Goal: Transaction & Acquisition: Purchase product/service

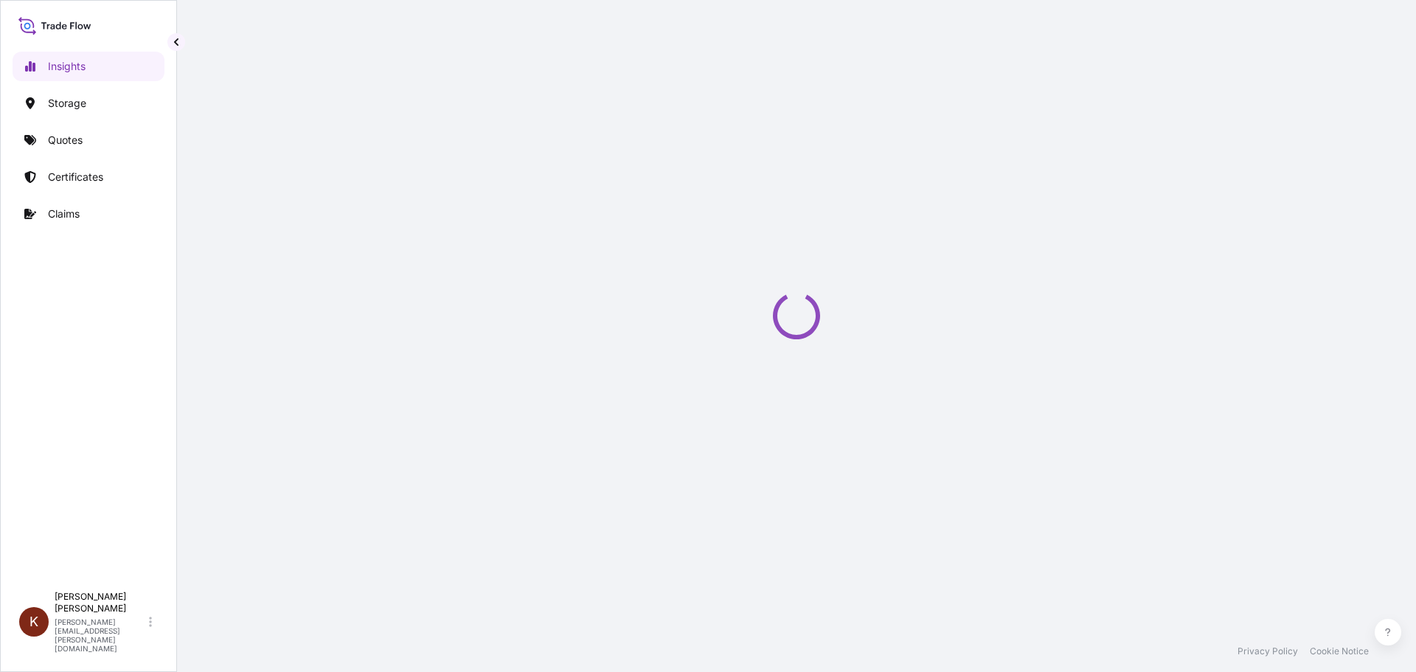
select select "2025"
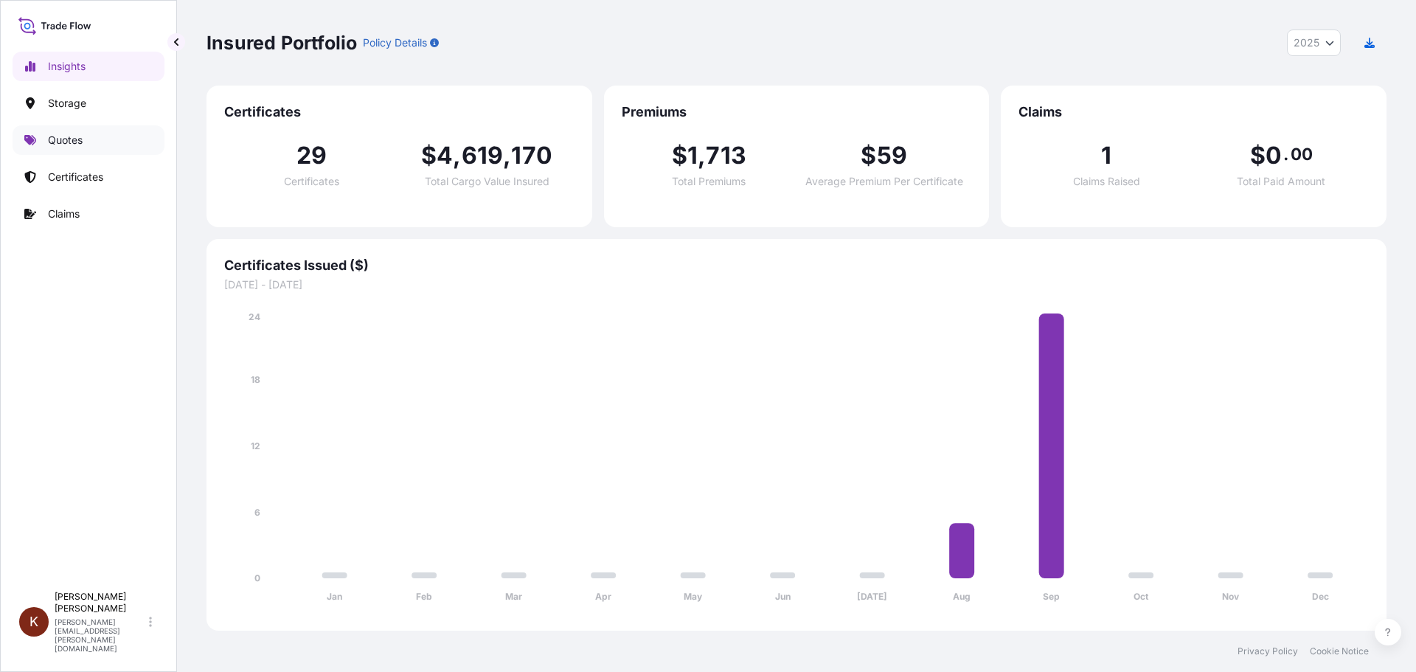
click at [71, 139] on p "Quotes" at bounding box center [65, 140] width 35 height 15
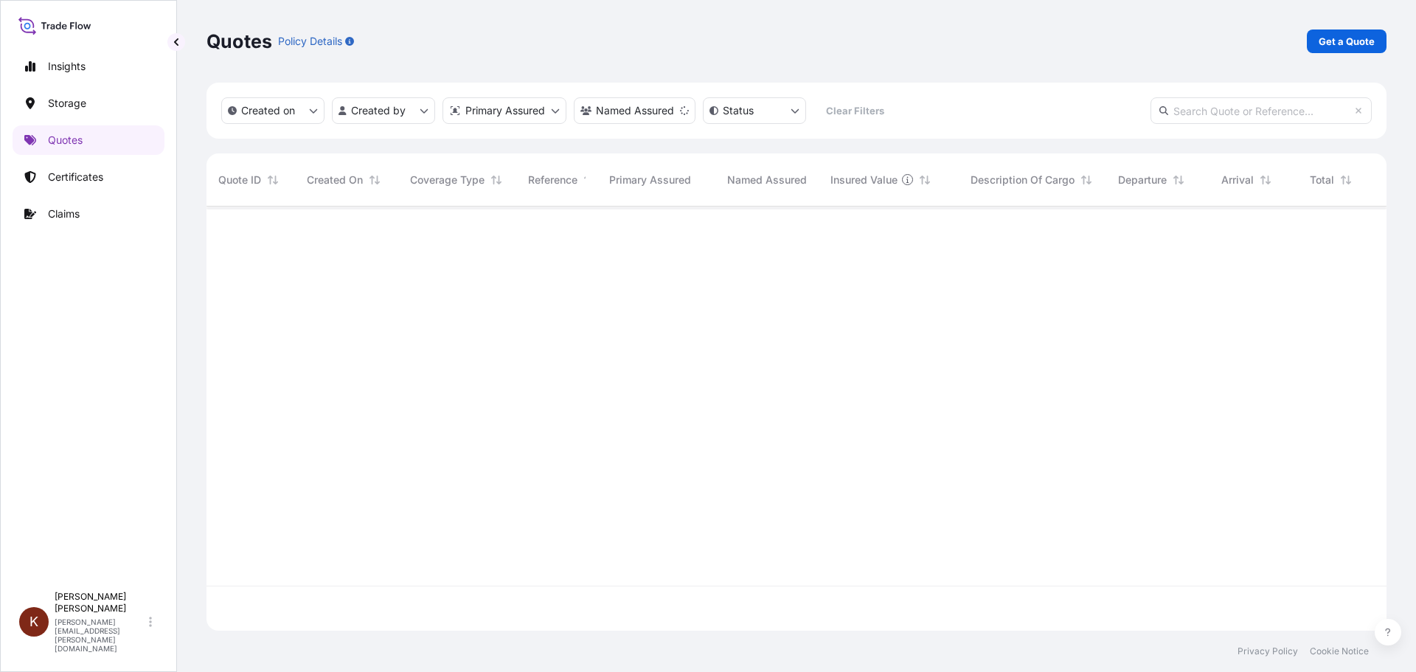
scroll to position [466, 1169]
click at [1320, 39] on p "Get a Quote" at bounding box center [1347, 41] width 56 height 15
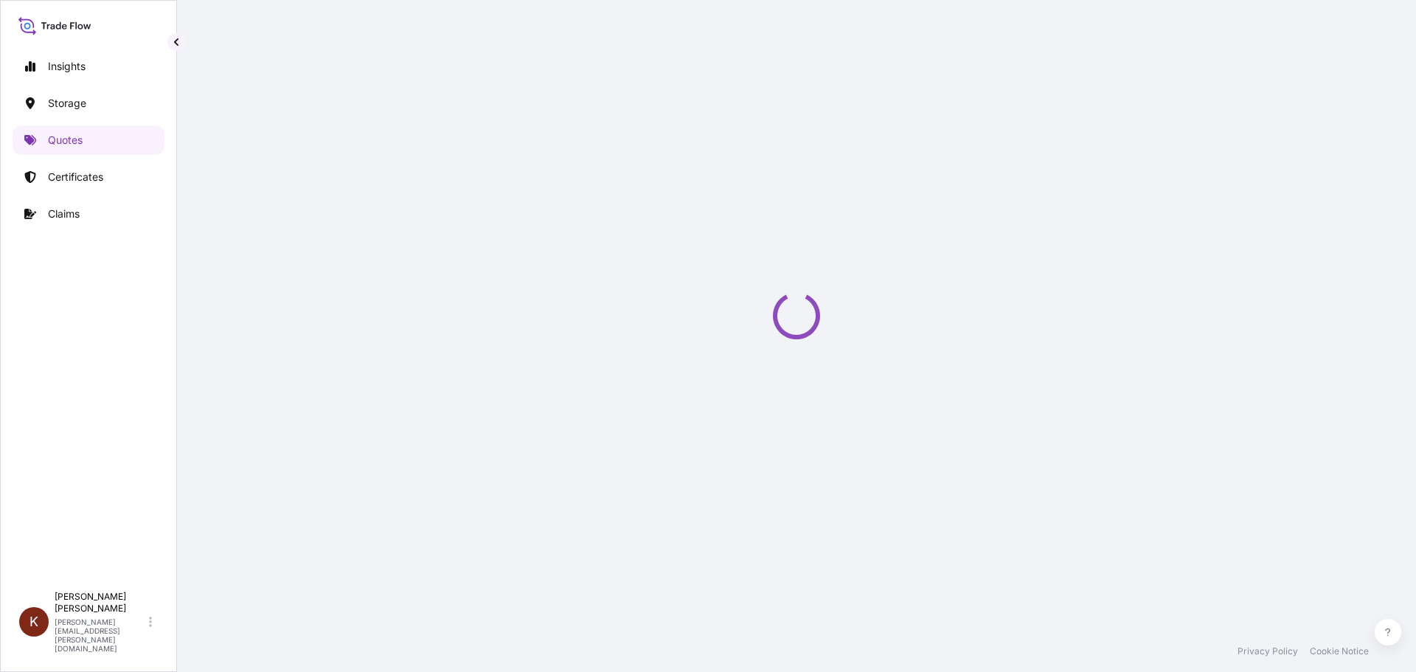
scroll to position [24, 0]
select select "Water"
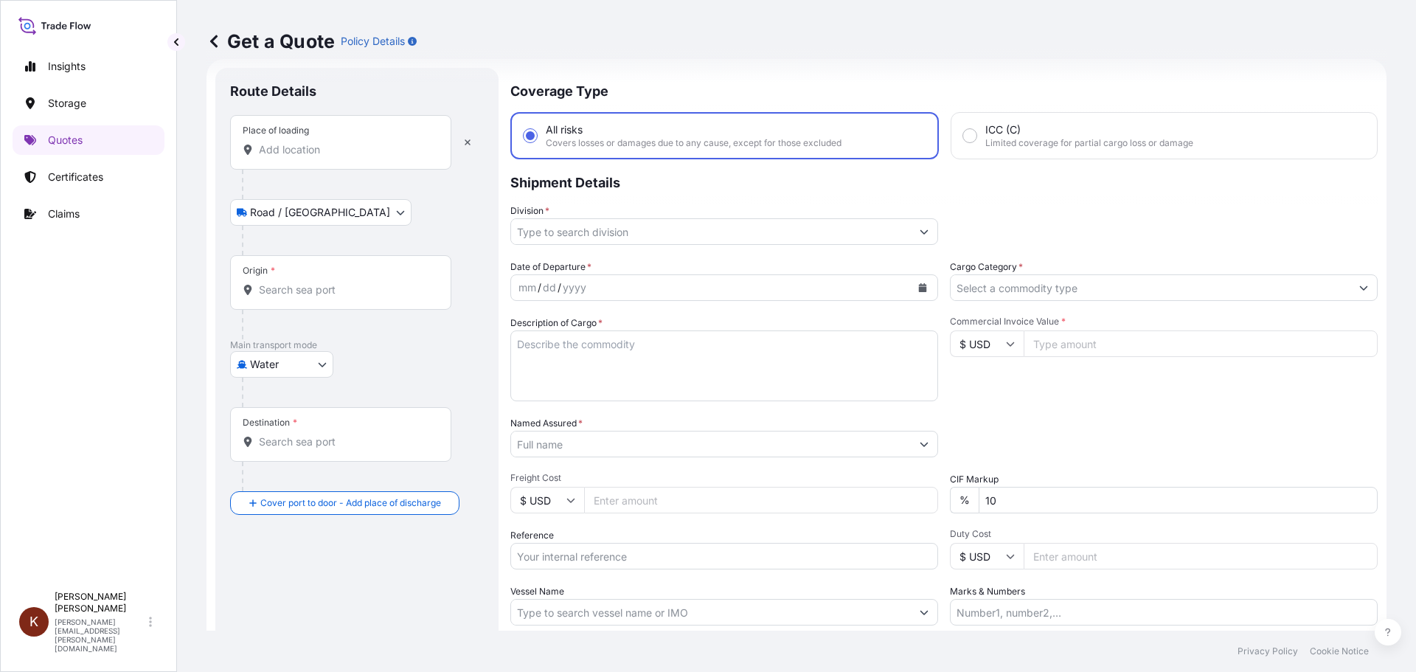
click at [301, 149] on input "Place of loading" at bounding box center [346, 149] width 174 height 15
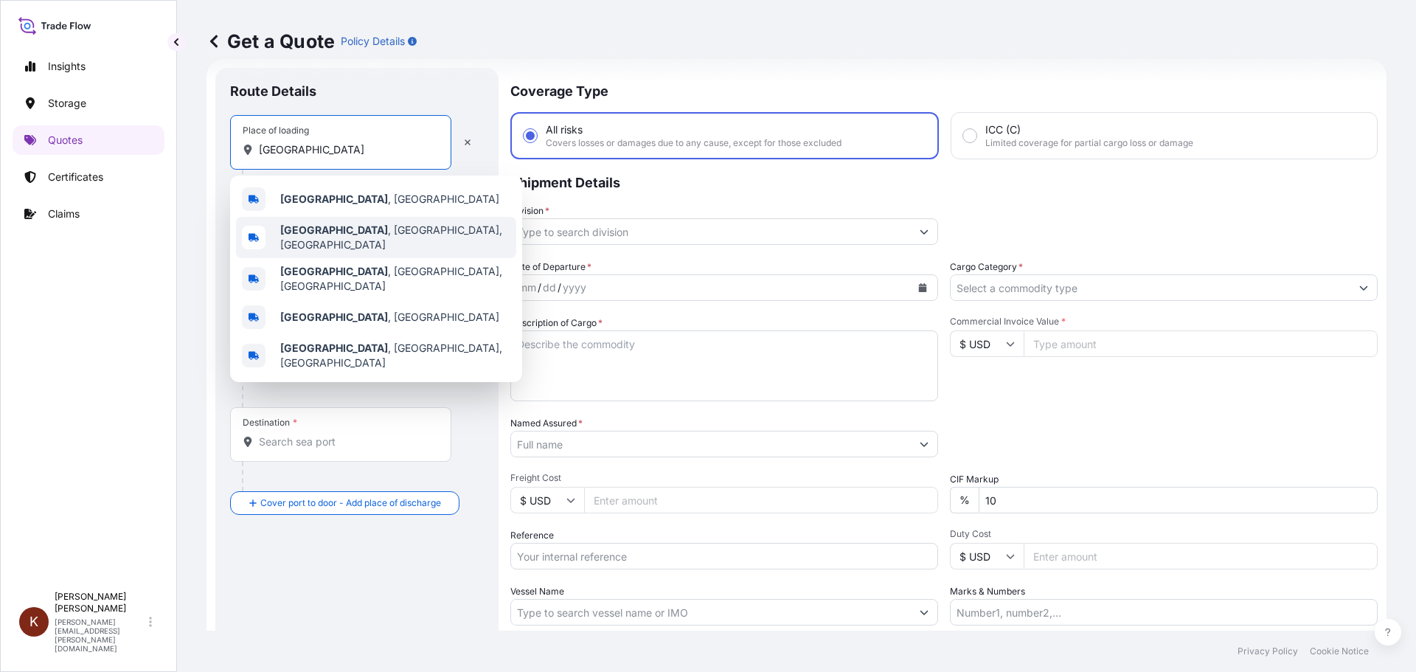
click at [325, 236] on b "[GEOGRAPHIC_DATA]" at bounding box center [334, 230] width 108 height 13
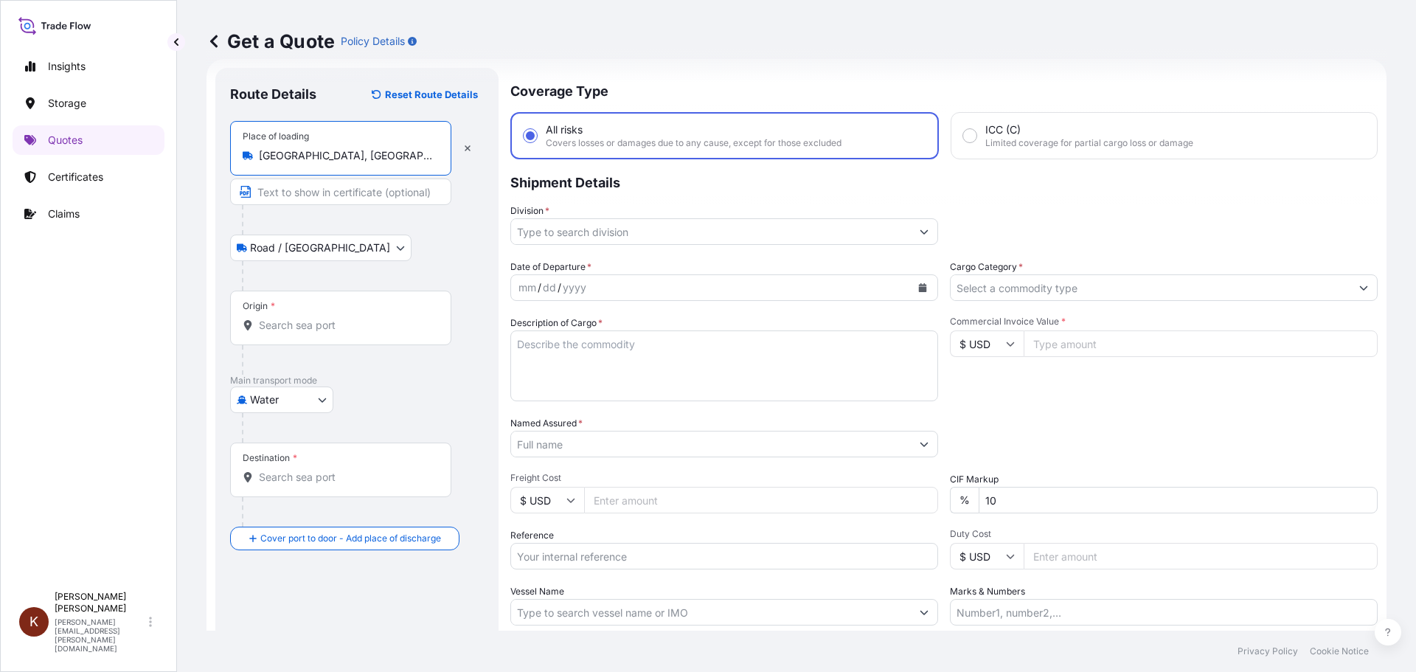
type input "[GEOGRAPHIC_DATA], [GEOGRAPHIC_DATA], [GEOGRAPHIC_DATA]"
click at [278, 325] on input "Origin *" at bounding box center [346, 325] width 174 height 15
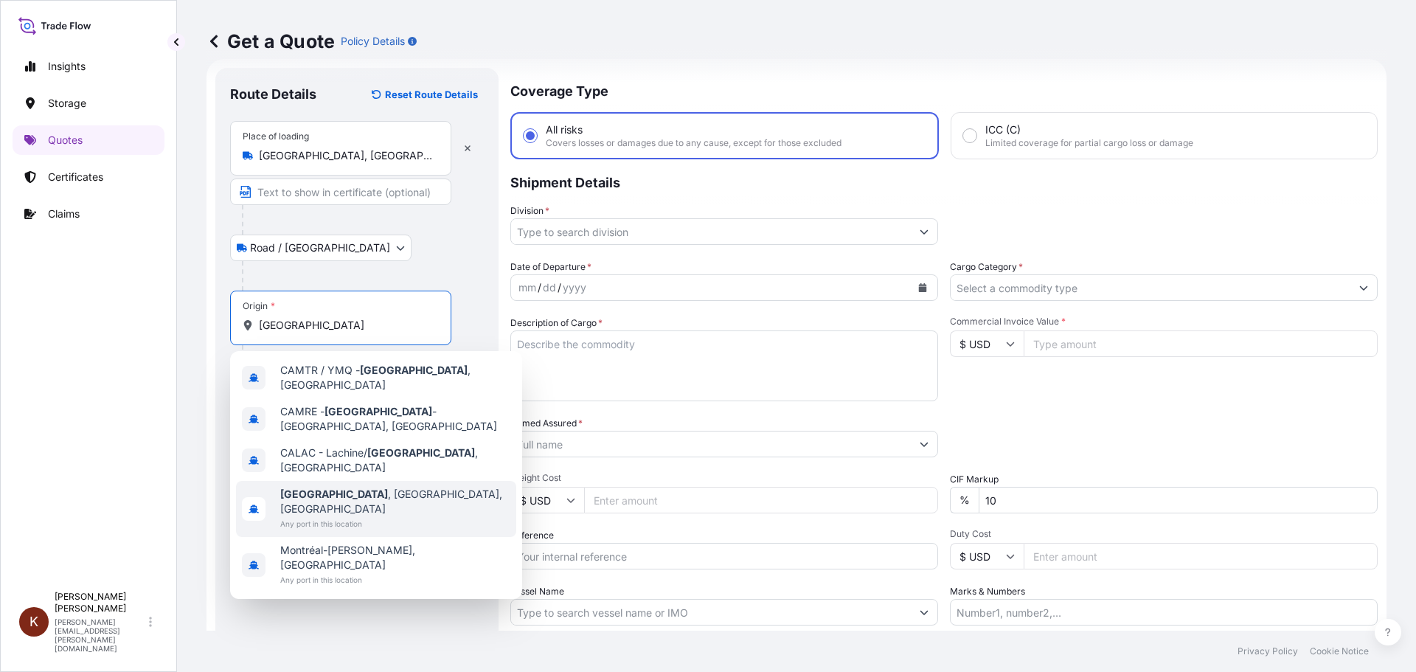
click at [318, 488] on b "[GEOGRAPHIC_DATA]" at bounding box center [334, 494] width 108 height 13
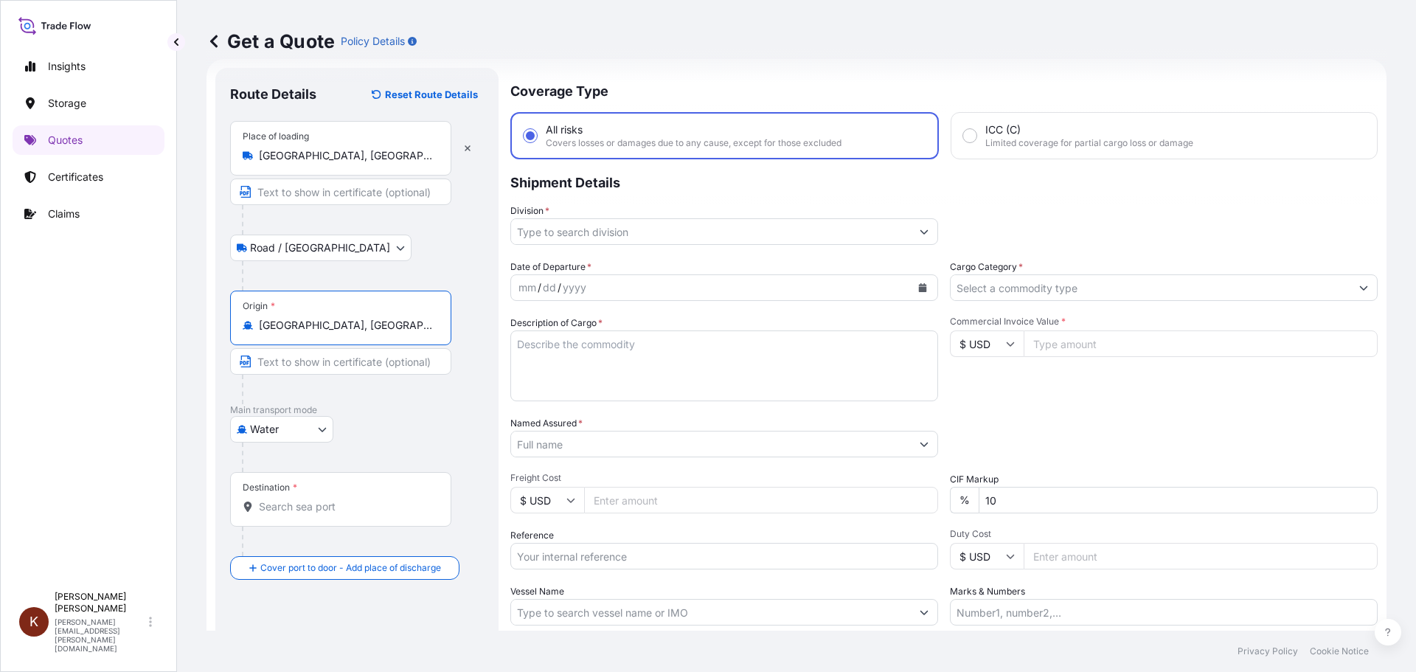
type input "[GEOGRAPHIC_DATA], [GEOGRAPHIC_DATA], [GEOGRAPHIC_DATA]"
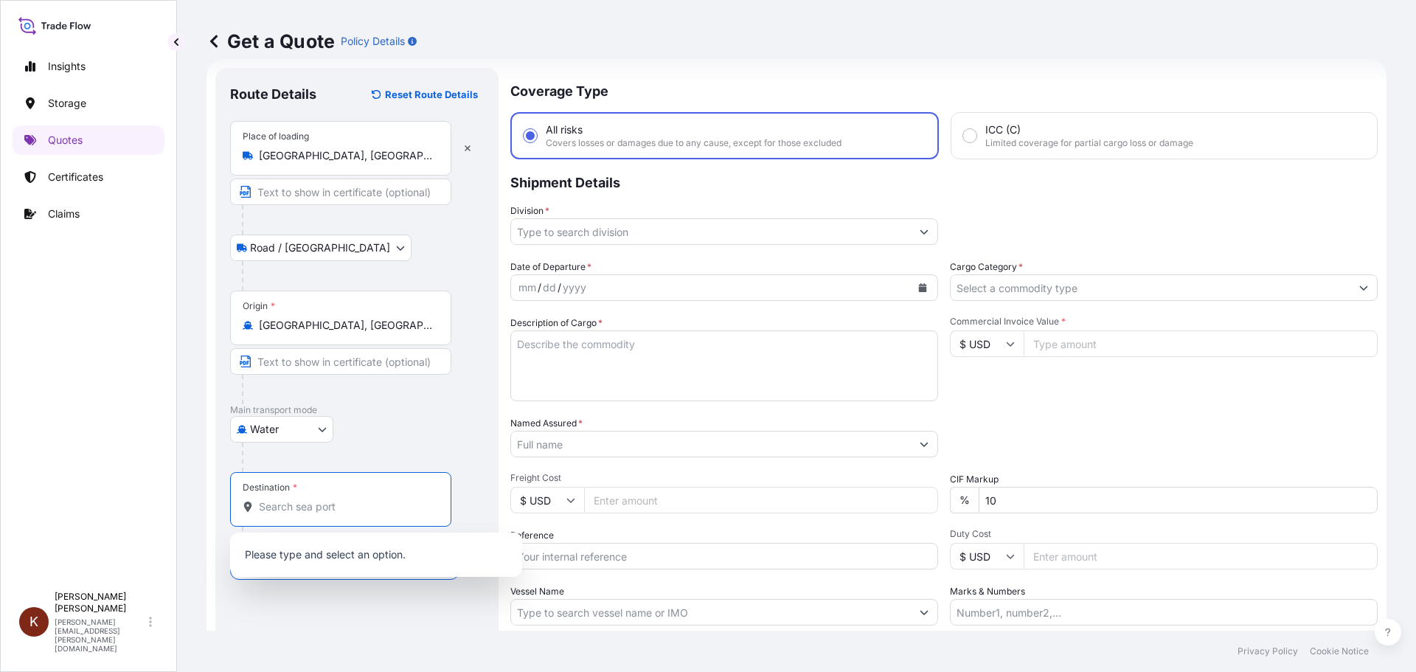
click at [275, 503] on input "Destination *" at bounding box center [346, 506] width 174 height 15
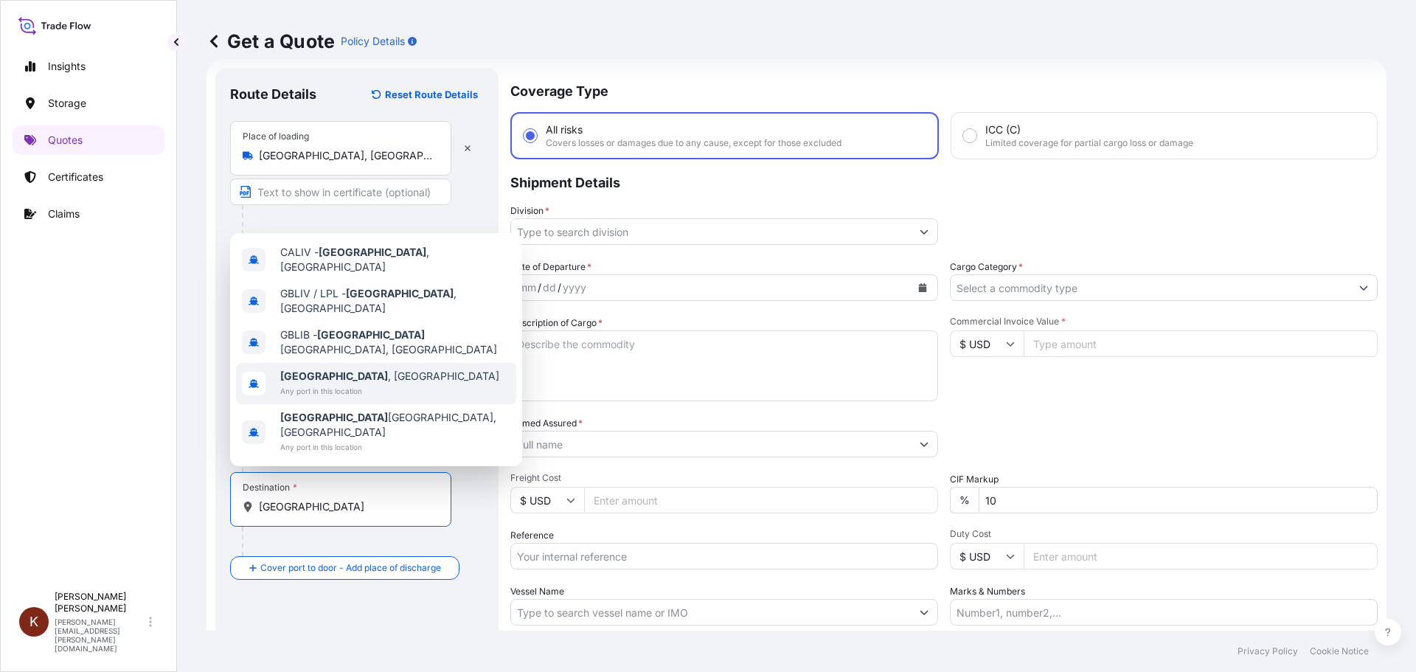
click at [317, 382] on b "[GEOGRAPHIC_DATA]" at bounding box center [334, 376] width 108 height 13
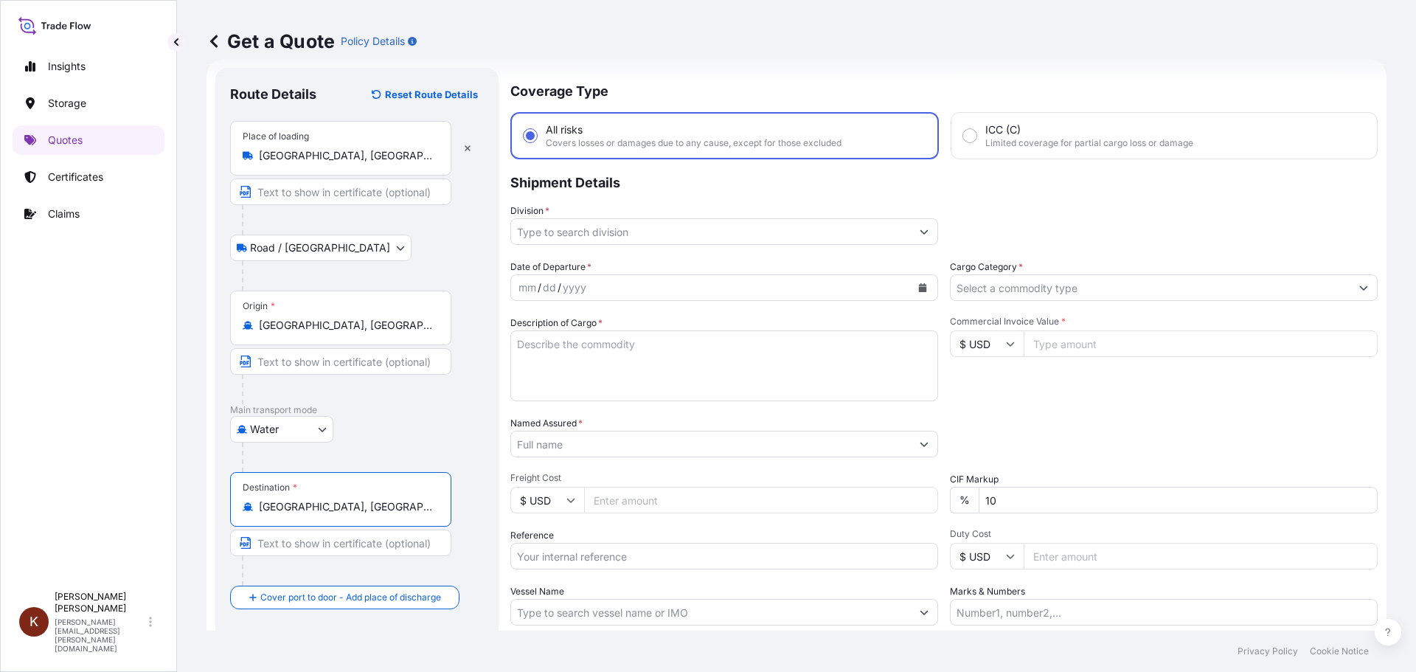
type input "[GEOGRAPHIC_DATA], [GEOGRAPHIC_DATA]"
click at [629, 228] on input "Division *" at bounding box center [711, 231] width 400 height 27
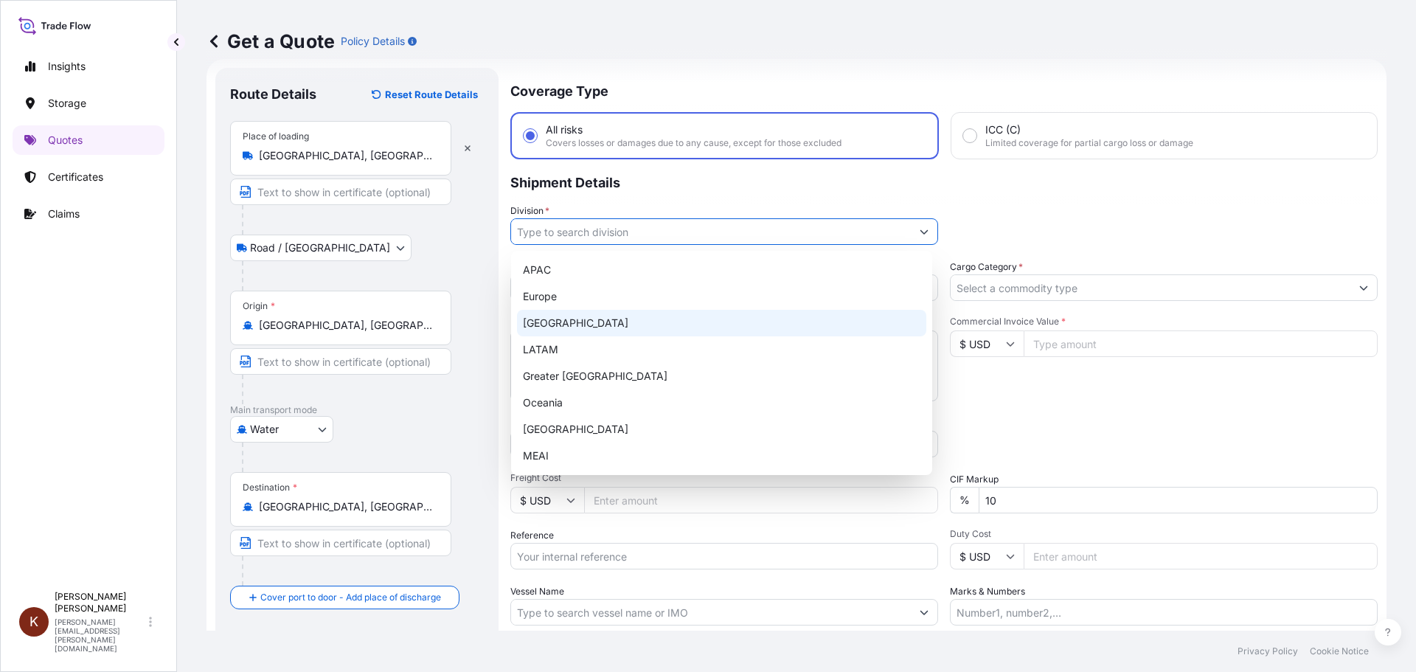
click at [557, 320] on div "[GEOGRAPHIC_DATA]" at bounding box center [721, 323] width 409 height 27
type input "[GEOGRAPHIC_DATA]"
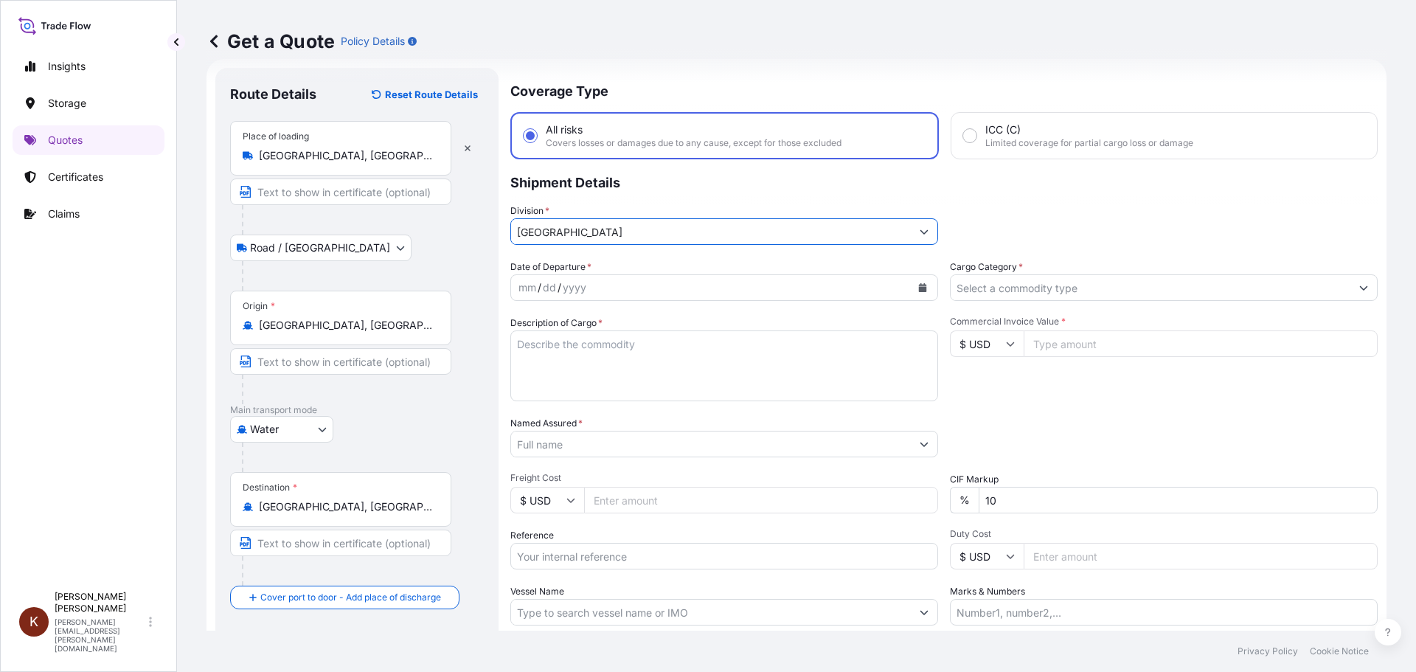
scroll to position [137, 0]
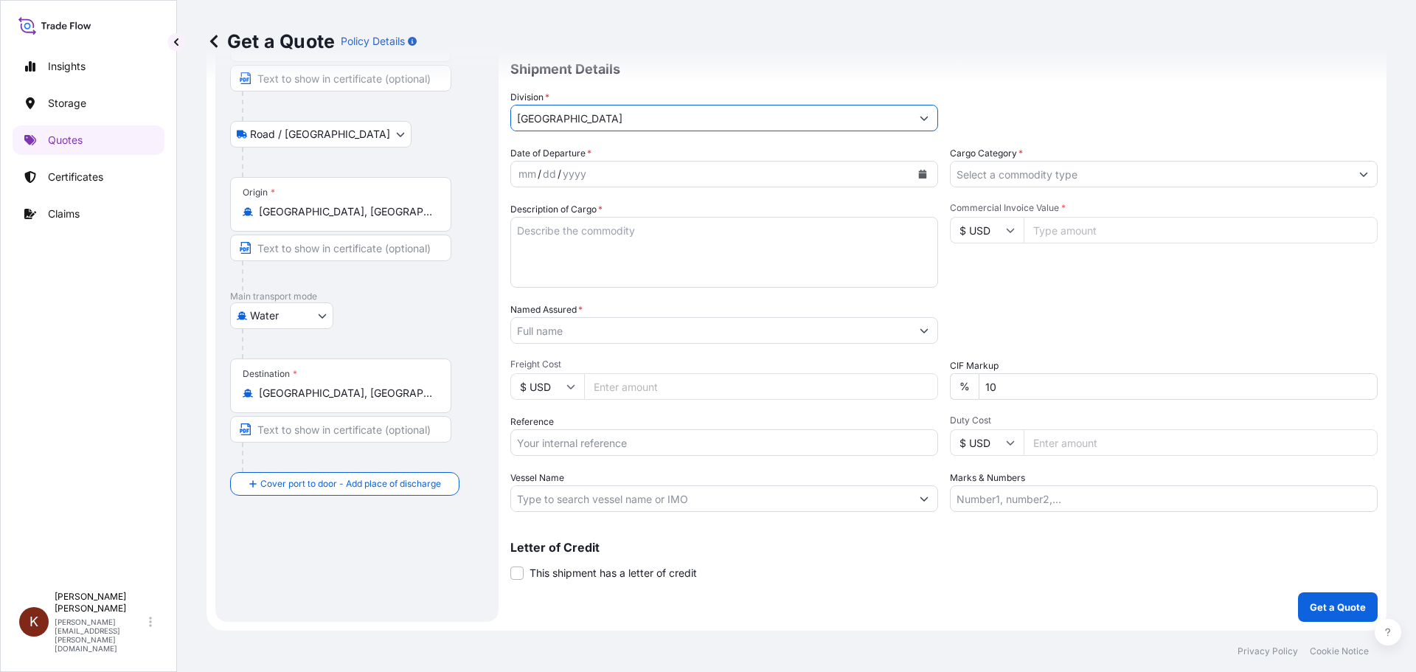
click at [542, 443] on input "Reference" at bounding box center [724, 442] width 428 height 27
paste input "STOR0154835"
type input "STOR0154835"
click at [548, 236] on textarea "Description of Cargo *" at bounding box center [724, 252] width 428 height 71
paste textarea "HLBU1677198"
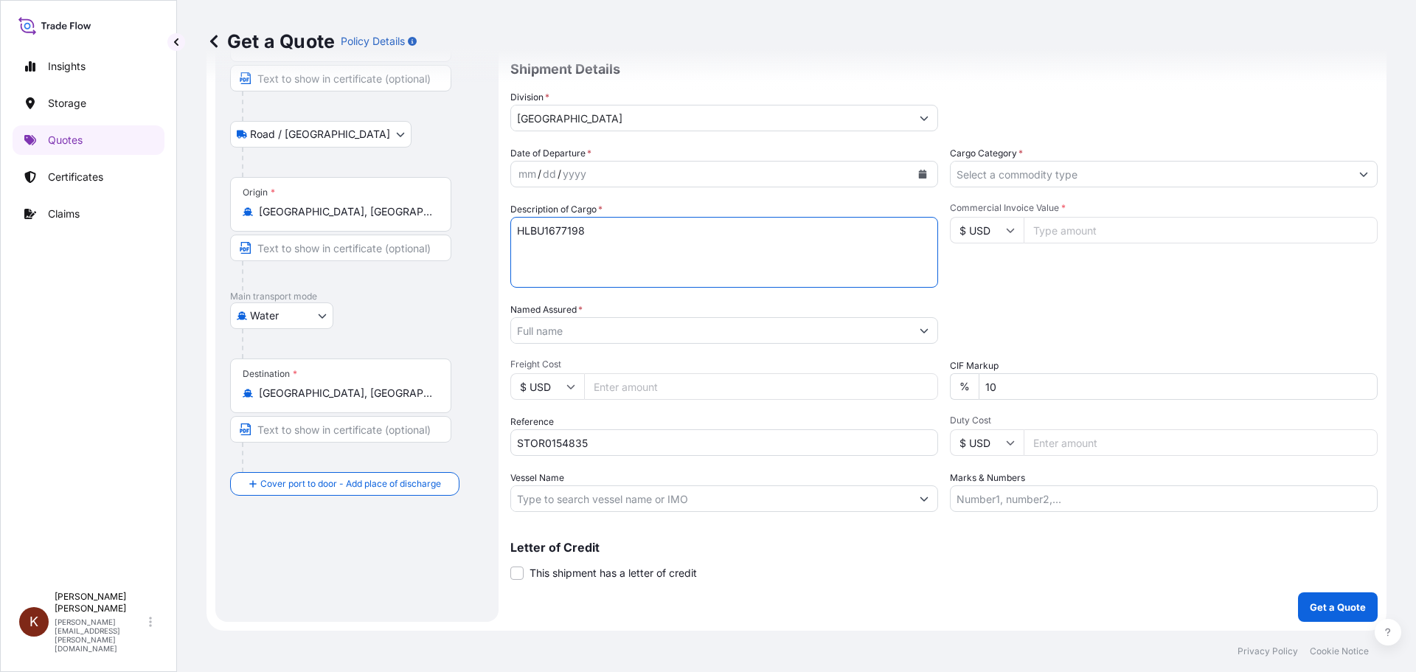
click at [522, 227] on textarea "HLBU1677198" at bounding box center [724, 252] width 428 height 71
click at [668, 236] on textarea "1 x 40' HC STC Crackers / HLBU1677198" at bounding box center [724, 252] width 428 height 71
paste textarea "OOCL ST. [PERSON_NAME] / 54E38"
type textarea "1 x 40' HC STC Crackers / OOCL ST. [PERSON_NAME] / 54E38 HLBU1677198"
click at [541, 499] on input "Vessel Name" at bounding box center [711, 498] width 400 height 27
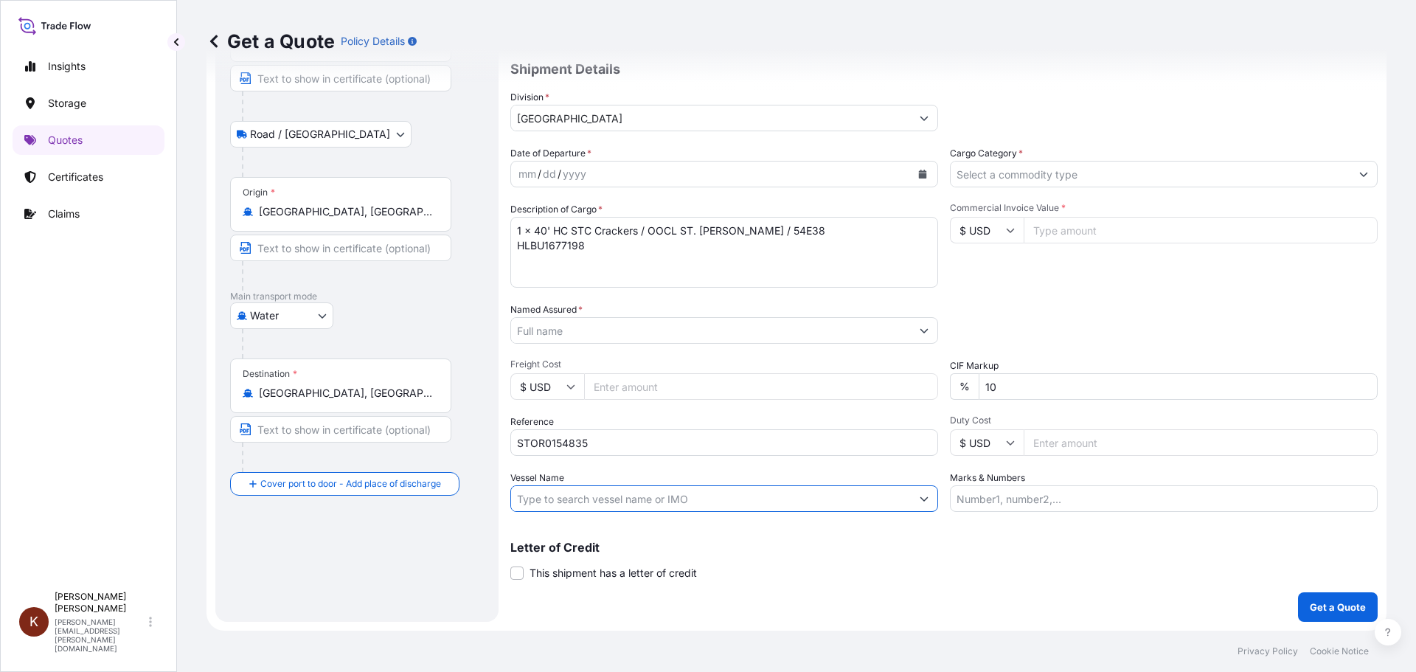
paste input "OOCL ST. [PERSON_NAME] / 54E38"
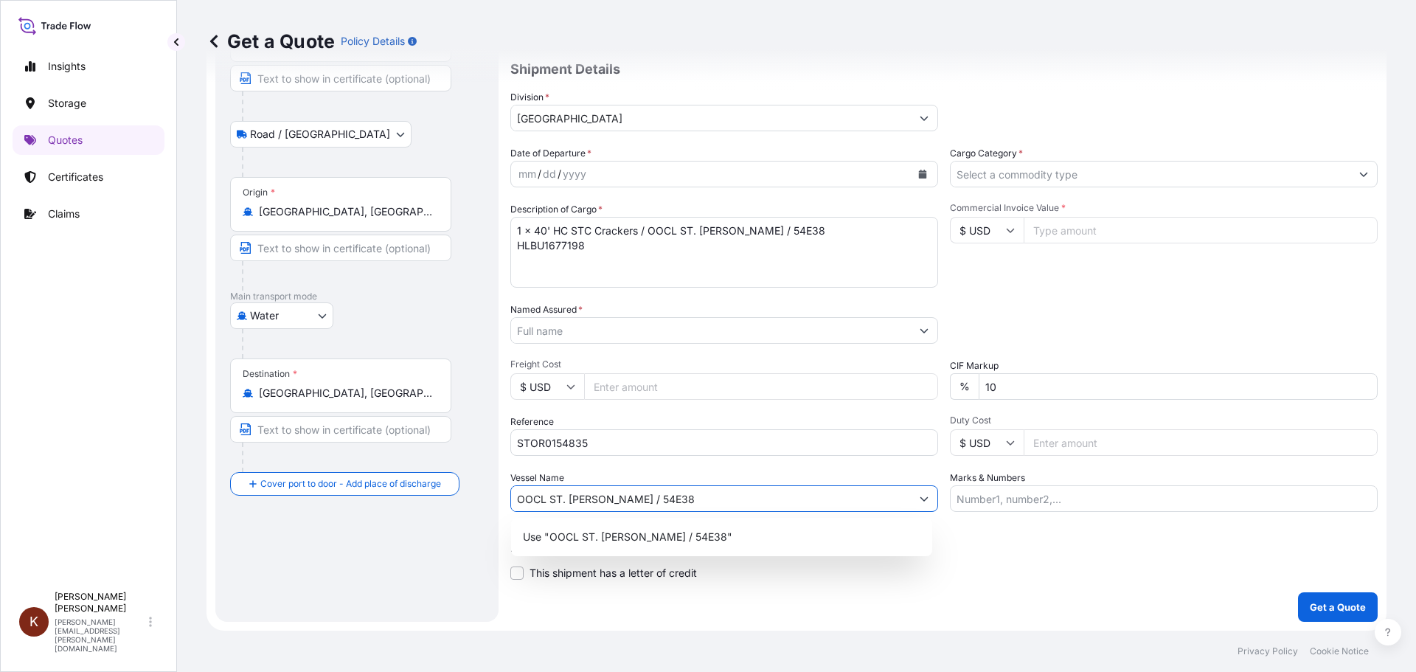
drag, startPoint x: 625, startPoint y: 499, endPoint x: 753, endPoint y: 495, distance: 128.4
click at [753, 495] on input "OOCL ST. [PERSON_NAME] / 54E38" at bounding box center [711, 498] width 400 height 27
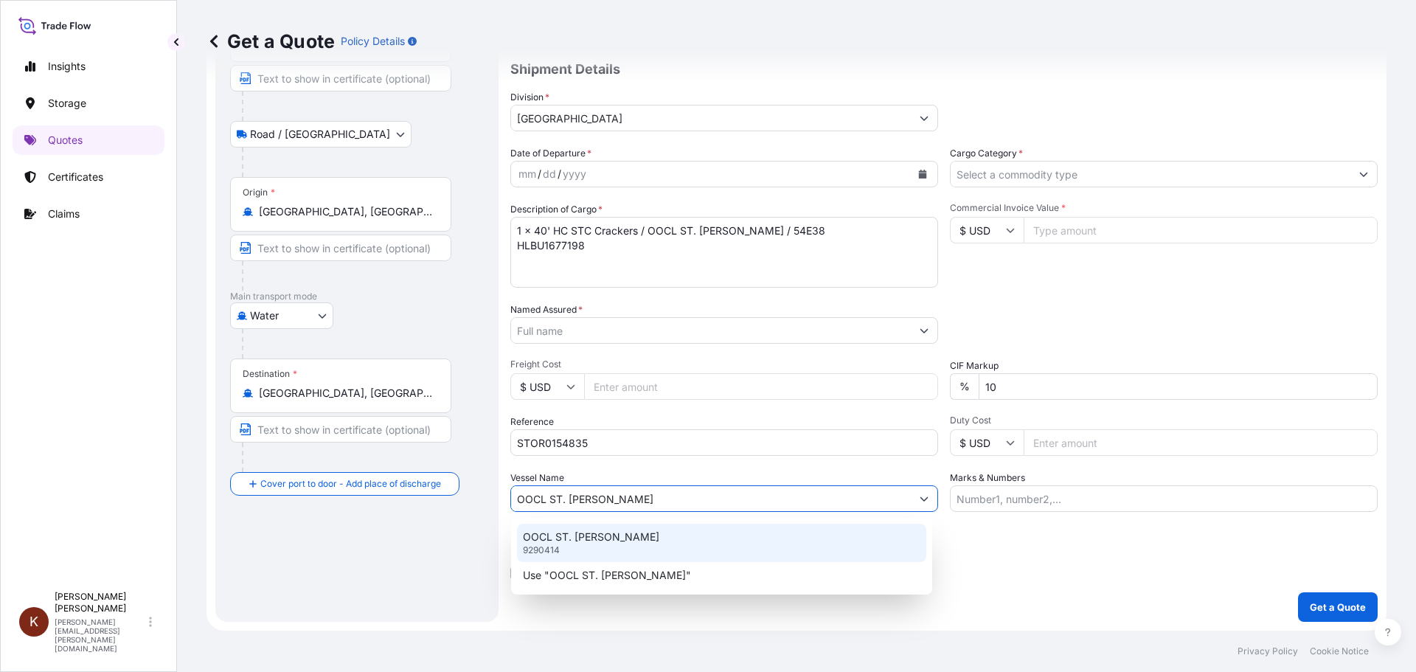
click at [539, 541] on p "OOCL ST. [PERSON_NAME]" at bounding box center [591, 537] width 136 height 15
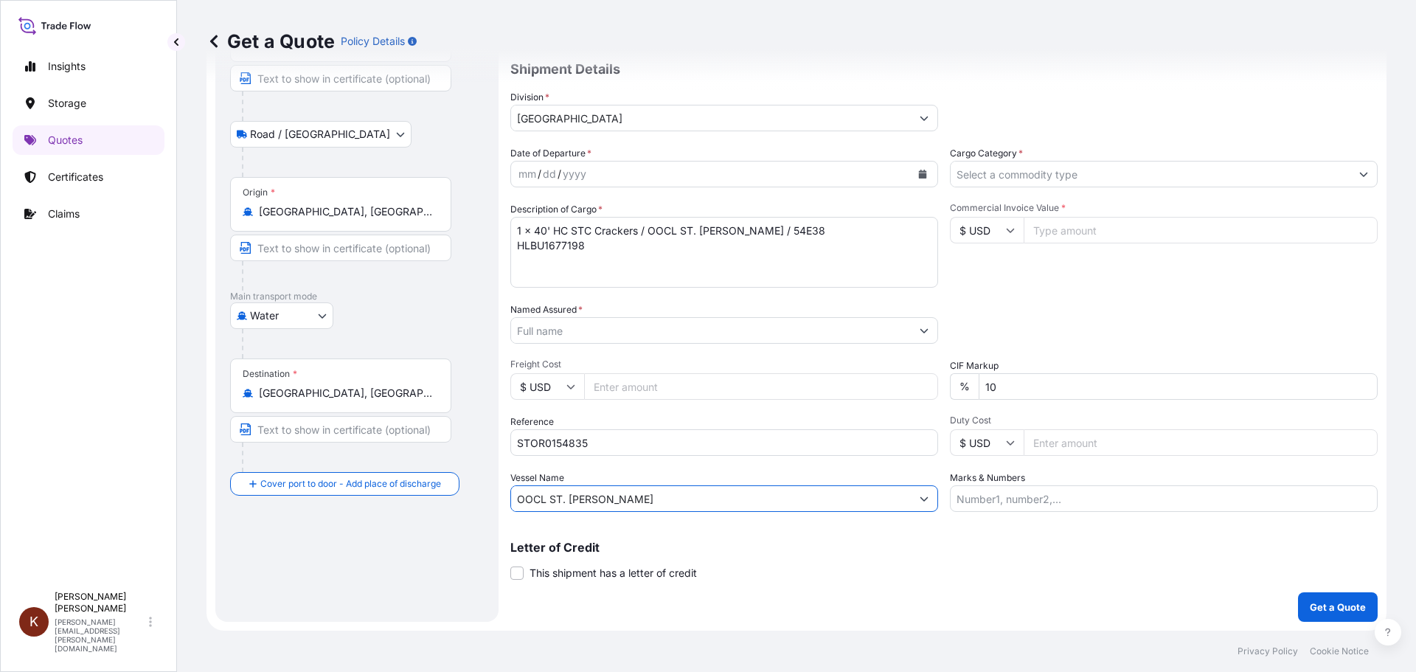
type input "OOCL ST. [PERSON_NAME]"
click at [556, 328] on input "Named Assured *" at bounding box center [711, 330] width 400 height 27
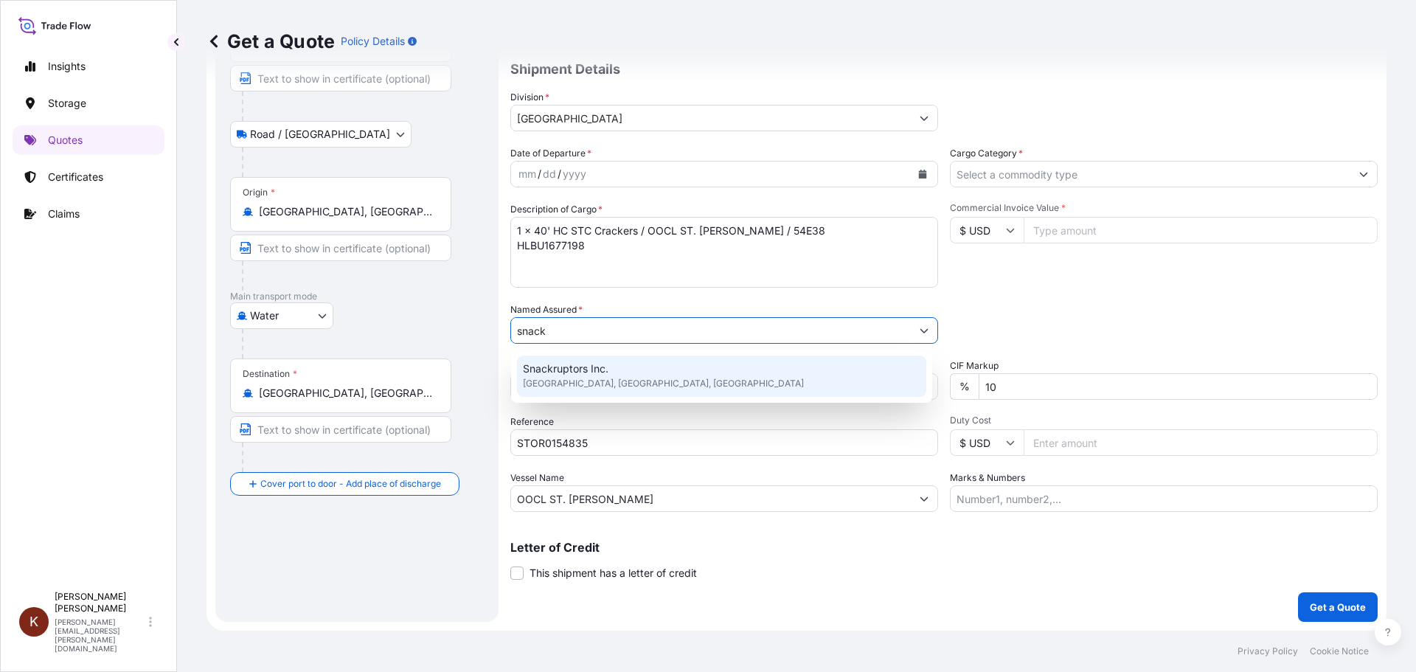
click at [575, 373] on span "Snackruptors Inc." at bounding box center [566, 368] width 86 height 15
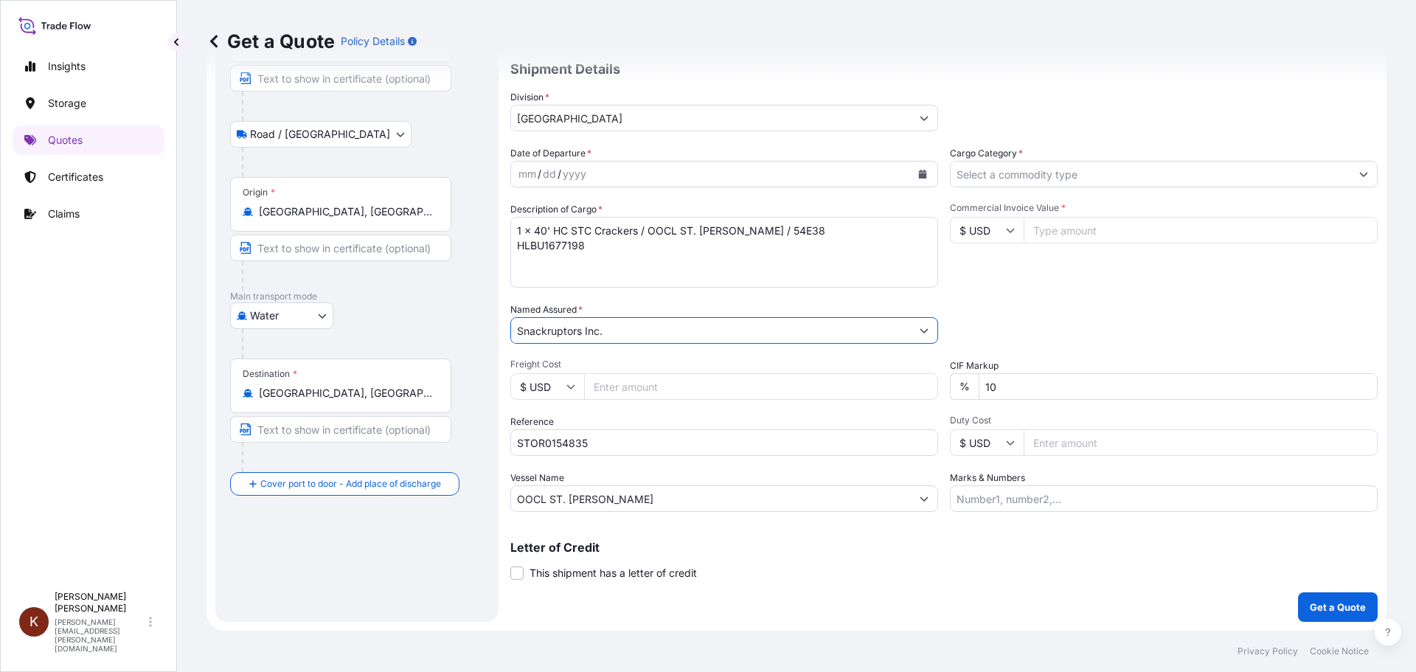
type input "Snackruptors Inc."
click at [997, 177] on input "Cargo Category *" at bounding box center [1151, 174] width 400 height 27
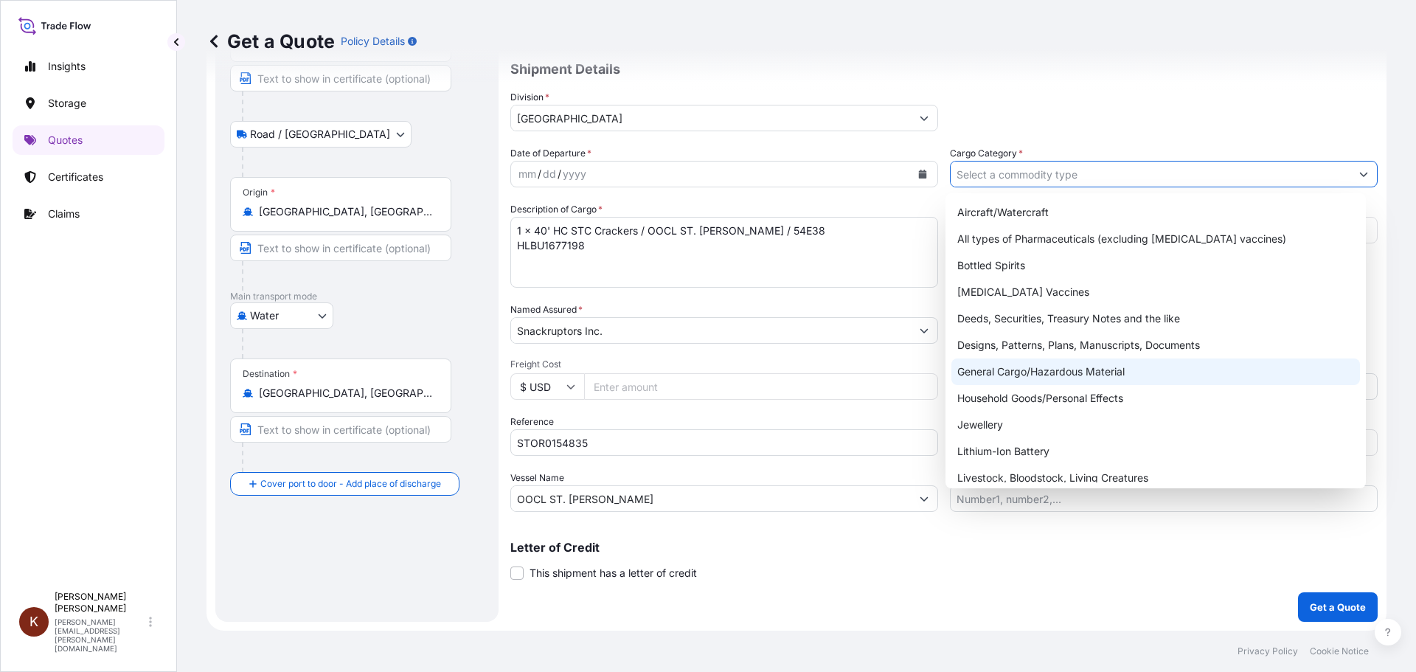
click at [978, 372] on div "General Cargo/Hazardous Material" at bounding box center [1156, 372] width 409 height 27
type input "General Cargo/Hazardous Material"
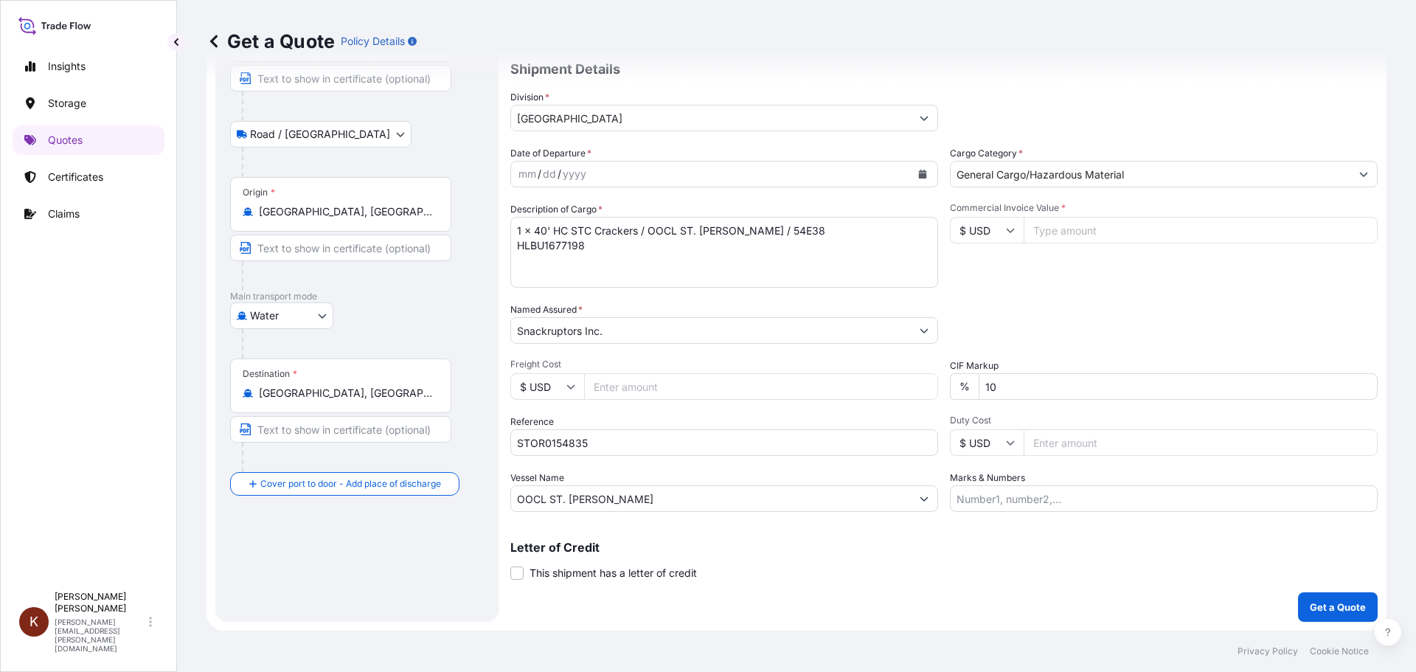
click at [963, 274] on div "Commercial Invoice Value * $ USD" at bounding box center [1164, 245] width 428 height 86
click at [919, 173] on icon "Calendar" at bounding box center [923, 174] width 8 height 9
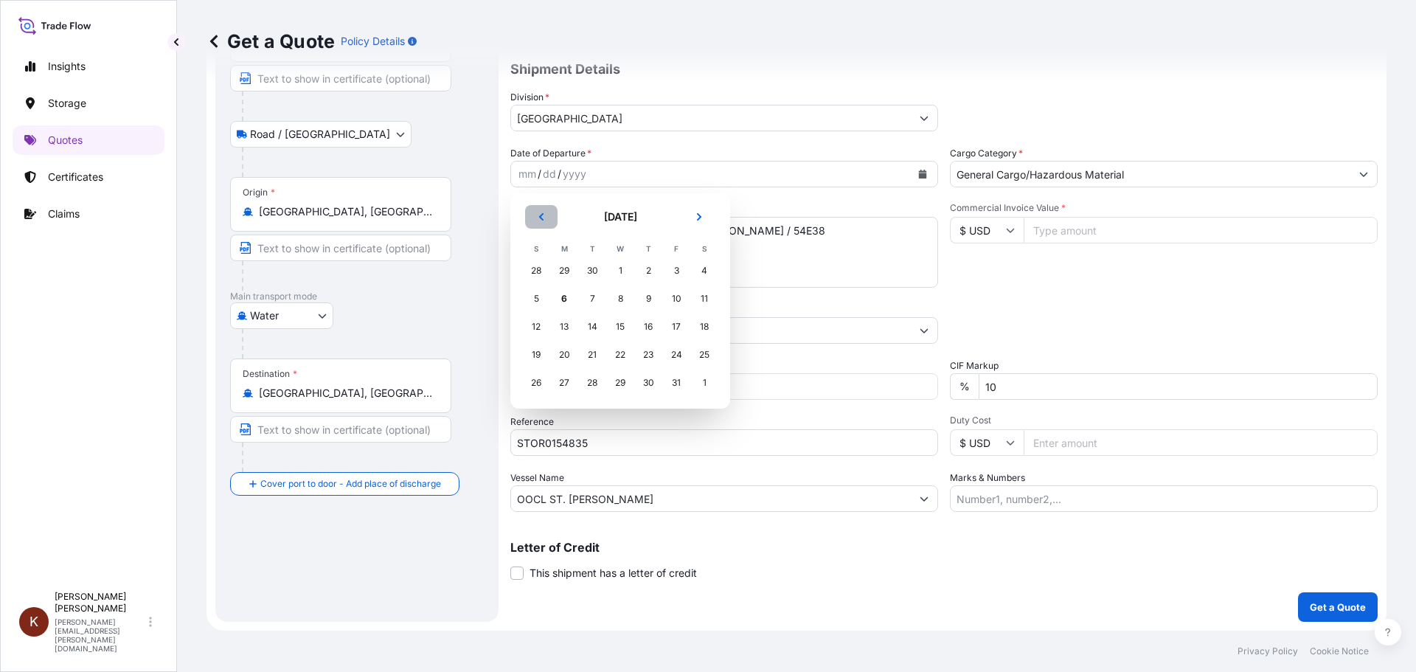
click at [541, 218] on icon "Previous" at bounding box center [541, 216] width 4 height 7
click at [541, 357] on div "21" at bounding box center [536, 355] width 27 height 27
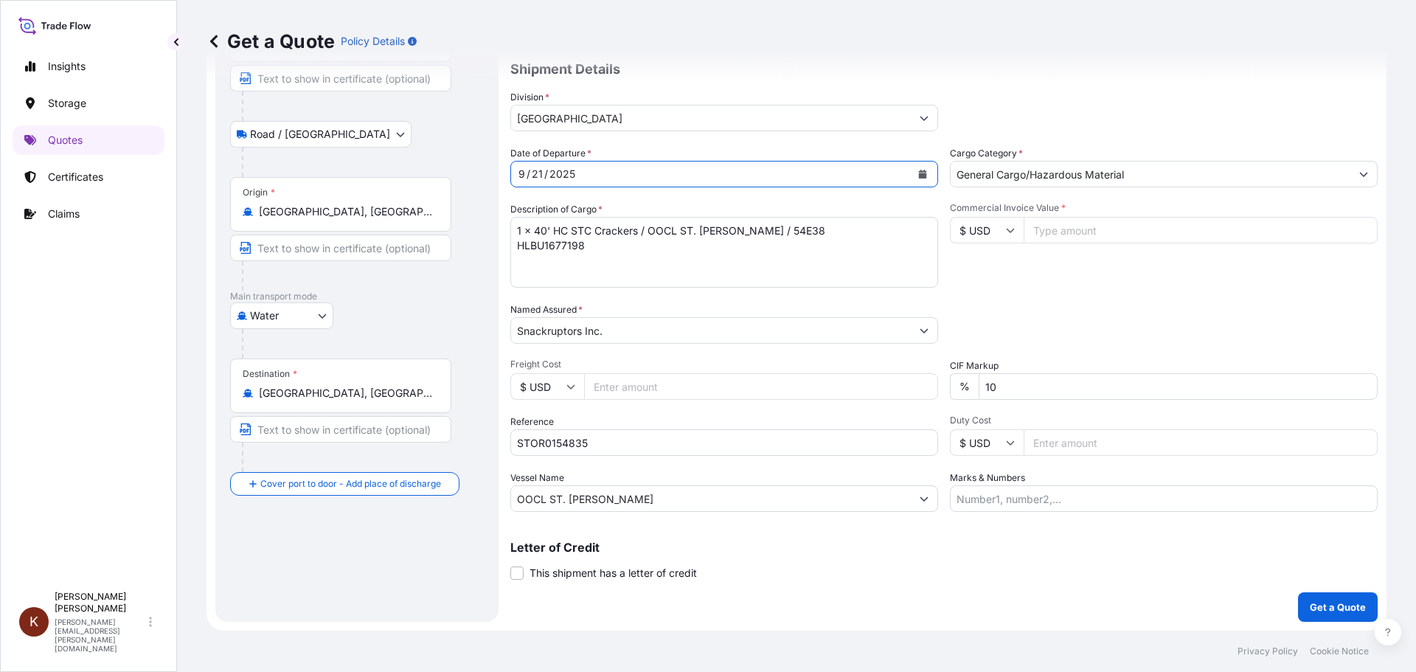
click at [968, 299] on div "Date of Departure * [DATE] Cargo Category * General Cargo/Hazardous Material De…" at bounding box center [944, 329] width 868 height 366
click at [1322, 609] on p "Get a Quote" at bounding box center [1338, 607] width 56 height 15
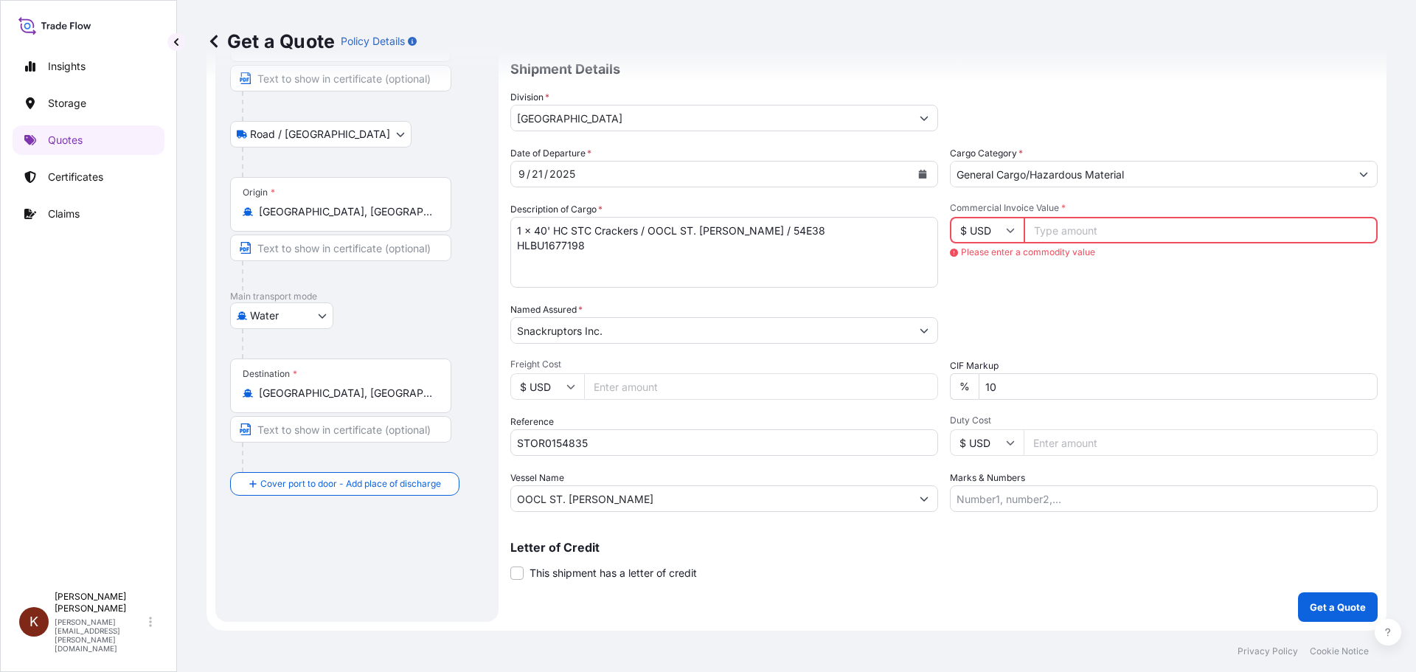
click at [1006, 228] on icon at bounding box center [1010, 230] width 9 height 9
click at [977, 317] on div "$ CAD" at bounding box center [982, 309] width 62 height 28
type input "$ CAD"
click at [1092, 305] on div "Packing Category Type to search a container mode Please select a primary mode o…" at bounding box center [1164, 322] width 428 height 41
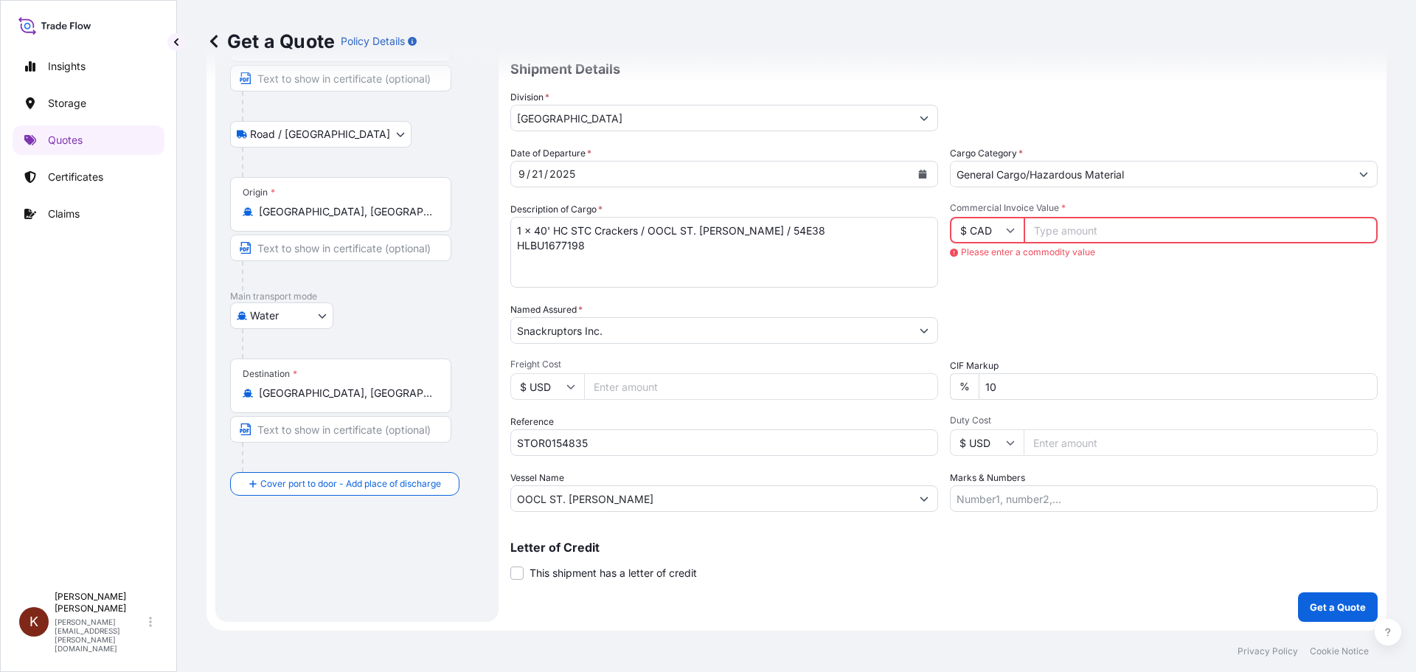
click at [1047, 233] on input "Commercial Invoice Value *" at bounding box center [1201, 230] width 354 height 27
paste input "42907.33"
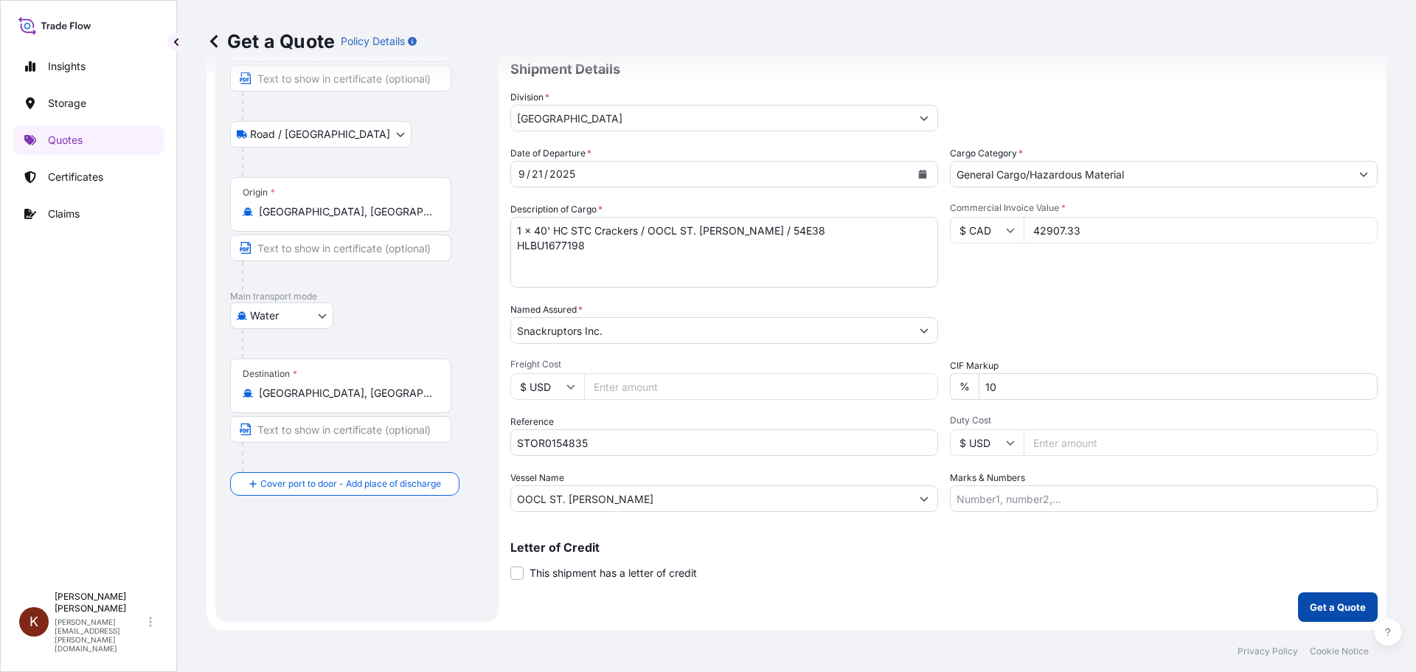
type input "42907.33"
click at [1320, 606] on p "Get a Quote" at bounding box center [1338, 607] width 56 height 15
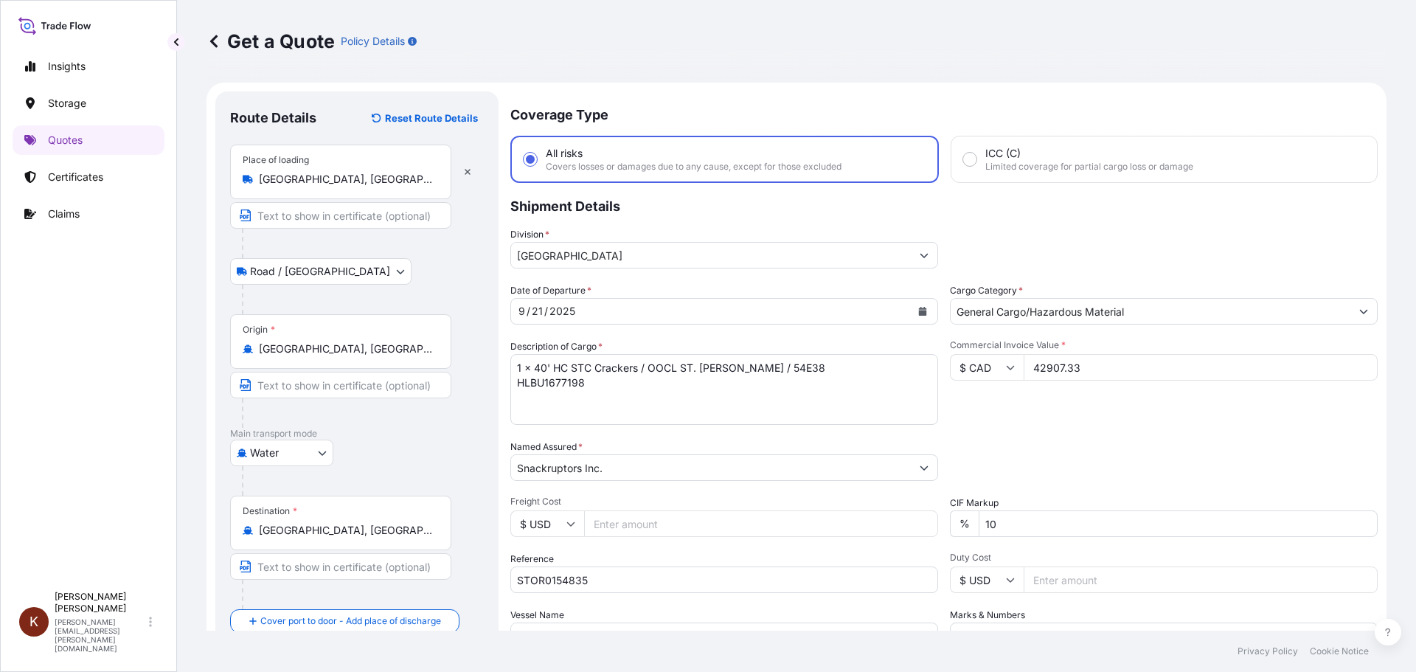
scroll to position [137, 0]
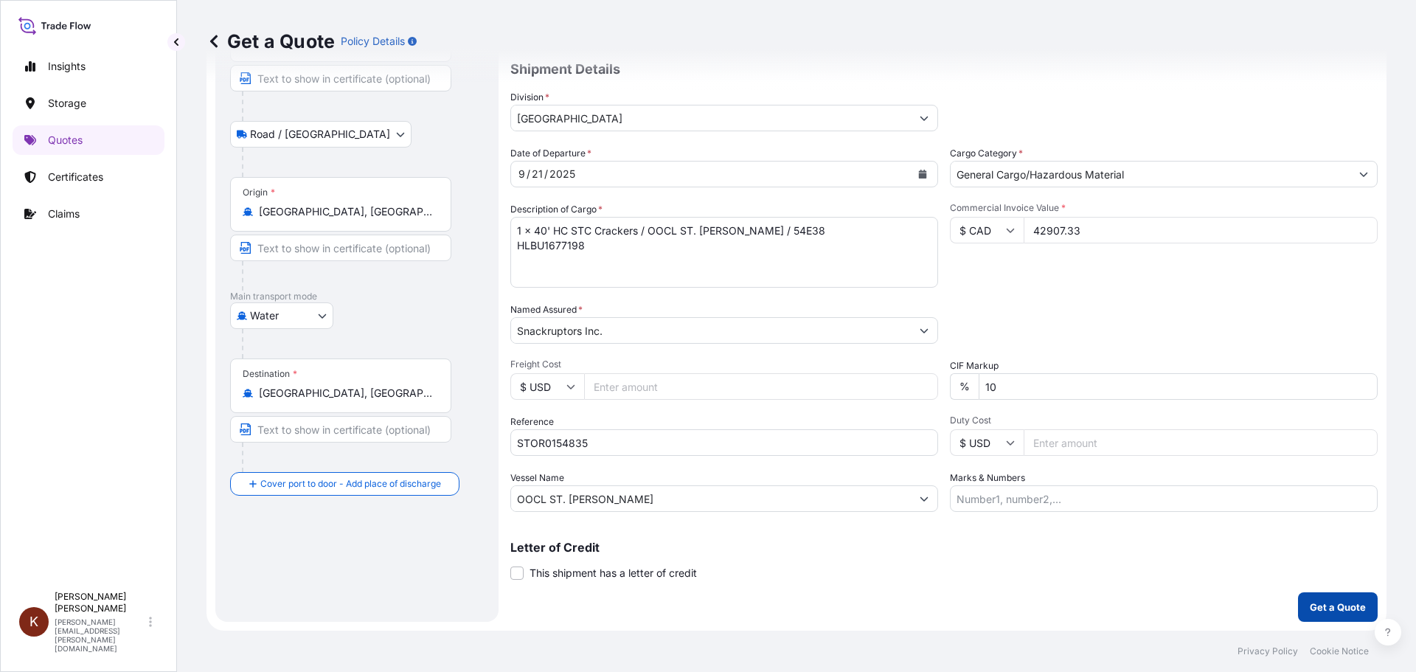
click at [1315, 610] on p "Get a Quote" at bounding box center [1338, 607] width 56 height 15
click at [1013, 333] on div "Packing Category Type to search a container mode Please select a primary mode o…" at bounding box center [1164, 322] width 428 height 41
click at [1313, 600] on p "Get a Quote" at bounding box center [1338, 607] width 56 height 15
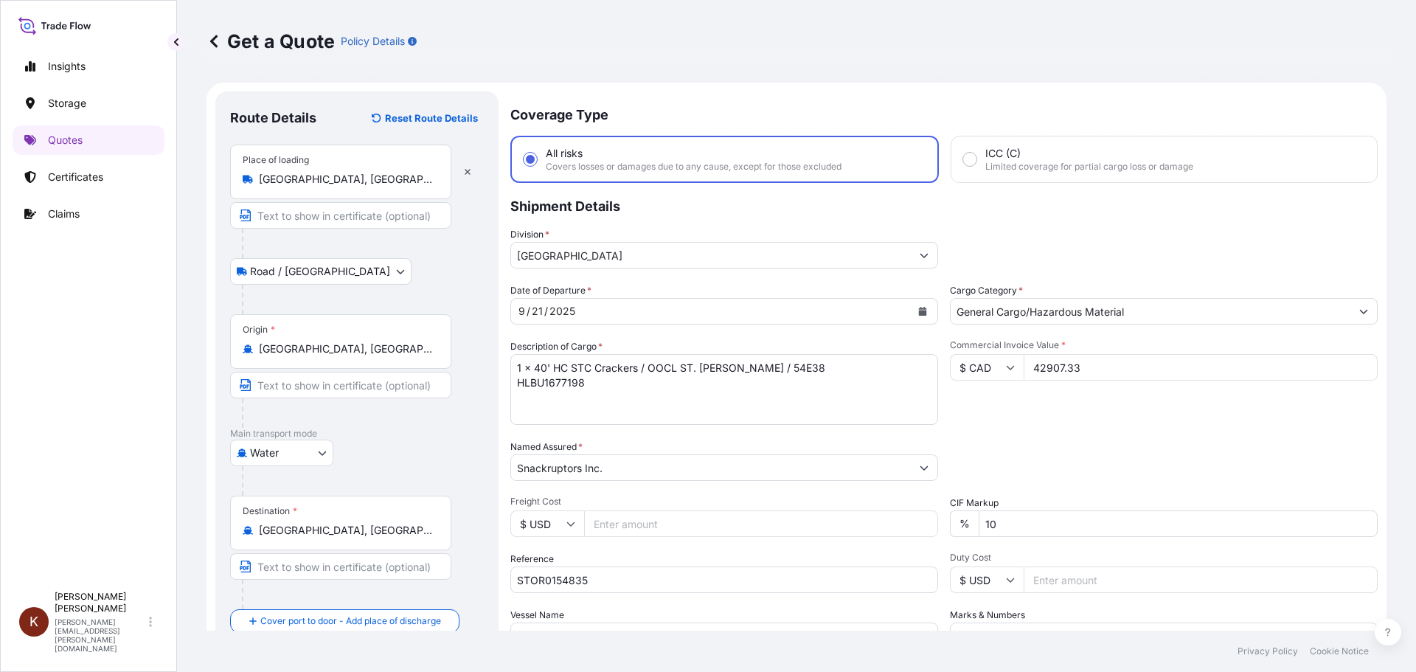
click at [981, 415] on div "Commercial Invoice Value * $ CAD 42907.33" at bounding box center [1164, 382] width 428 height 86
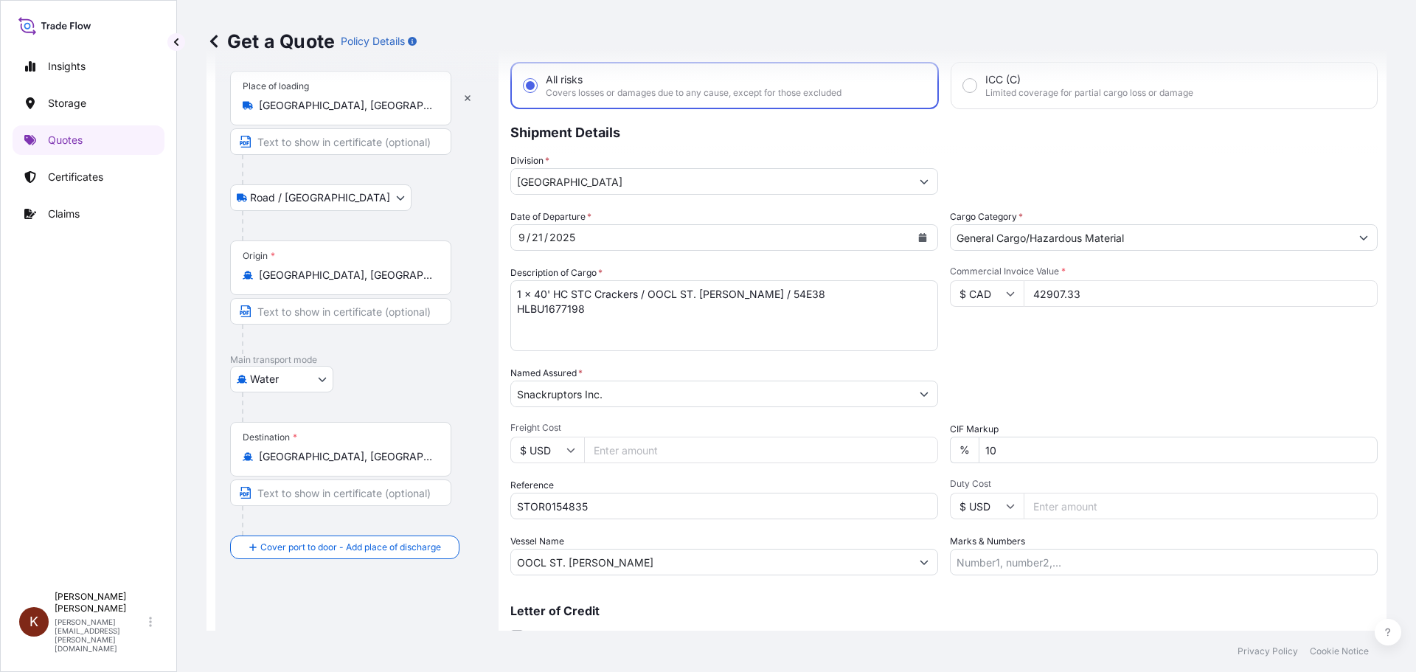
scroll to position [137, 0]
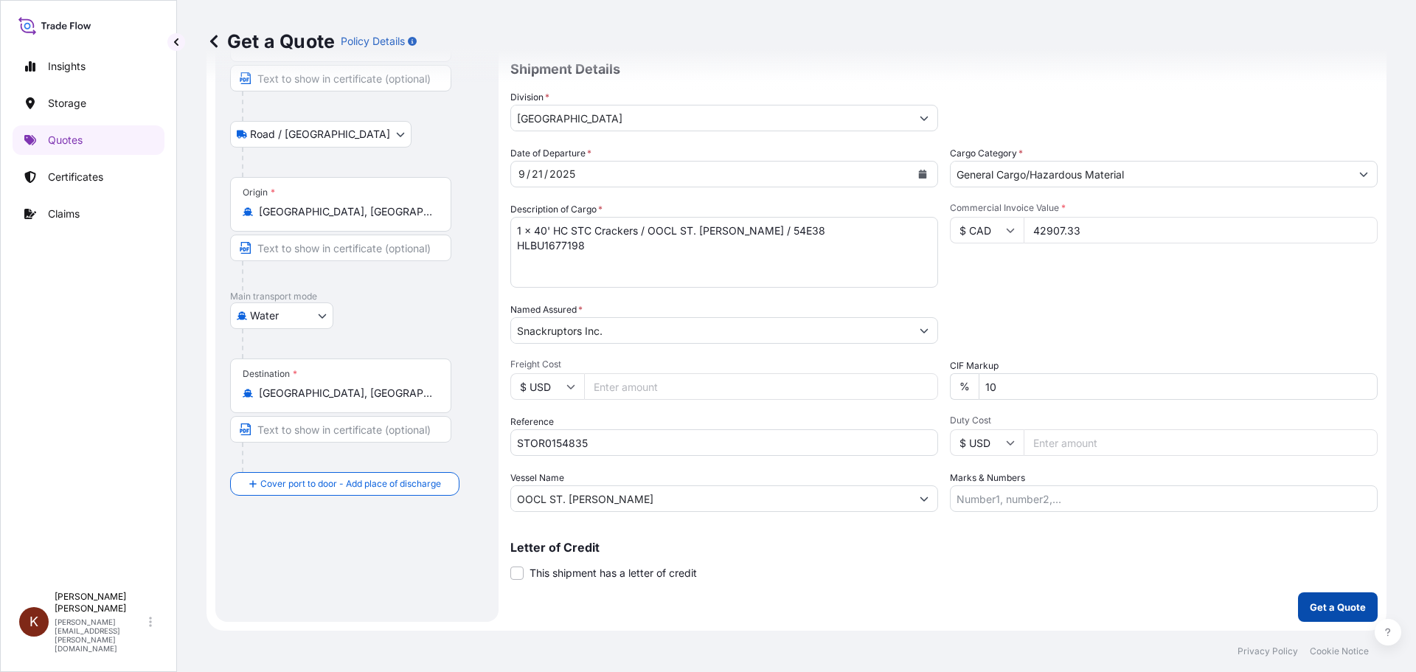
click at [1330, 598] on button "Get a Quote" at bounding box center [1338, 607] width 80 height 30
click at [949, 609] on div "Coverage Type All risks Covers losses or damages due to any cause, except for t…" at bounding box center [944, 288] width 868 height 668
click at [1313, 603] on p "Get a Quote" at bounding box center [1338, 607] width 56 height 15
click at [1315, 606] on p "Get a Quote" at bounding box center [1338, 607] width 56 height 15
click at [1318, 606] on p "Get a Quote" at bounding box center [1338, 607] width 56 height 15
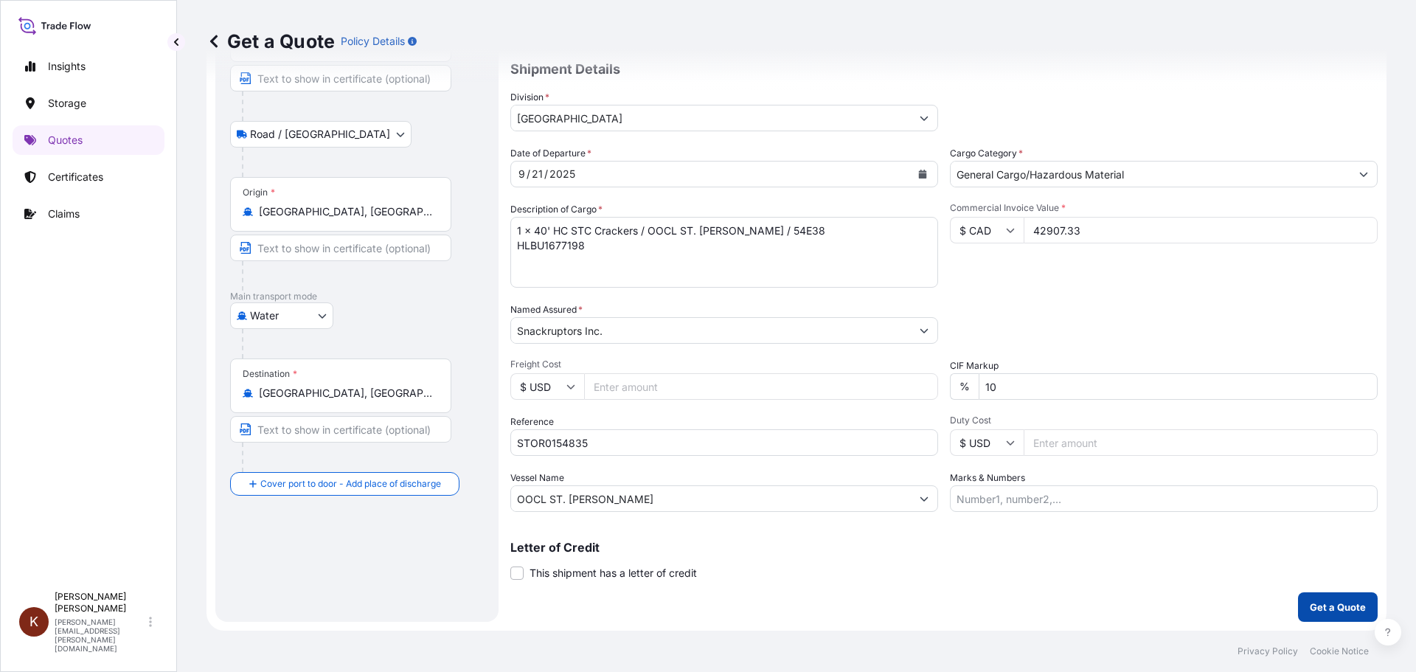
click at [1318, 606] on p "Get a Quote" at bounding box center [1338, 607] width 56 height 15
click at [1315, 607] on p "Get a Quote" at bounding box center [1338, 607] width 56 height 15
click at [1314, 609] on p "Get a Quote" at bounding box center [1338, 607] width 56 height 15
click at [1315, 612] on p "Get a Quote" at bounding box center [1338, 607] width 56 height 15
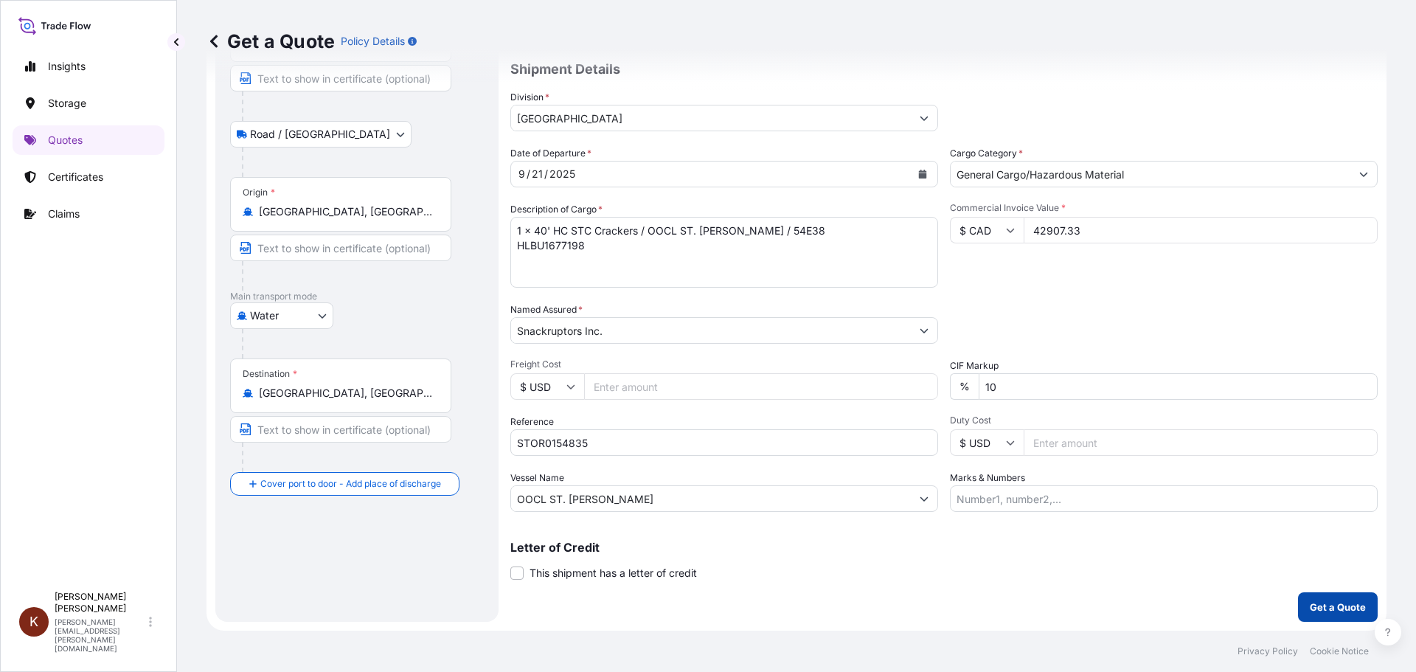
click at [1315, 598] on button "Get a Quote" at bounding box center [1338, 607] width 80 height 30
drag, startPoint x: 990, startPoint y: 606, endPoint x: 907, endPoint y: 582, distance: 86.6
click at [989, 605] on div "Coverage Type All risks Covers losses or damages due to any cause, except for t…" at bounding box center [944, 288] width 868 height 668
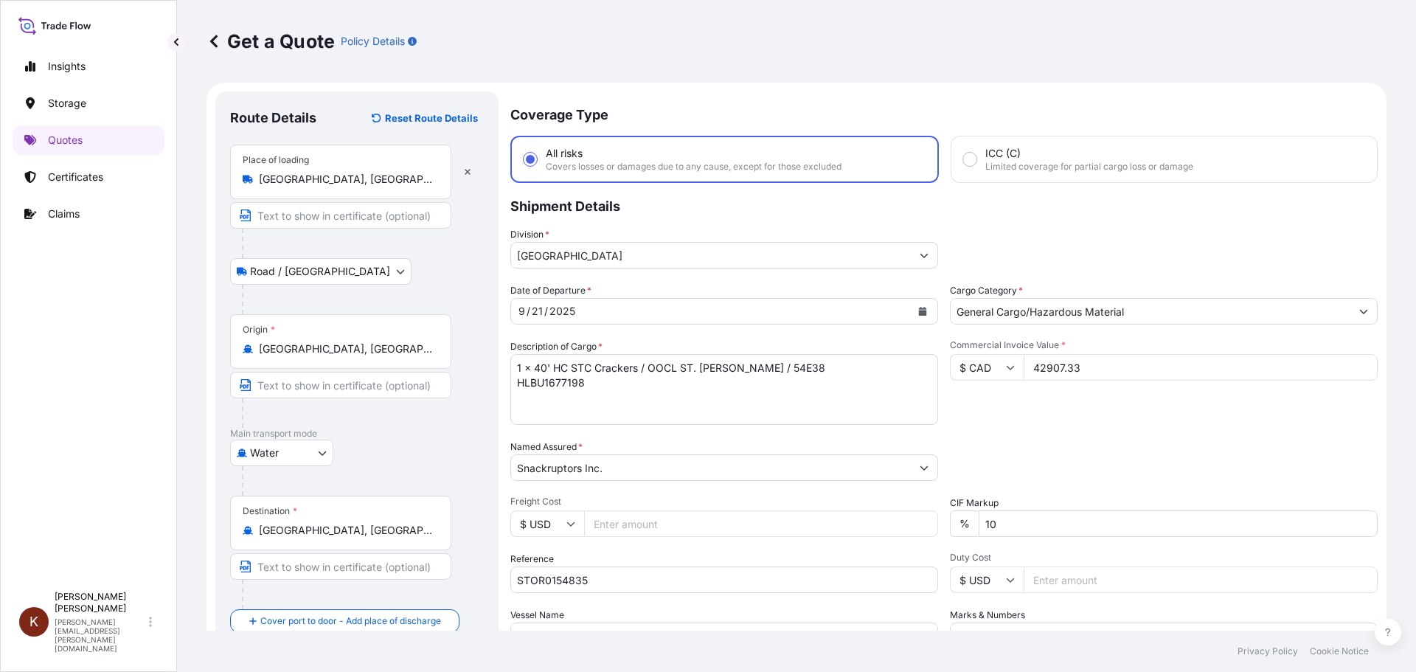
click at [927, 219] on p "Shipment Details" at bounding box center [944, 205] width 868 height 44
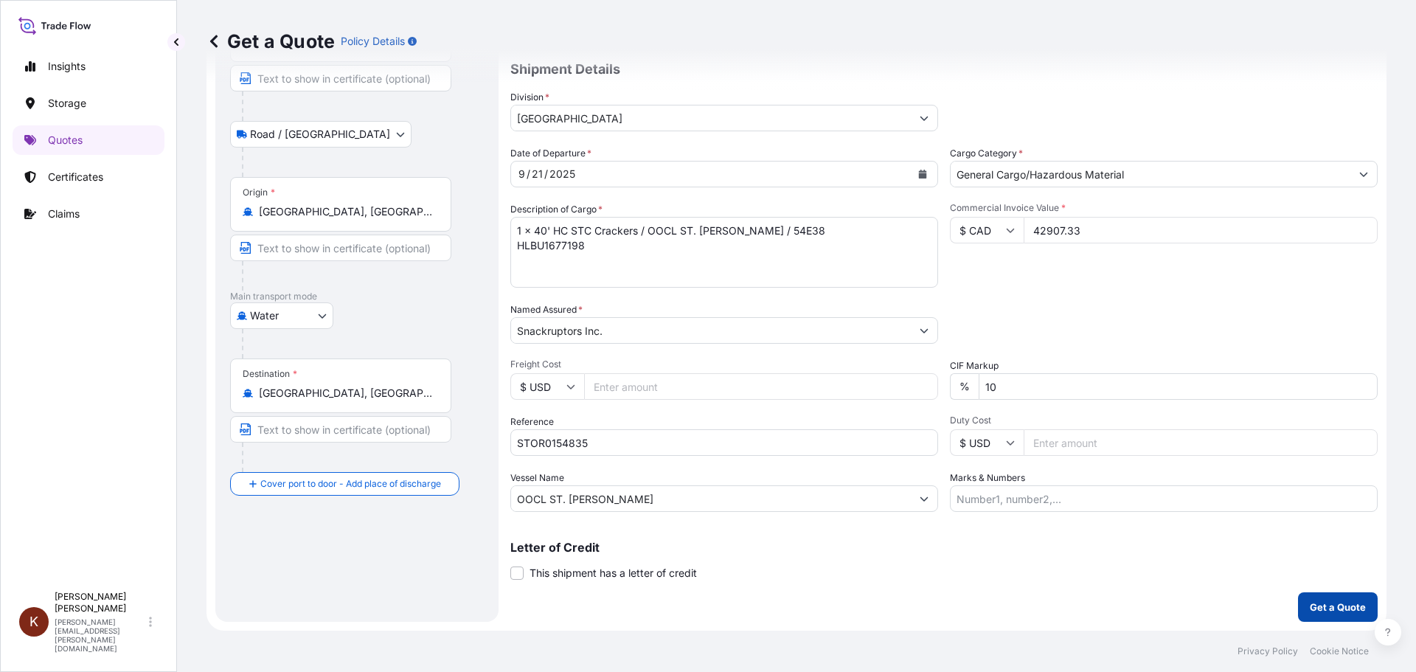
click at [1310, 609] on p "Get a Quote" at bounding box center [1338, 607] width 56 height 15
click at [470, 27] on div "Get a Quote Policy Details" at bounding box center [797, 41] width 1180 height 83
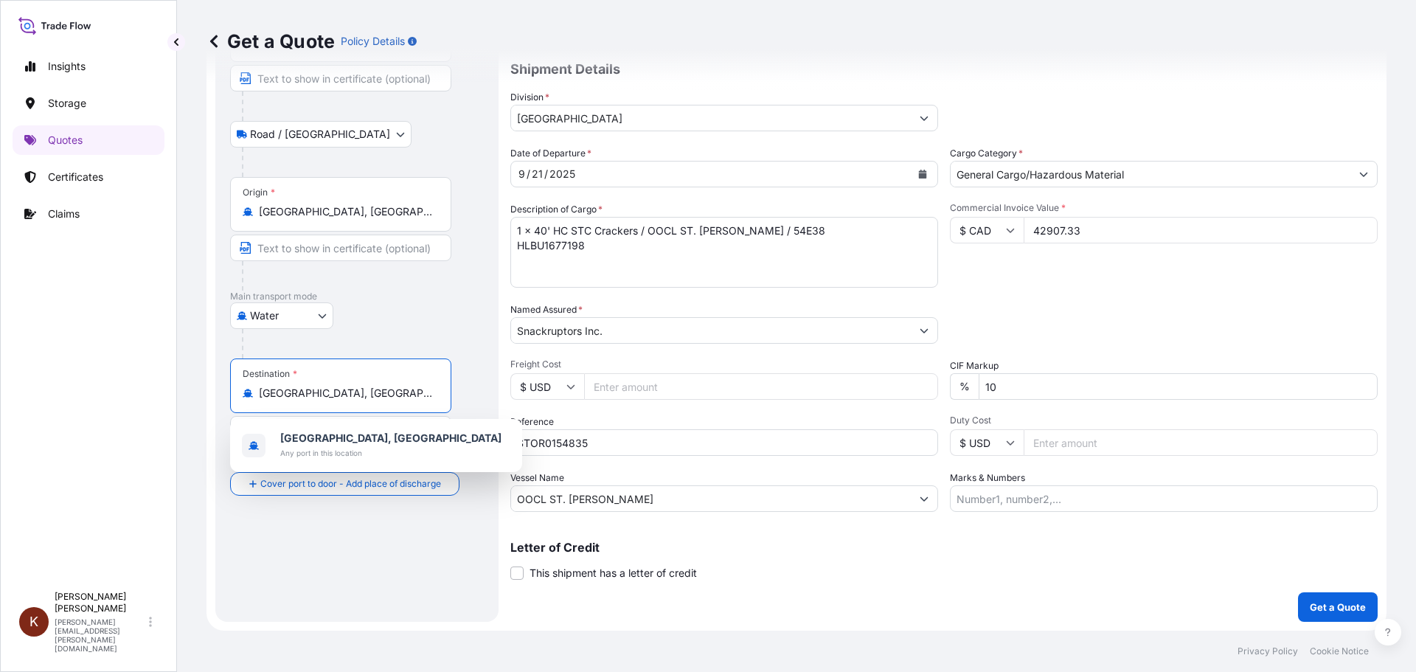
click at [324, 390] on input "[GEOGRAPHIC_DATA], [GEOGRAPHIC_DATA]" at bounding box center [346, 393] width 174 height 15
click at [319, 437] on b "[GEOGRAPHIC_DATA], [GEOGRAPHIC_DATA]" at bounding box center [390, 438] width 221 height 13
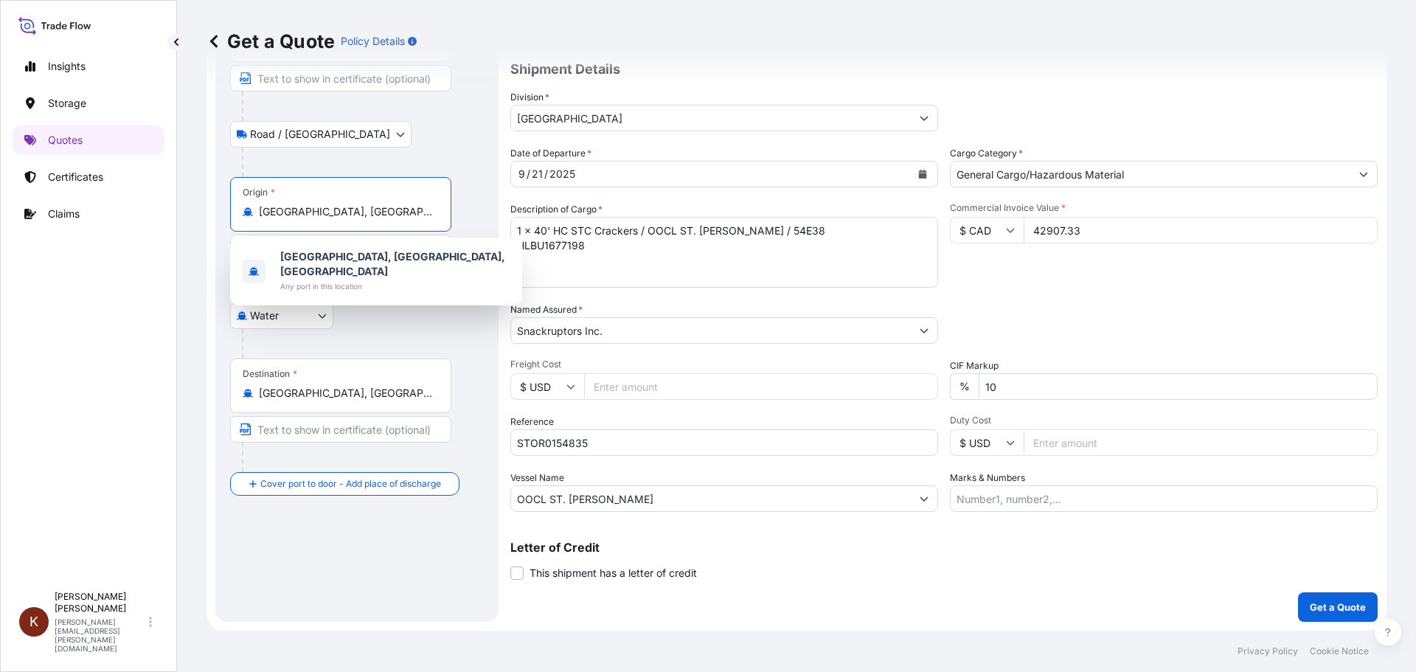
click at [291, 212] on input "[GEOGRAPHIC_DATA], [GEOGRAPHIC_DATA], [GEOGRAPHIC_DATA]" at bounding box center [346, 211] width 174 height 15
click at [322, 279] on span "Any port in this location" at bounding box center [395, 286] width 230 height 15
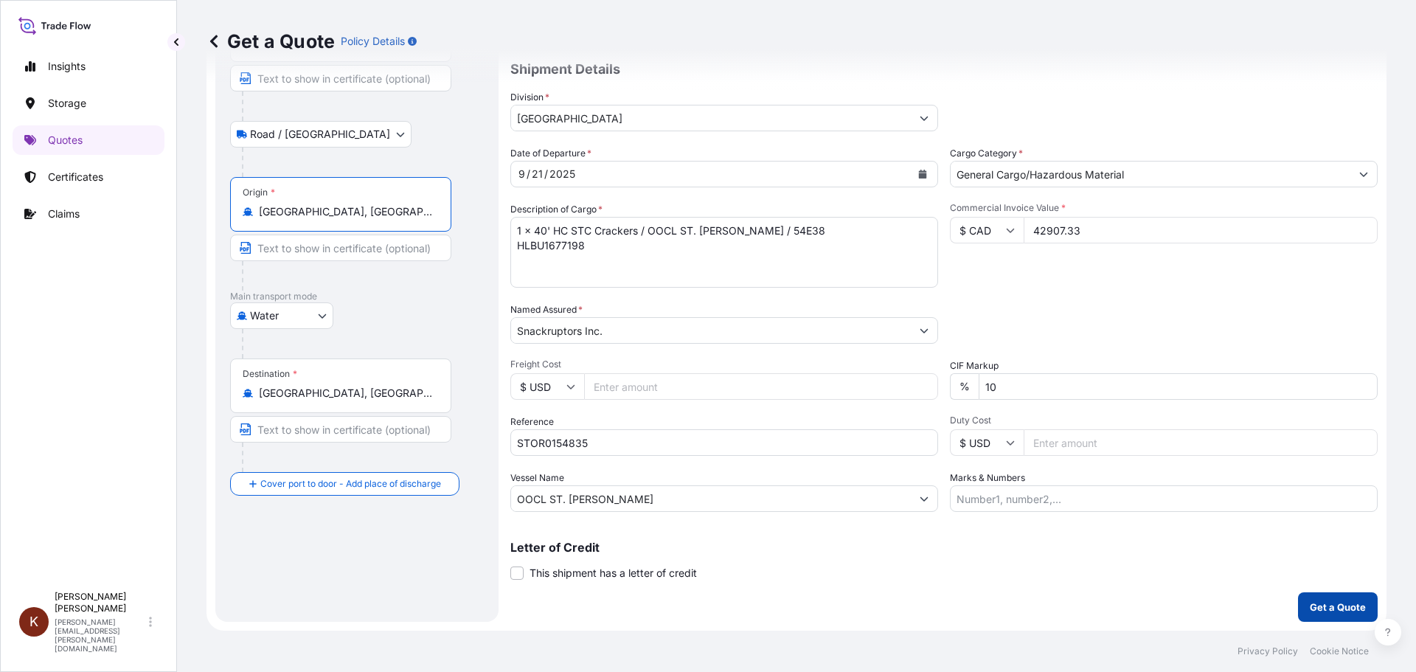
click at [1326, 607] on p "Get a Quote" at bounding box center [1338, 607] width 56 height 15
click at [861, 547] on p "Letter of Credit" at bounding box center [944, 547] width 868 height 12
click at [1061, 294] on div "Date of Departure * [DATE] Cargo Category * General Cargo/Hazardous Material De…" at bounding box center [944, 329] width 868 height 366
click at [1084, 221] on input "42907.33" at bounding box center [1201, 230] width 354 height 27
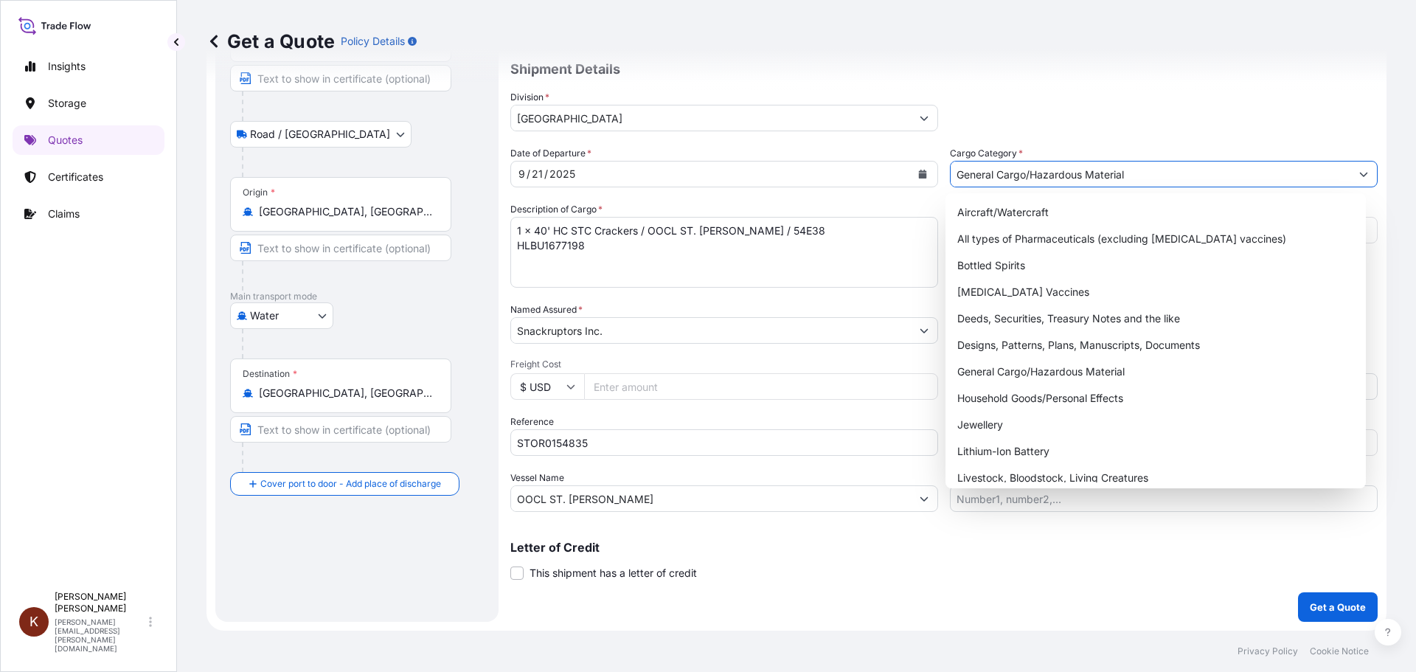
click at [977, 176] on input "General Cargo/Hazardous Material" at bounding box center [1151, 174] width 400 height 27
click at [977, 368] on div "General Cargo/Hazardous Material" at bounding box center [1156, 372] width 409 height 27
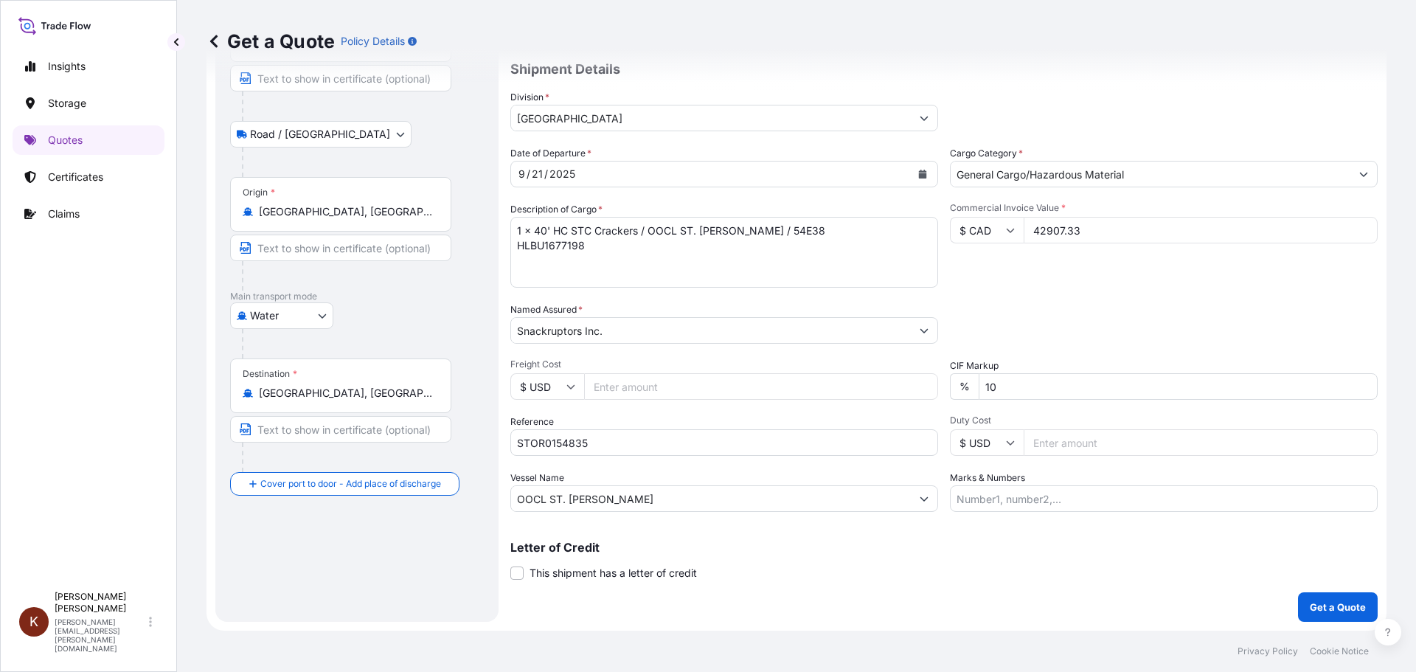
click at [1017, 285] on div "Commercial Invoice Value * $ CAD 42907.33" at bounding box center [1164, 245] width 428 height 86
click at [1310, 603] on p "Get a Quote" at bounding box center [1338, 607] width 56 height 15
click at [70, 139] on p "Quotes" at bounding box center [65, 140] width 35 height 15
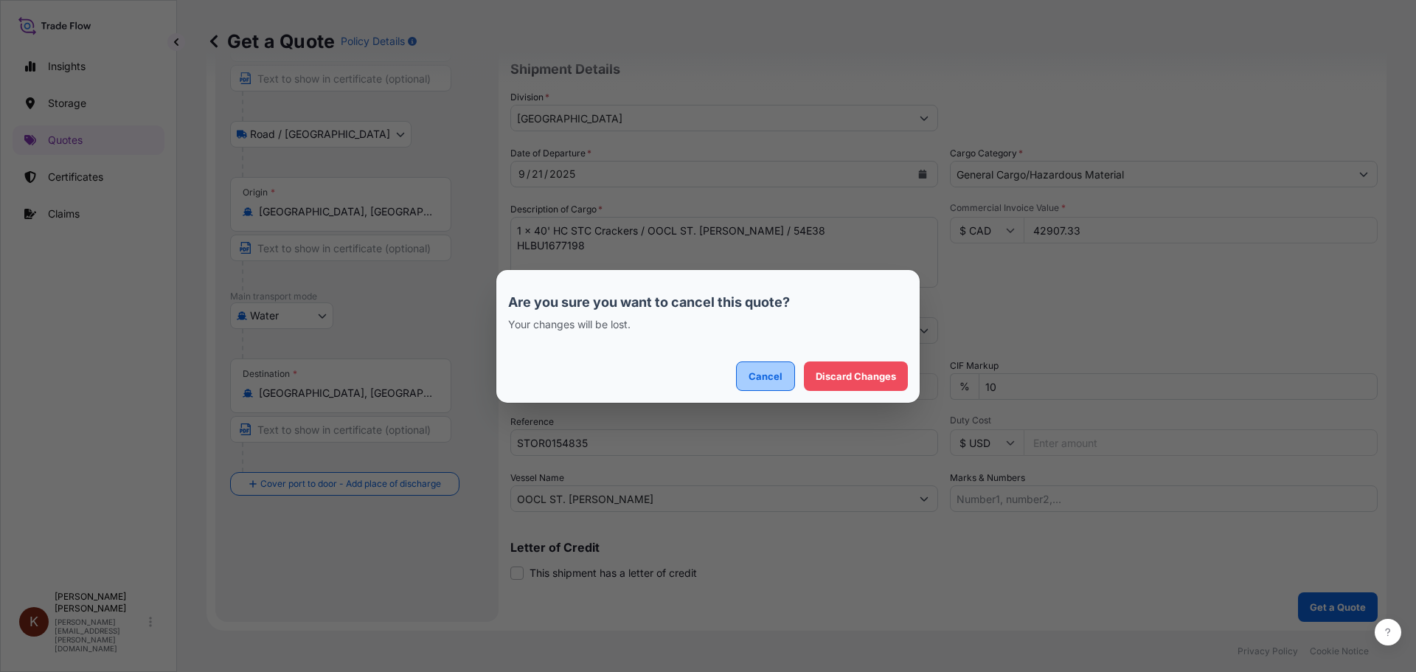
click at [770, 374] on p "Cancel" at bounding box center [766, 376] width 34 height 15
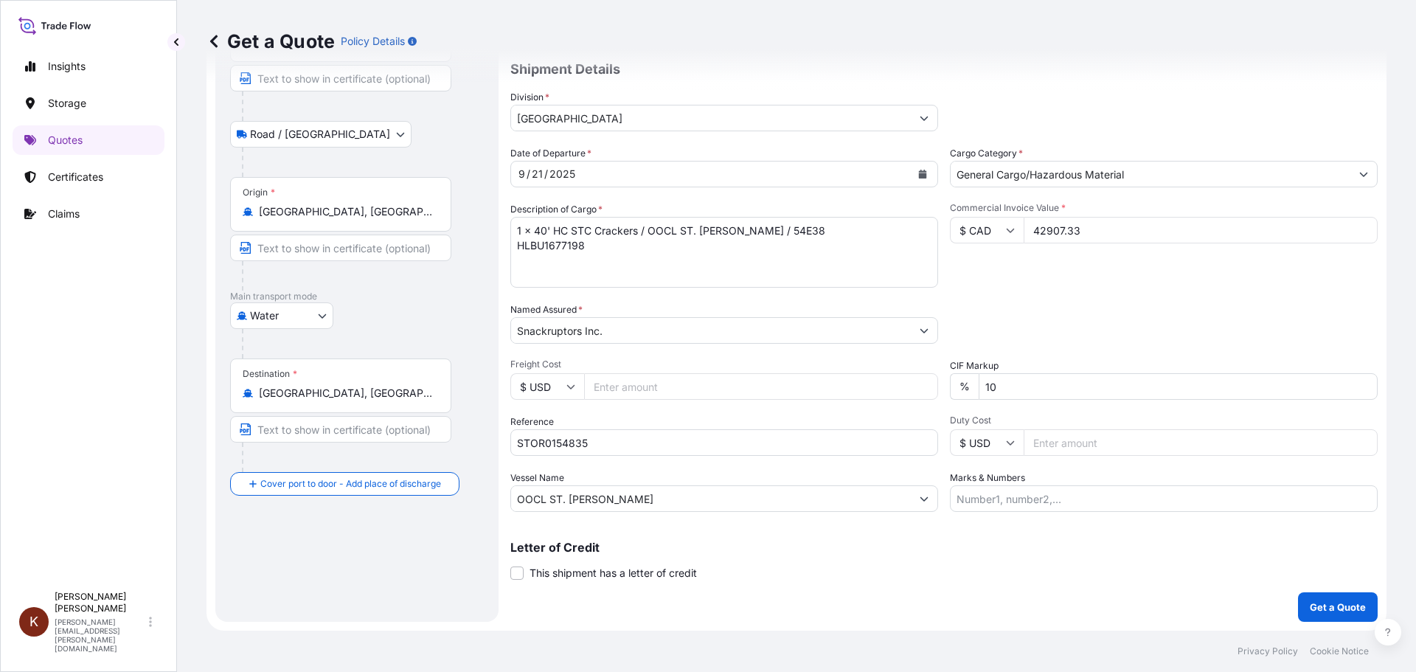
click at [786, 553] on div "Letter of Credit This shipment has a letter of credit Letter of credit * Letter…" at bounding box center [944, 560] width 868 height 39
click at [1321, 609] on p "Get a Quote" at bounding box center [1338, 607] width 56 height 15
click at [1318, 608] on p "Get a Quote" at bounding box center [1338, 607] width 56 height 15
click at [1332, 602] on p "Get a Quote" at bounding box center [1338, 607] width 56 height 15
click at [1332, 597] on button "Get a Quote" at bounding box center [1338, 607] width 80 height 30
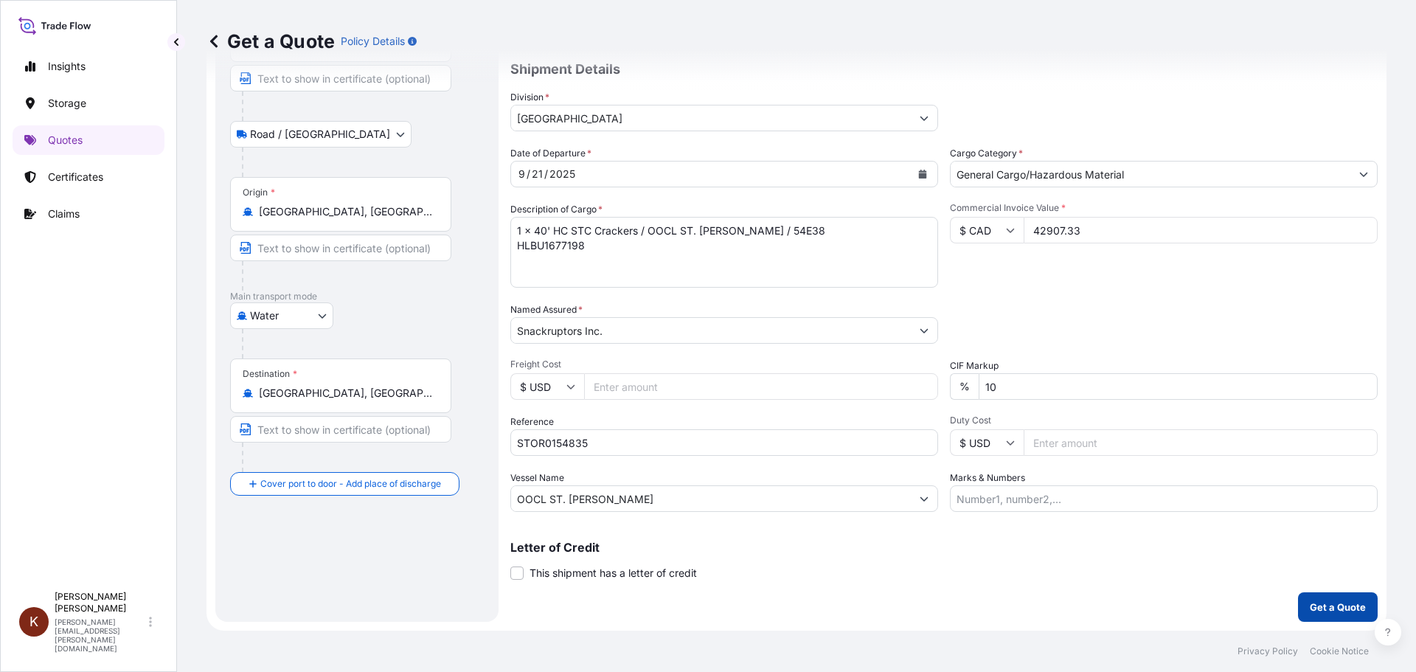
click at [1345, 603] on p "Get a Quote" at bounding box center [1338, 607] width 56 height 15
click at [1326, 610] on p "Get a Quote" at bounding box center [1338, 607] width 56 height 15
click at [1326, 607] on p "Get a Quote" at bounding box center [1338, 607] width 56 height 15
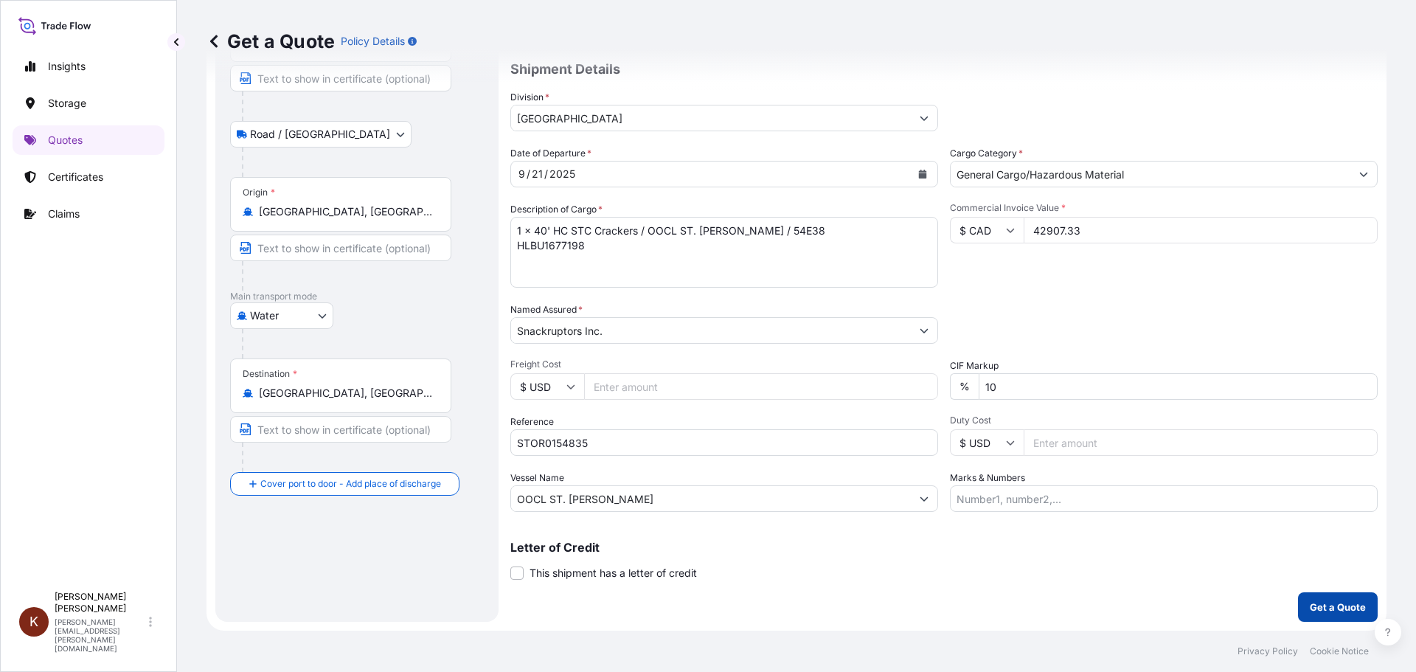
click at [1326, 607] on p "Get a Quote" at bounding box center [1338, 607] width 56 height 15
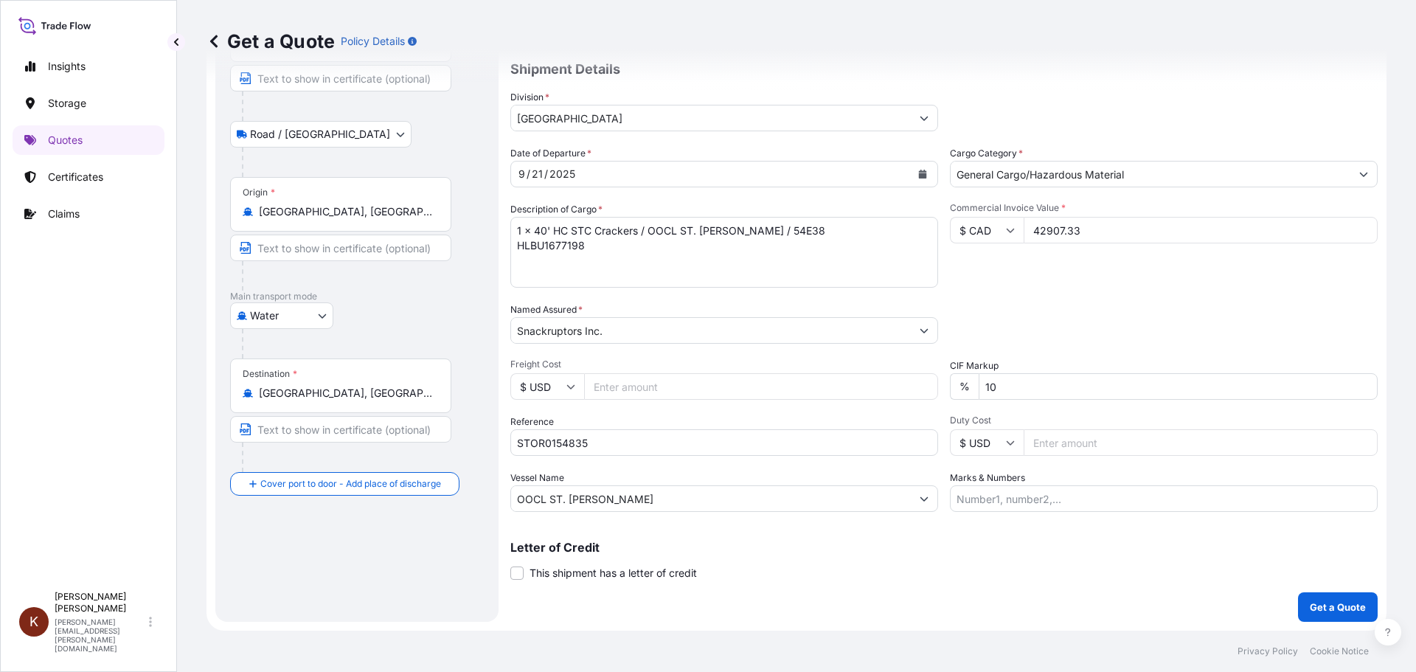
click at [958, 609] on div "Coverage Type All risks Covers losses or damages due to any cause, except for t…" at bounding box center [944, 288] width 868 height 668
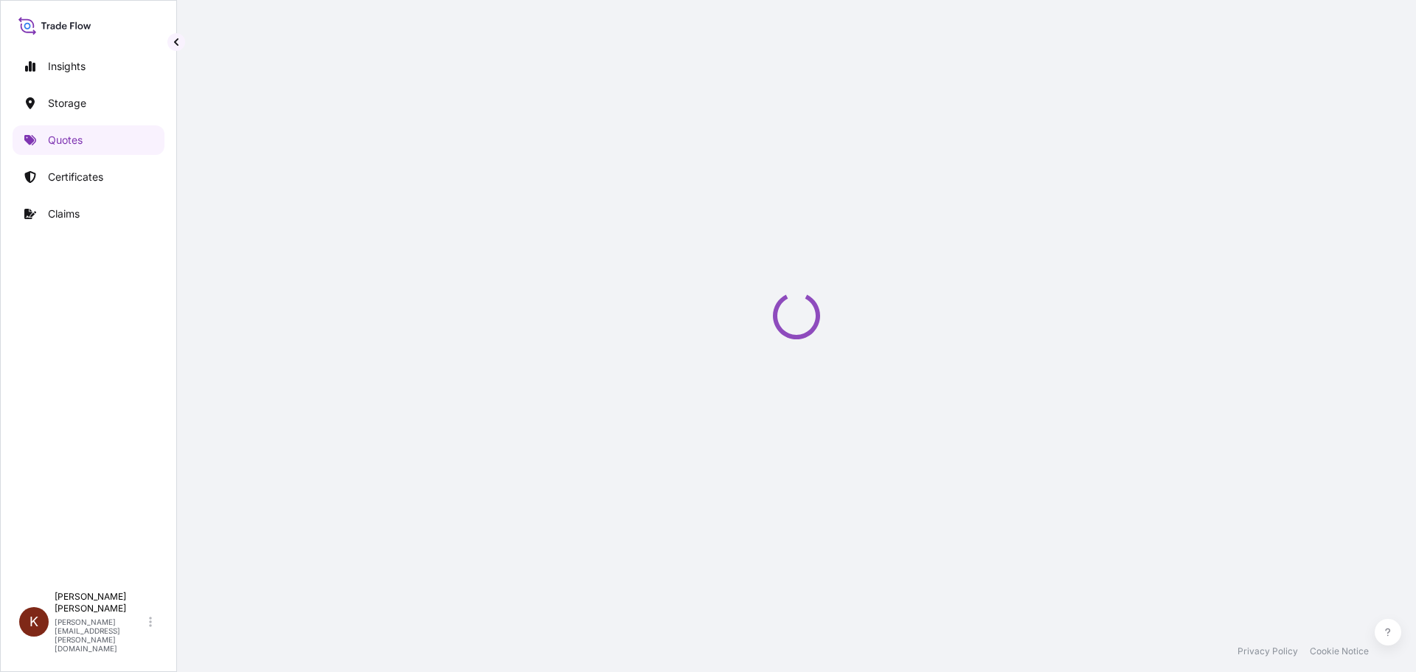
select select "Water"
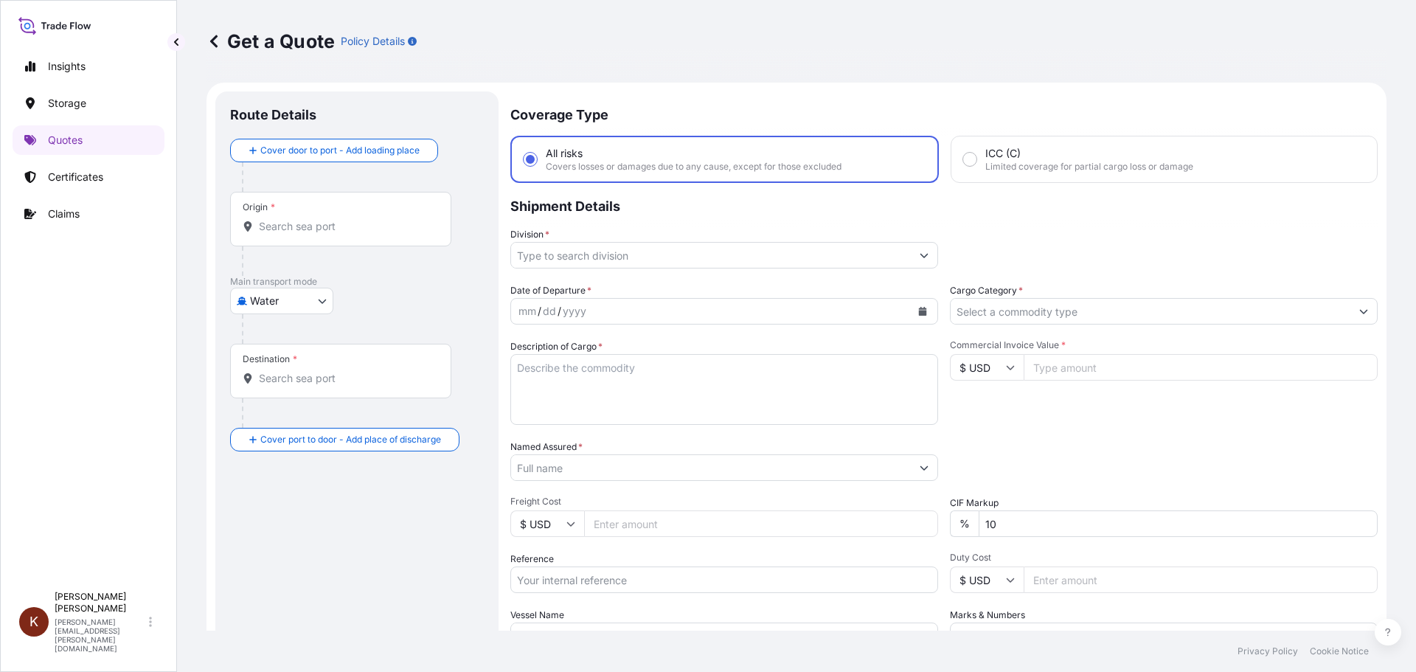
scroll to position [24, 0]
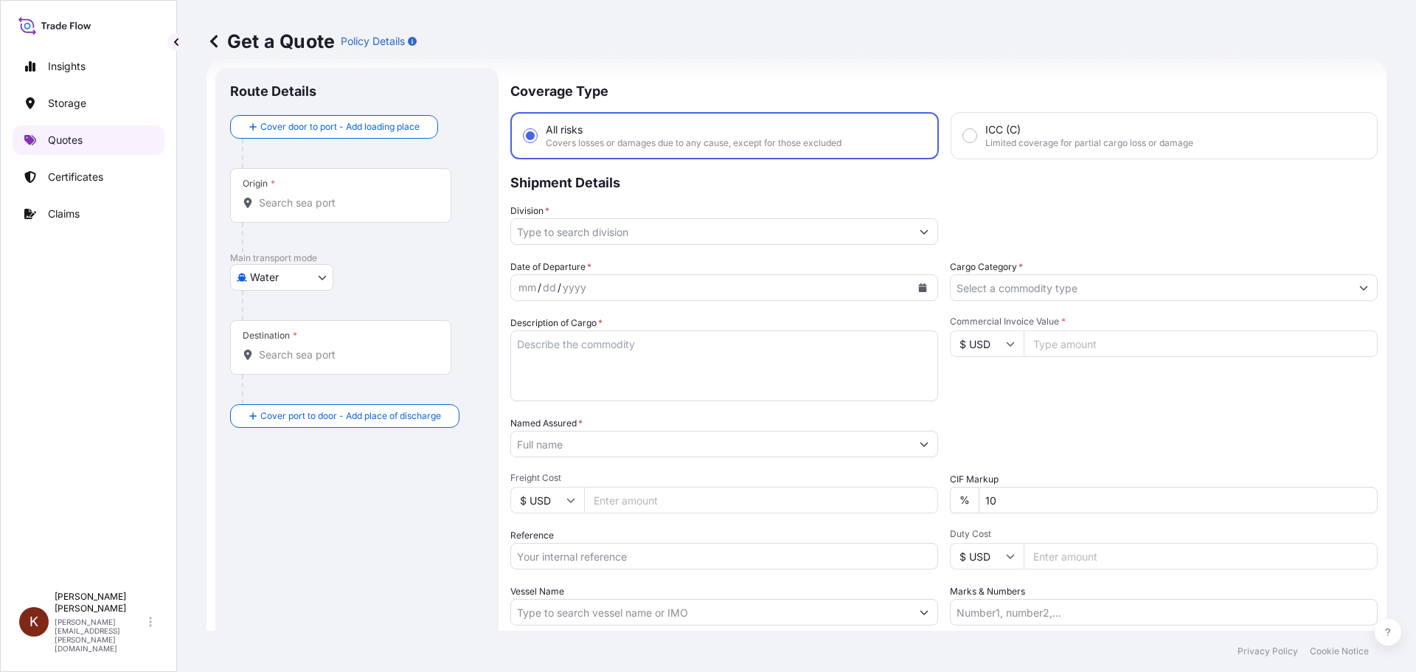
click at [56, 139] on p "Quotes" at bounding box center [65, 140] width 35 height 15
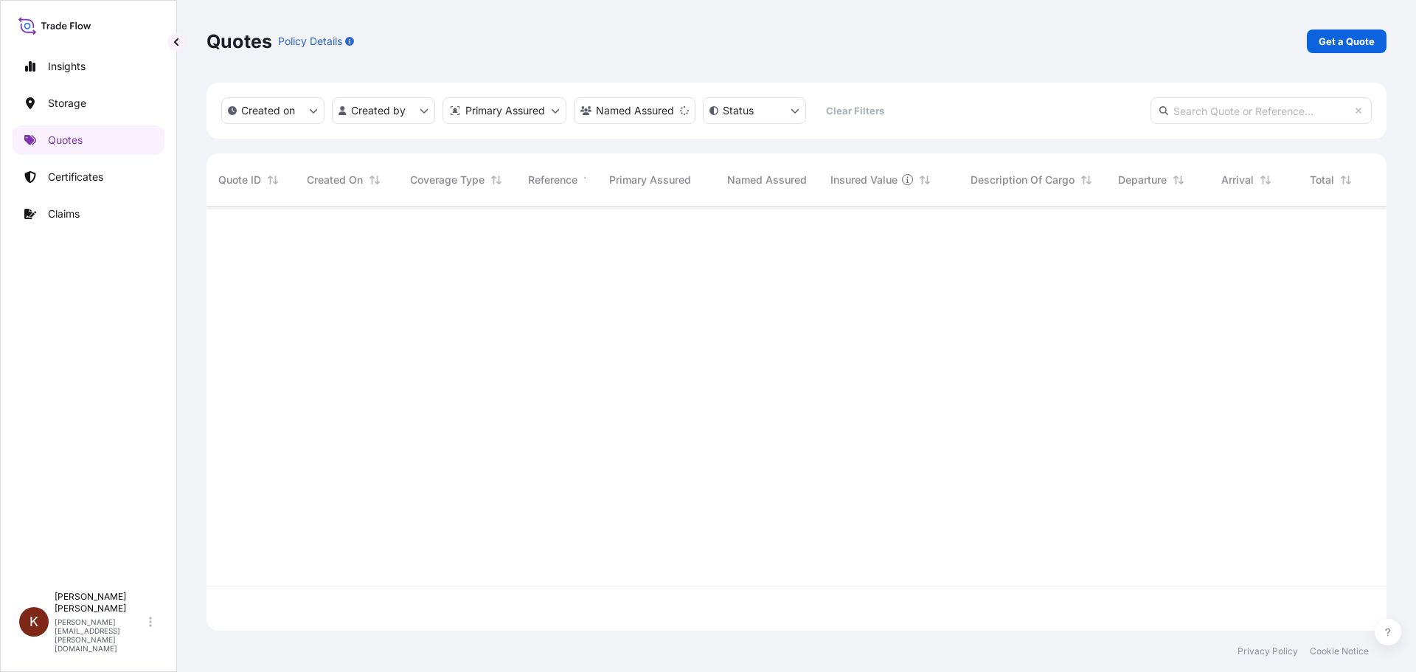
scroll to position [466, 1169]
click at [1332, 44] on p "Get a Quote" at bounding box center [1347, 41] width 56 height 15
select select "Water"
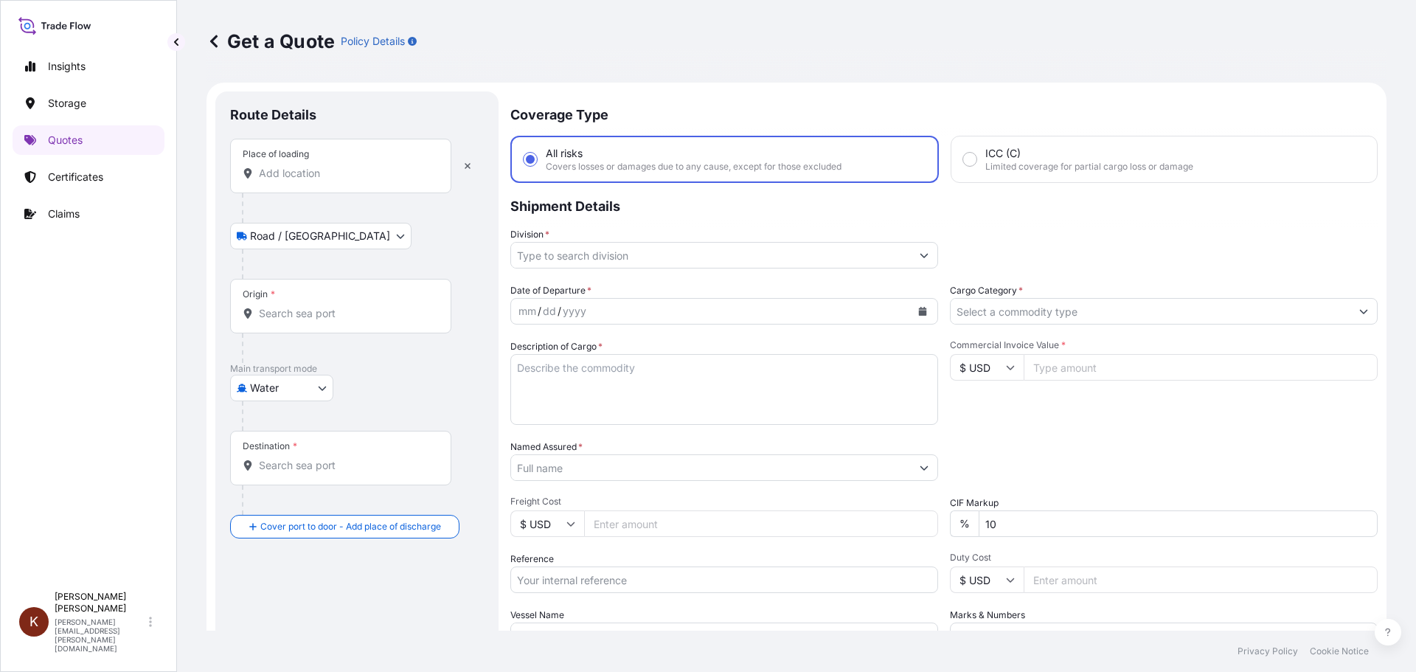
click at [284, 179] on input "Place of loading" at bounding box center [346, 173] width 174 height 15
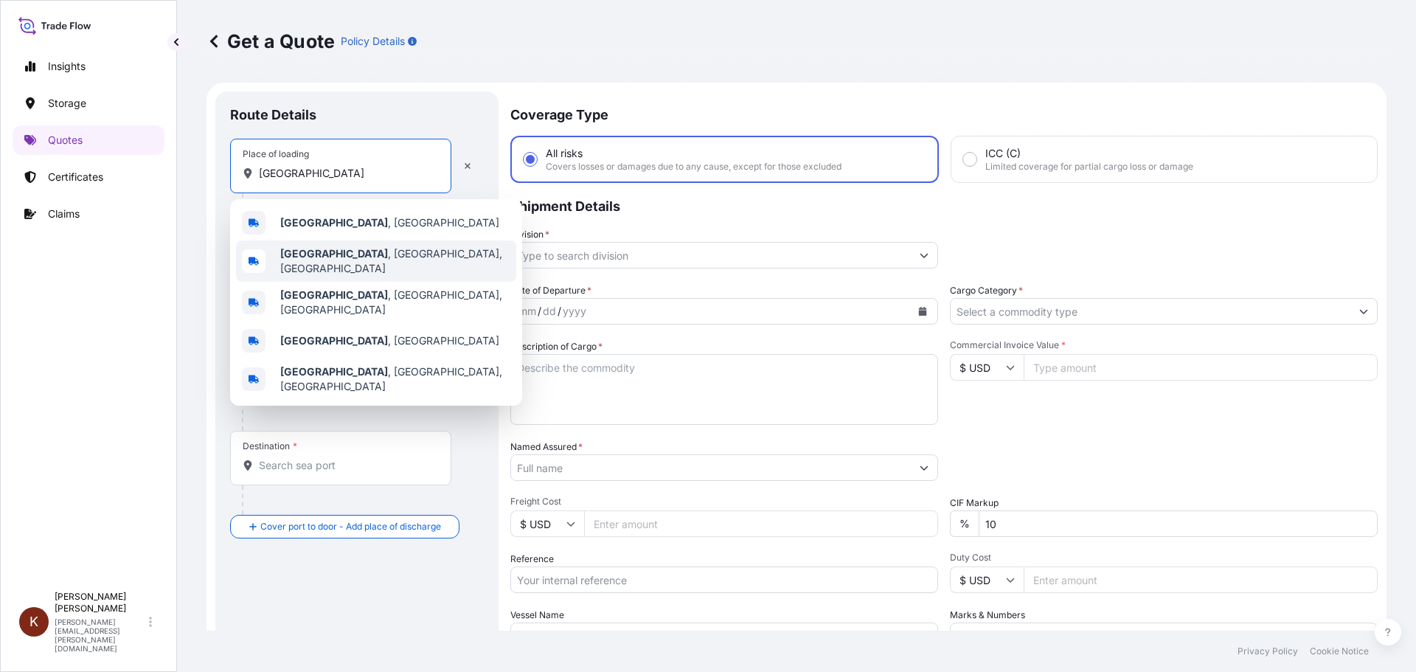
click at [322, 260] on b "[GEOGRAPHIC_DATA]" at bounding box center [334, 253] width 108 height 13
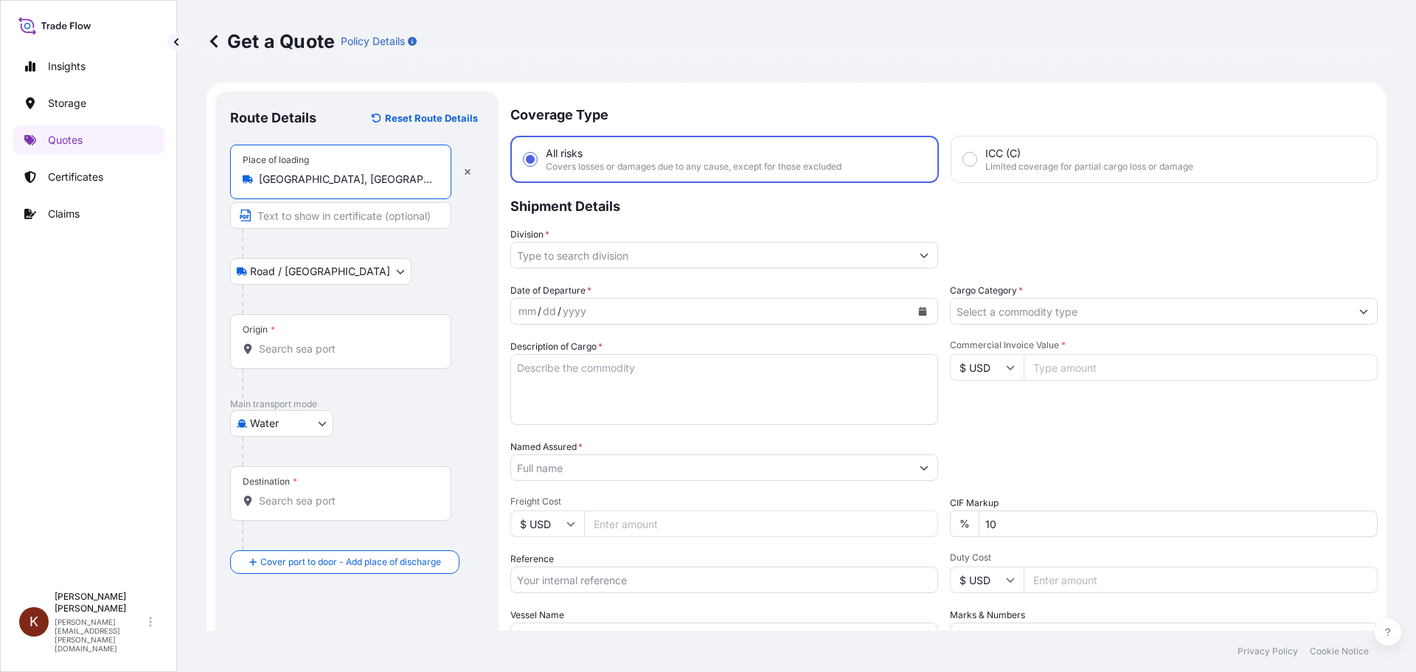
type input "[GEOGRAPHIC_DATA], [GEOGRAPHIC_DATA], [GEOGRAPHIC_DATA]"
click at [290, 347] on input "Origin *" at bounding box center [346, 349] width 174 height 15
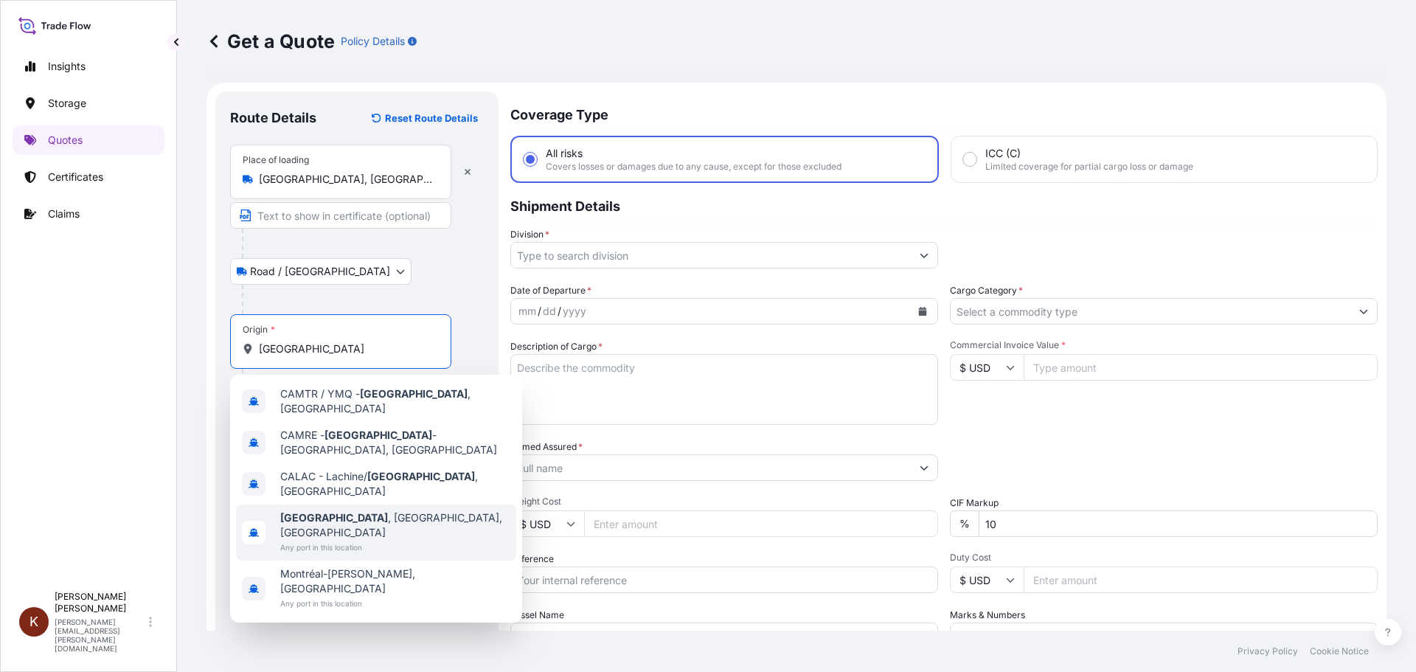
click at [305, 511] on b "[GEOGRAPHIC_DATA]" at bounding box center [334, 517] width 108 height 13
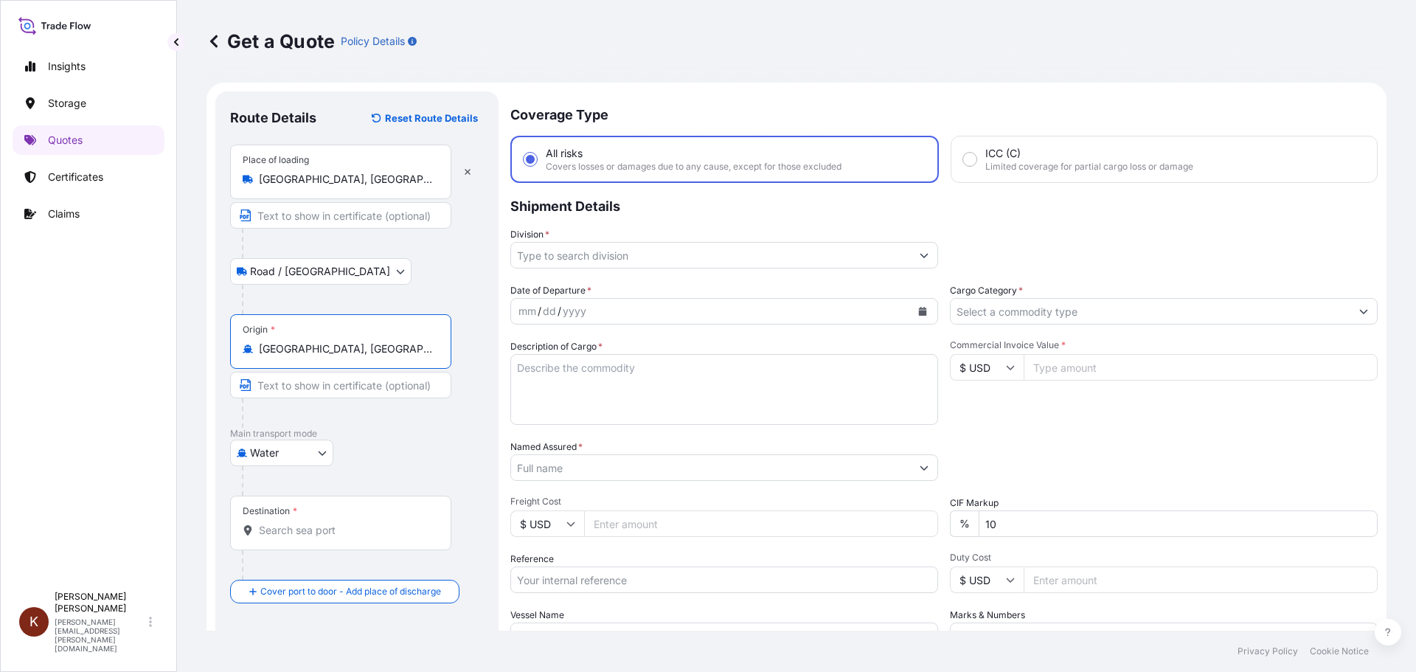
type input "[GEOGRAPHIC_DATA], [GEOGRAPHIC_DATA], [GEOGRAPHIC_DATA]"
click at [275, 527] on input "Destination *" at bounding box center [346, 530] width 174 height 15
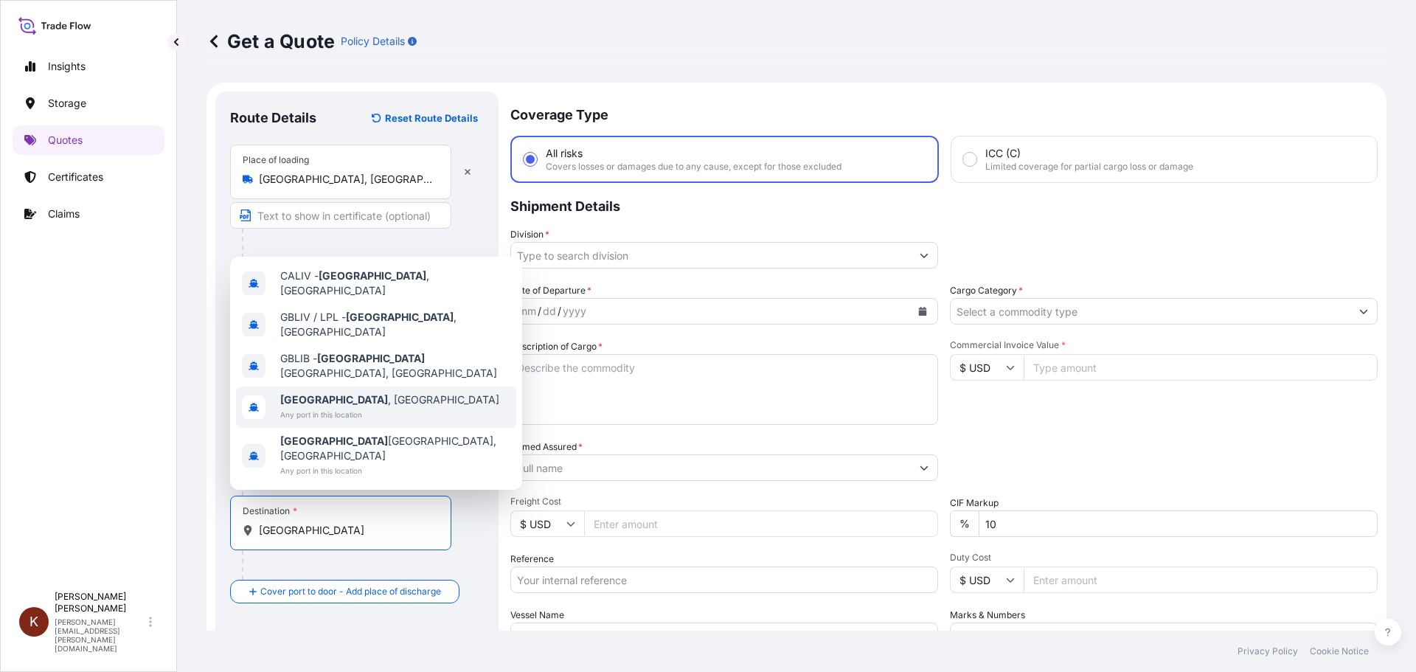
click at [305, 406] on b "[GEOGRAPHIC_DATA]" at bounding box center [334, 399] width 108 height 13
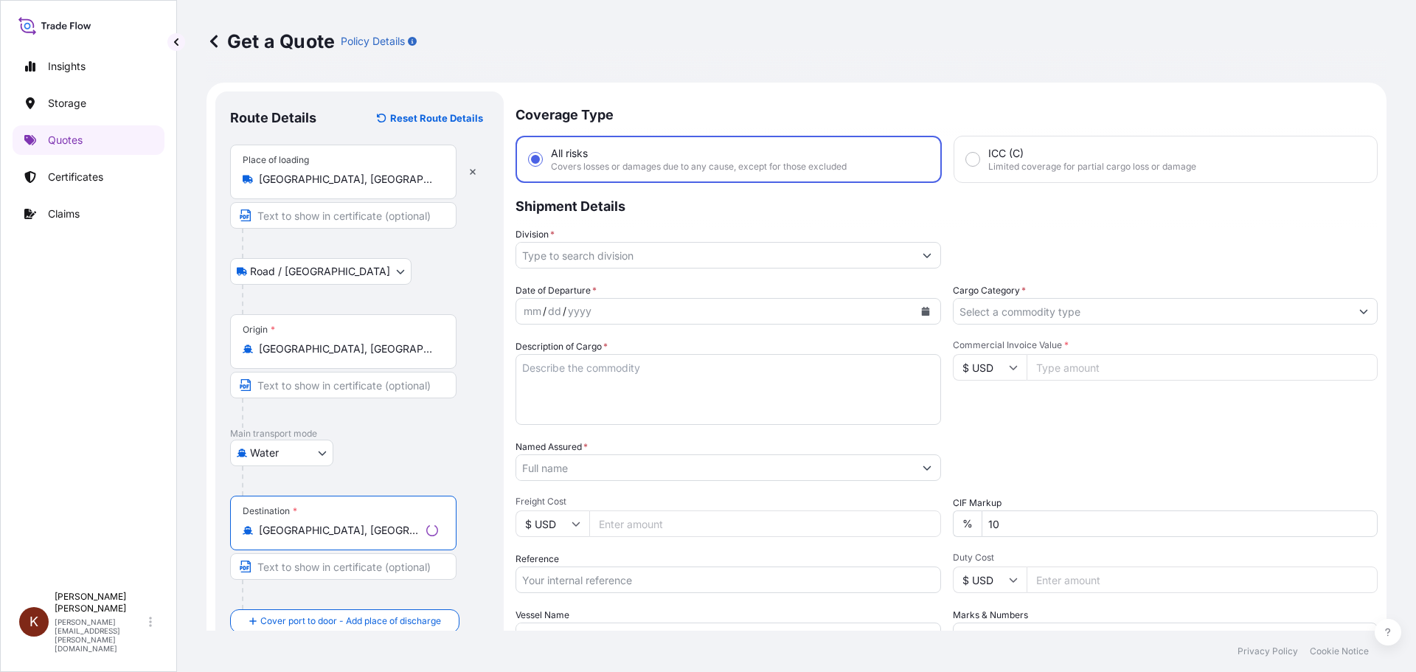
type input "[GEOGRAPHIC_DATA], [GEOGRAPHIC_DATA]"
click at [450, 418] on div at bounding box center [349, 413] width 215 height 30
click at [558, 251] on input "Division *" at bounding box center [711, 255] width 400 height 27
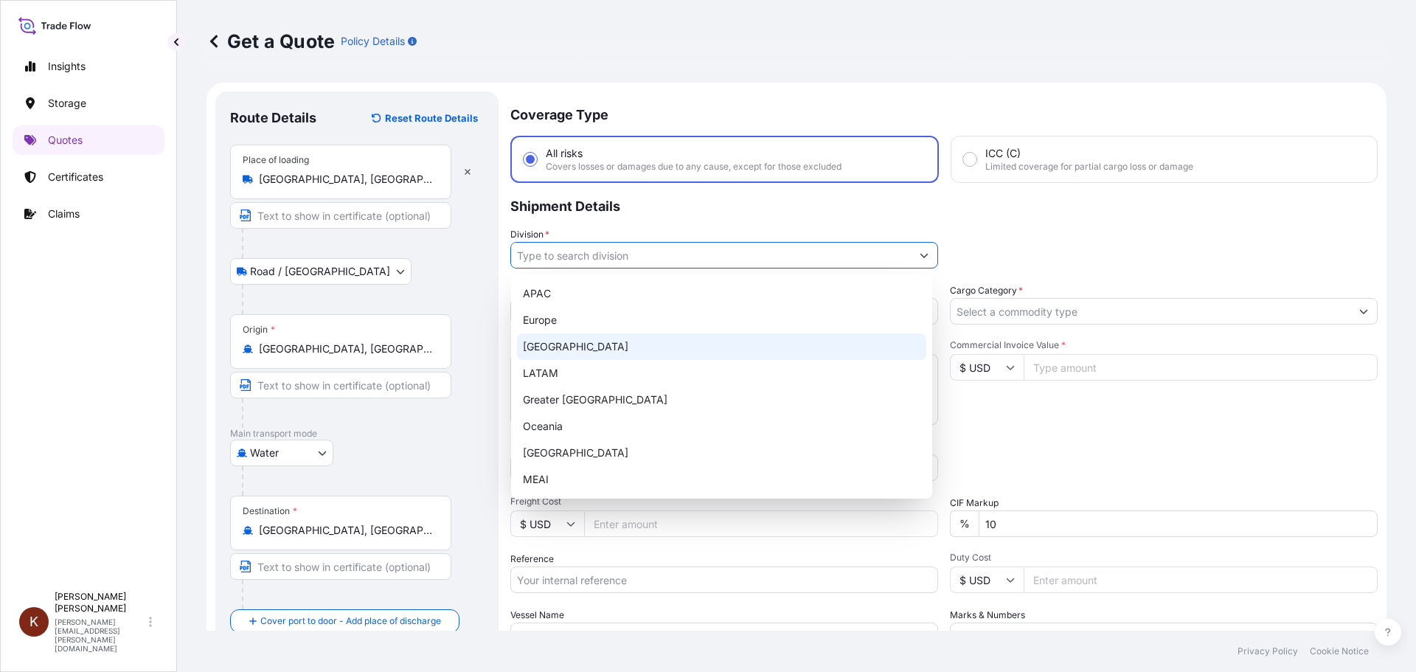
click at [548, 344] on div "[GEOGRAPHIC_DATA]" at bounding box center [721, 346] width 409 height 27
type input "[GEOGRAPHIC_DATA]"
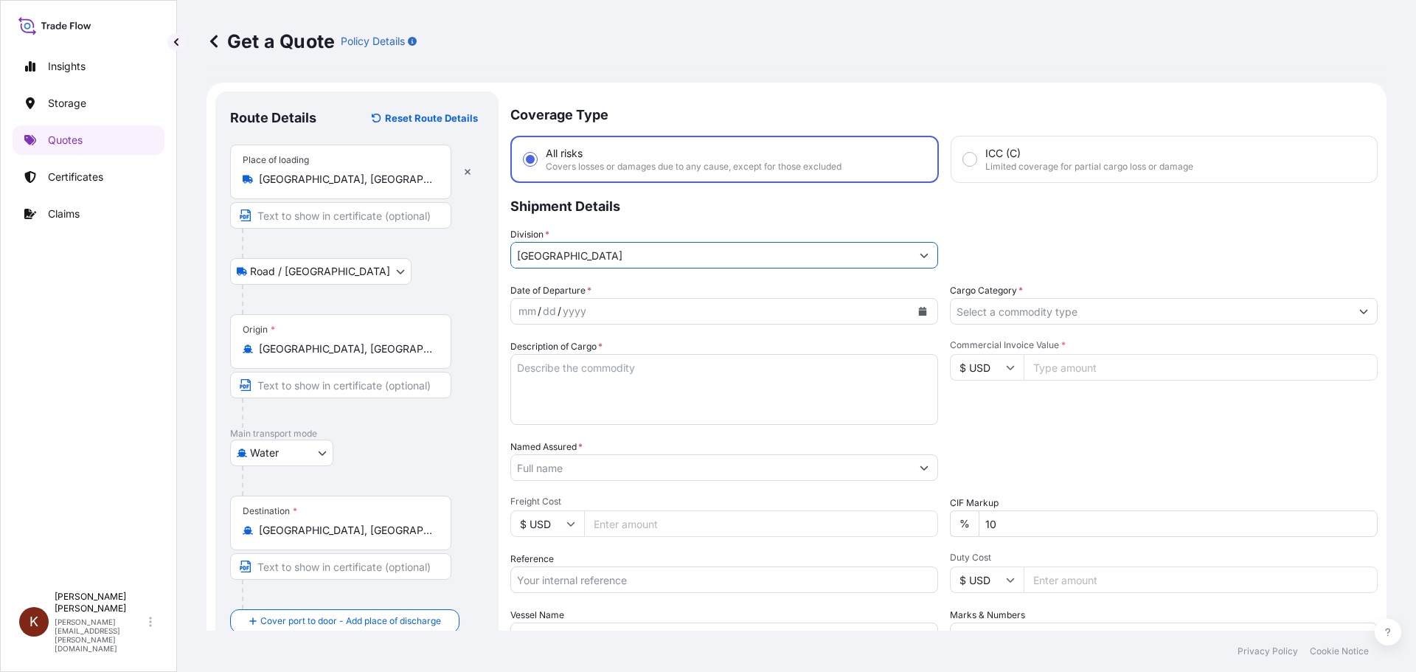
click at [915, 306] on button "Calendar" at bounding box center [923, 312] width 24 height 24
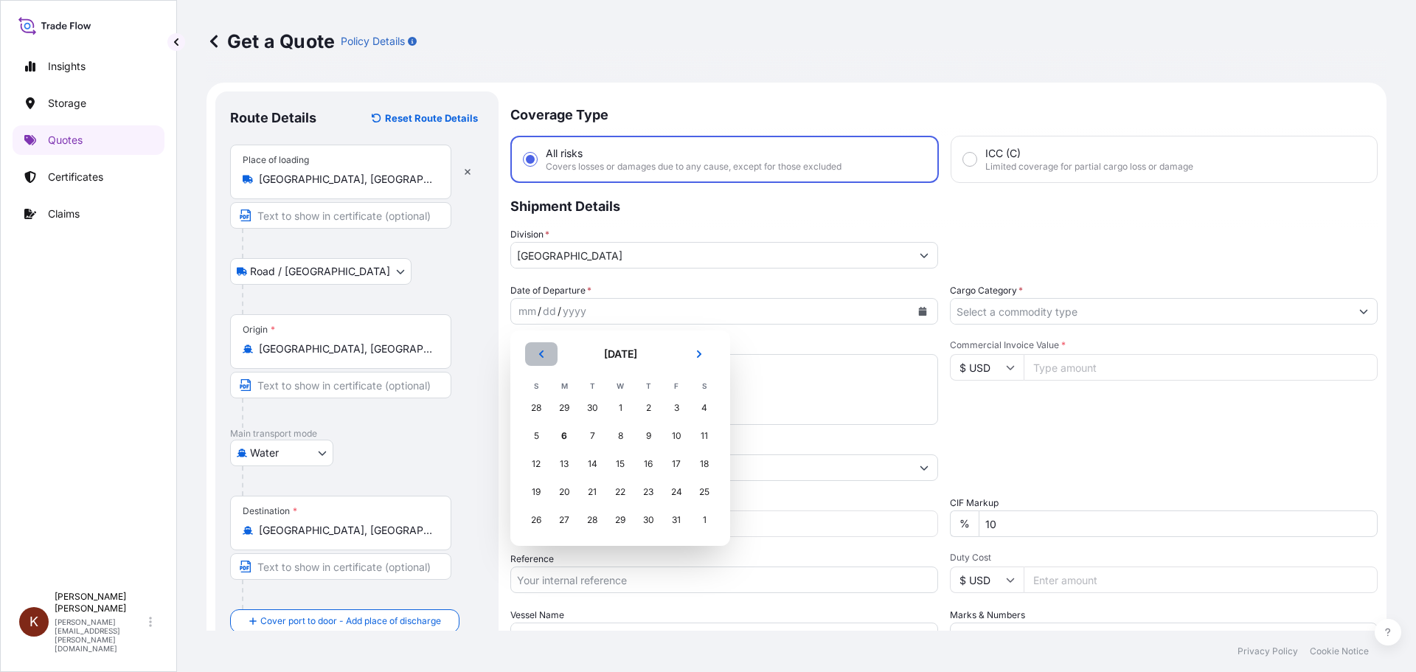
click at [540, 350] on icon "Previous" at bounding box center [541, 354] width 9 height 9
click at [543, 494] on div "21" at bounding box center [536, 492] width 27 height 27
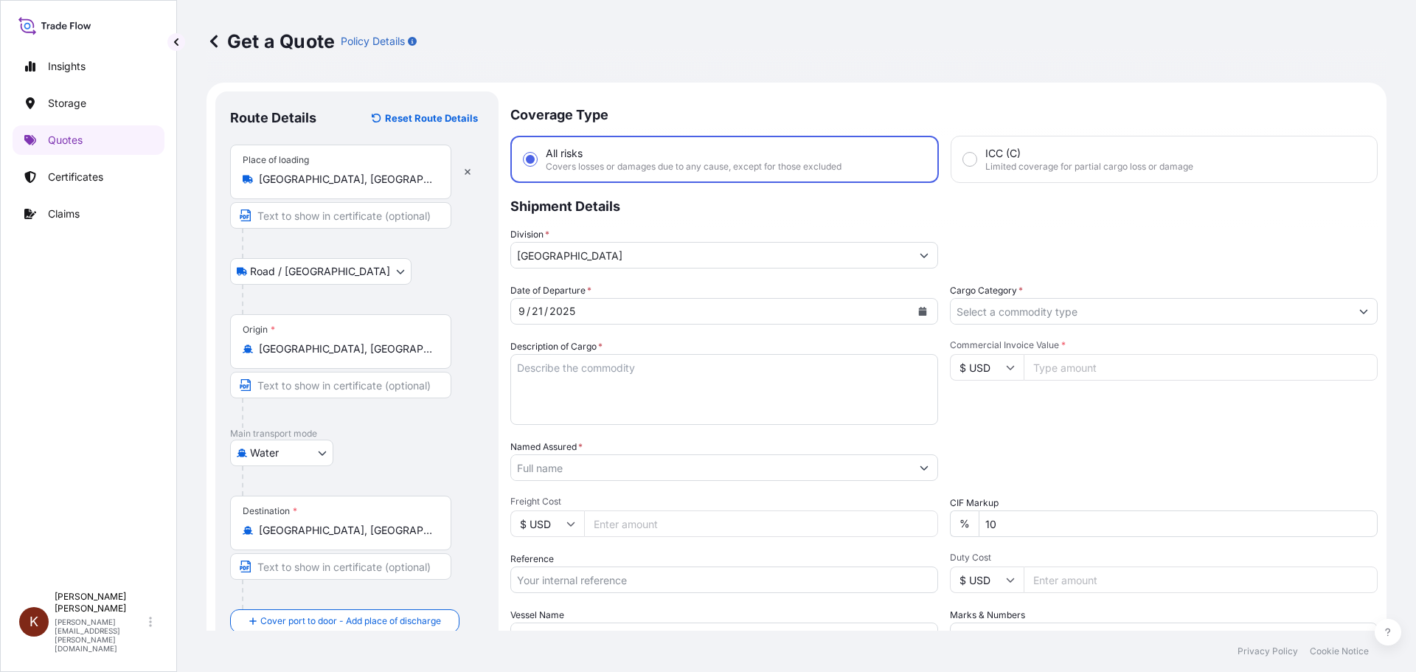
click at [772, 340] on div "Description of Cargo *" at bounding box center [724, 382] width 428 height 86
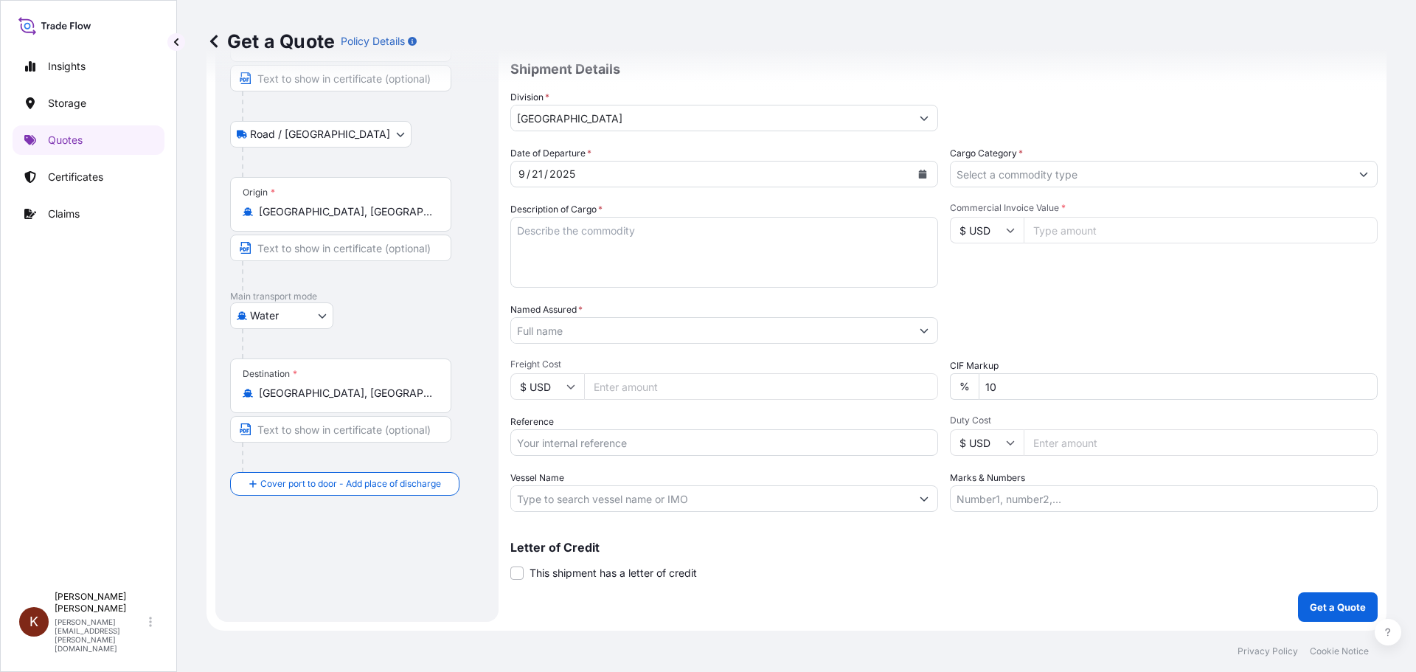
click at [538, 222] on textarea "Description of Cargo *" at bounding box center [724, 252] width 428 height 71
click at [525, 253] on textarea "1 x 40' HC STC Crackers /" at bounding box center [724, 252] width 428 height 71
click at [672, 232] on textarea "1 x 40' HC STC Crackers /" at bounding box center [724, 252] width 428 height 71
paste textarea "HLBU1677198"
click at [661, 235] on textarea "1 x 40' HC STC Crackers / HLBU1677198" at bounding box center [724, 252] width 428 height 71
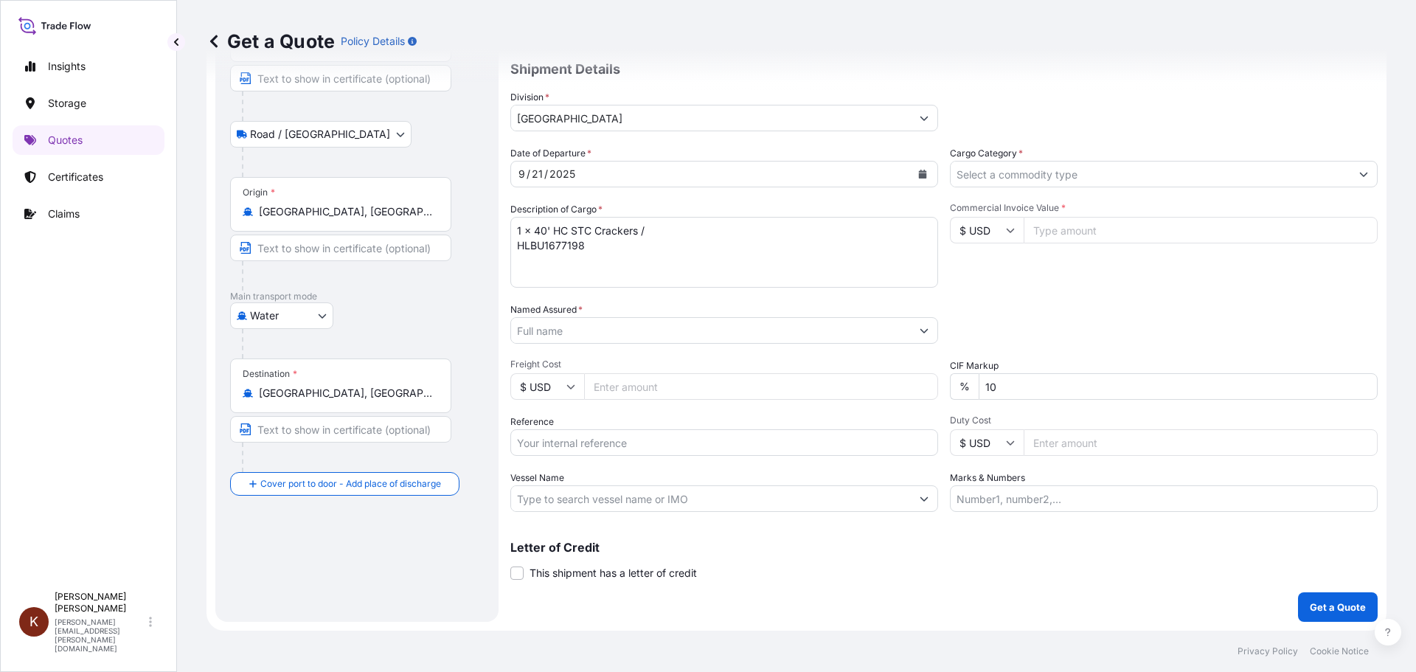
click at [655, 233] on textarea "1 x 40' HC STC Crackers / HLBU1677198" at bounding box center [724, 252] width 428 height 71
paste textarea "OOCL ST. [PERSON_NAME] / 54E38"
type textarea "1 x 40' HC STC Crackers / OOCL ST. [PERSON_NAME] / 54E38 HLBU1677198"
click at [539, 336] on input "Named Assured *" at bounding box center [711, 330] width 400 height 27
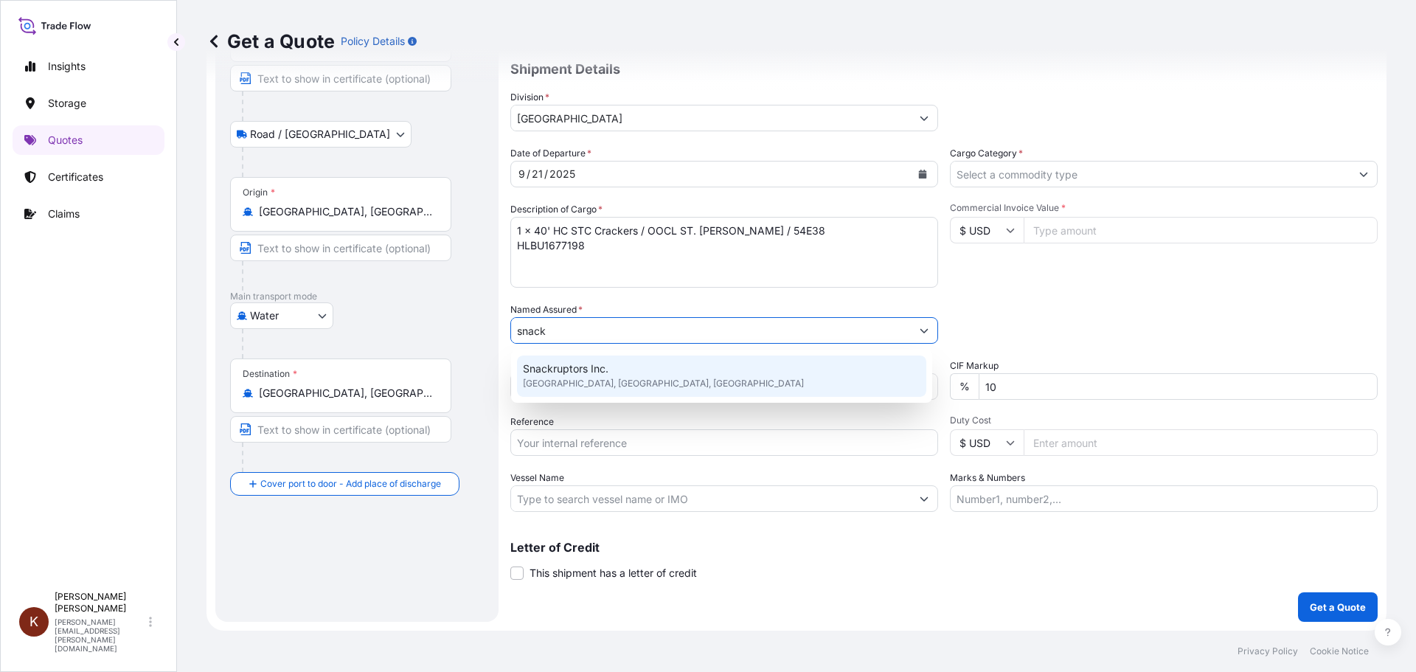
click at [581, 370] on span "Snackruptors Inc." at bounding box center [566, 368] width 86 height 15
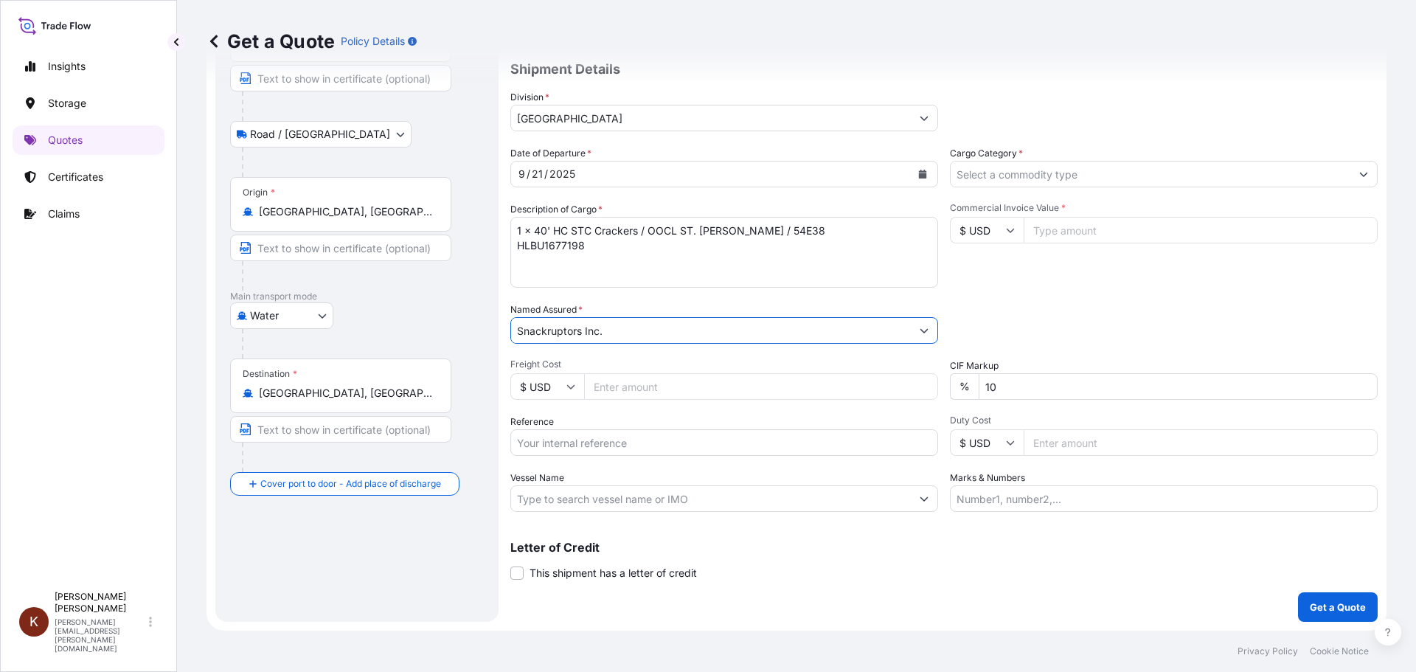
type input "Snackruptors Inc."
click at [527, 446] on input "Reference" at bounding box center [724, 442] width 428 height 27
click at [553, 445] on input "Reference" at bounding box center [724, 442] width 428 height 27
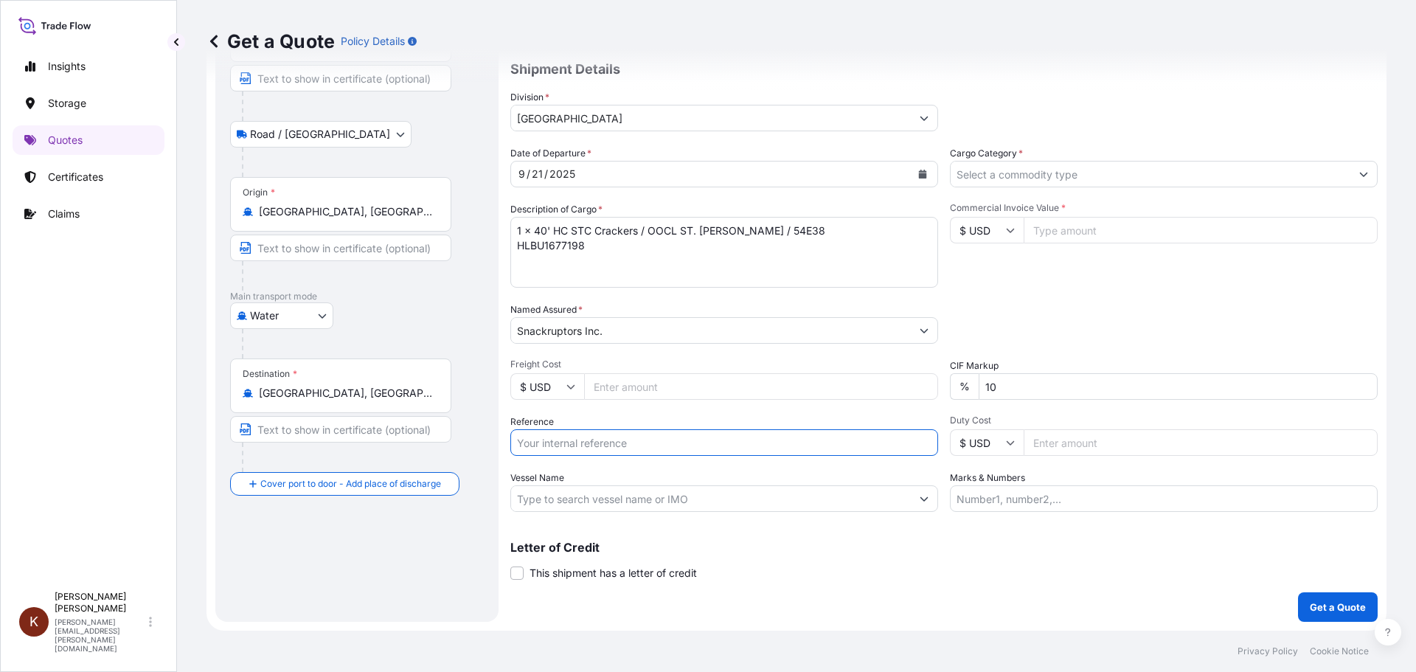
paste input "STOR0154835"
type input "STOR0154835"
click at [567, 502] on input "Vessel Name" at bounding box center [711, 498] width 400 height 27
paste input "OOCL ST. [PERSON_NAME]"
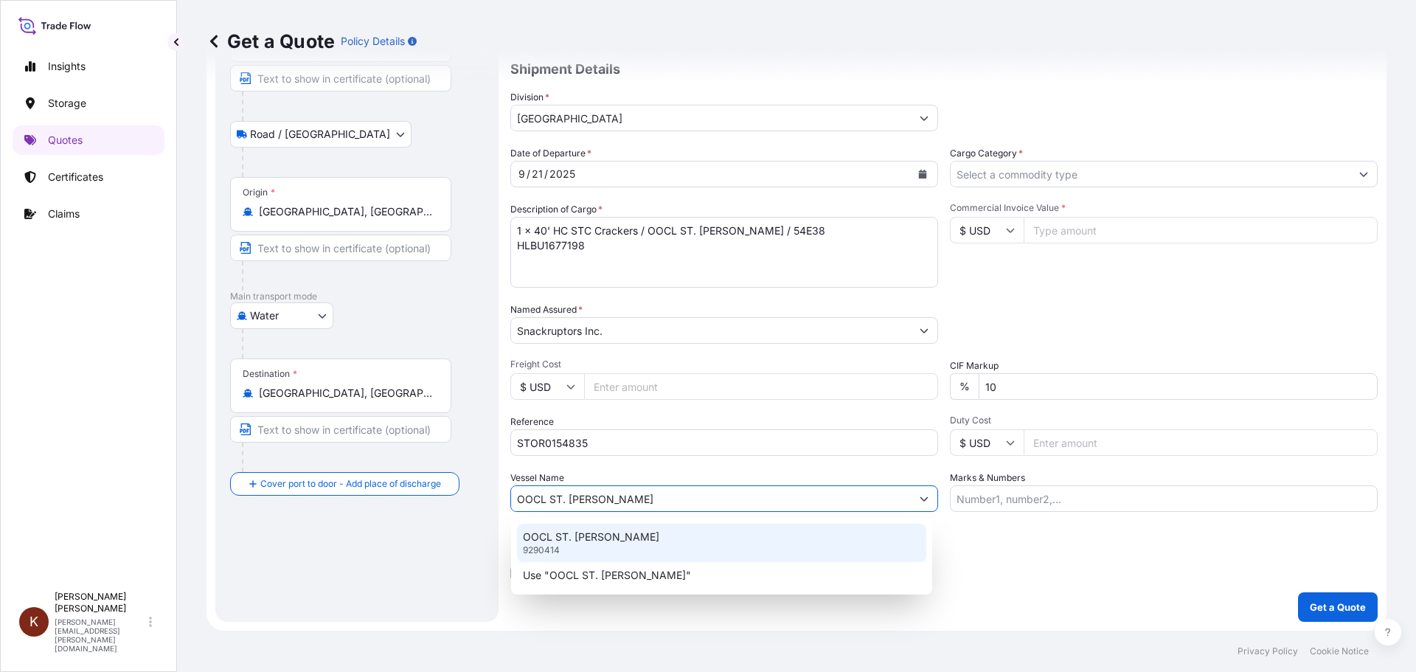
click at [567, 533] on p "OOCL ST. [PERSON_NAME]" at bounding box center [591, 537] width 136 height 15
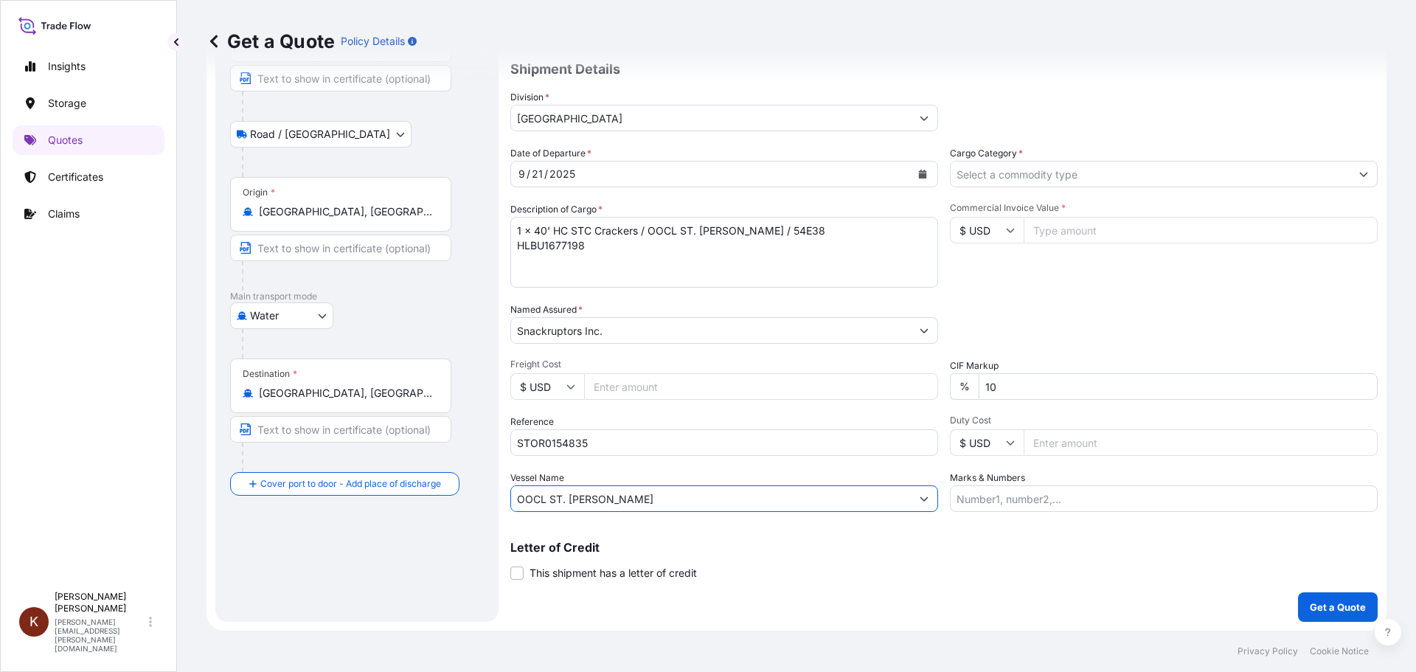
type input "OOCL ST. [PERSON_NAME]"
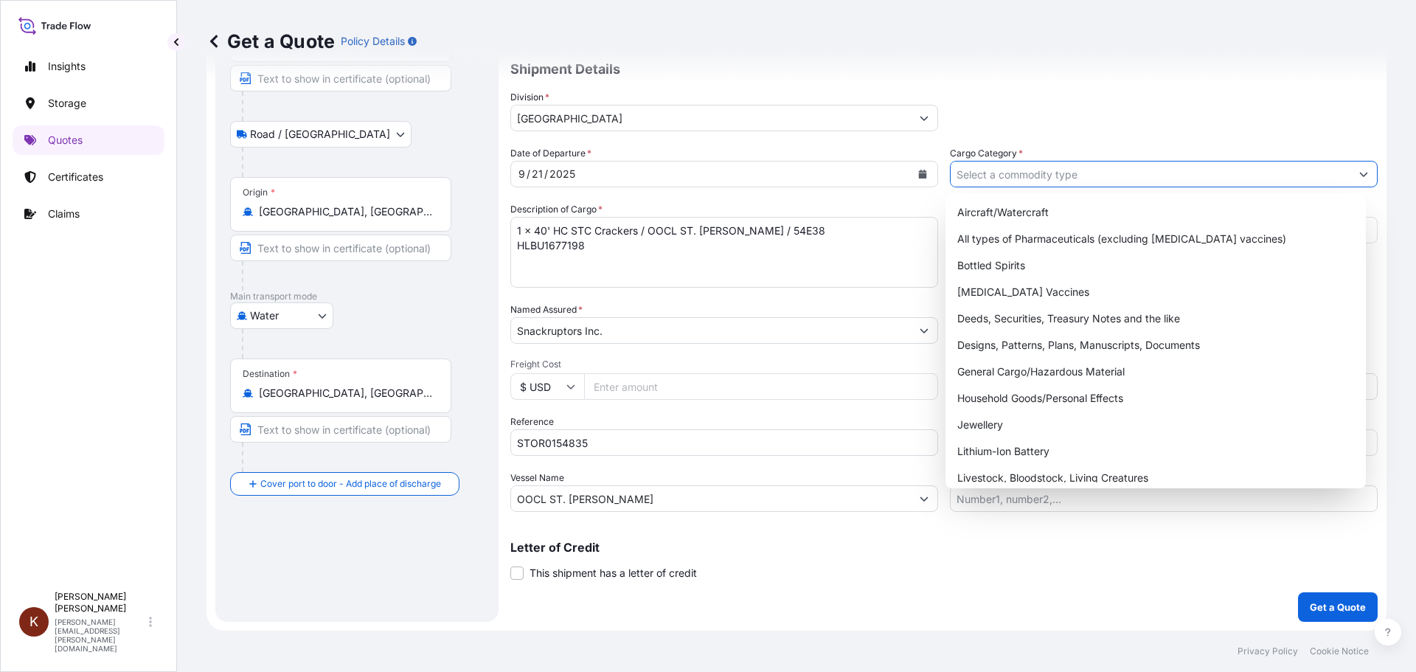
click at [1008, 179] on input "Cargo Category *" at bounding box center [1151, 174] width 400 height 27
click at [984, 367] on div "General Cargo/Hazardous Material" at bounding box center [1156, 372] width 409 height 27
type input "General Cargo/Hazardous Material"
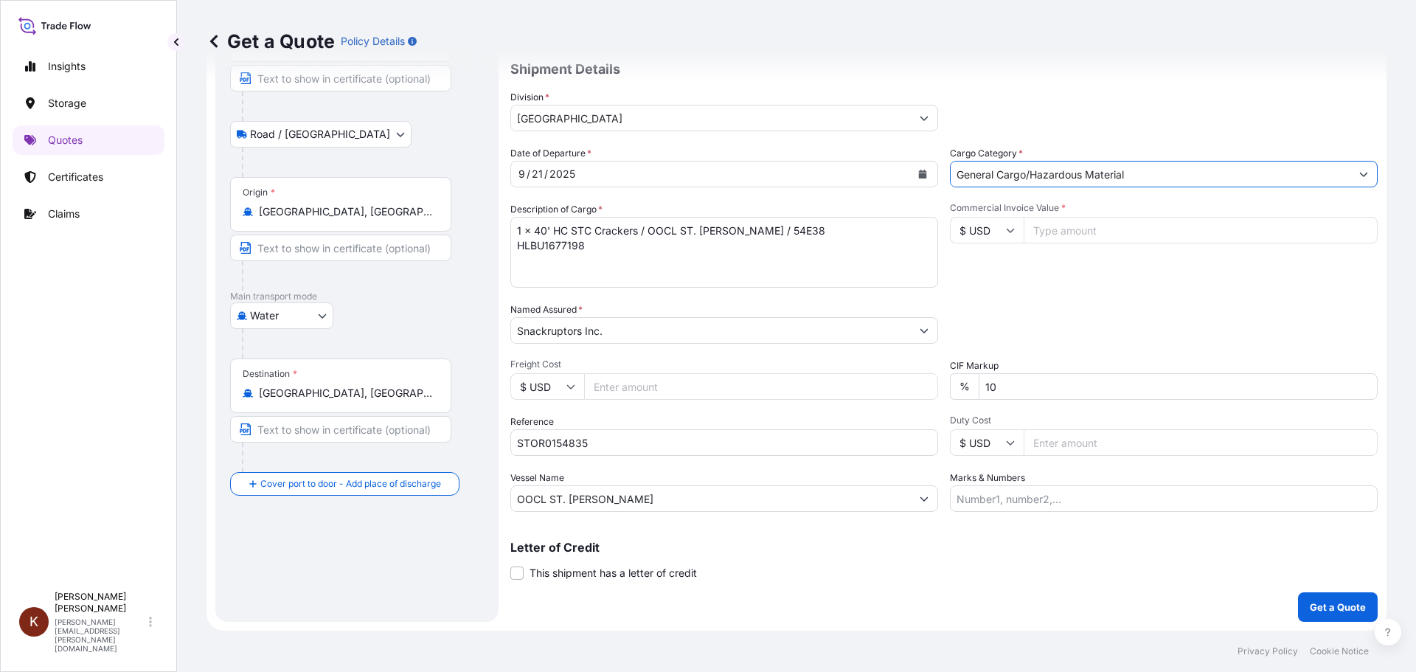
click at [983, 223] on input "$ USD" at bounding box center [987, 230] width 74 height 27
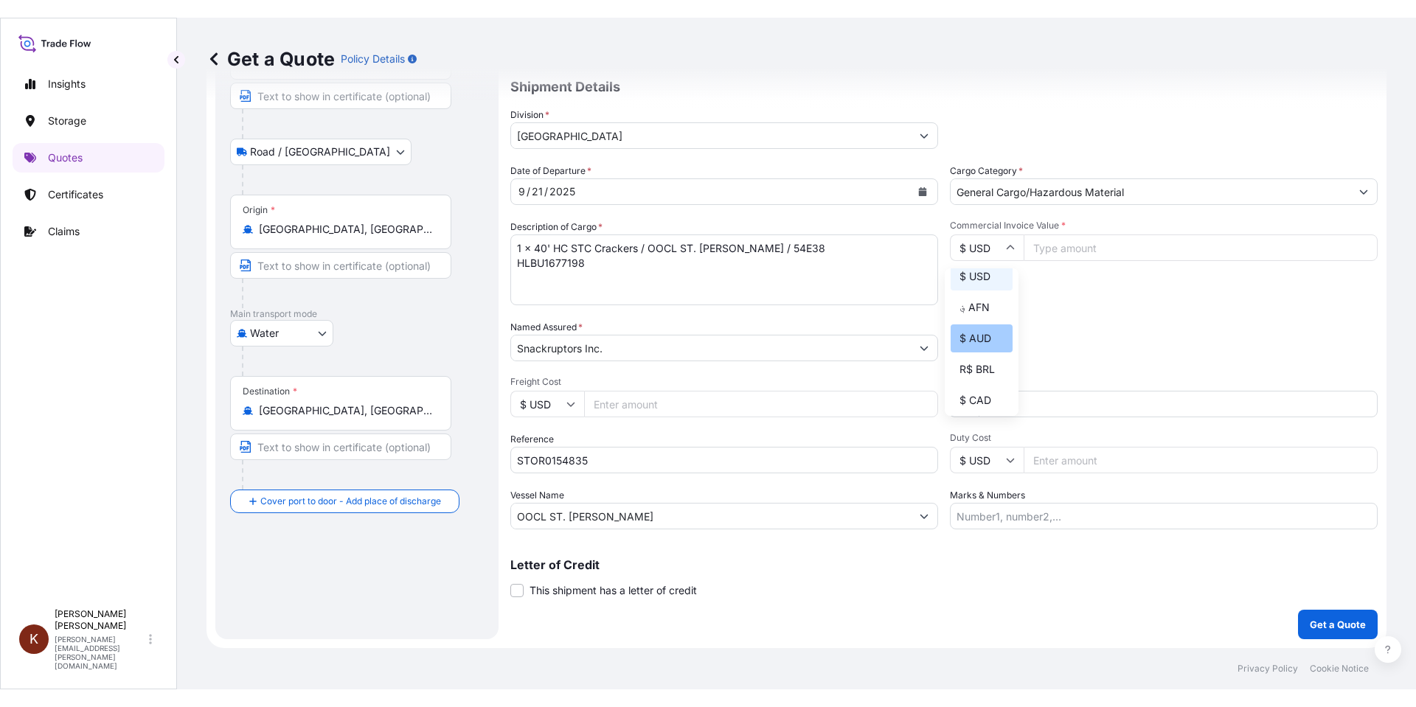
scroll to position [148, 0]
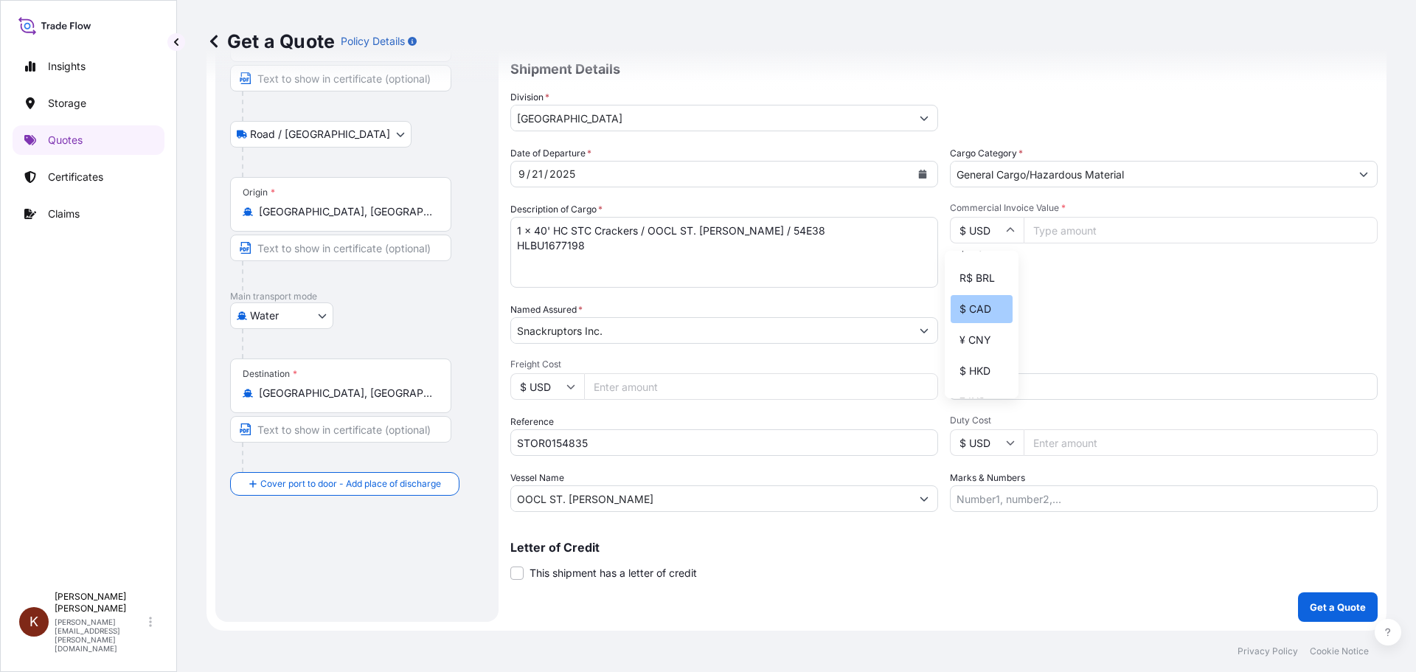
click at [980, 322] on div "$ CAD" at bounding box center [982, 309] width 62 height 28
type input "$ CAD"
click at [1048, 231] on input "Commercial Invoice Value *" at bounding box center [1201, 230] width 354 height 27
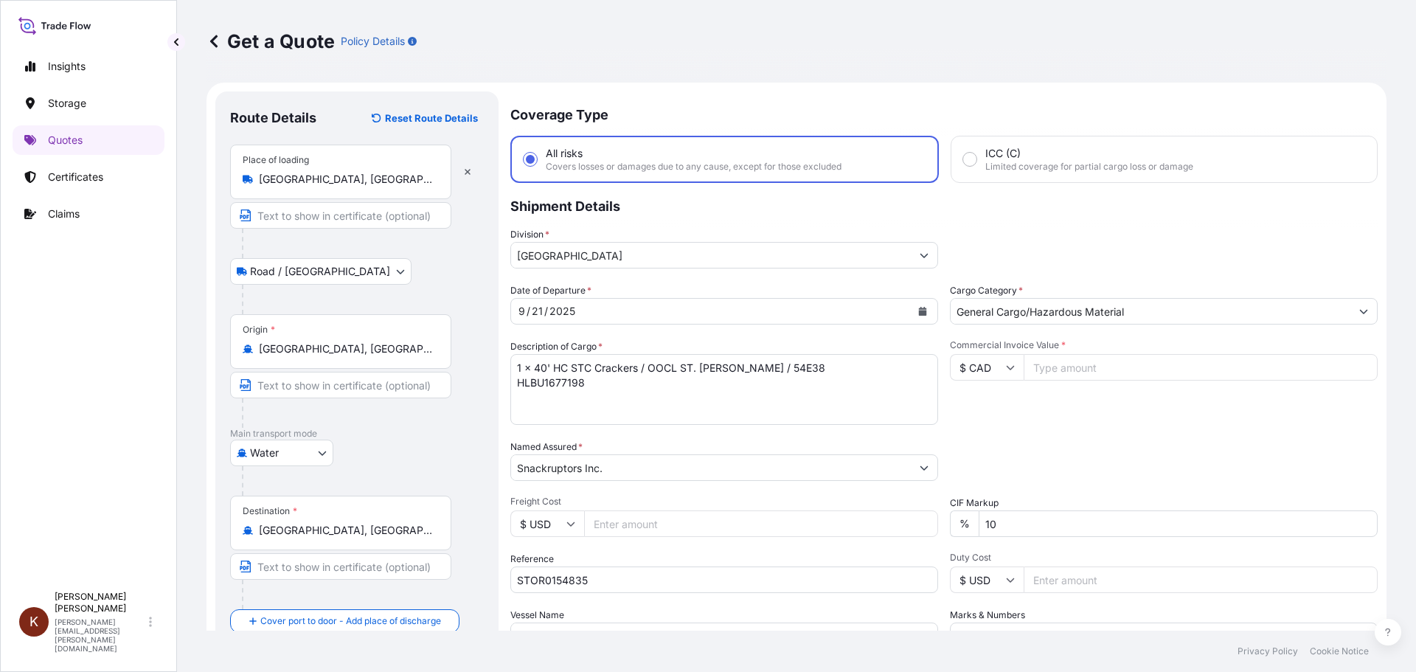
scroll to position [137, 0]
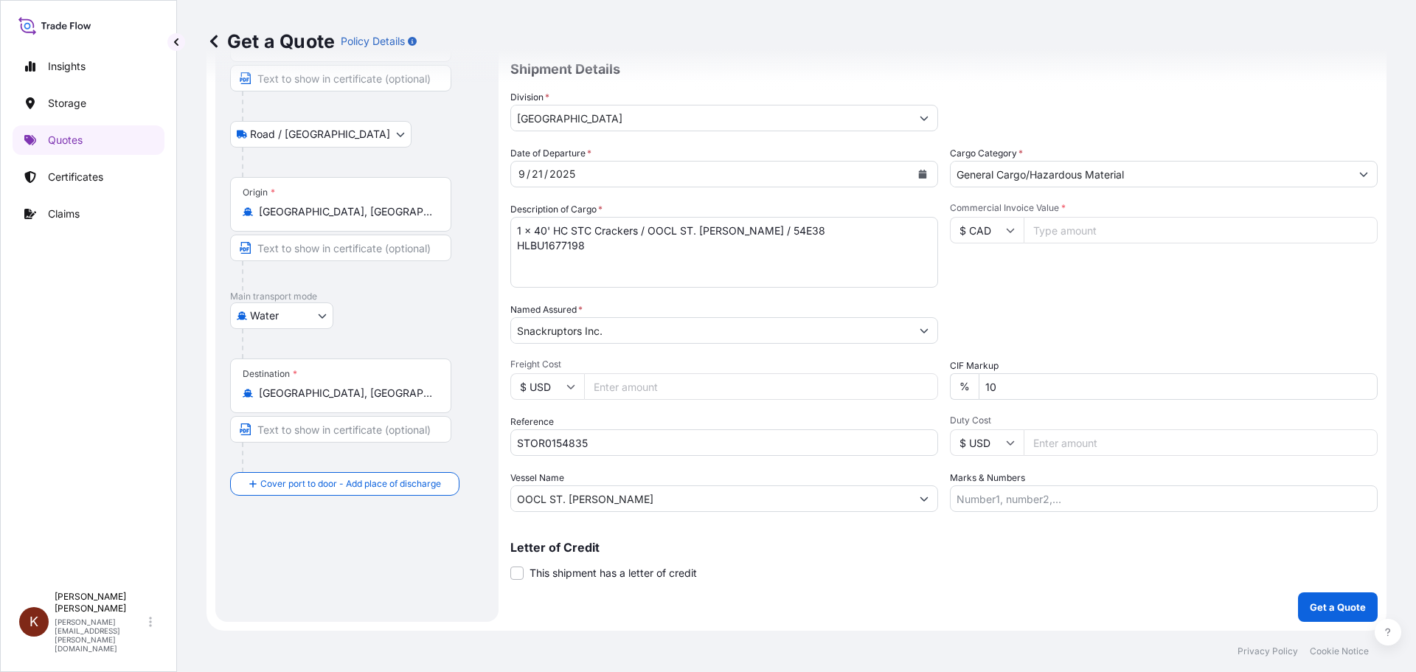
click at [1048, 236] on input "Commercial Invoice Value *" at bounding box center [1201, 230] width 354 height 27
paste input "42907.33"
type input "42907.33"
click at [1330, 607] on p "Get a Quote" at bounding box center [1338, 607] width 56 height 15
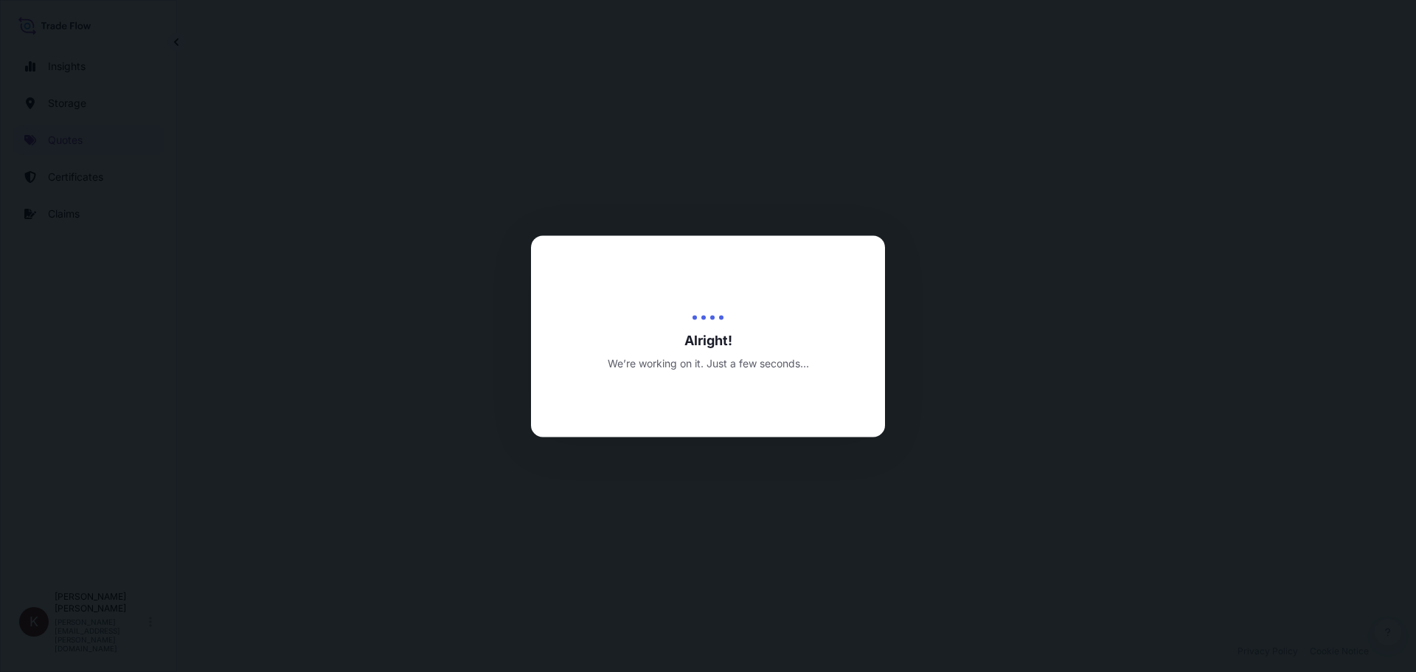
select select "Road / [GEOGRAPHIC_DATA]"
select select "Water"
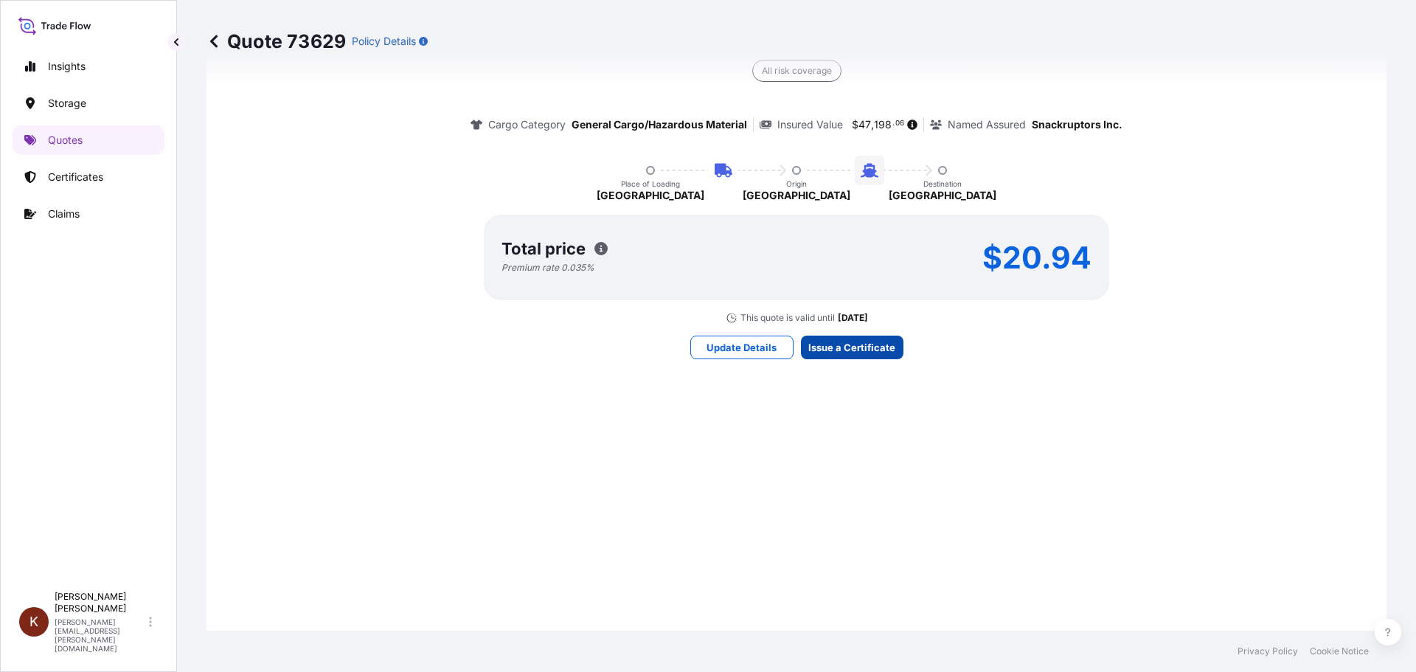
scroll to position [2245, 0]
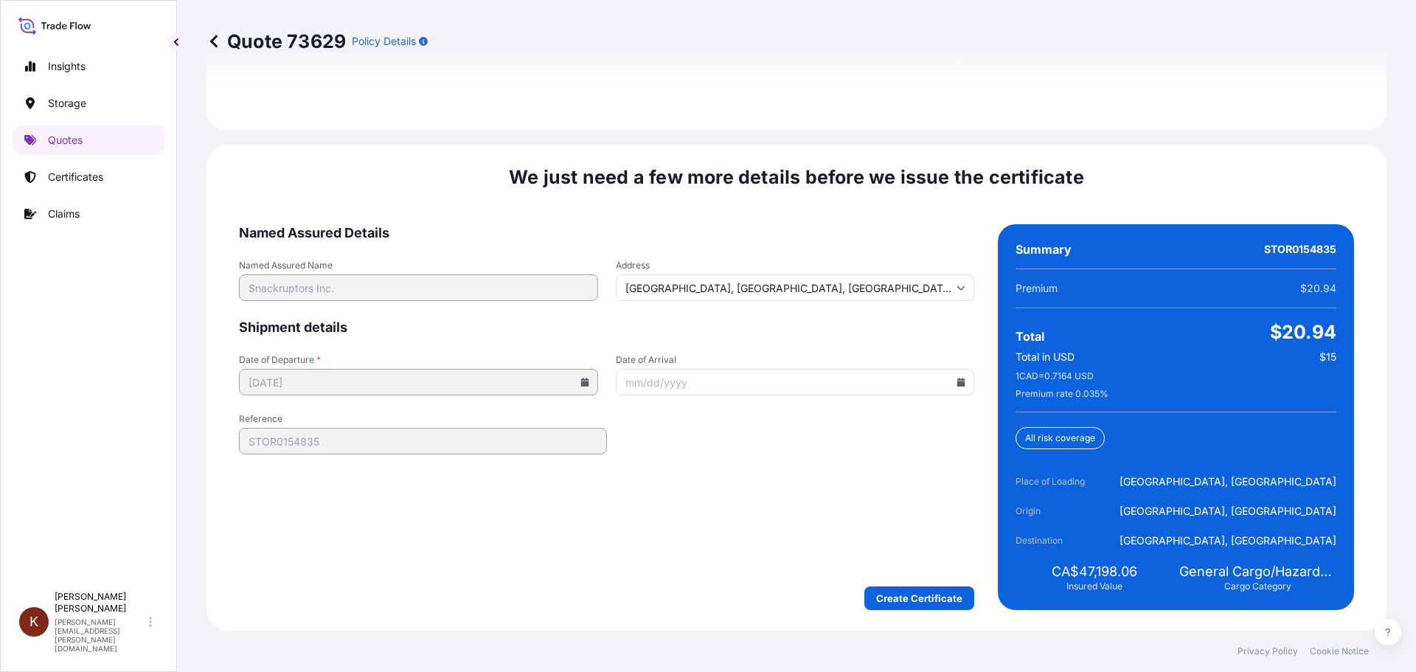
click at [958, 384] on icon at bounding box center [962, 382] width 8 height 9
click at [679, 539] on button "13" at bounding box center [687, 542] width 24 height 24
type input "10/13/2025"
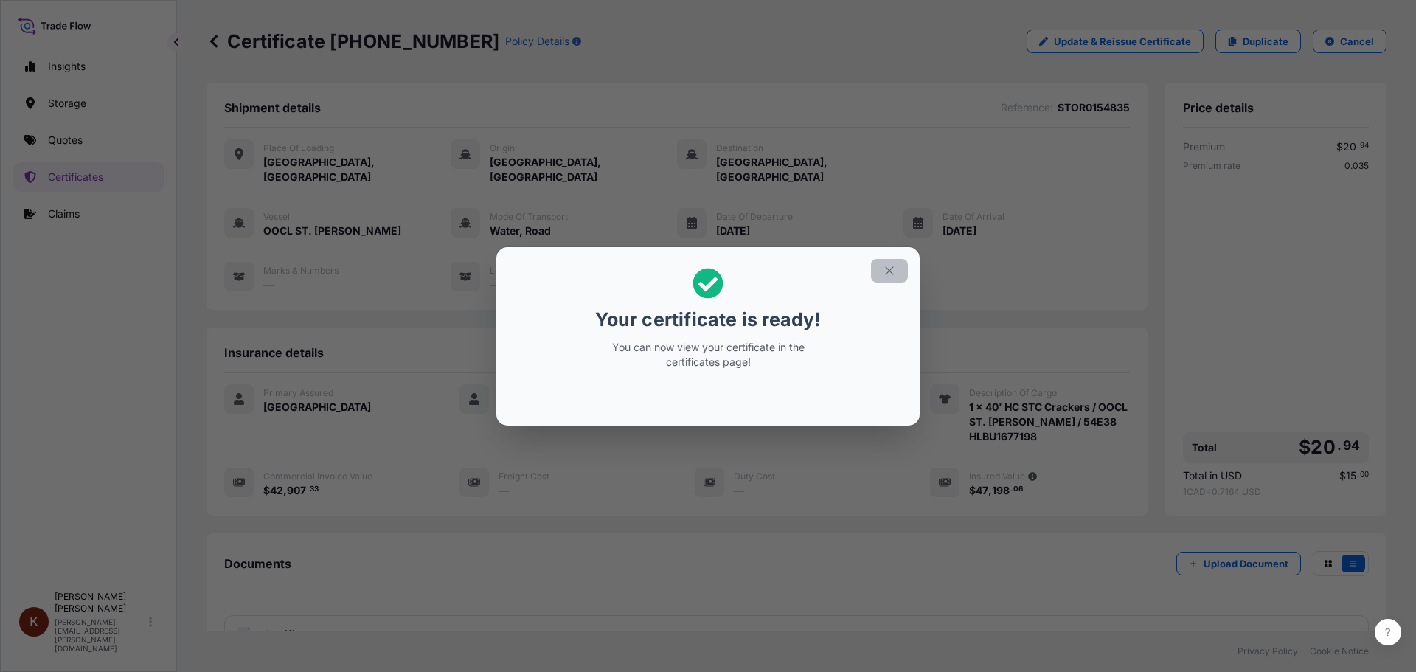
click at [887, 271] on icon "button" at bounding box center [889, 270] width 13 height 13
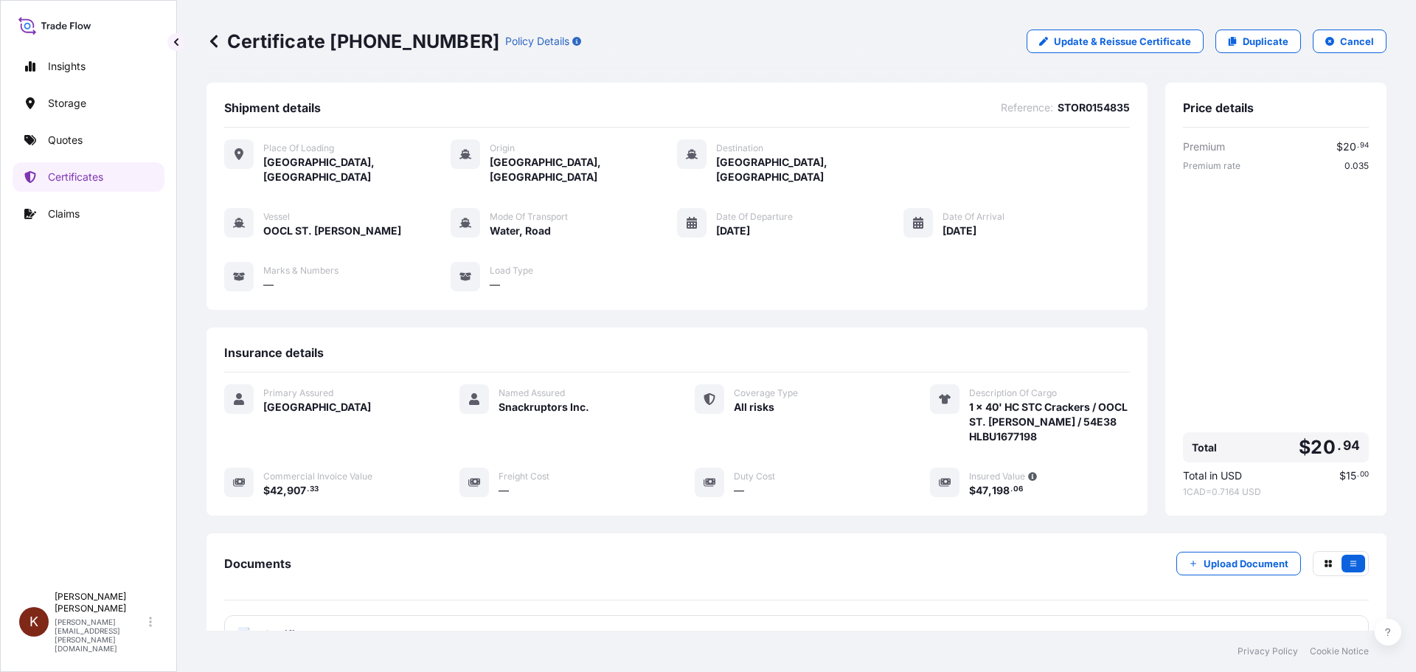
drag, startPoint x: 1030, startPoint y: 475, endPoint x: 1017, endPoint y: 474, distance: 13.4
click at [1029, 482] on div "$ 47 , 198 . 06" at bounding box center [1049, 489] width 161 height 15
drag, startPoint x: 1017, startPoint y: 474, endPoint x: 963, endPoint y: 474, distance: 53.9
click at [969, 482] on div "$ 47 , 198 . 06" at bounding box center [1049, 489] width 161 height 15
copy span "$ 47 , 198 . 06"
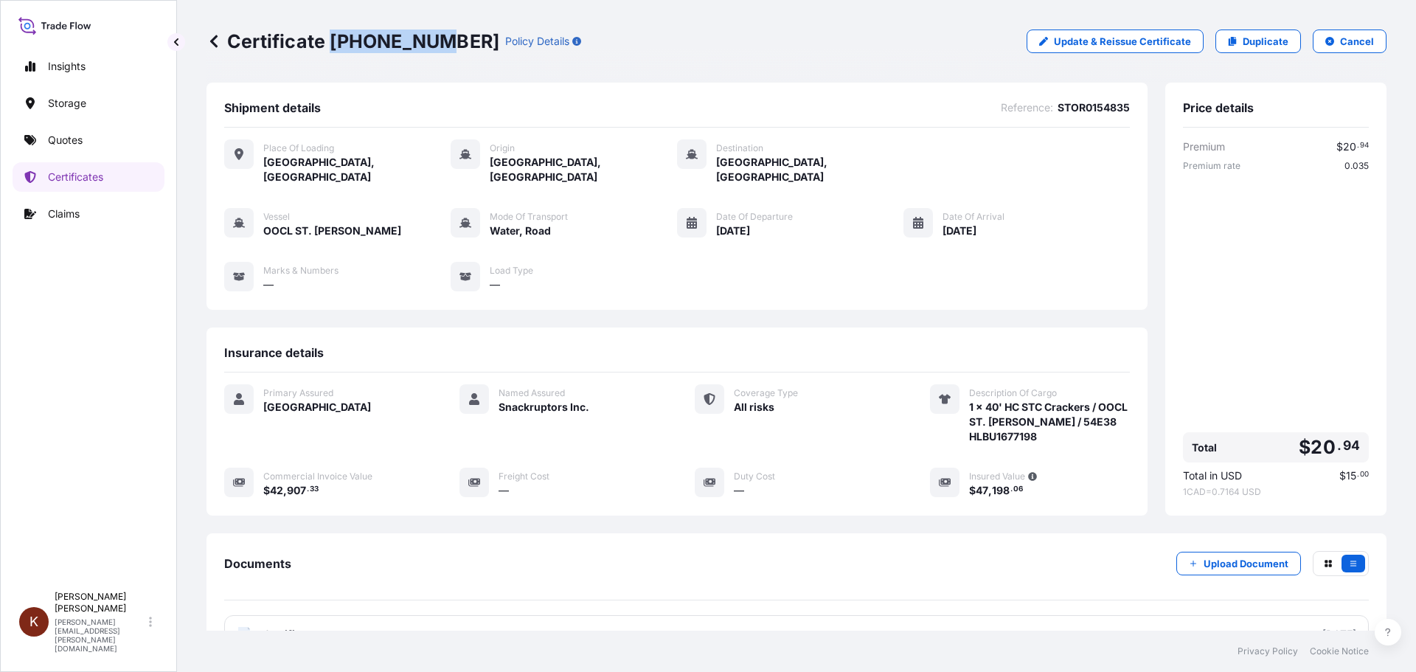
drag, startPoint x: 330, startPoint y: 41, endPoint x: 433, endPoint y: 43, distance: 102.6
click at [433, 43] on p "Certificate 31583-30-1" at bounding box center [353, 42] width 293 height 24
copy p "31583-30-1"
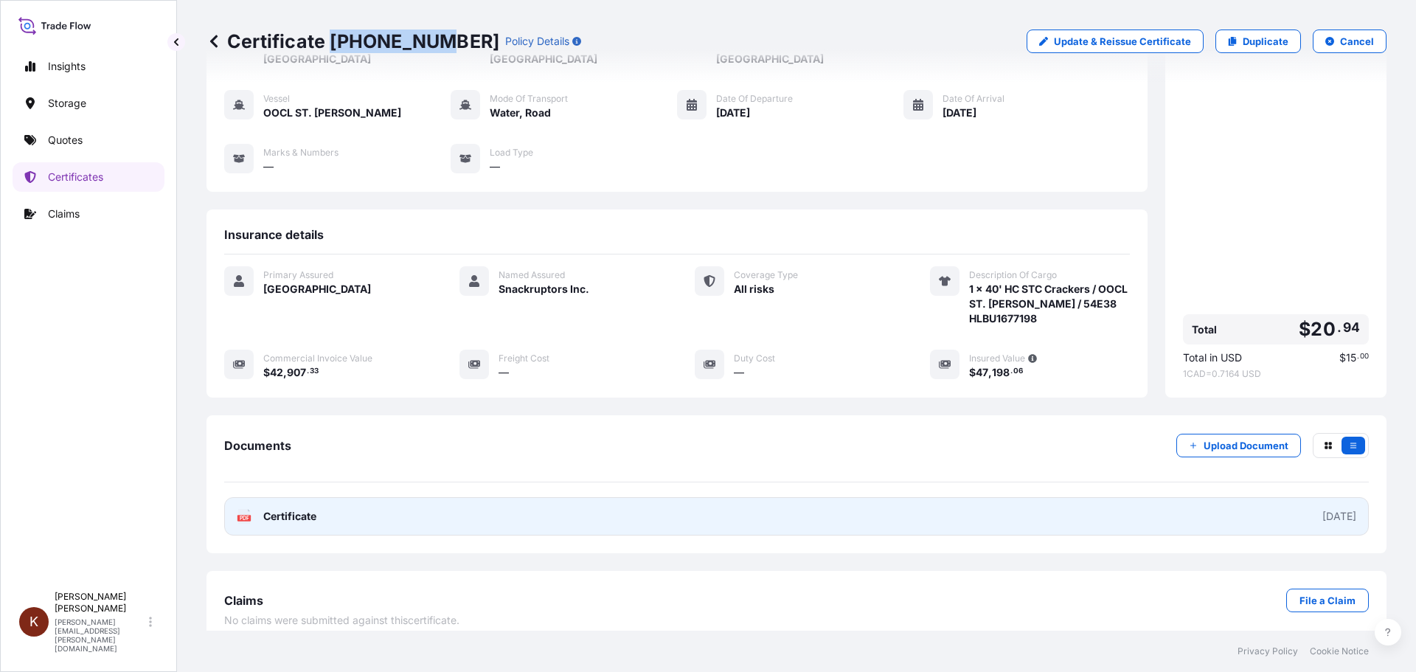
click at [302, 509] on span "Certificate" at bounding box center [289, 516] width 53 height 15
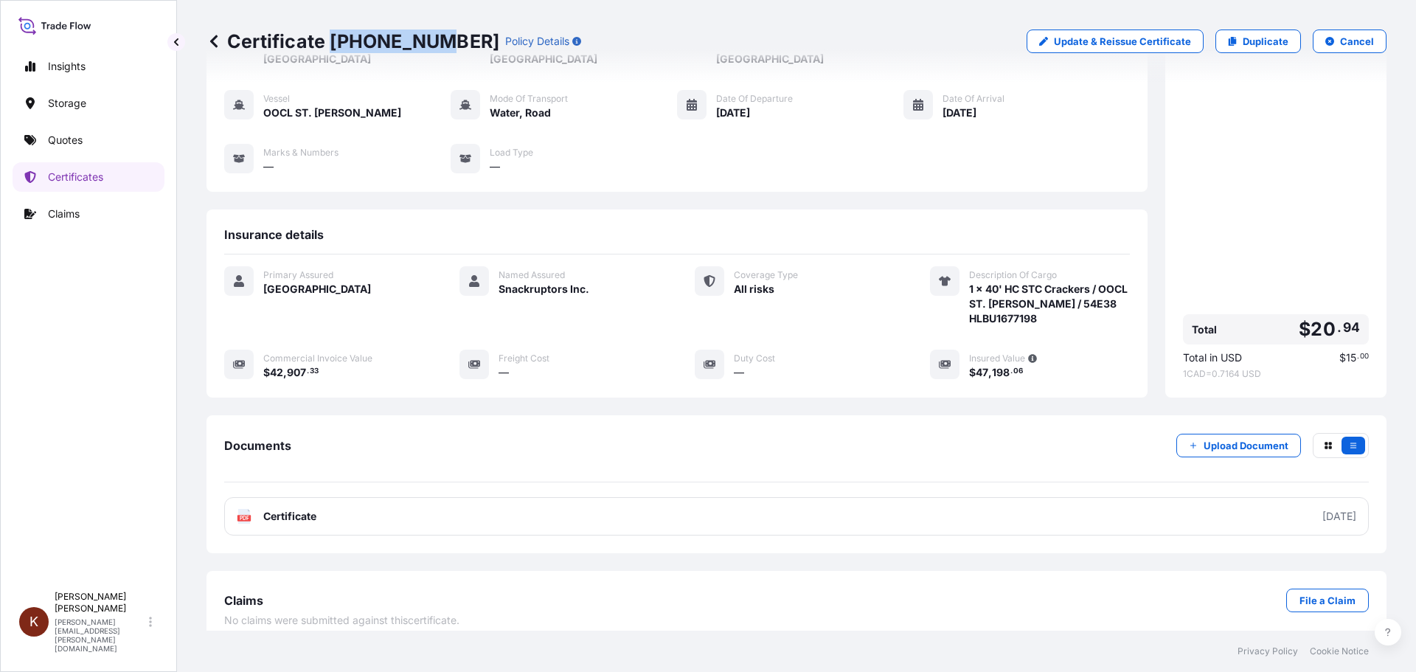
scroll to position [0, 0]
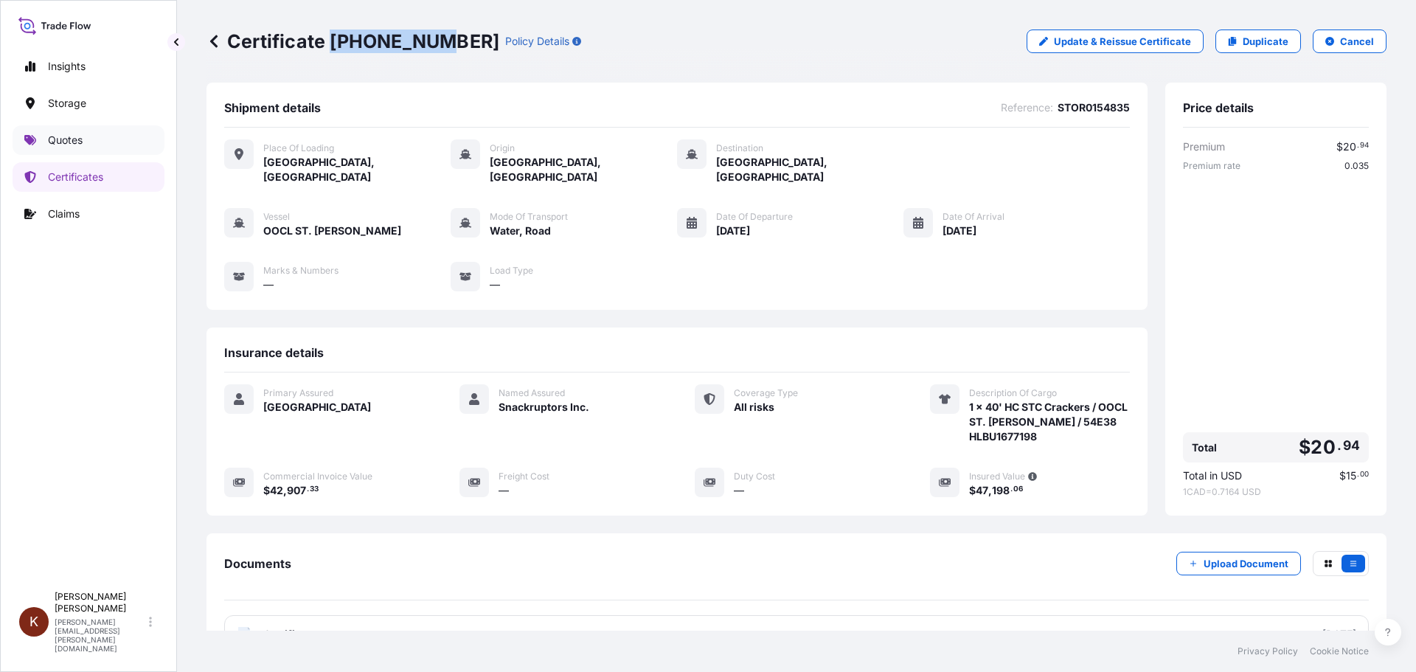
click at [62, 138] on p "Quotes" at bounding box center [65, 140] width 35 height 15
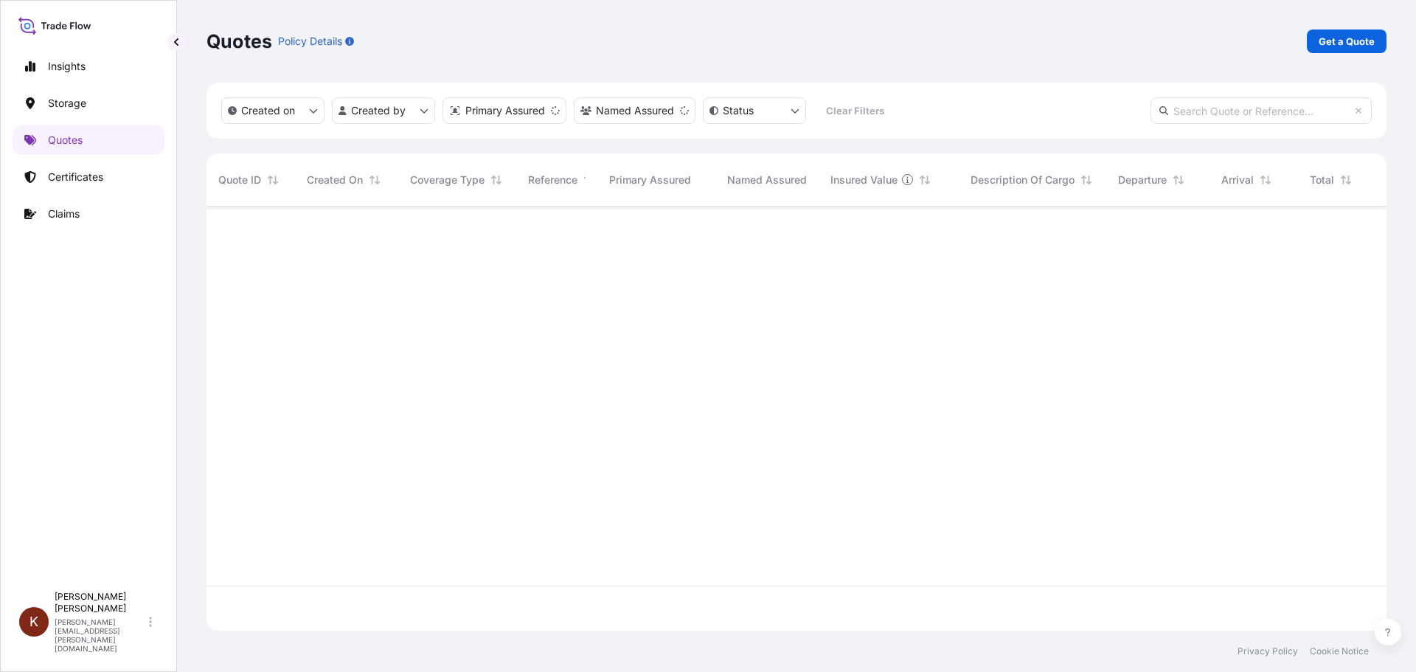
scroll to position [466, 1169]
click at [1336, 41] on p "Get a Quote" at bounding box center [1347, 41] width 56 height 15
select select "Road / [GEOGRAPHIC_DATA]"
select select "Water"
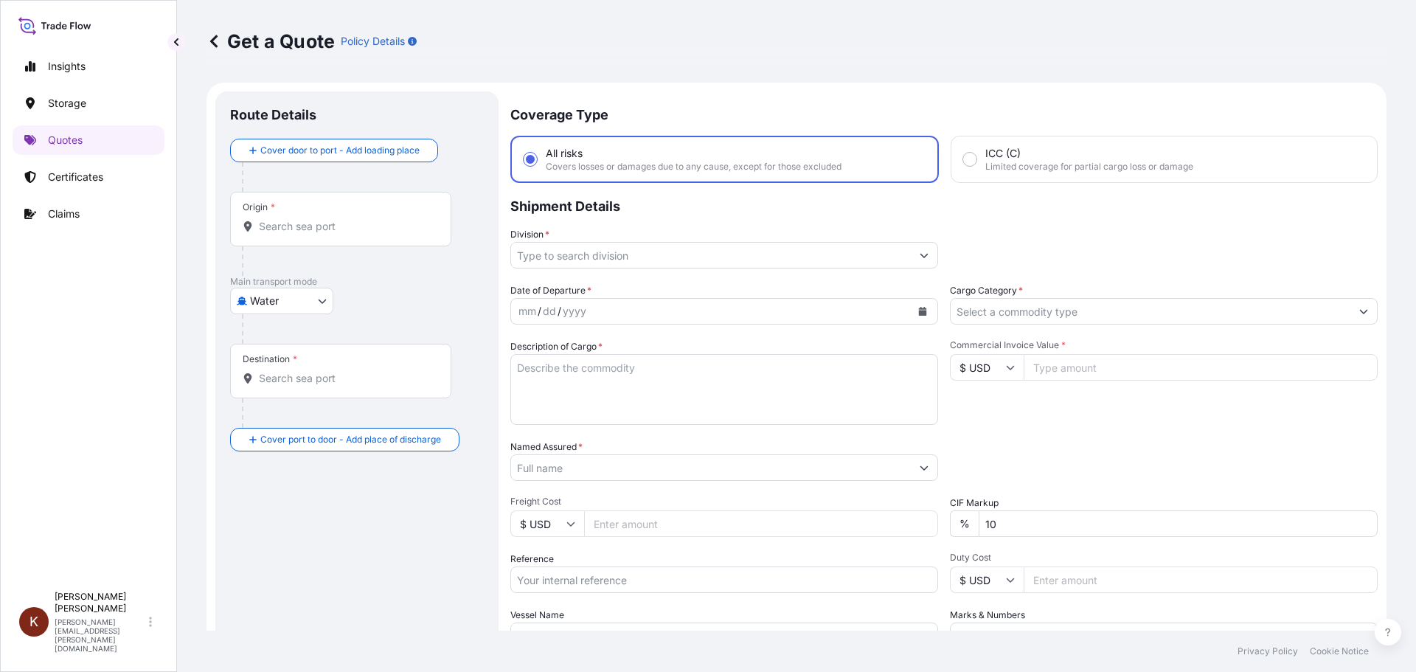
scroll to position [24, 0]
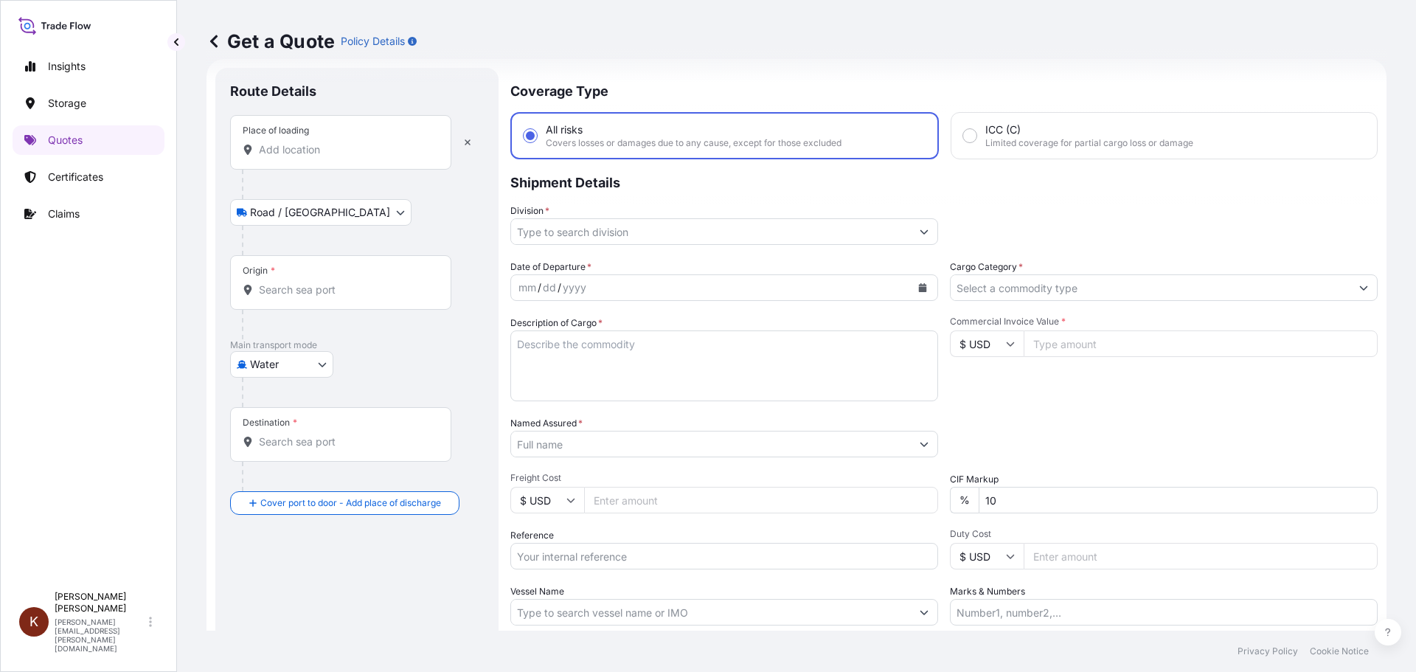
click at [260, 159] on div "Place of loading" at bounding box center [340, 142] width 221 height 55
click at [260, 157] on input "Place of loading" at bounding box center [346, 149] width 174 height 15
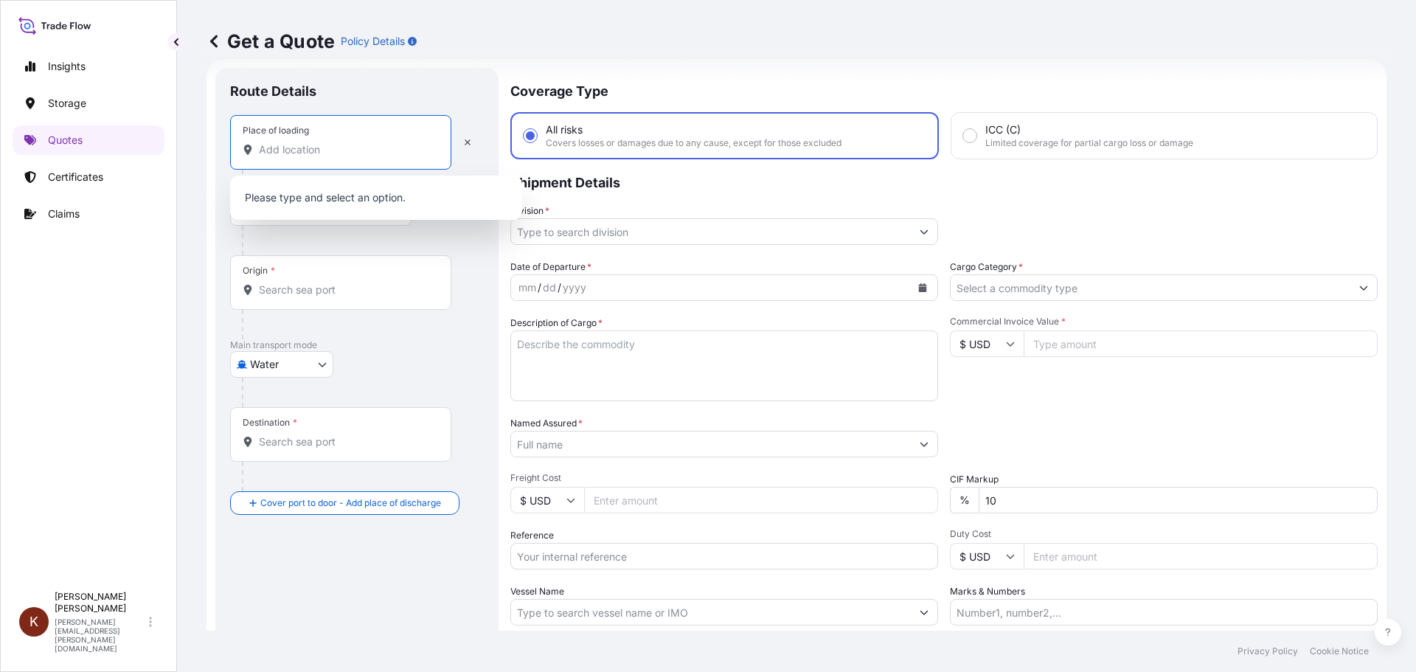
click at [271, 150] on input "Place of loading" at bounding box center [346, 149] width 174 height 15
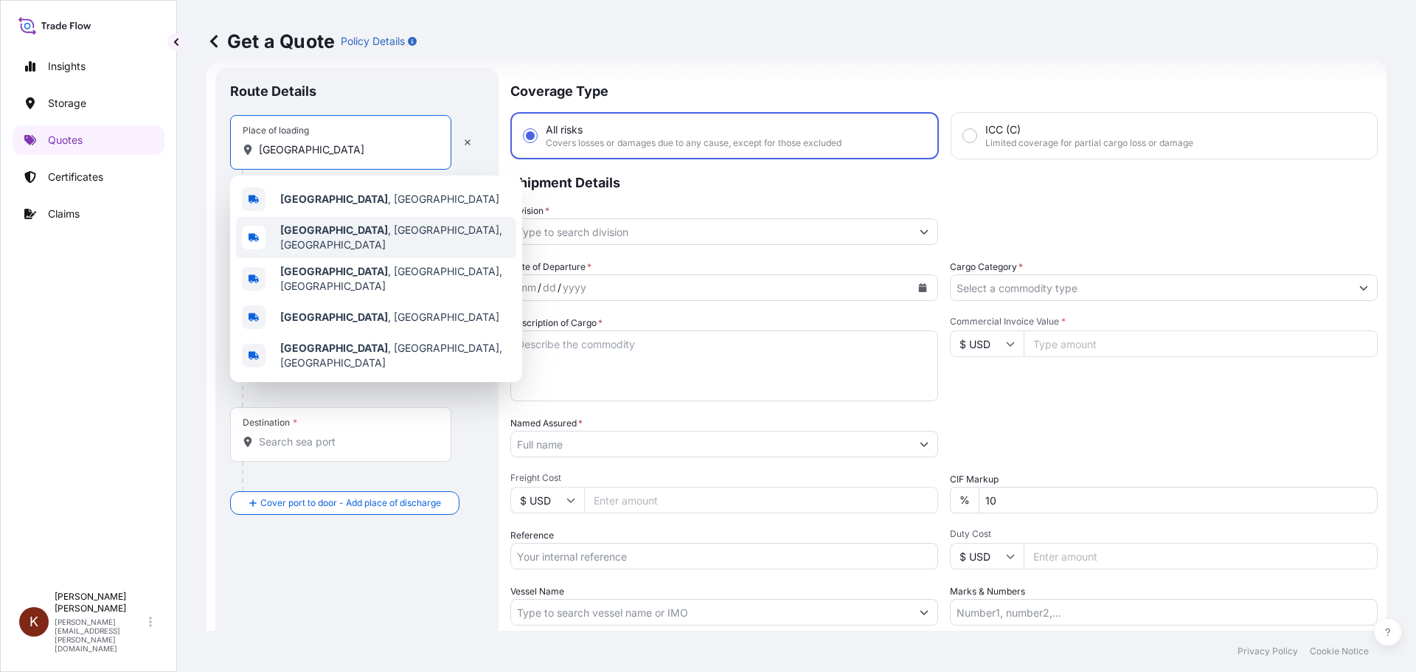
click at [313, 235] on b "[GEOGRAPHIC_DATA]" at bounding box center [334, 230] width 108 height 13
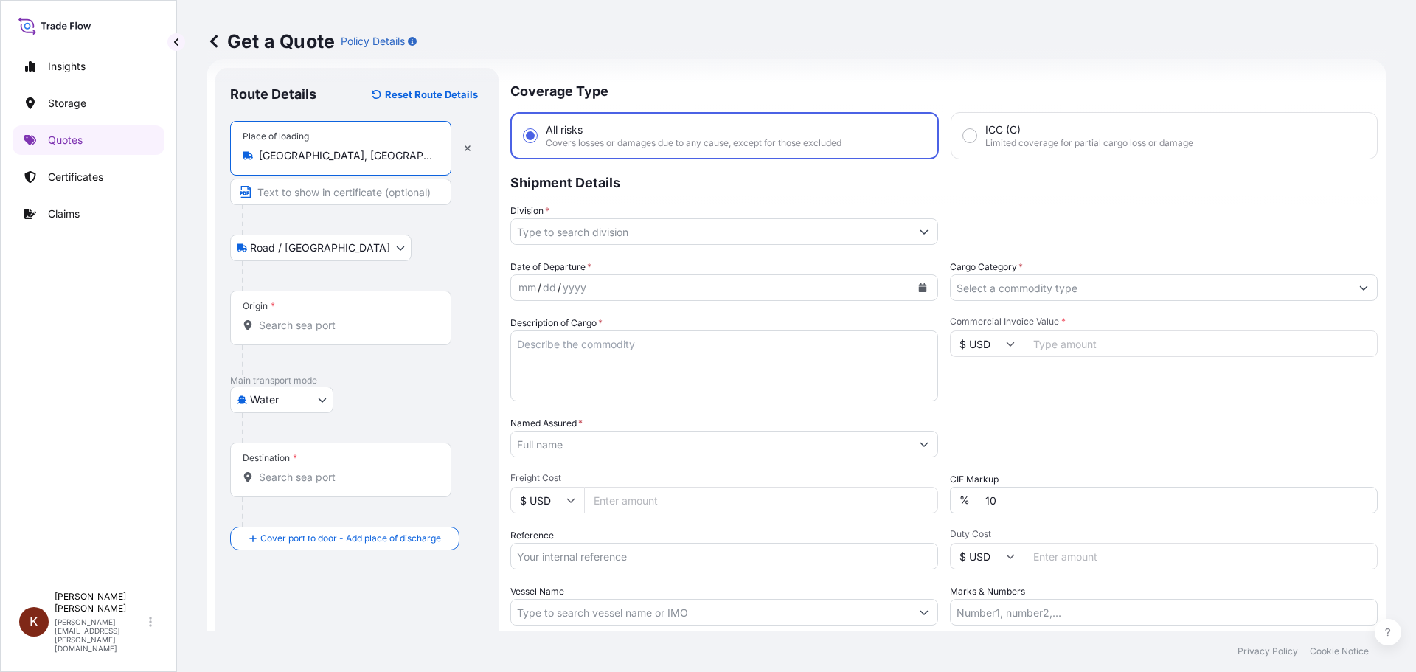
type input "[GEOGRAPHIC_DATA], [GEOGRAPHIC_DATA], [GEOGRAPHIC_DATA]"
click at [264, 325] on input "Origin *" at bounding box center [346, 325] width 174 height 15
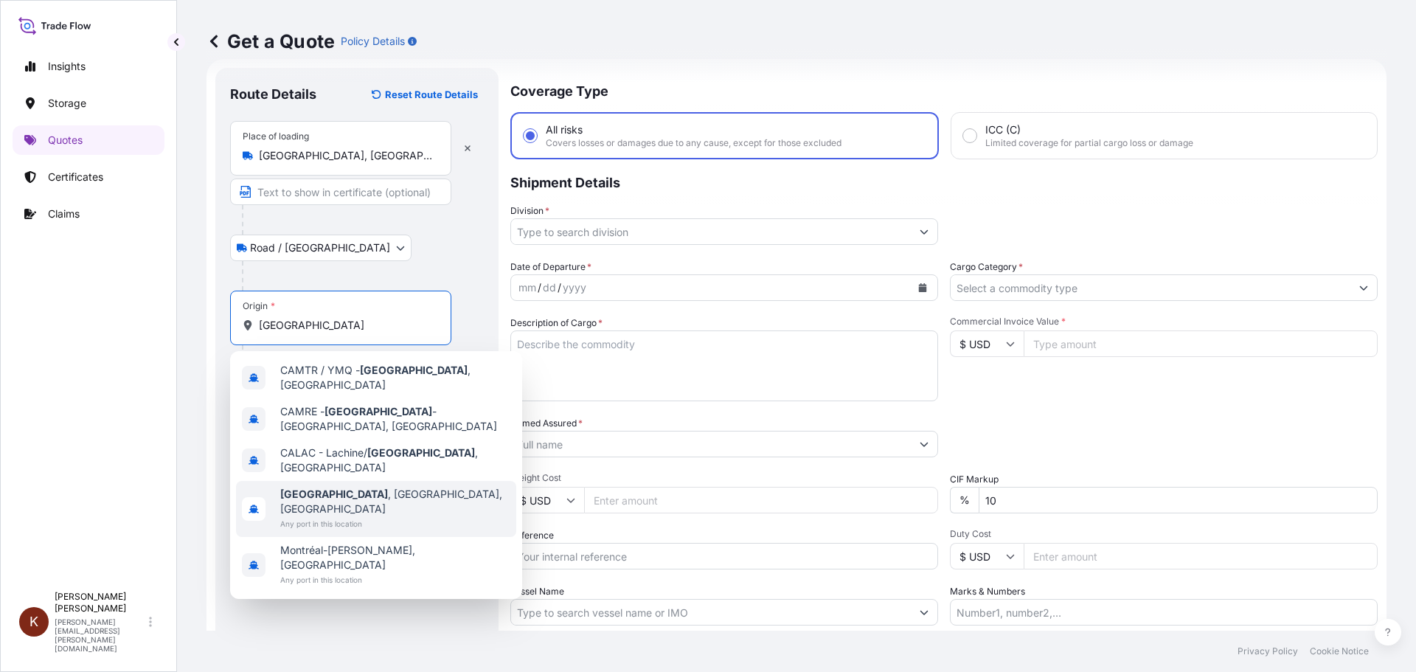
click at [322, 488] on b "[GEOGRAPHIC_DATA]" at bounding box center [334, 494] width 108 height 13
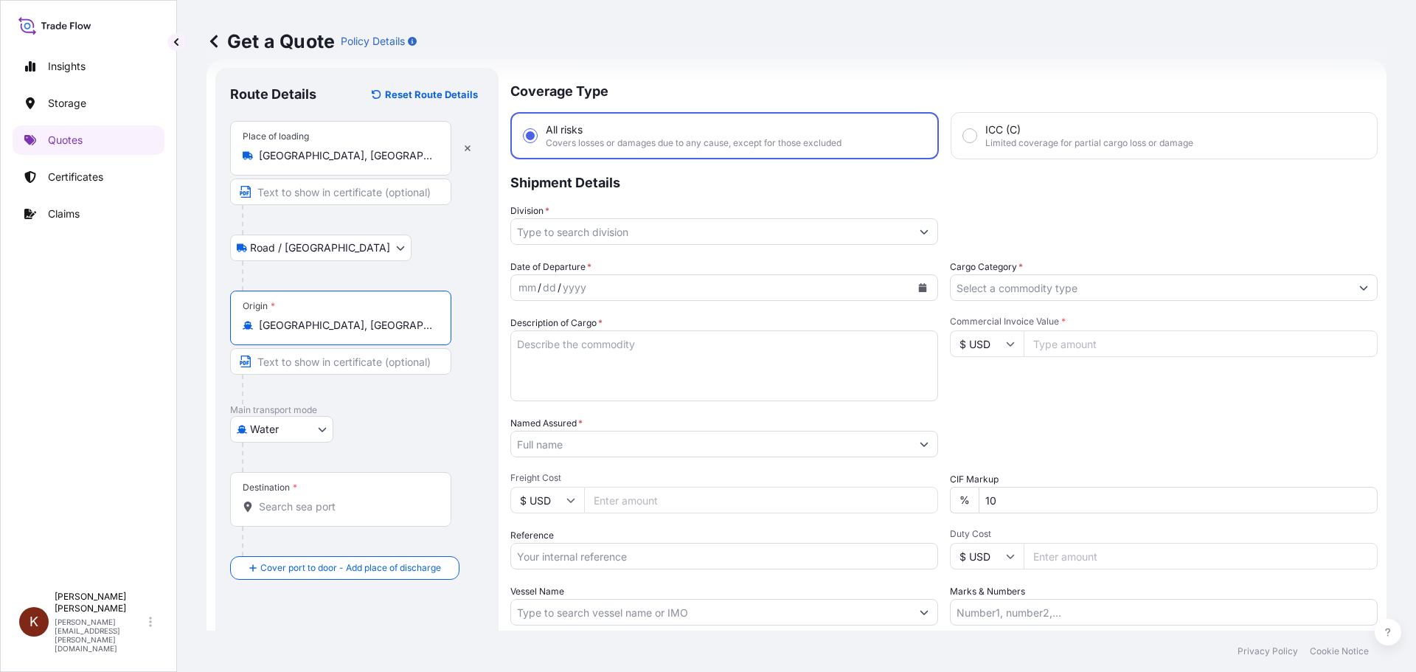
type input "[GEOGRAPHIC_DATA], [GEOGRAPHIC_DATA], [GEOGRAPHIC_DATA]"
click at [271, 503] on input "Destination *" at bounding box center [346, 506] width 174 height 15
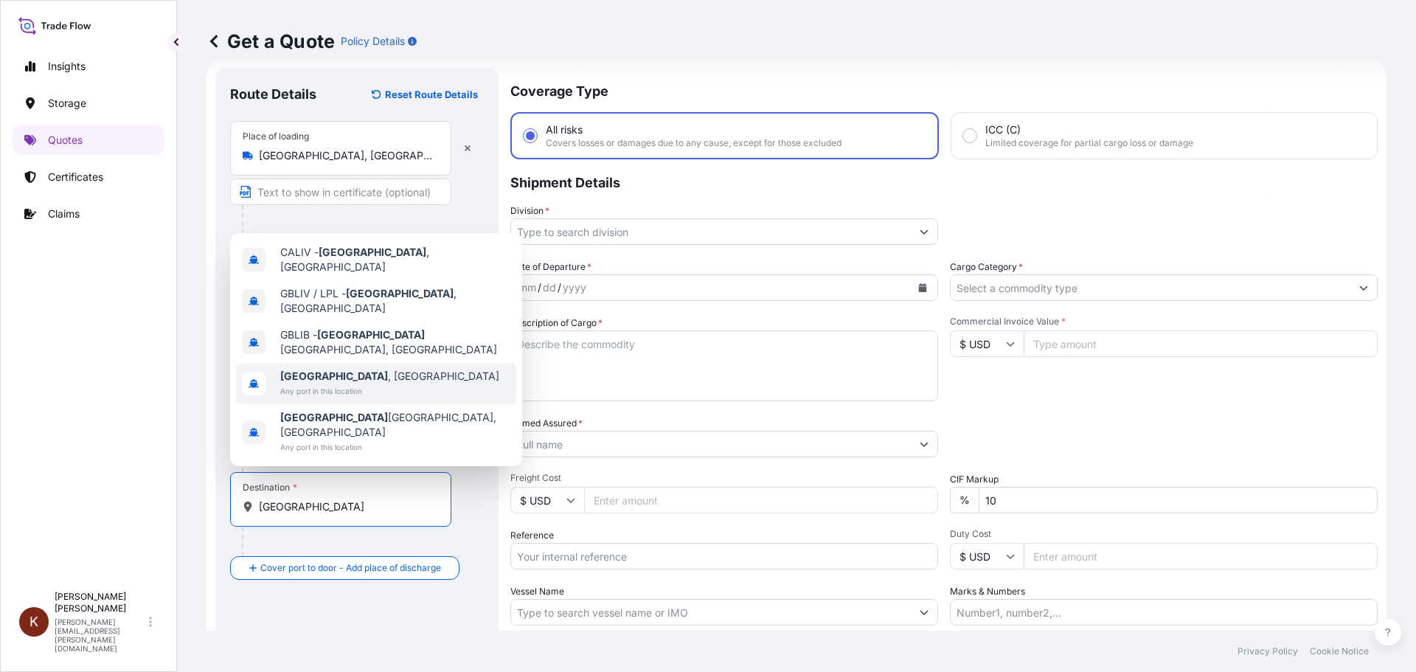
click at [310, 382] on b "[GEOGRAPHIC_DATA]" at bounding box center [334, 376] width 108 height 13
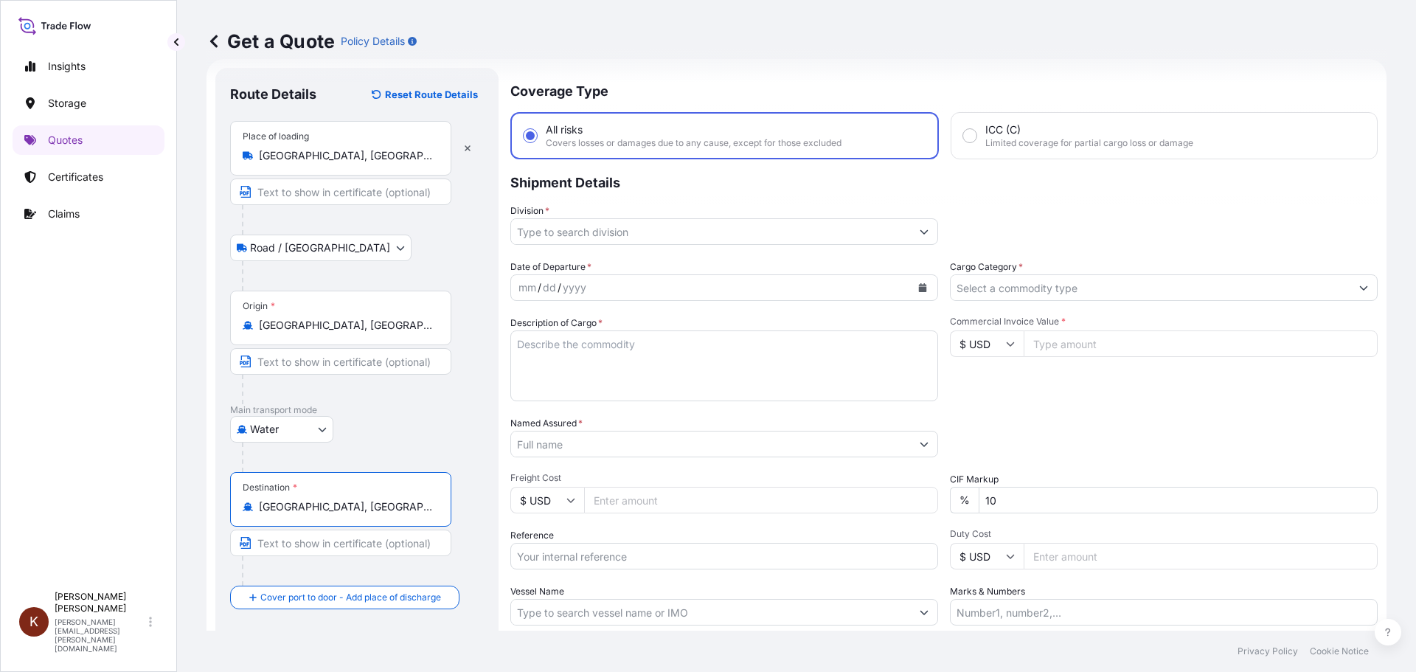
scroll to position [0, 0]
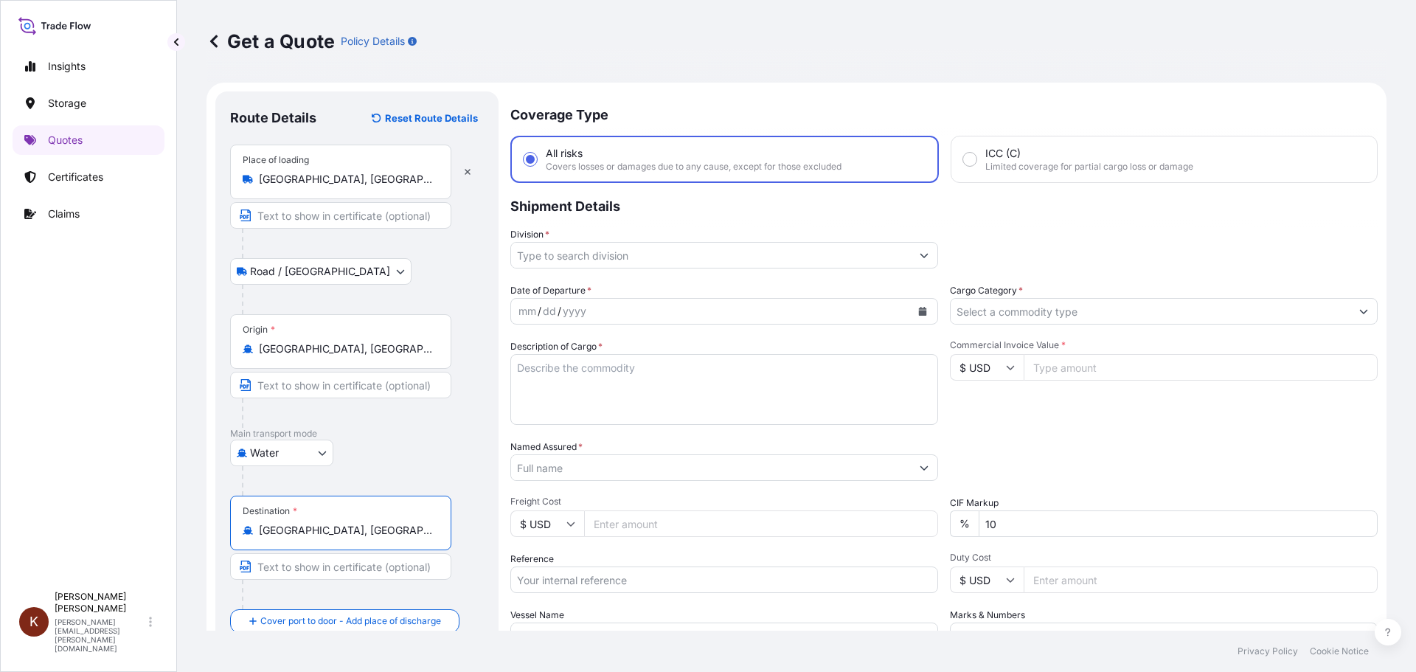
type input "[GEOGRAPHIC_DATA], [GEOGRAPHIC_DATA]"
click at [564, 260] on input "Division *" at bounding box center [711, 255] width 400 height 27
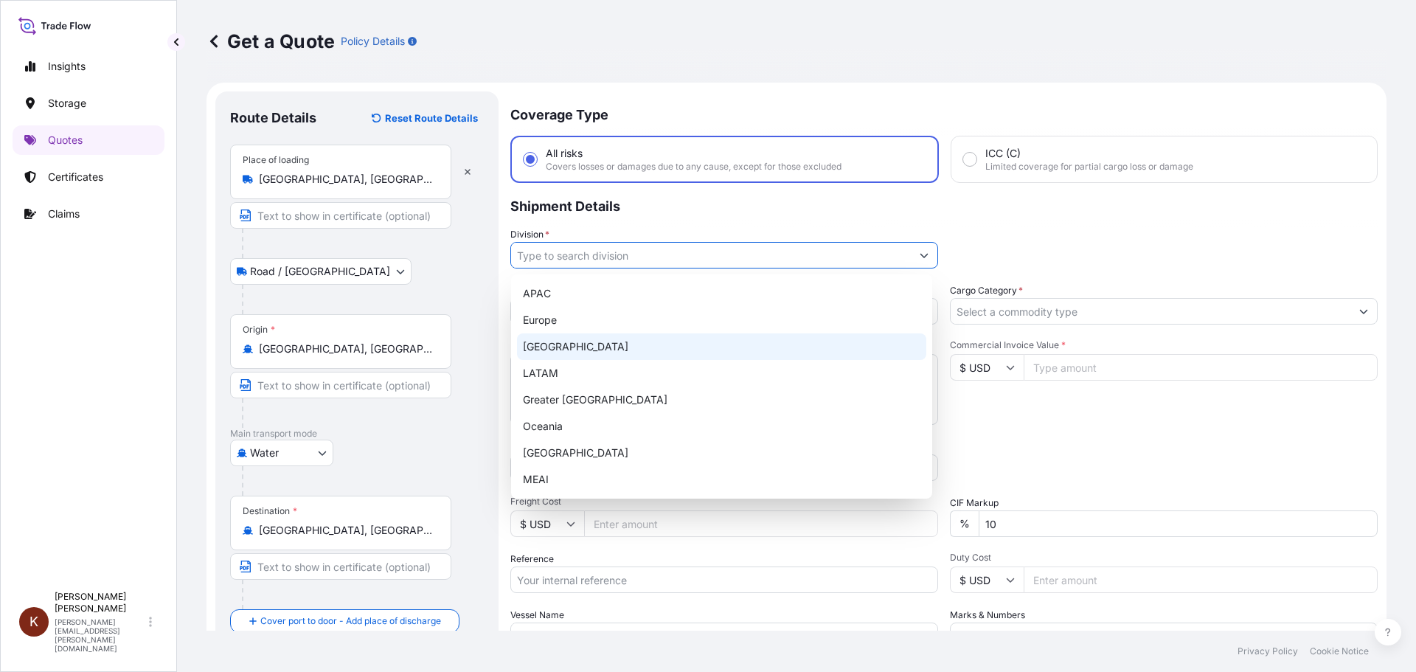
click at [547, 341] on div "[GEOGRAPHIC_DATA]" at bounding box center [721, 346] width 409 height 27
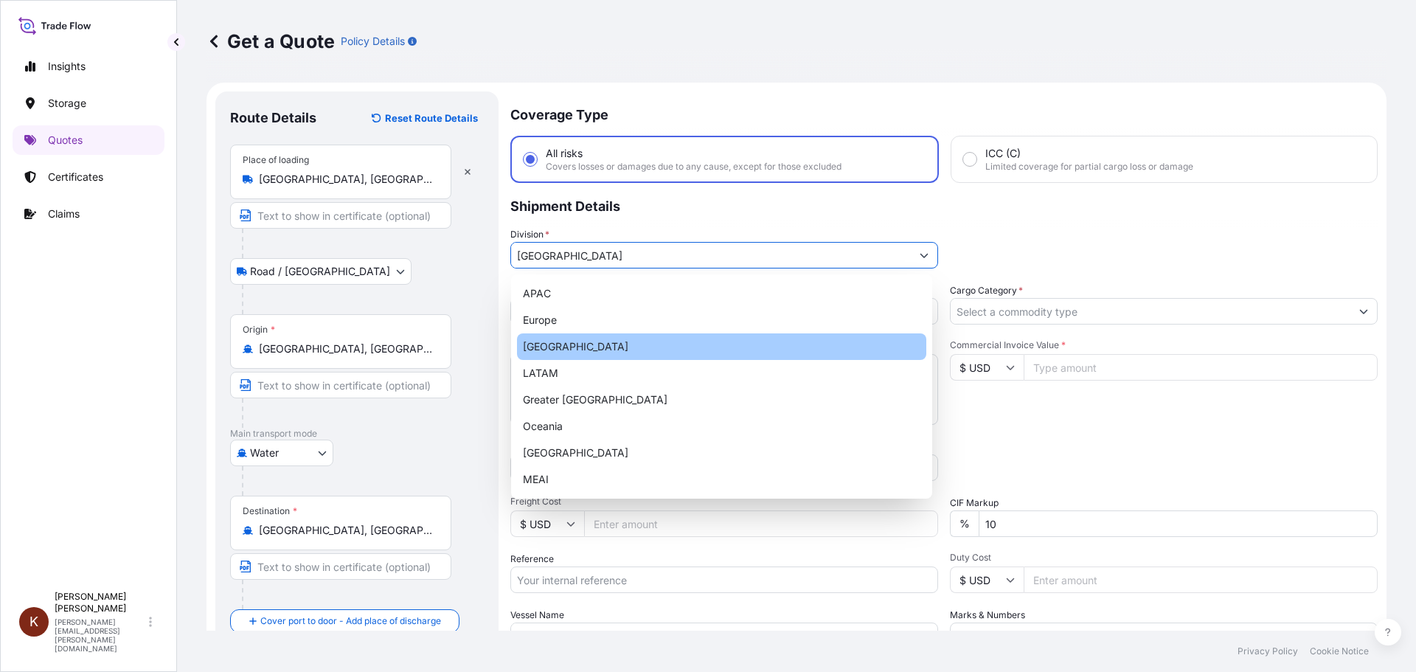
type input "[GEOGRAPHIC_DATA]"
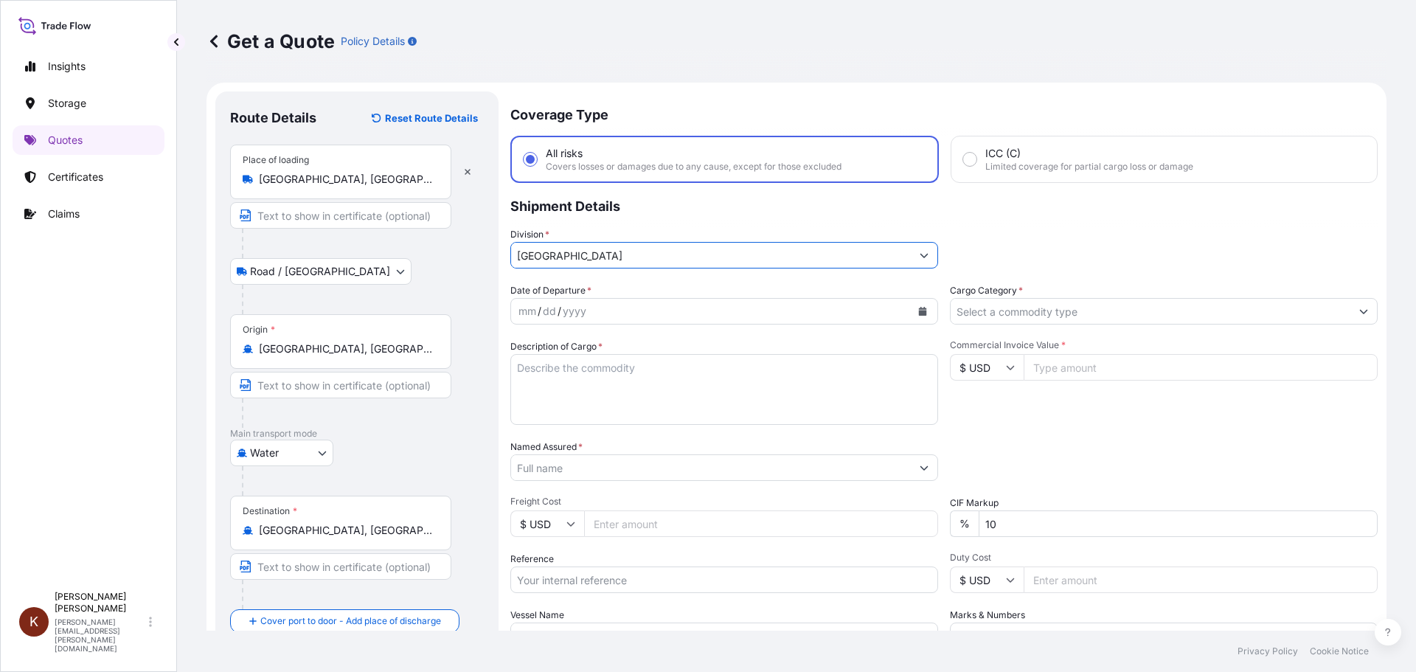
click at [919, 311] on icon "Calendar" at bounding box center [923, 311] width 8 height 9
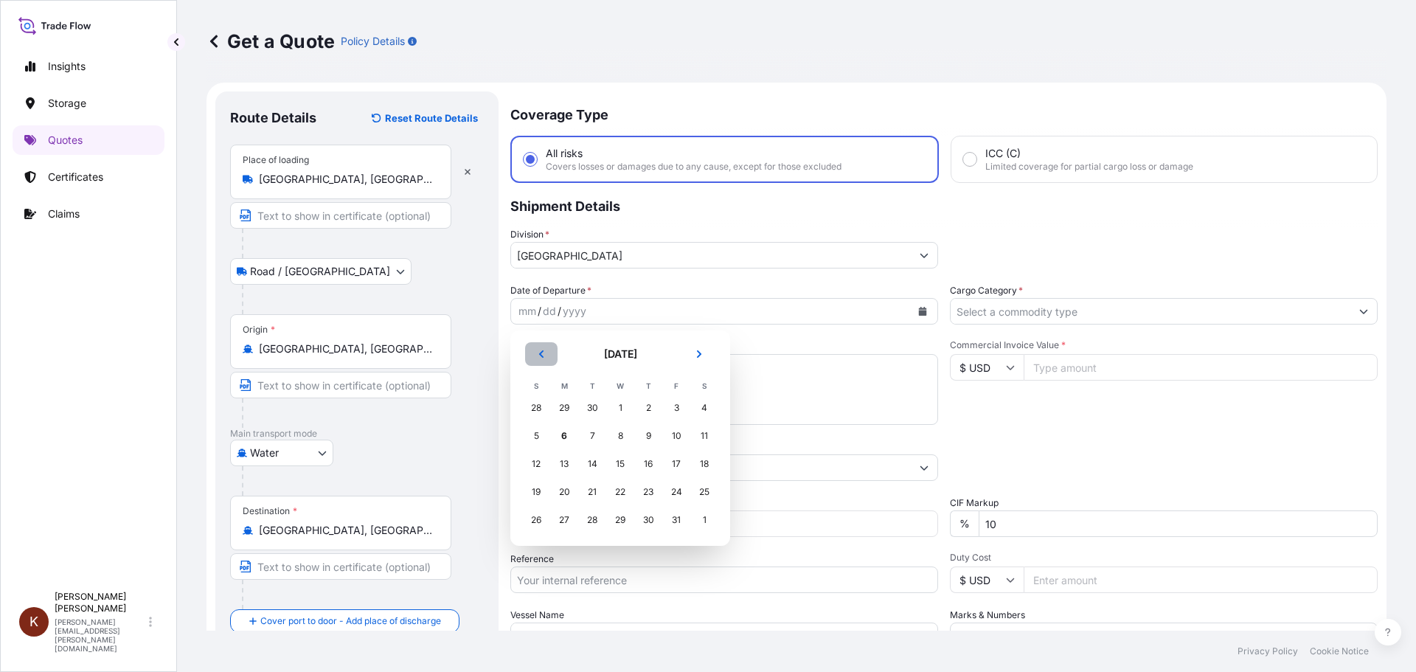
click at [541, 354] on icon "Previous" at bounding box center [541, 354] width 9 height 9
click at [539, 490] on div "21" at bounding box center [536, 492] width 27 height 27
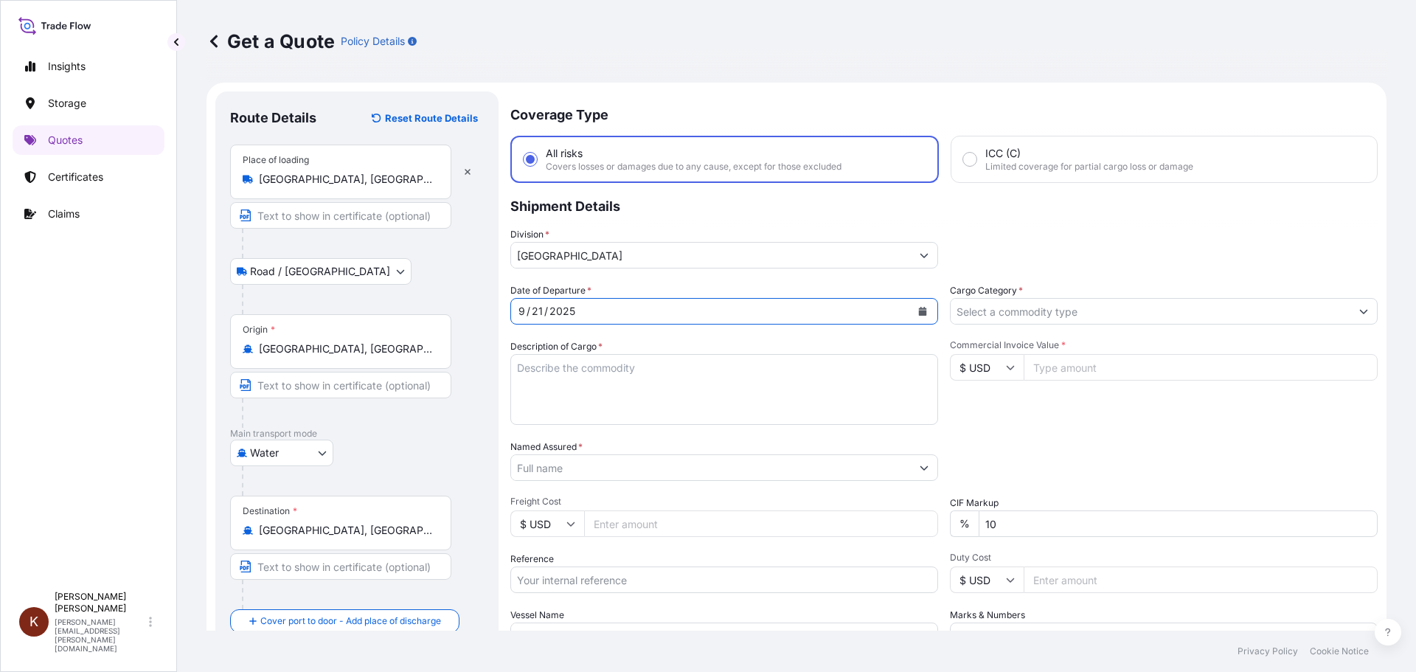
click at [671, 271] on div "Coverage Type All risks Covers losses or damages due to any cause, except for t…" at bounding box center [944, 425] width 868 height 668
drag, startPoint x: 525, startPoint y: 383, endPoint x: 549, endPoint y: 371, distance: 27.1
click at [525, 384] on textarea "Description of Cargo *" at bounding box center [724, 389] width 428 height 71
paste textarea "BMOU5249282"
click at [527, 363] on textarea "BMOU5249282" at bounding box center [724, 389] width 428 height 71
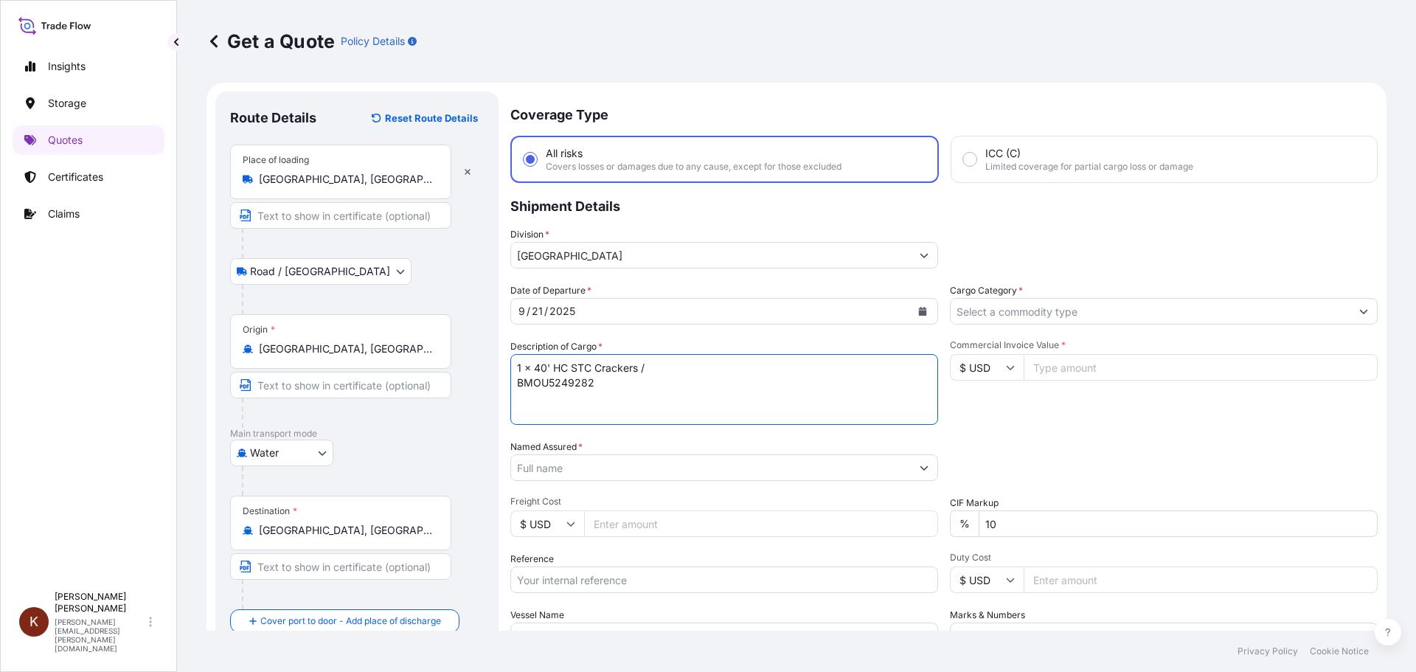
click at [658, 363] on textarea "1 x 40' HC STC Crackers / BMOU5249282" at bounding box center [724, 389] width 428 height 71
paste textarea "OOCL ST. [PERSON_NAME] / 54E38"
type textarea "1 x 40' HC STC Crackers / OOCL ST. LAWRENCE / 54E38 BMOU5249282"
click at [536, 469] on input "Named Assured *" at bounding box center [711, 467] width 400 height 27
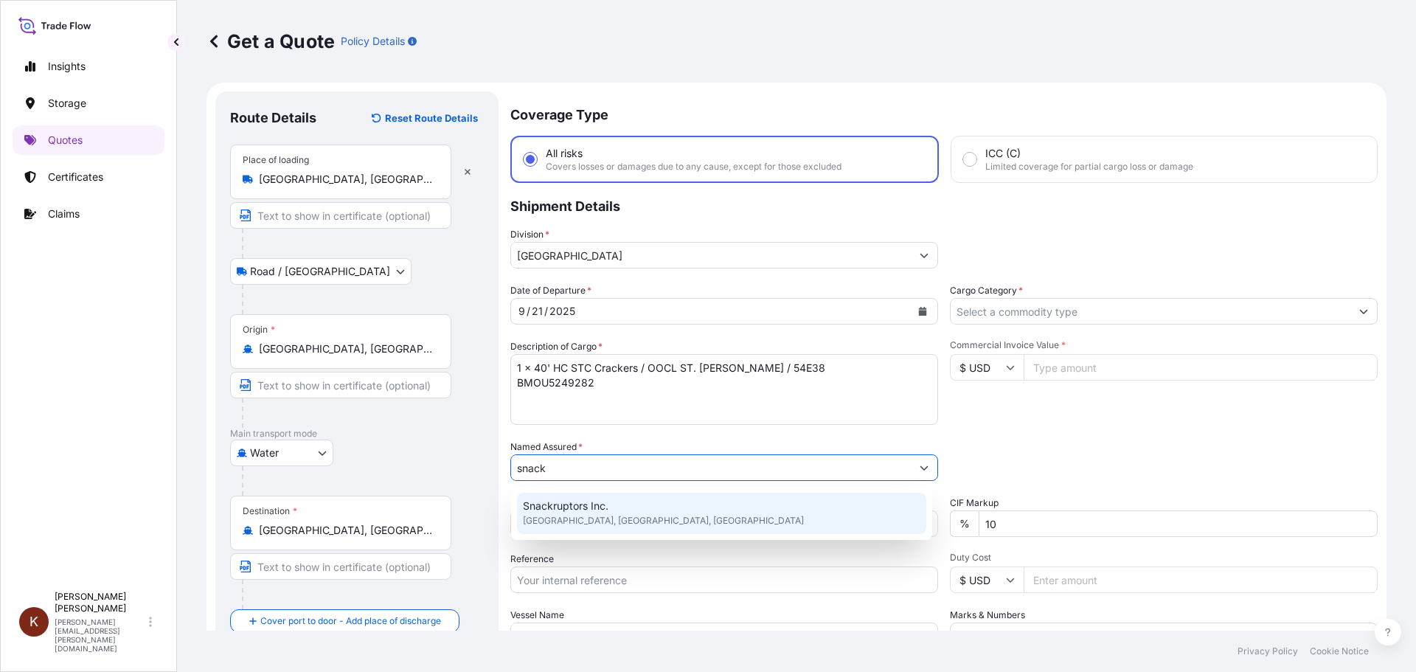
click at [561, 511] on span "Snackruptors Inc." at bounding box center [566, 506] width 86 height 15
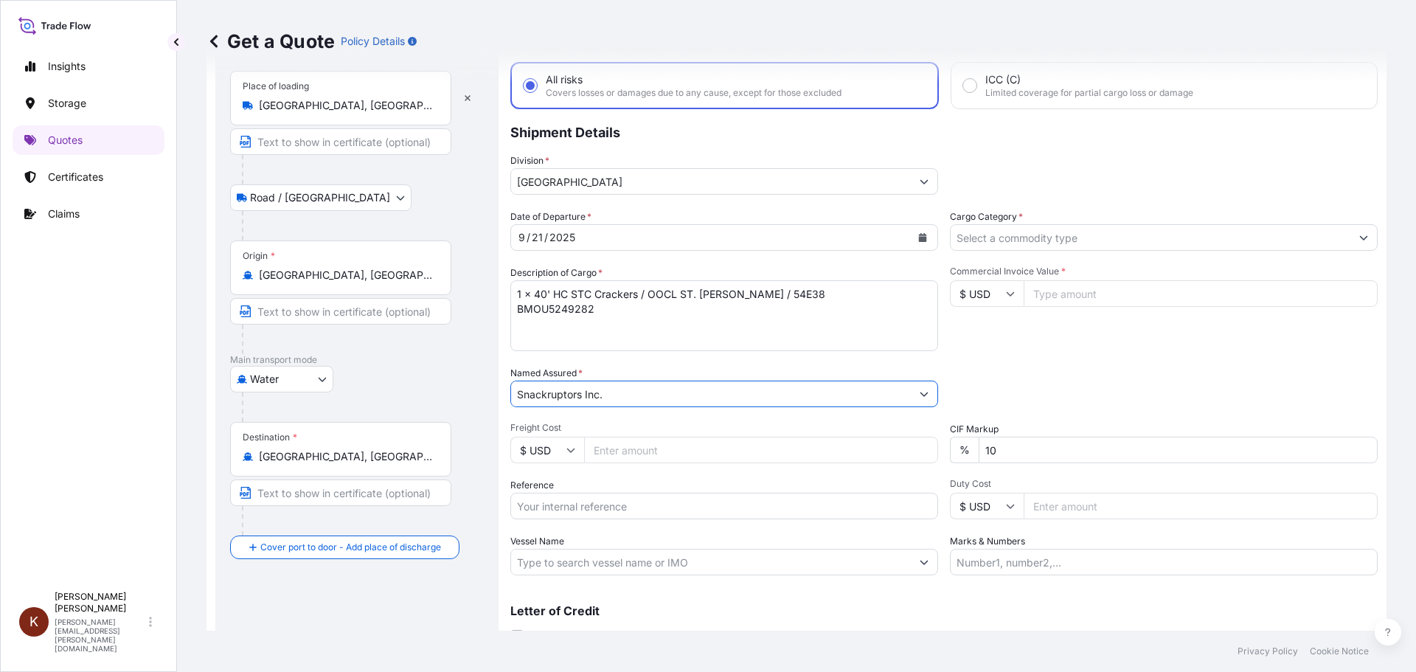
scroll to position [137, 0]
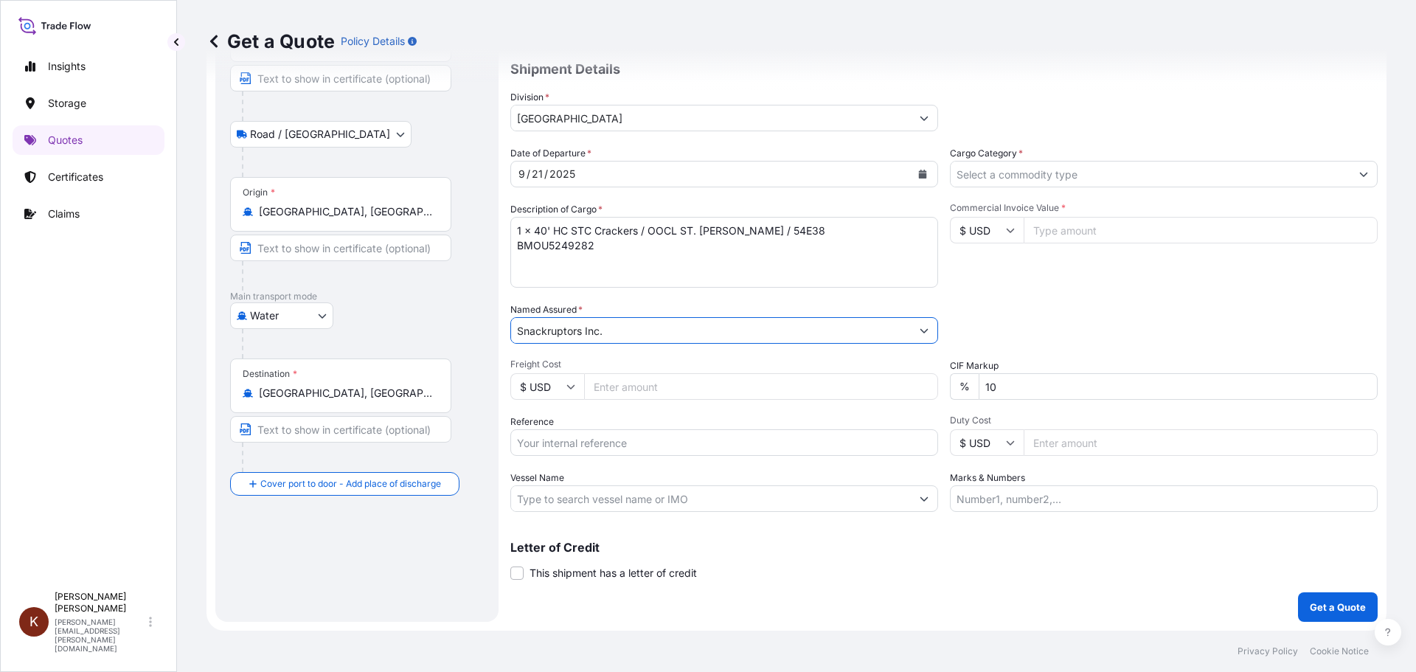
type input "Snackruptors Inc."
click at [533, 440] on input "Reference" at bounding box center [724, 442] width 428 height 27
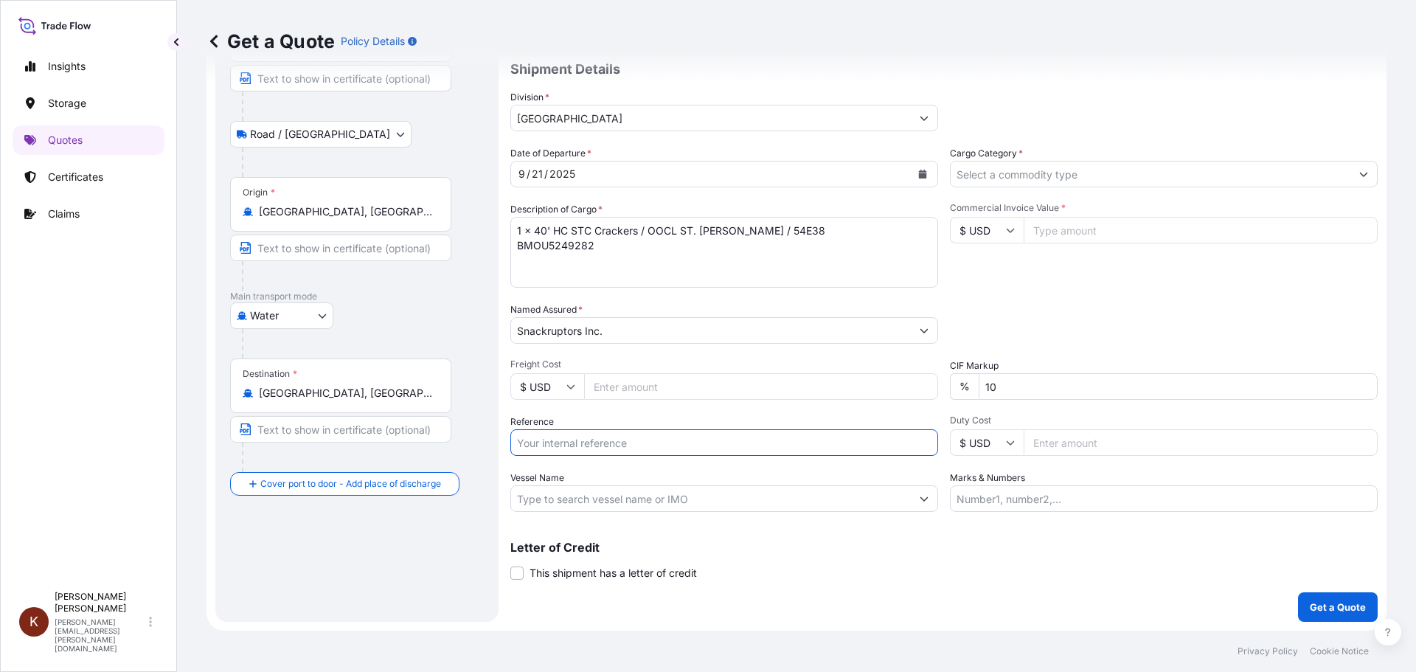
click at [537, 440] on input "Reference" at bounding box center [724, 442] width 428 height 27
paste input "STOR0154836"
type input "STOR0154836"
drag, startPoint x: 647, startPoint y: 229, endPoint x: 755, endPoint y: 232, distance: 108.5
click at [755, 232] on textarea "1 x 40' HC STC Crackers / OOCL ST. LAWRENCE / 54E38 BMOU5249282" at bounding box center [724, 252] width 428 height 71
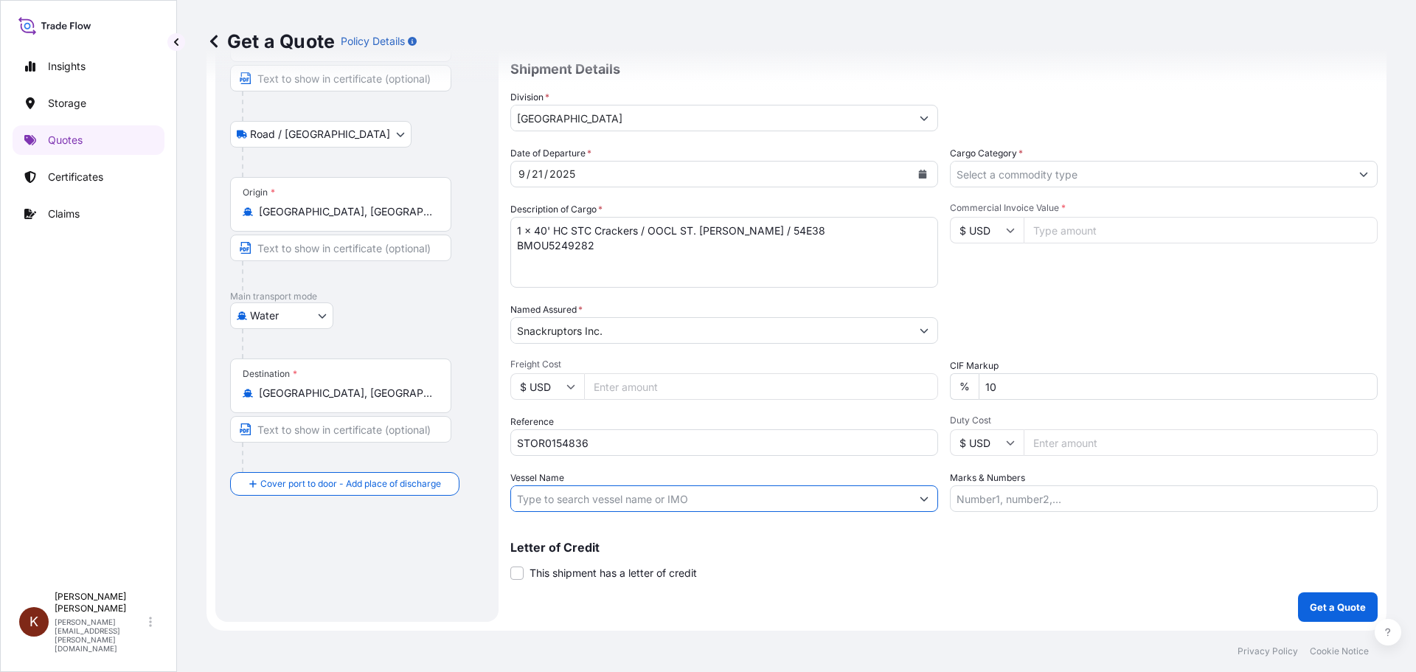
click at [546, 488] on input "Vessel Name" at bounding box center [711, 498] width 400 height 27
paste input "OOCL ST. [PERSON_NAME]"
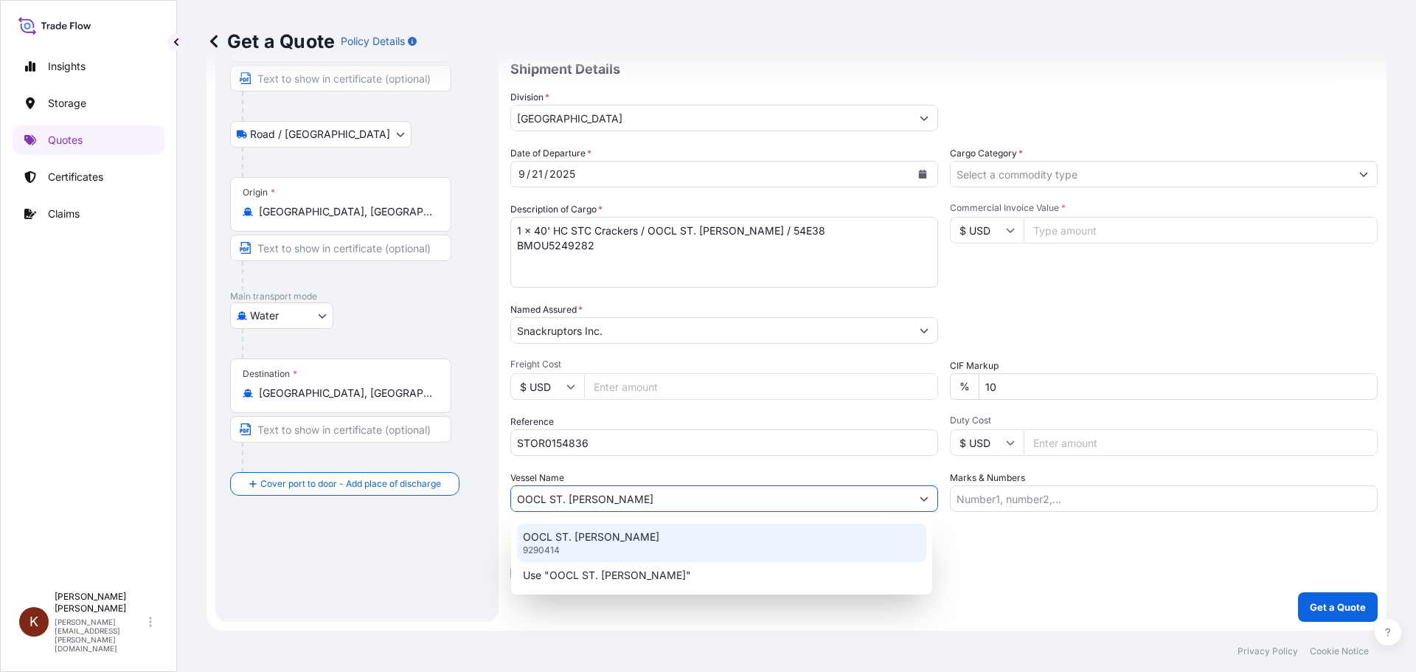
click at [568, 539] on p "OOCL ST. [PERSON_NAME]" at bounding box center [591, 537] width 136 height 15
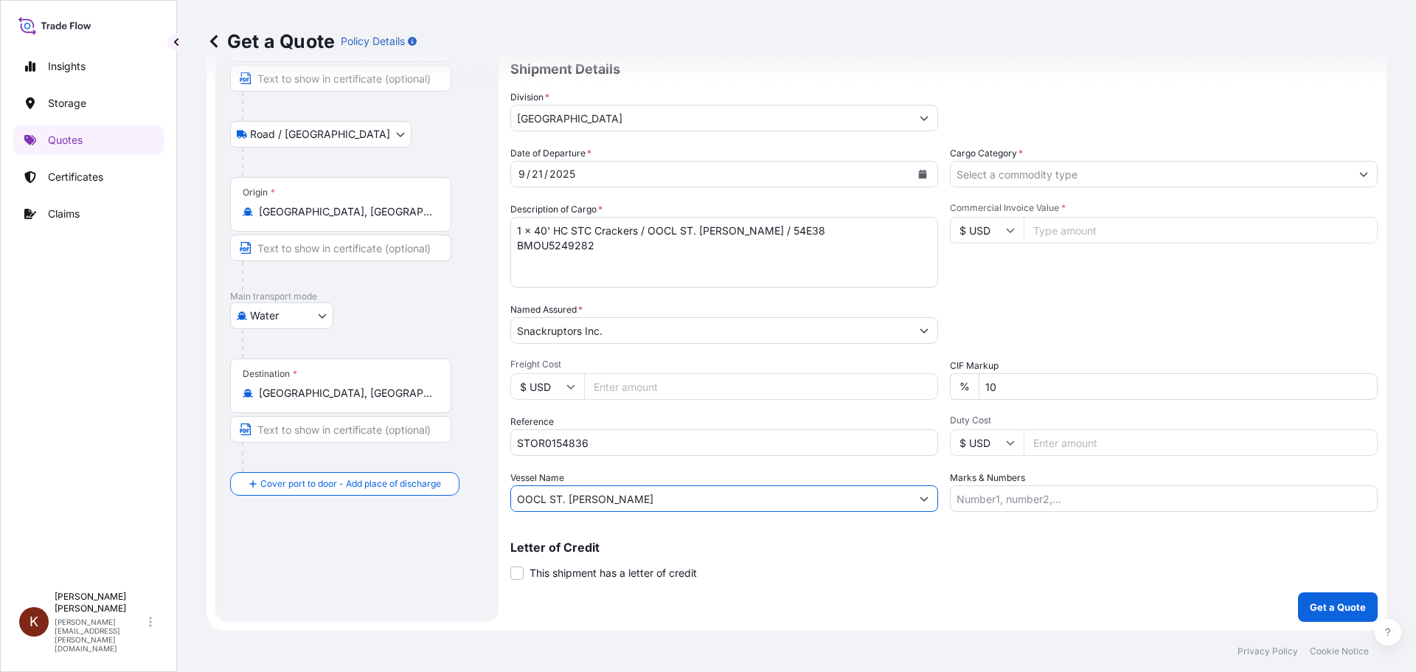
type input "OOCL ST. [PERSON_NAME]"
click at [968, 178] on input "Cargo Category *" at bounding box center [1151, 174] width 400 height 27
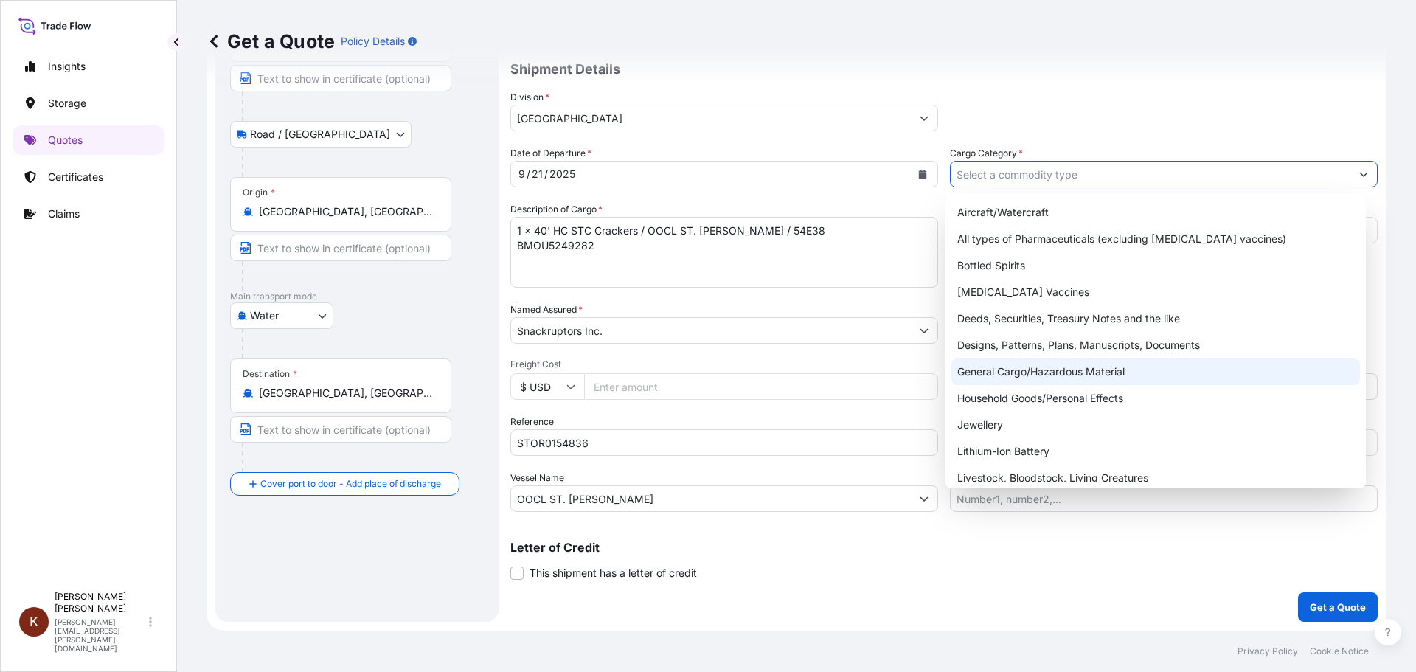
click at [983, 370] on div "General Cargo/Hazardous Material" at bounding box center [1156, 372] width 409 height 27
type input "General Cargo/Hazardous Material"
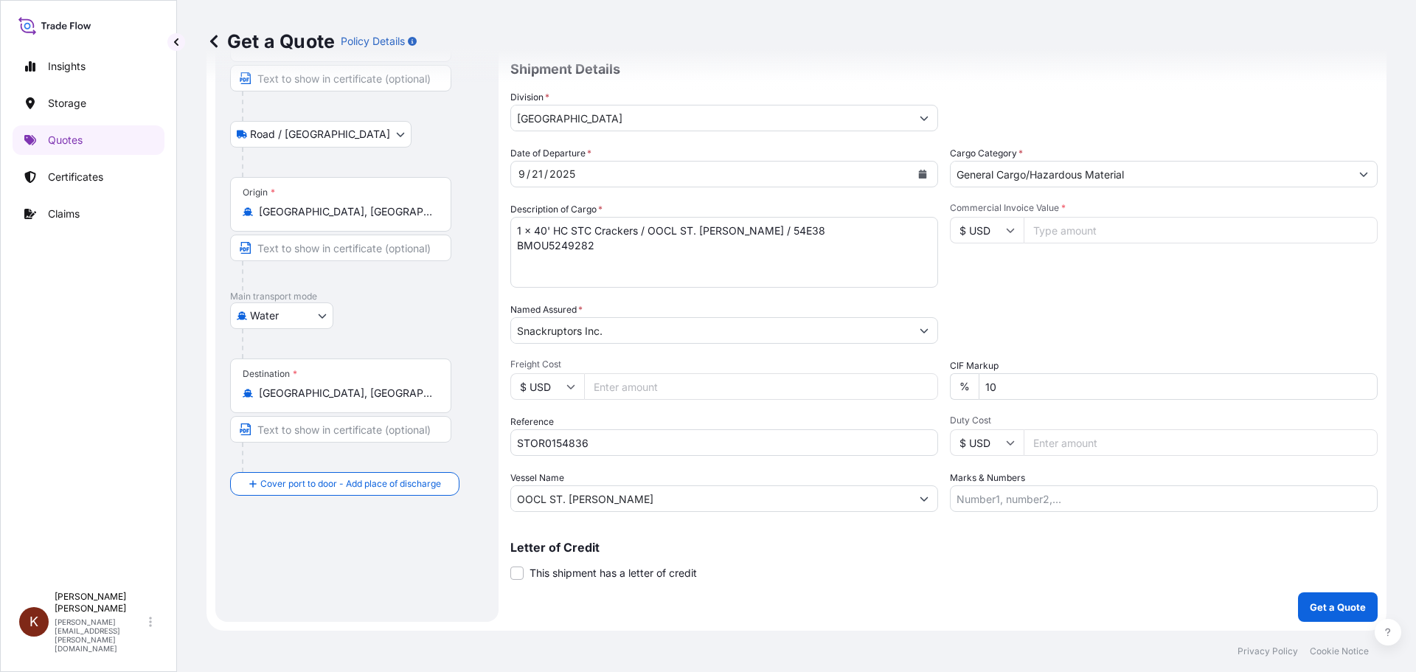
click at [979, 271] on div "Commercial Invoice Value * $ USD" at bounding box center [1164, 245] width 428 height 86
click at [1006, 229] on icon at bounding box center [1010, 230] width 9 height 9
click at [970, 320] on div "$ CAD" at bounding box center [982, 309] width 62 height 28
type input "$ CAD"
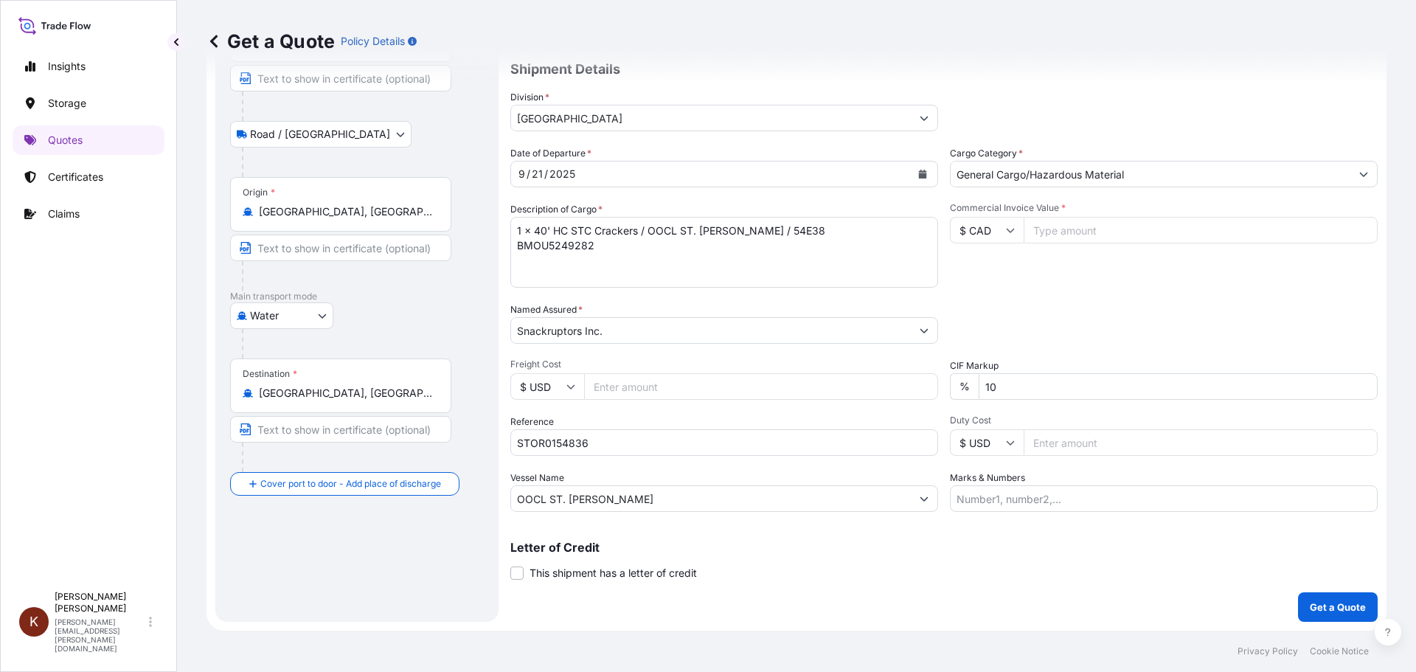
click at [1036, 235] on input "Commercial Invoice Value *" at bounding box center [1201, 230] width 354 height 27
paste input "57661.34"
type input "57661.34"
click at [1310, 609] on p "Get a Quote" at bounding box center [1338, 607] width 56 height 15
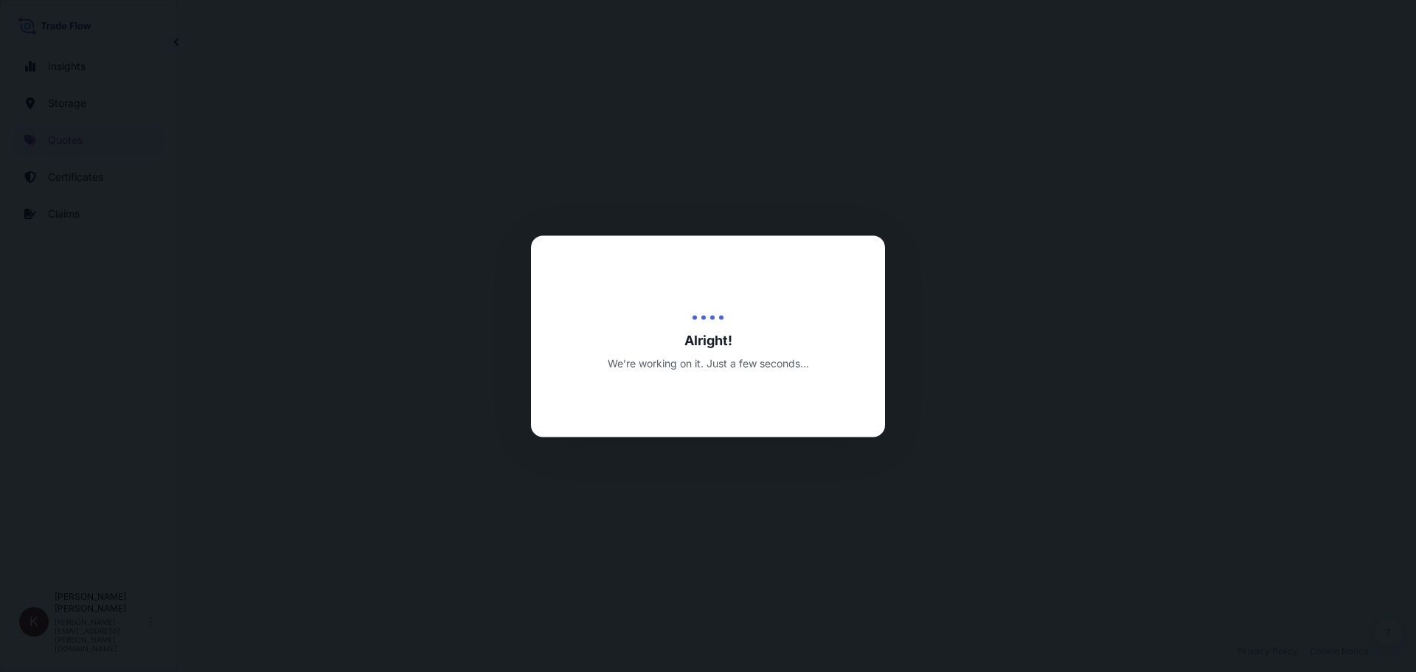
select select "Road / [GEOGRAPHIC_DATA]"
select select "Water"
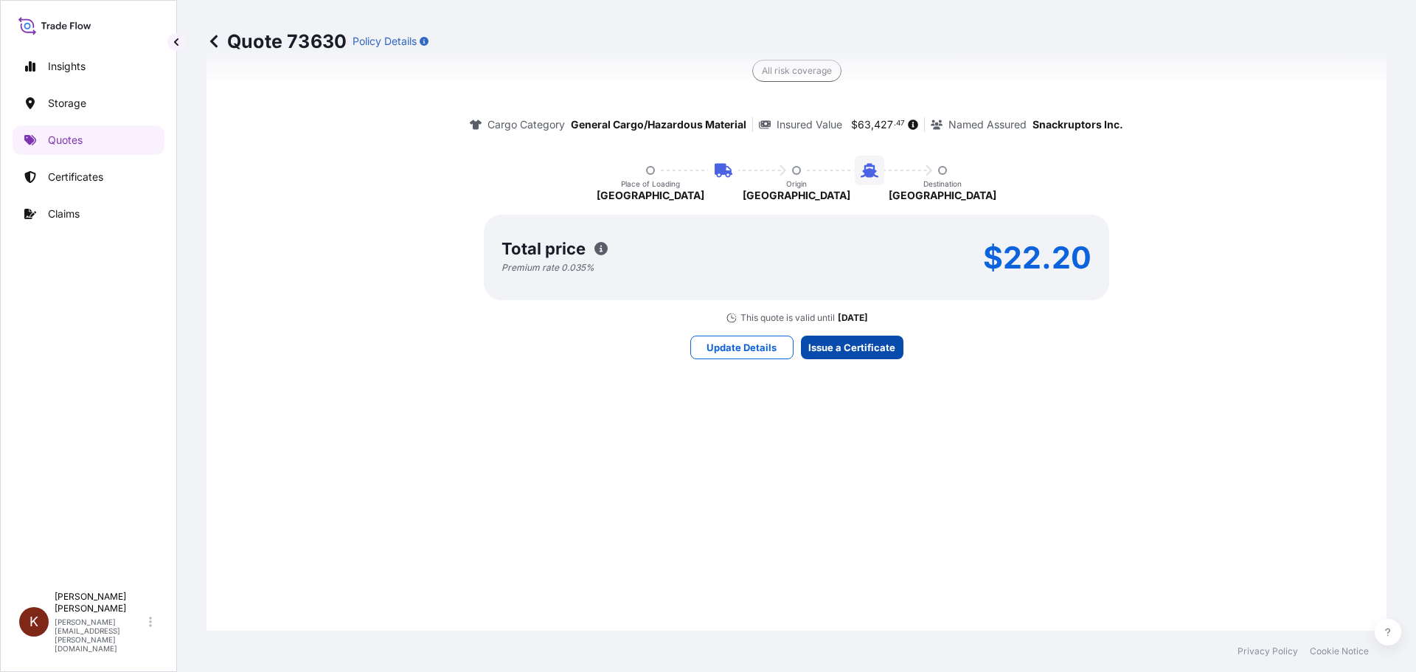
scroll to position [2245, 0]
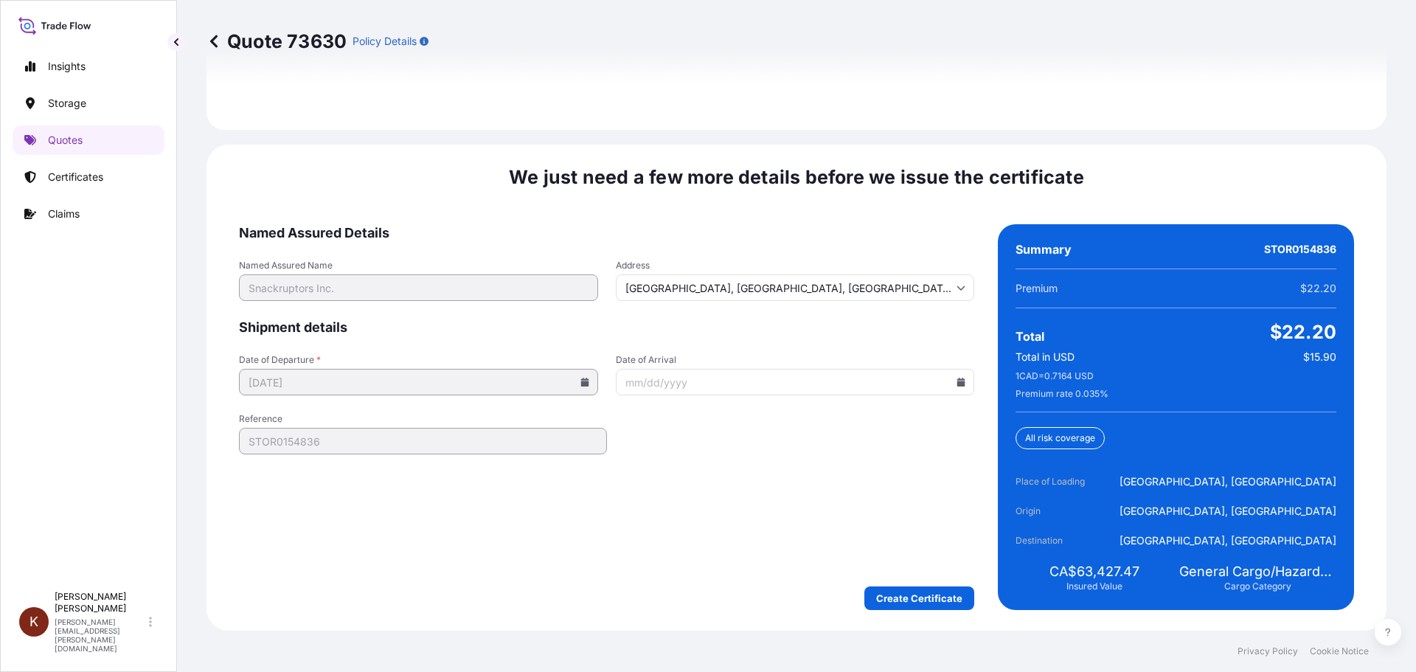
click at [953, 377] on input "Date of Arrival" at bounding box center [795, 382] width 359 height 27
click at [957, 378] on icon at bounding box center [961, 382] width 9 height 9
click at [688, 550] on button "13" at bounding box center [687, 542] width 24 height 24
type input "10/13/2025"
drag, startPoint x: 617, startPoint y: 527, endPoint x: 653, endPoint y: 546, distance: 40.6
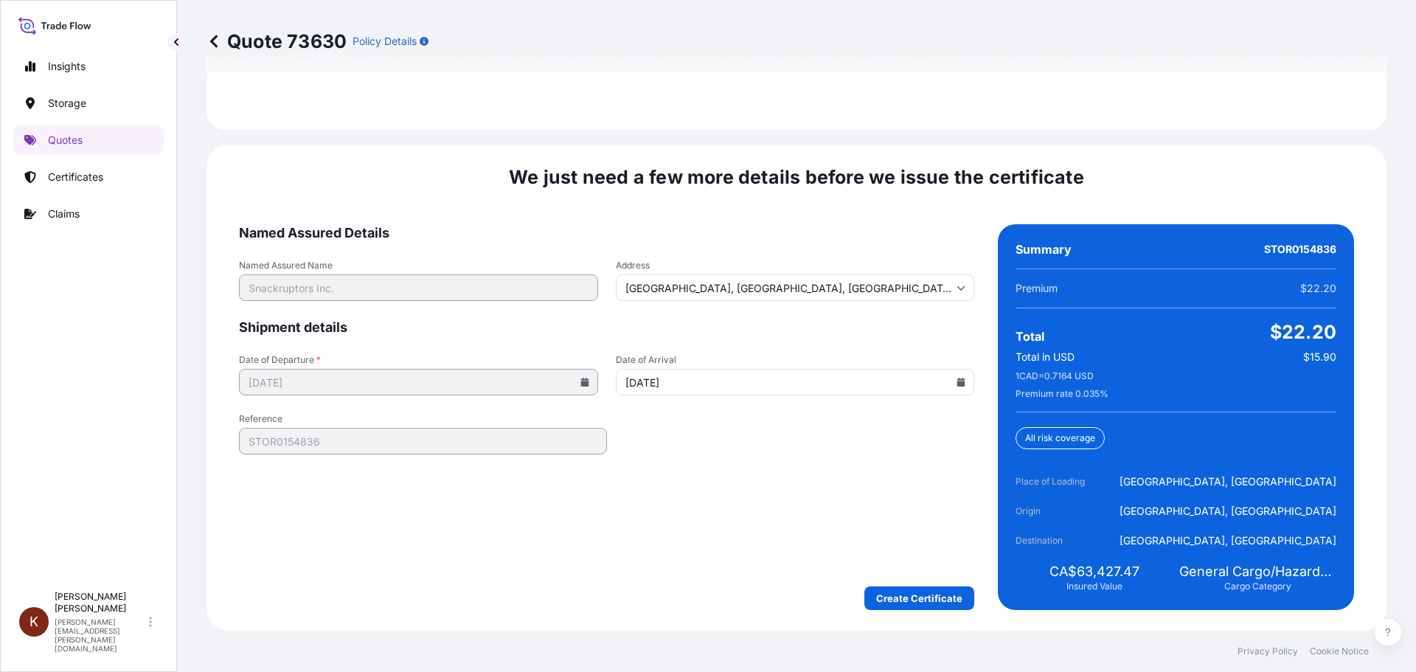
click at [617, 527] on form "Named Assured Details Named Assured Name Snackruptors Inc. Address Cambridge, O…" at bounding box center [606, 417] width 735 height 386
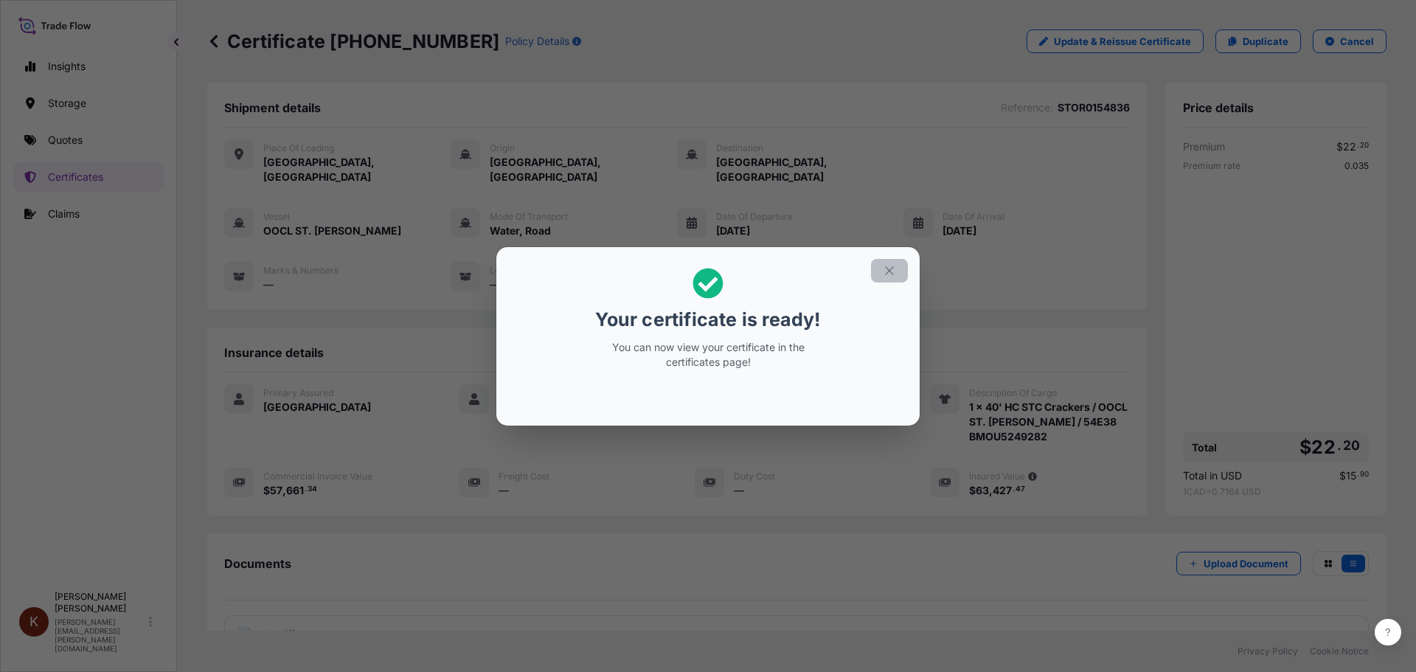
click at [882, 271] on button "button" at bounding box center [889, 271] width 37 height 24
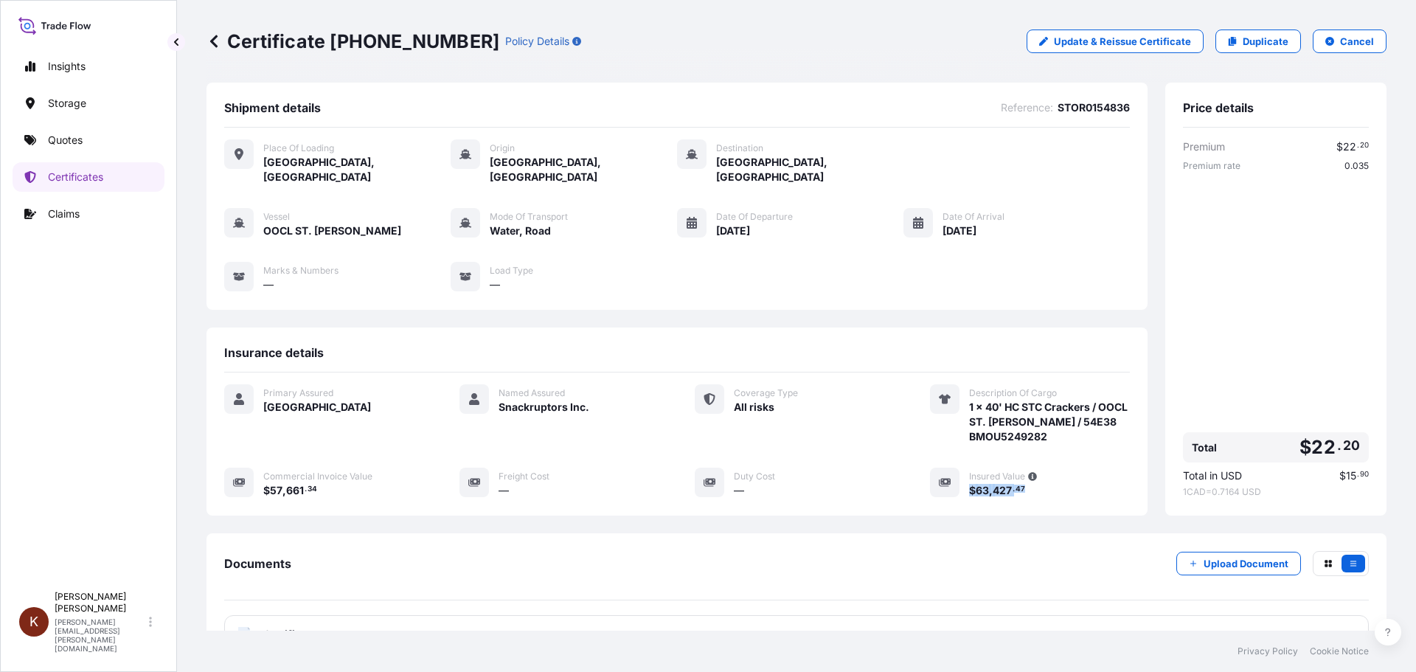
drag, startPoint x: 1025, startPoint y: 476, endPoint x: 963, endPoint y: 476, distance: 62.7
click at [969, 482] on div "$ 63 , 427 . 47" at bounding box center [1049, 489] width 161 height 15
copy span "$ 63 , 427 . 47"
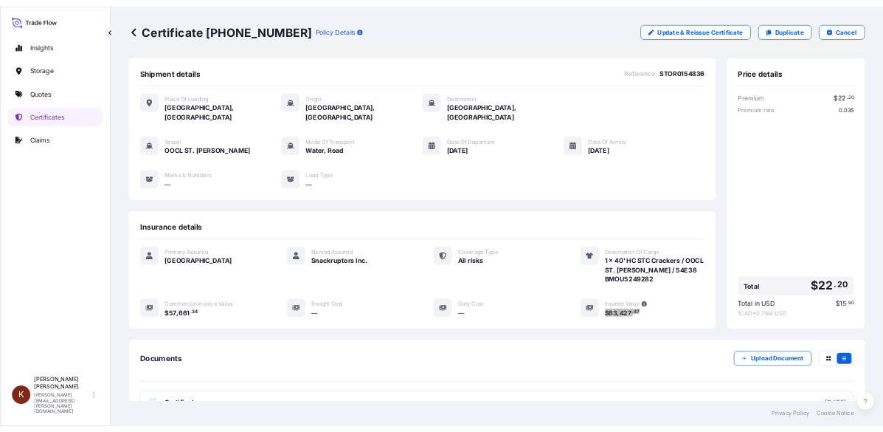
scroll to position [74, 0]
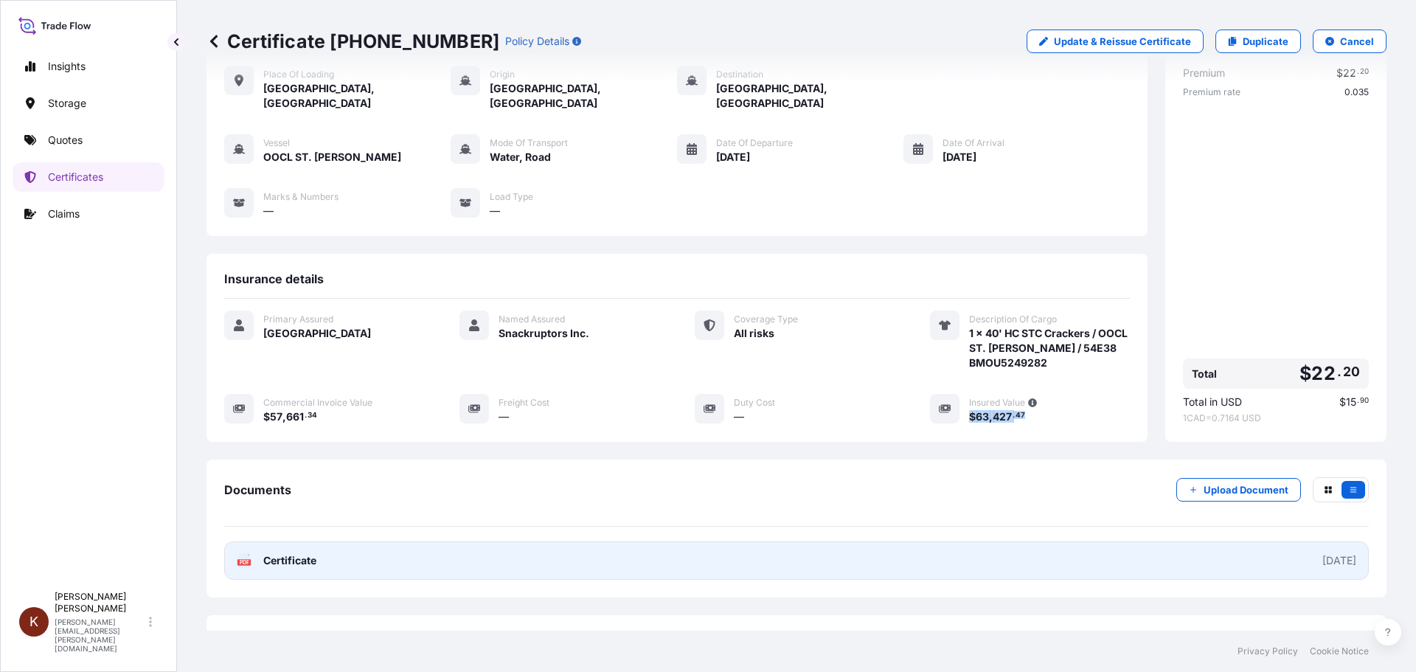
click at [297, 553] on span "Certificate" at bounding box center [289, 560] width 53 height 15
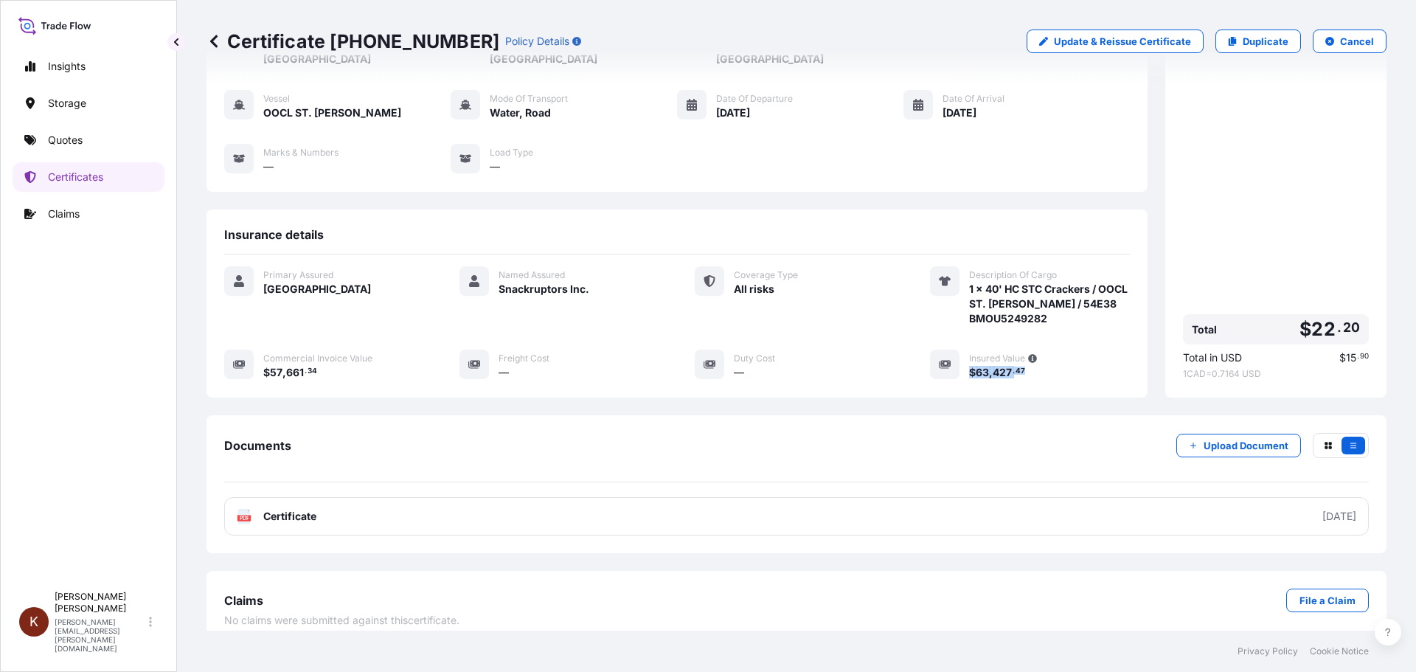
scroll to position [0, 0]
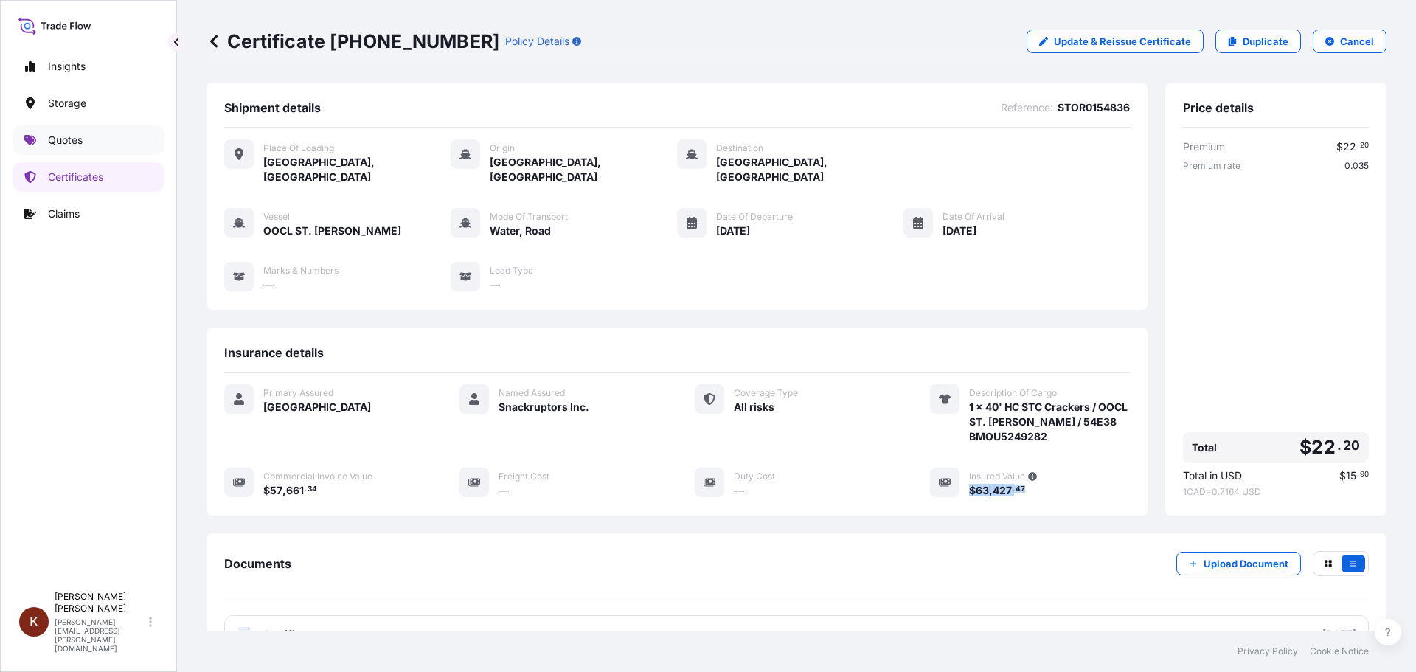
click at [62, 135] on p "Quotes" at bounding box center [65, 140] width 35 height 15
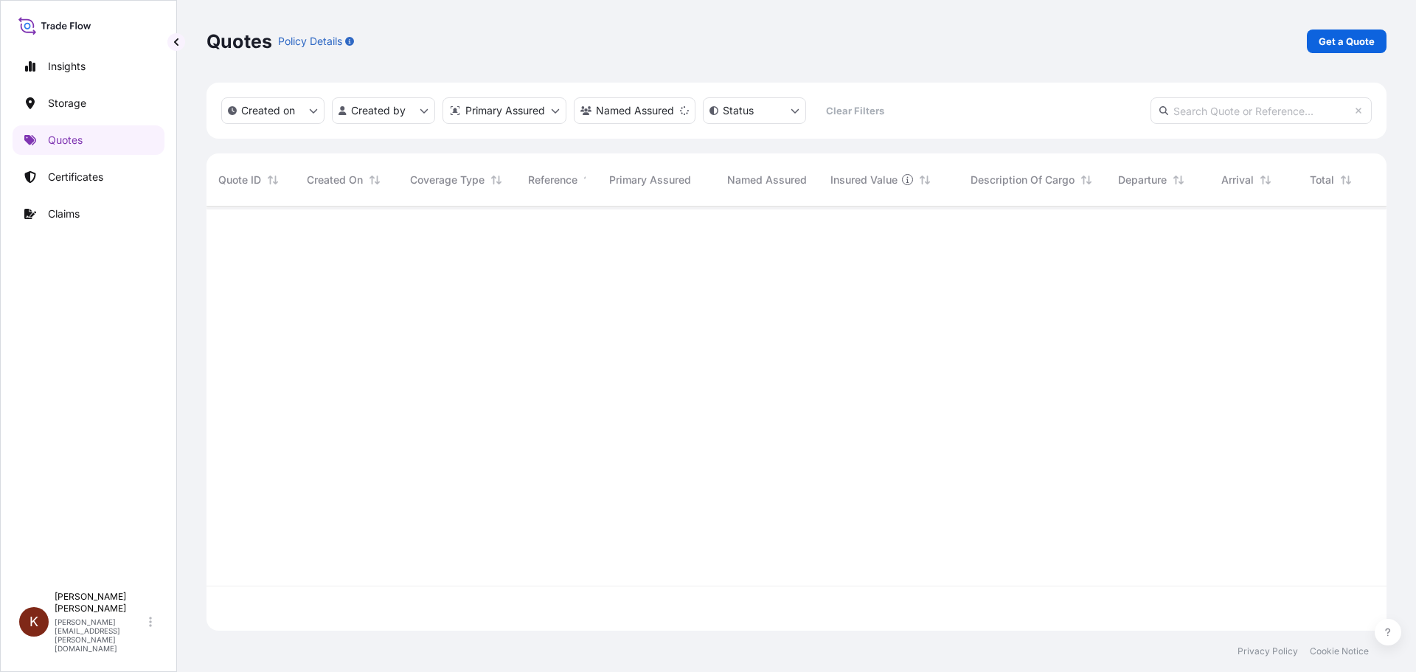
scroll to position [466, 1169]
click at [1343, 44] on p "Get a Quote" at bounding box center [1347, 41] width 56 height 15
select select "Road / [GEOGRAPHIC_DATA]"
select select "Water"
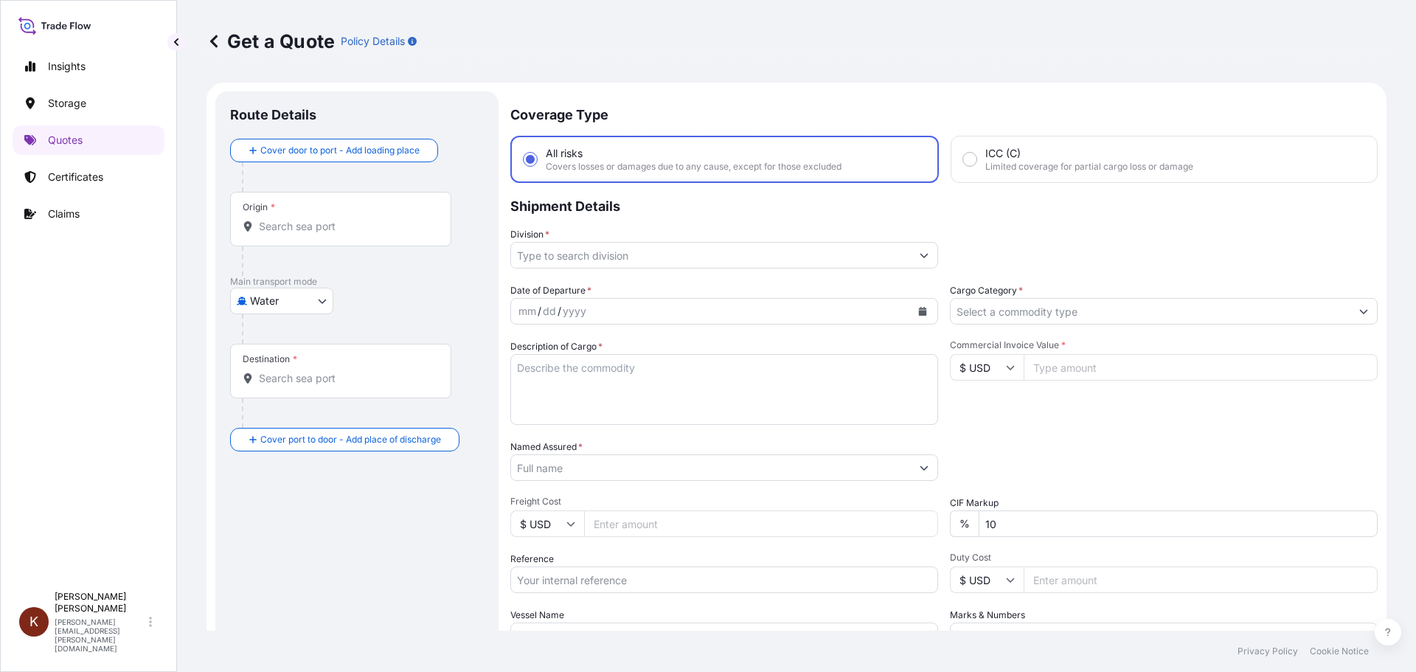
scroll to position [24, 0]
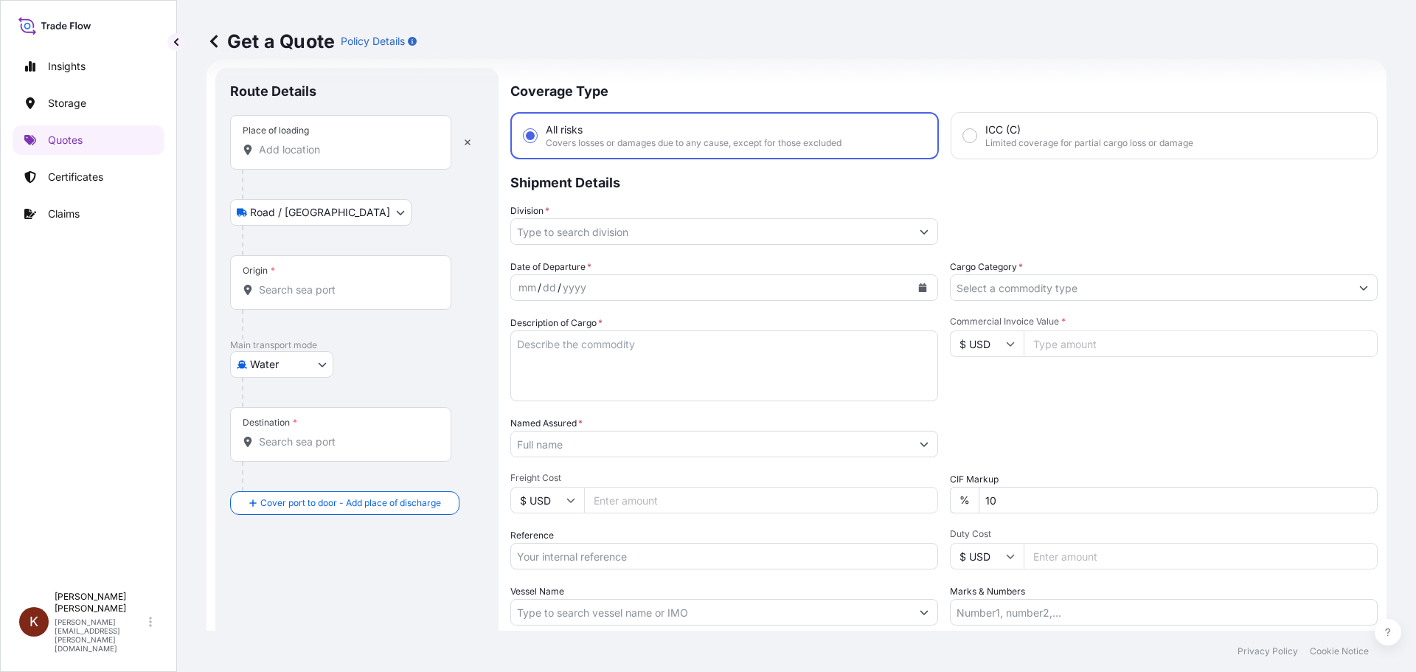
click at [294, 156] on input "Place of loading" at bounding box center [346, 149] width 174 height 15
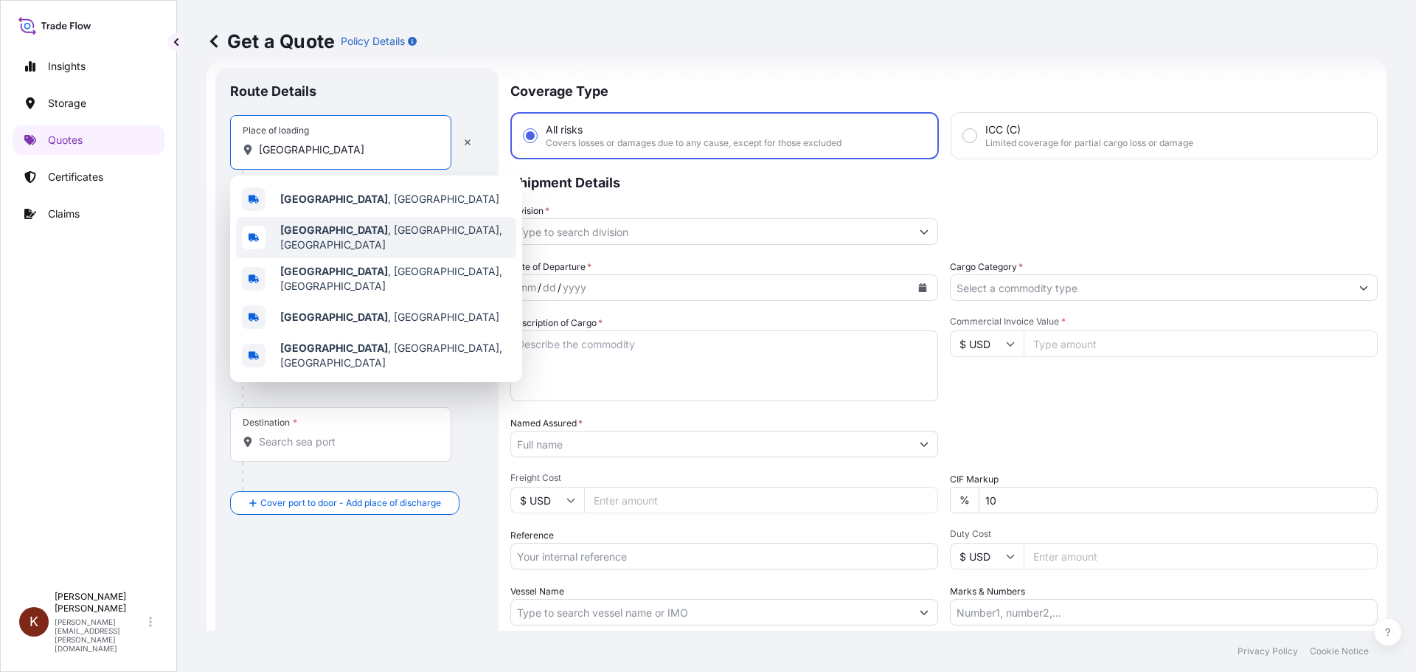
click at [319, 233] on b "[GEOGRAPHIC_DATA]" at bounding box center [334, 230] width 108 height 13
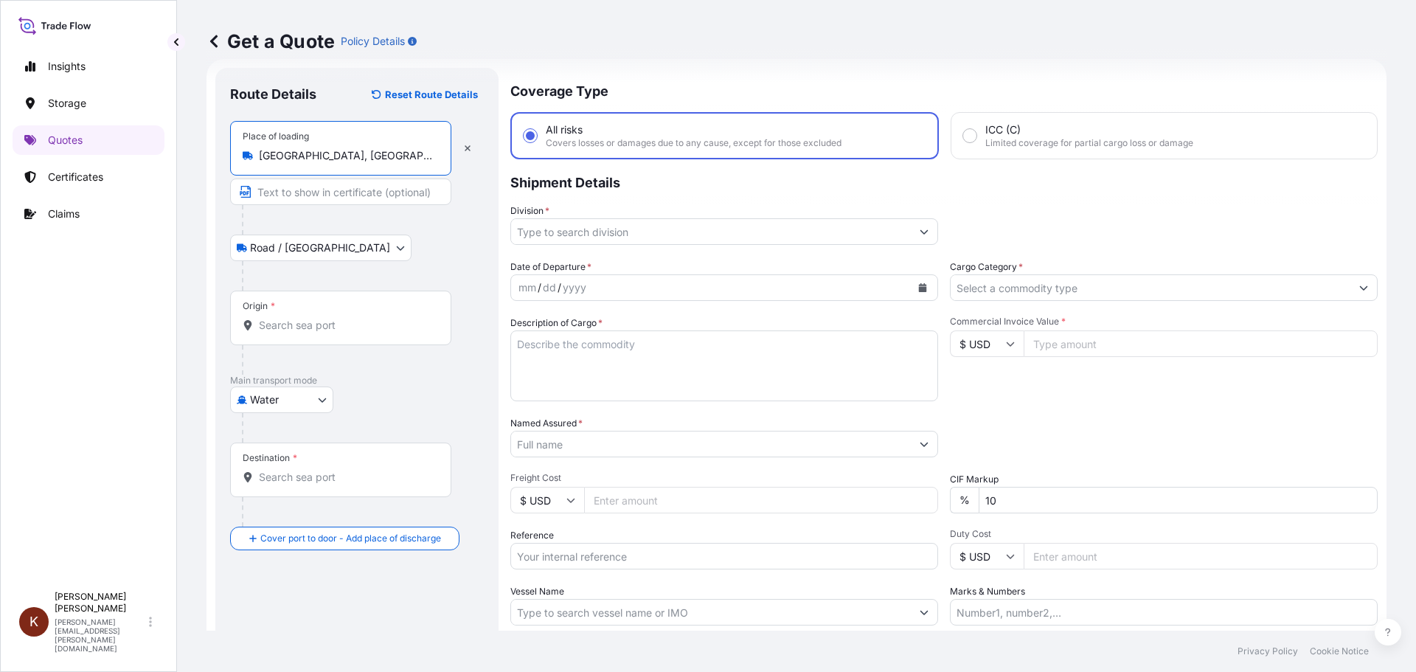
type input "[GEOGRAPHIC_DATA], [GEOGRAPHIC_DATA], [GEOGRAPHIC_DATA]"
click at [263, 322] on input "Origin *" at bounding box center [346, 325] width 174 height 15
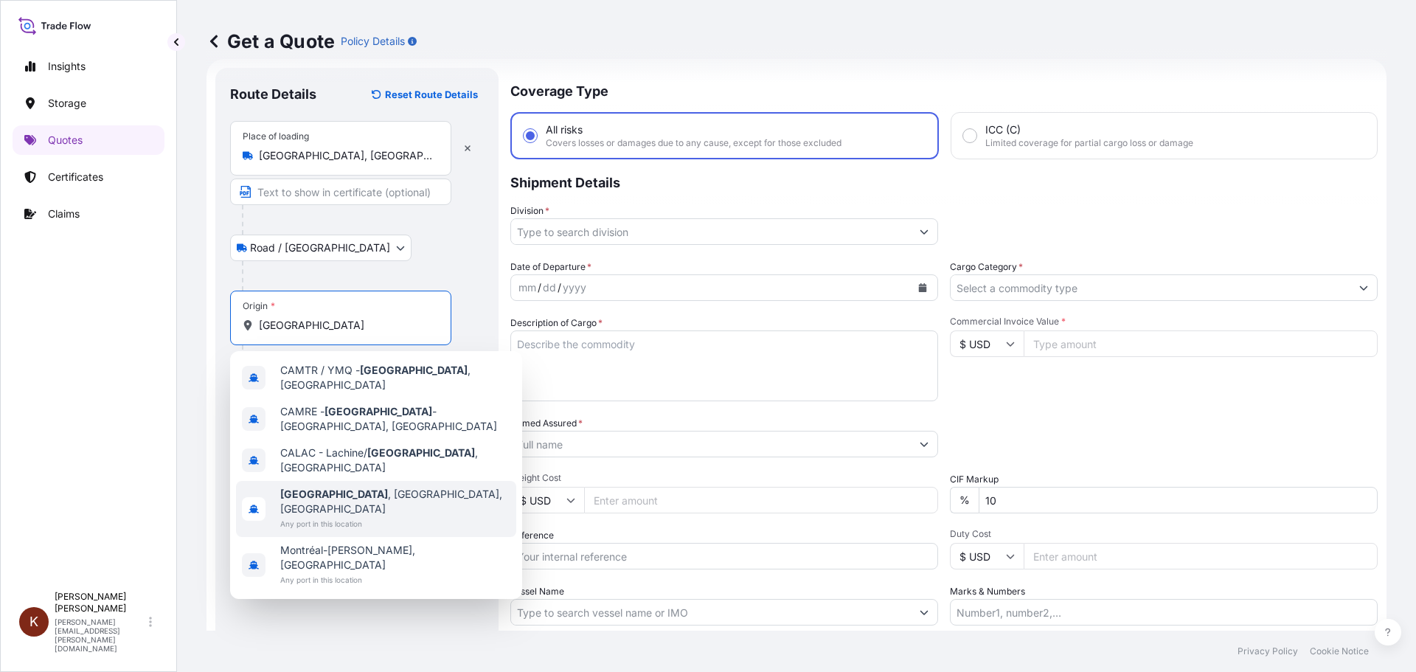
click at [334, 487] on span "Montreal , QC, Canada" at bounding box center [395, 502] width 230 height 30
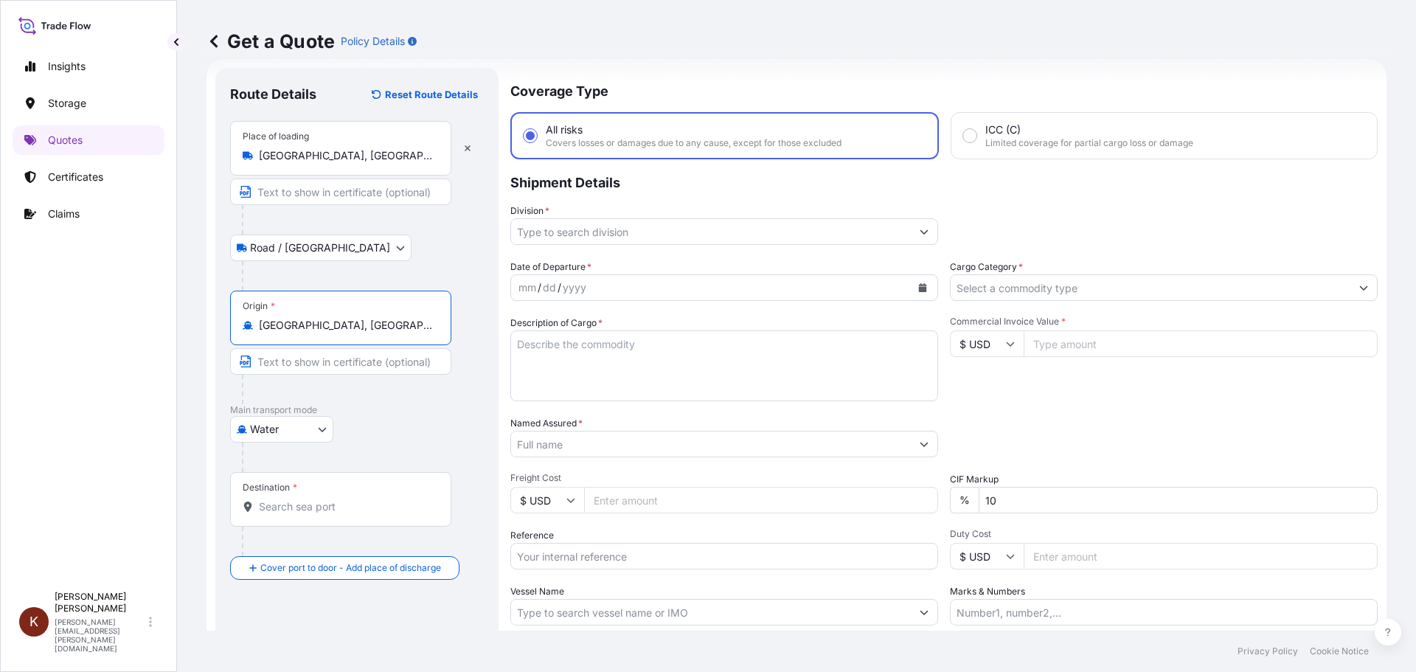
type input "[GEOGRAPHIC_DATA], [GEOGRAPHIC_DATA], [GEOGRAPHIC_DATA]"
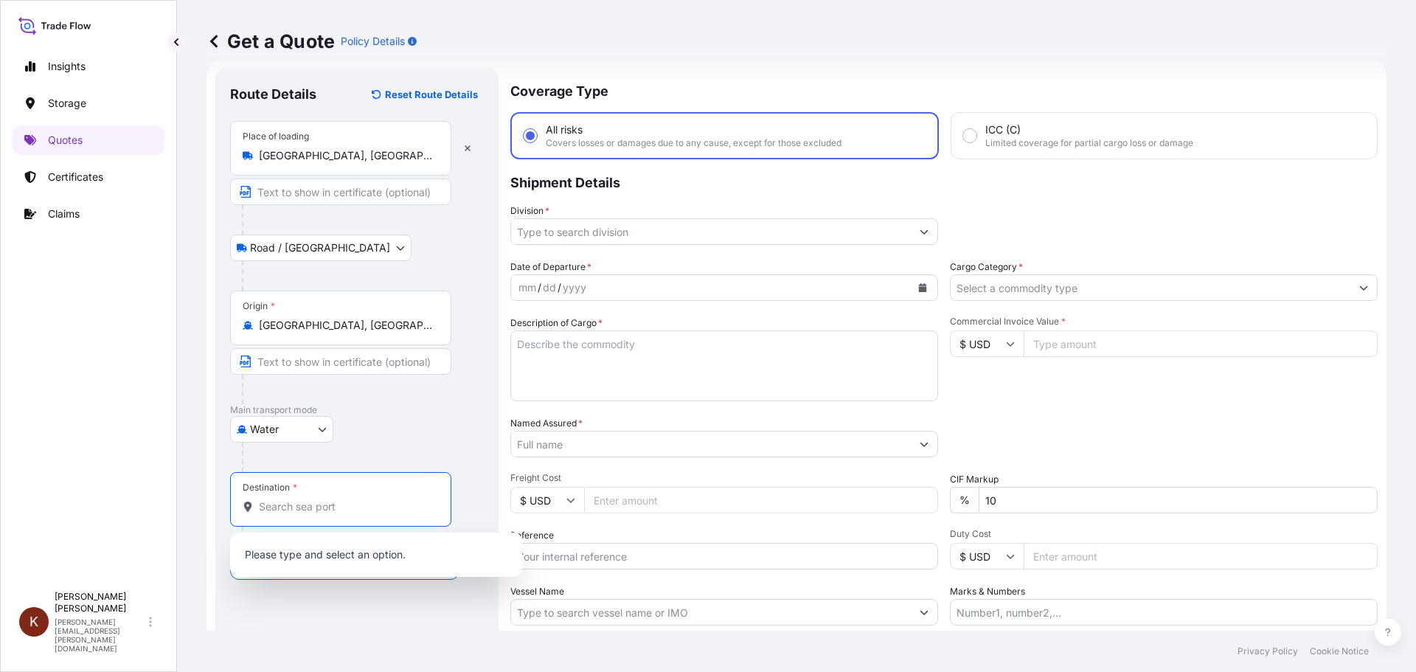
click at [285, 510] on input "Destination *" at bounding box center [346, 506] width 174 height 15
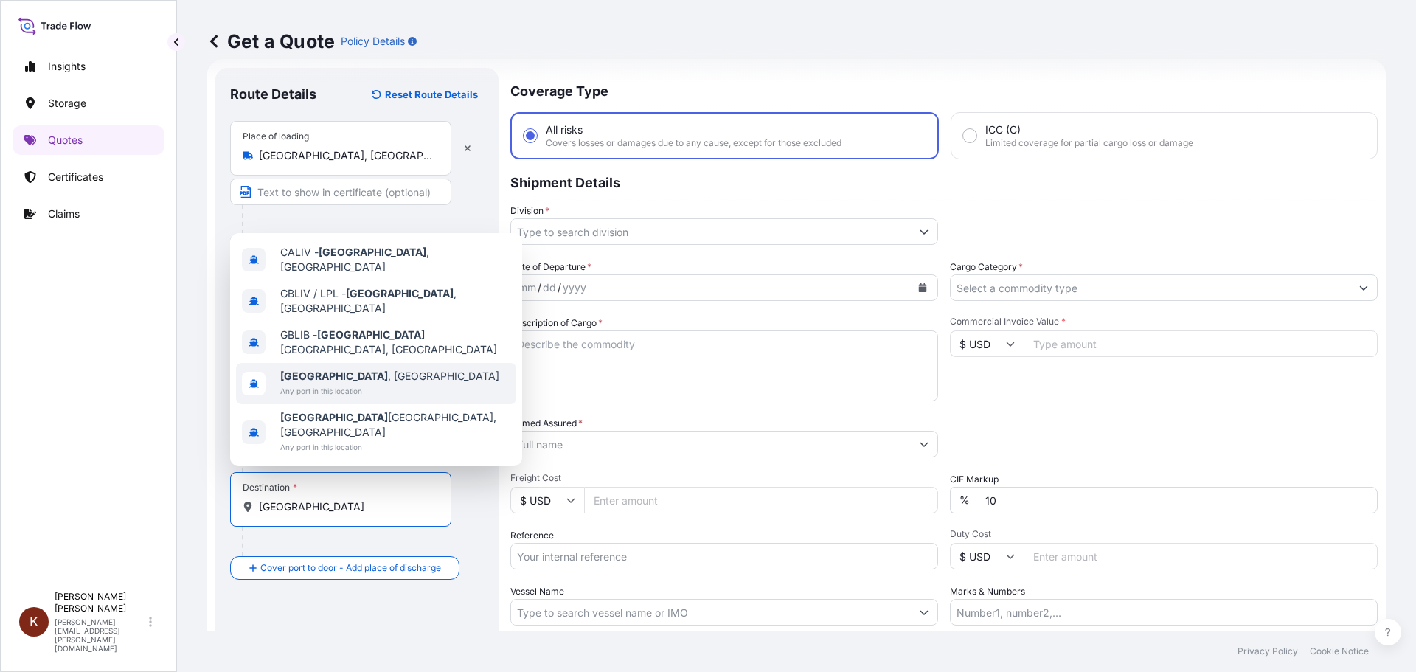
click at [322, 382] on b "[GEOGRAPHIC_DATA]" at bounding box center [334, 376] width 108 height 13
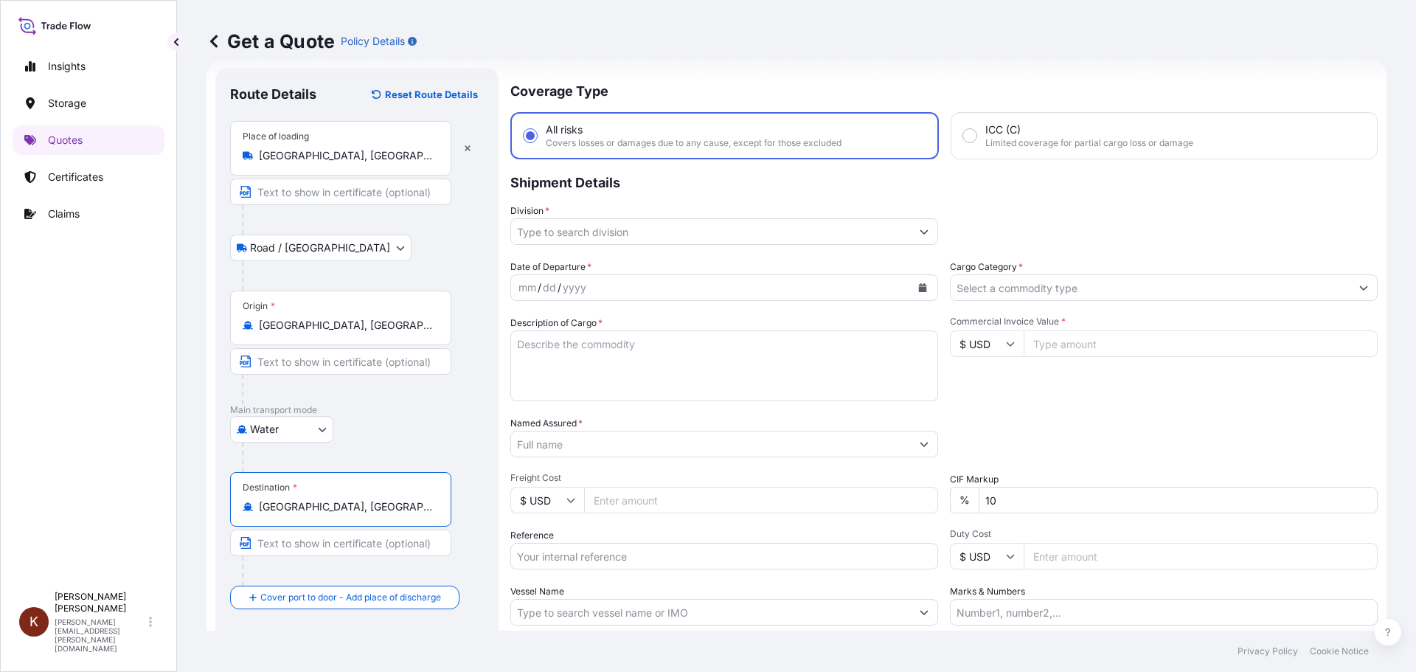
type input "[GEOGRAPHIC_DATA], [GEOGRAPHIC_DATA]"
click at [528, 238] on input "Division *" at bounding box center [711, 231] width 400 height 27
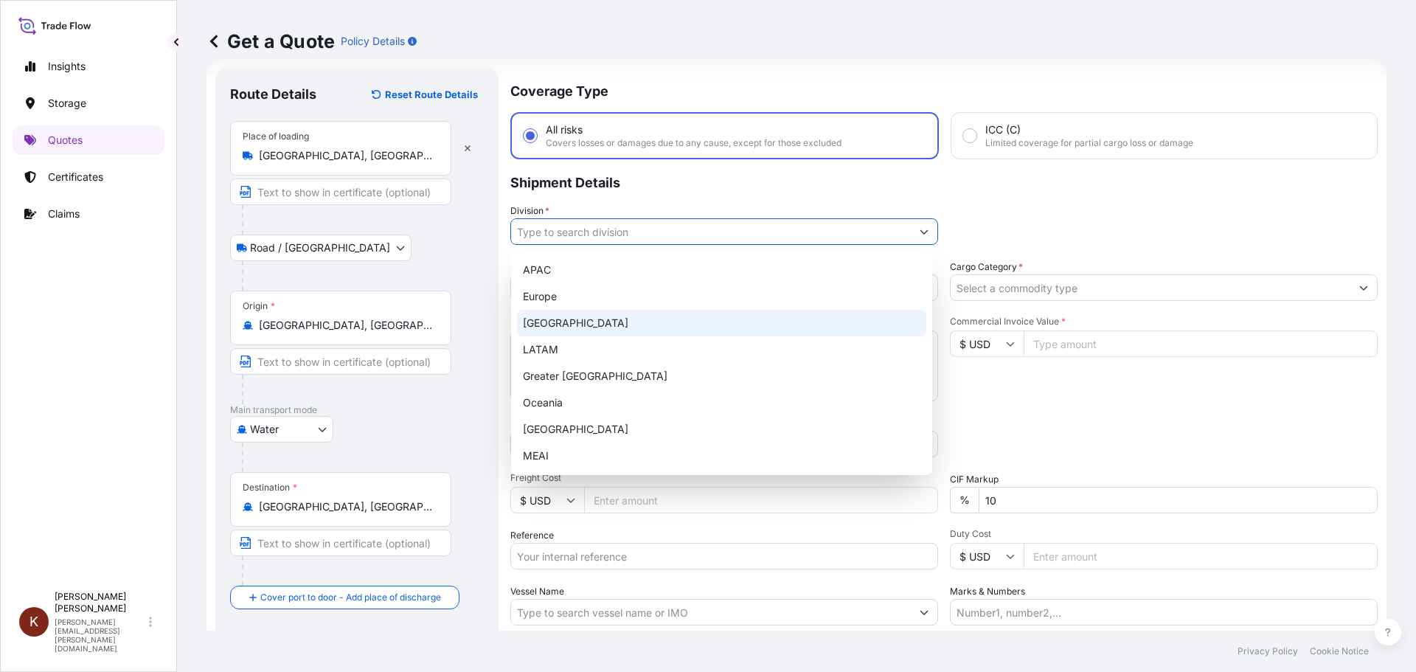
click at [545, 322] on div "[GEOGRAPHIC_DATA]" at bounding box center [721, 323] width 409 height 27
type input "[GEOGRAPHIC_DATA]"
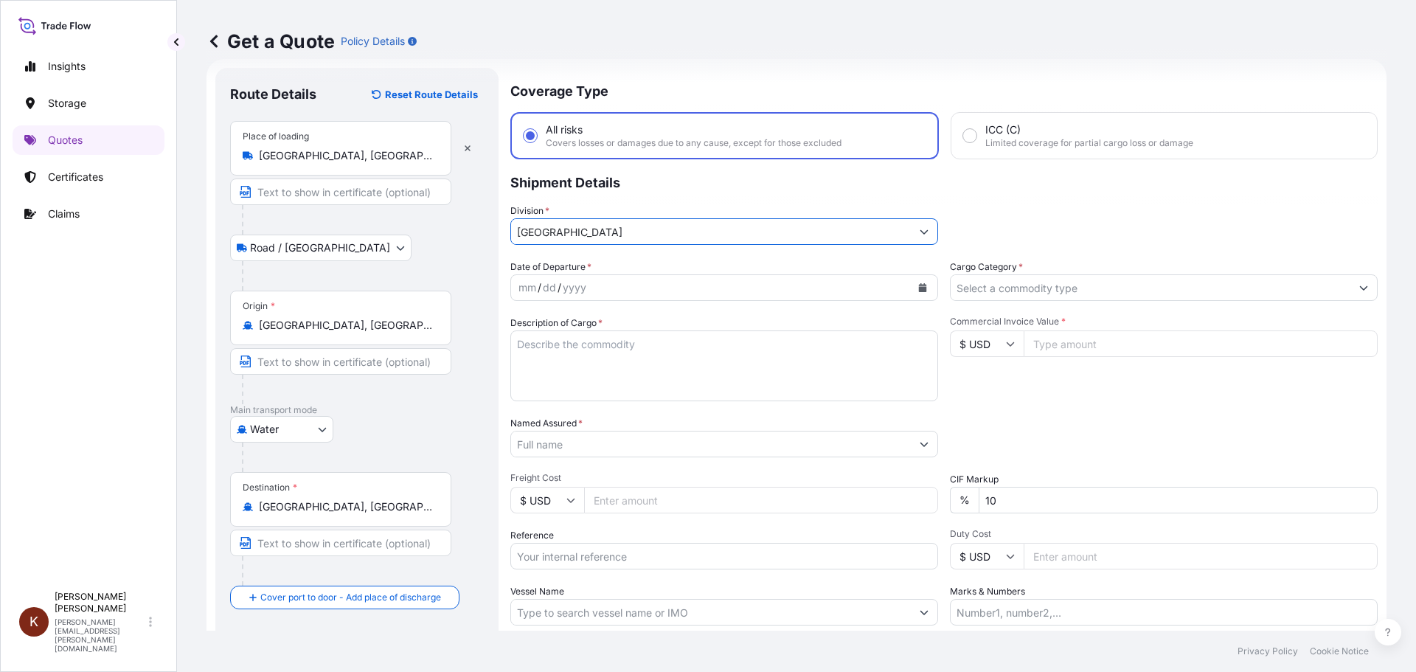
click at [918, 284] on icon "Calendar" at bounding box center [922, 287] width 9 height 9
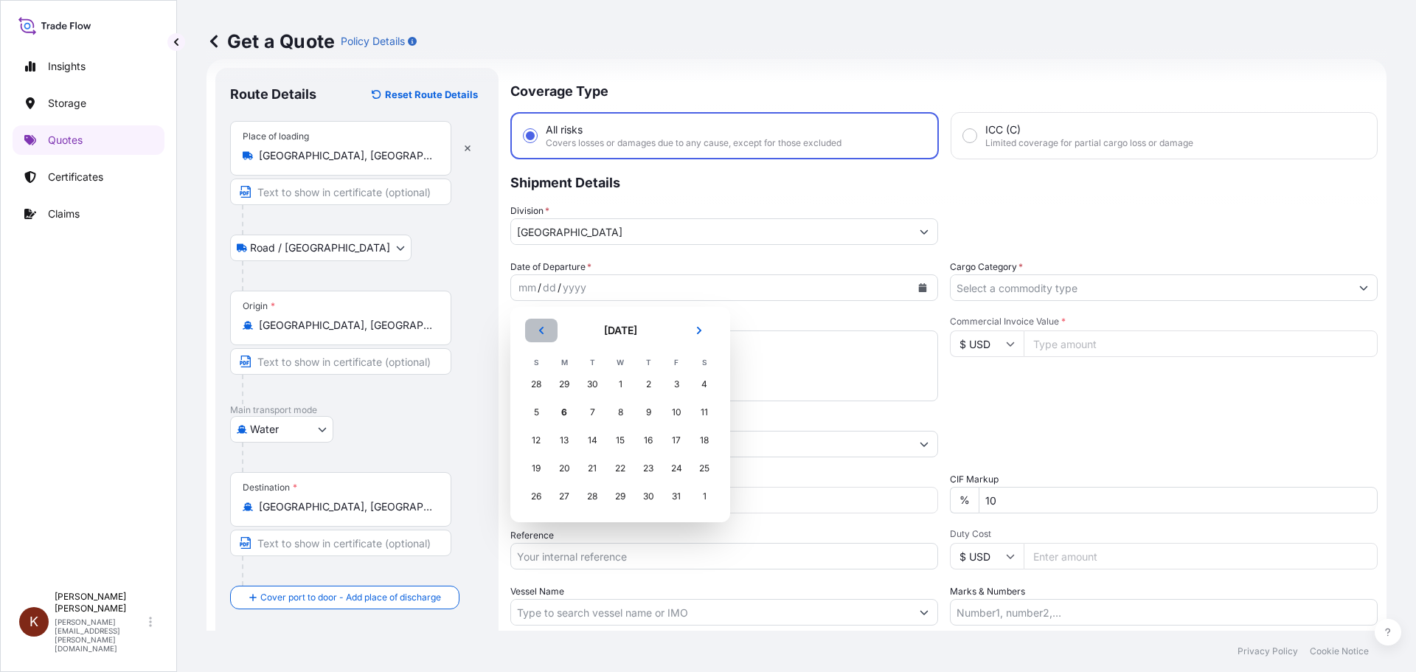
click at [539, 331] on icon "Previous" at bounding box center [541, 330] width 9 height 9
click at [535, 473] on div "21" at bounding box center [536, 468] width 27 height 27
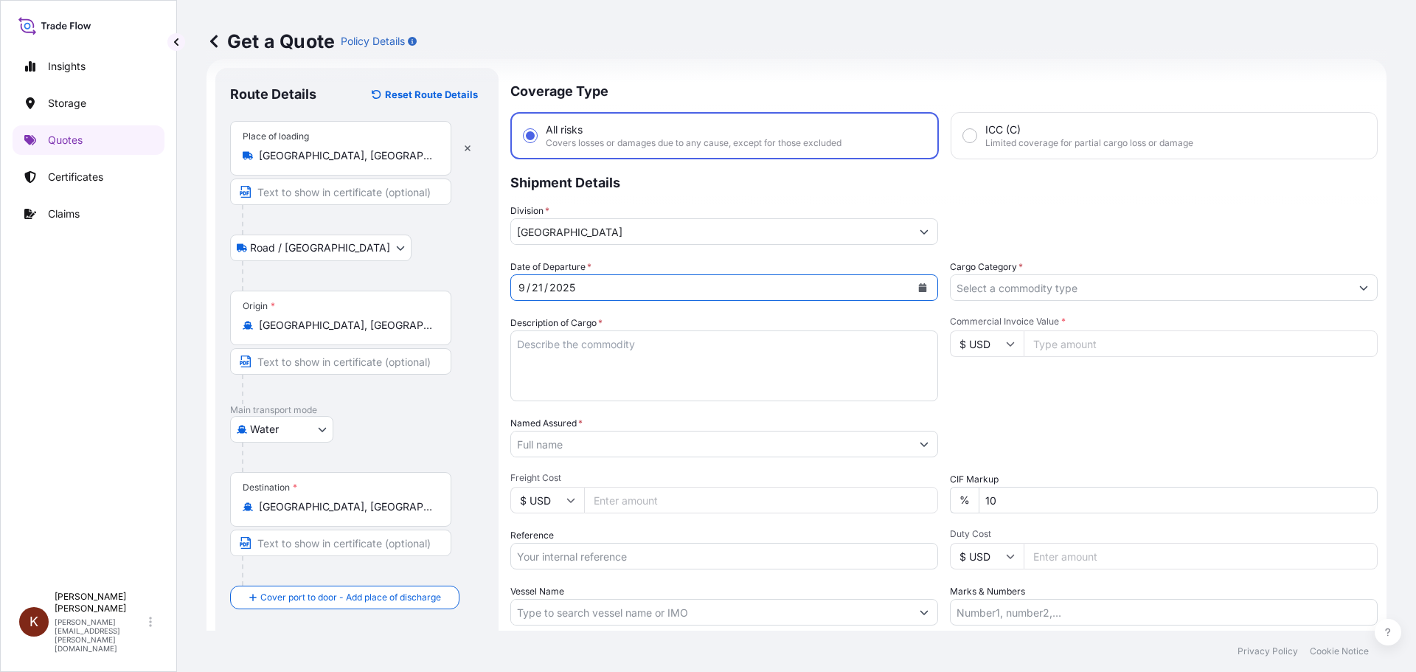
click at [540, 342] on textarea "Description of Cargo *" at bounding box center [724, 365] width 428 height 71
click at [539, 359] on textarea "1 x 40' HC STC Crackers /" at bounding box center [724, 365] width 428 height 71
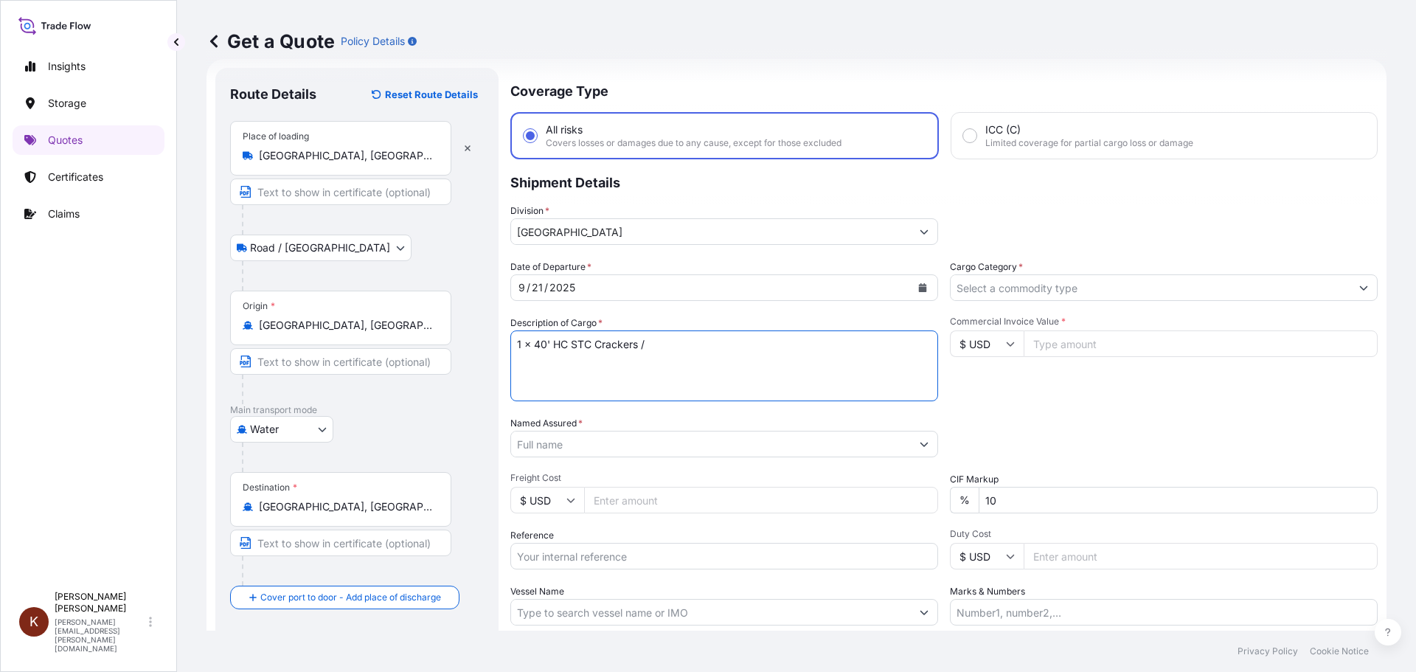
click at [667, 351] on textarea "1 x 40' HC STC Crackers /" at bounding box center [724, 365] width 428 height 71
paste textarea "HAMU4598092"
click at [674, 347] on textarea "1 x 40' HC STC Crackers / HAMU4598092" at bounding box center [724, 365] width 428 height 71
paste textarea "OOCL ST. [PERSON_NAME] / 54E38"
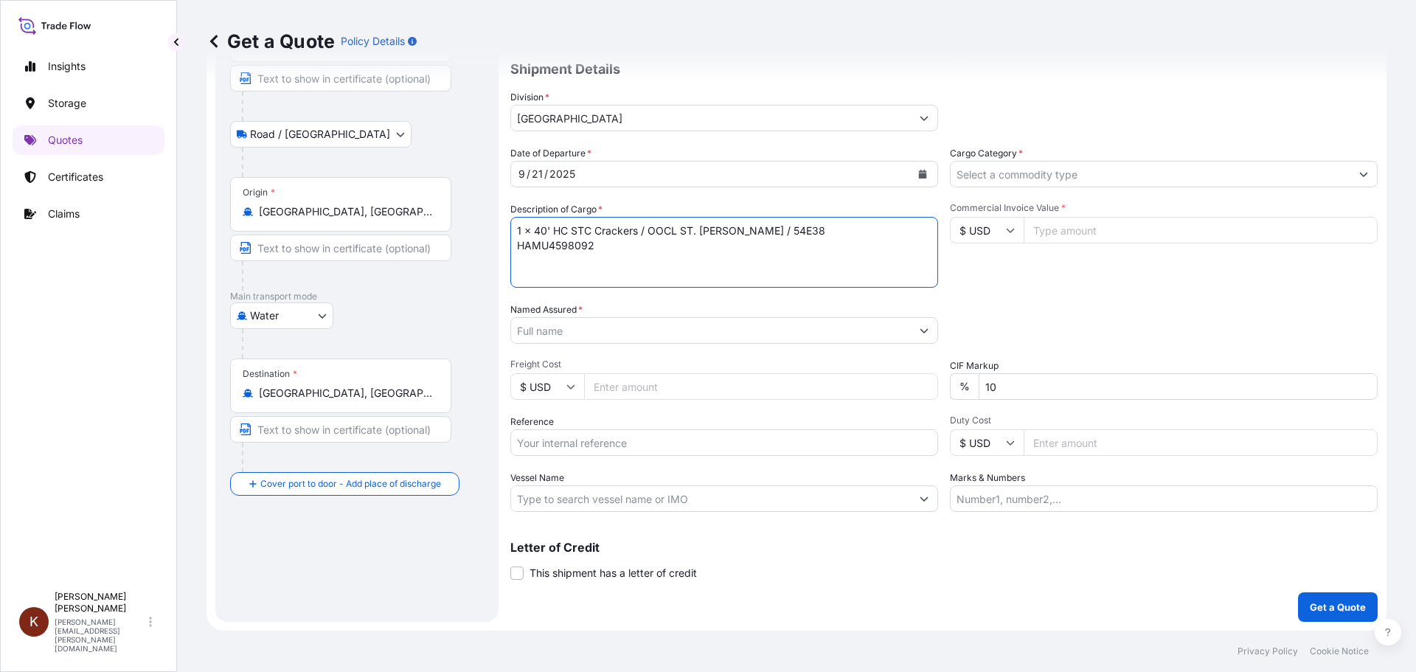
type textarea "1 x 40' HC STC Crackers / OOCL ST. LAWRENCE / 54E38 HAMU4598092"
click at [533, 508] on input "Vessel Name" at bounding box center [711, 498] width 400 height 27
paste input "OOCL ST. [PERSON_NAME] / 54E38"
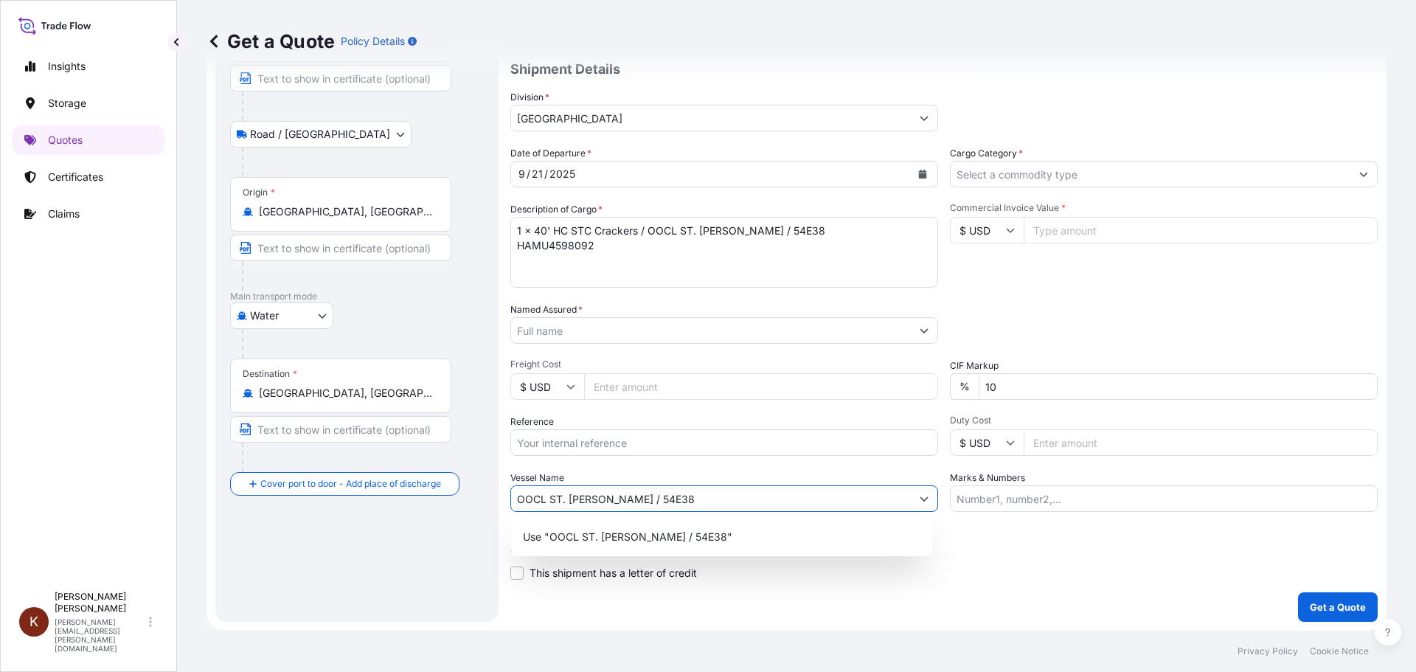
drag, startPoint x: 627, startPoint y: 498, endPoint x: 703, endPoint y: 502, distance: 76.1
click at [703, 502] on input "OOCL ST. [PERSON_NAME] / 54E38" at bounding box center [711, 498] width 400 height 27
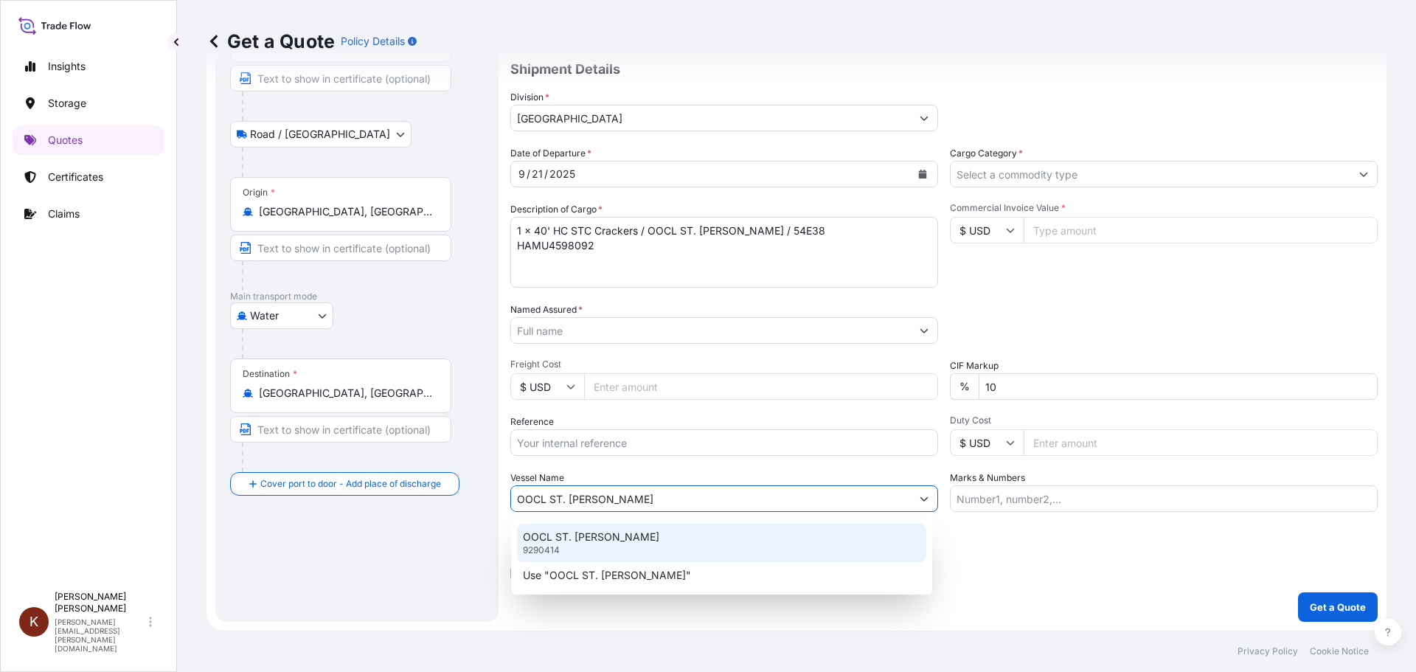
click at [560, 543] on p "OOCL ST. [PERSON_NAME]" at bounding box center [591, 537] width 136 height 15
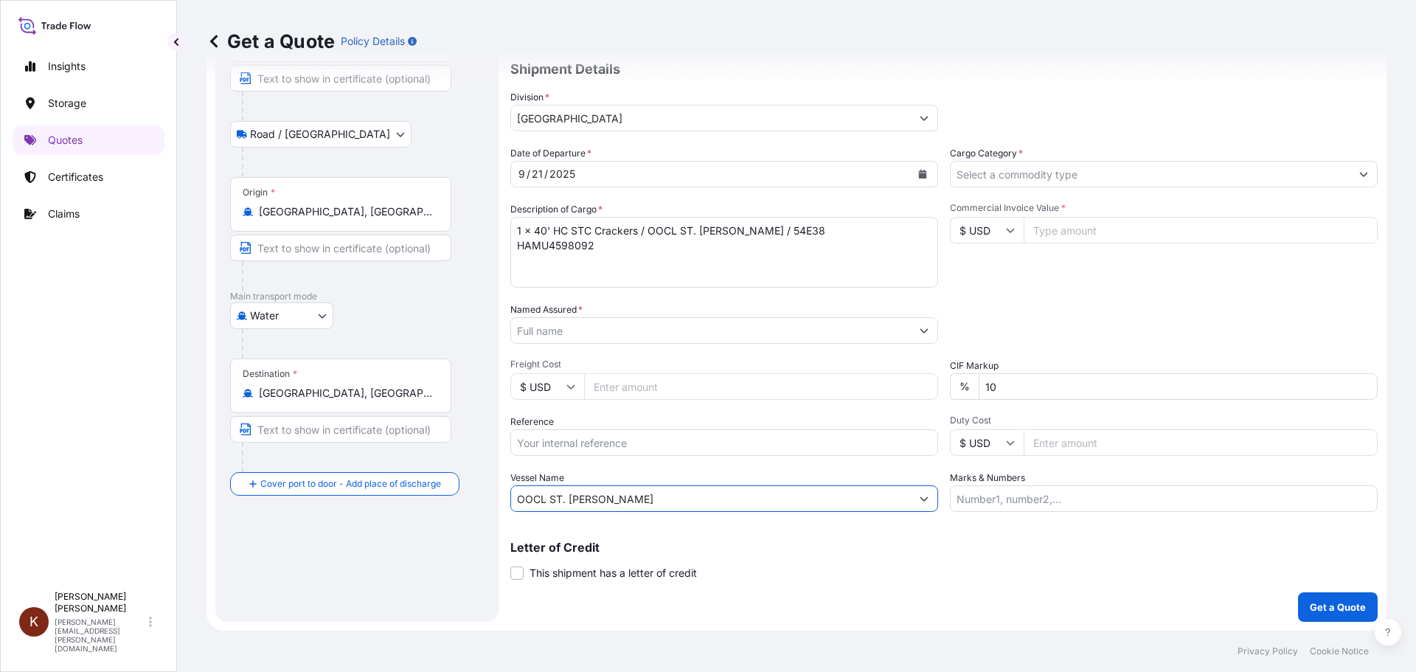
type input "OOCL ST. [PERSON_NAME]"
click at [543, 437] on input "Reference" at bounding box center [724, 442] width 428 height 27
click at [579, 444] on input "Reference" at bounding box center [724, 442] width 428 height 27
paste input "STOR0154976"
type input "STOR0154976"
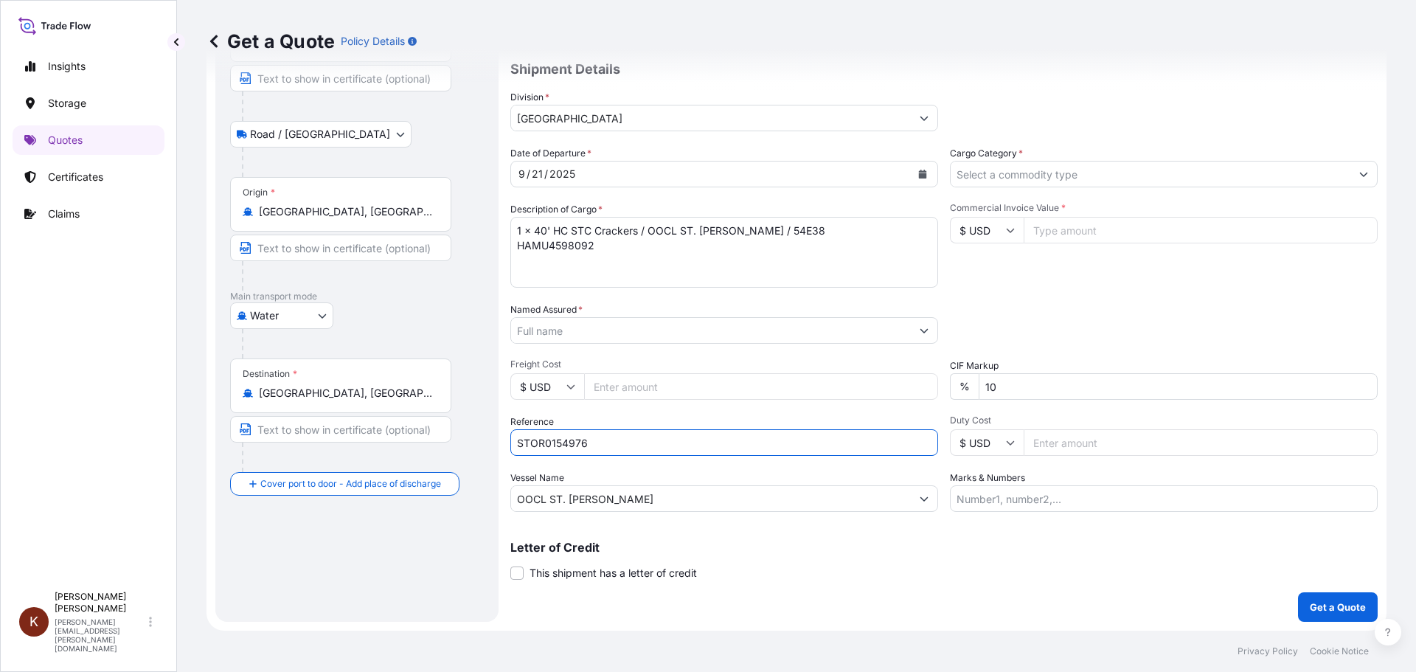
click at [531, 328] on input "Named Assured *" at bounding box center [711, 330] width 400 height 27
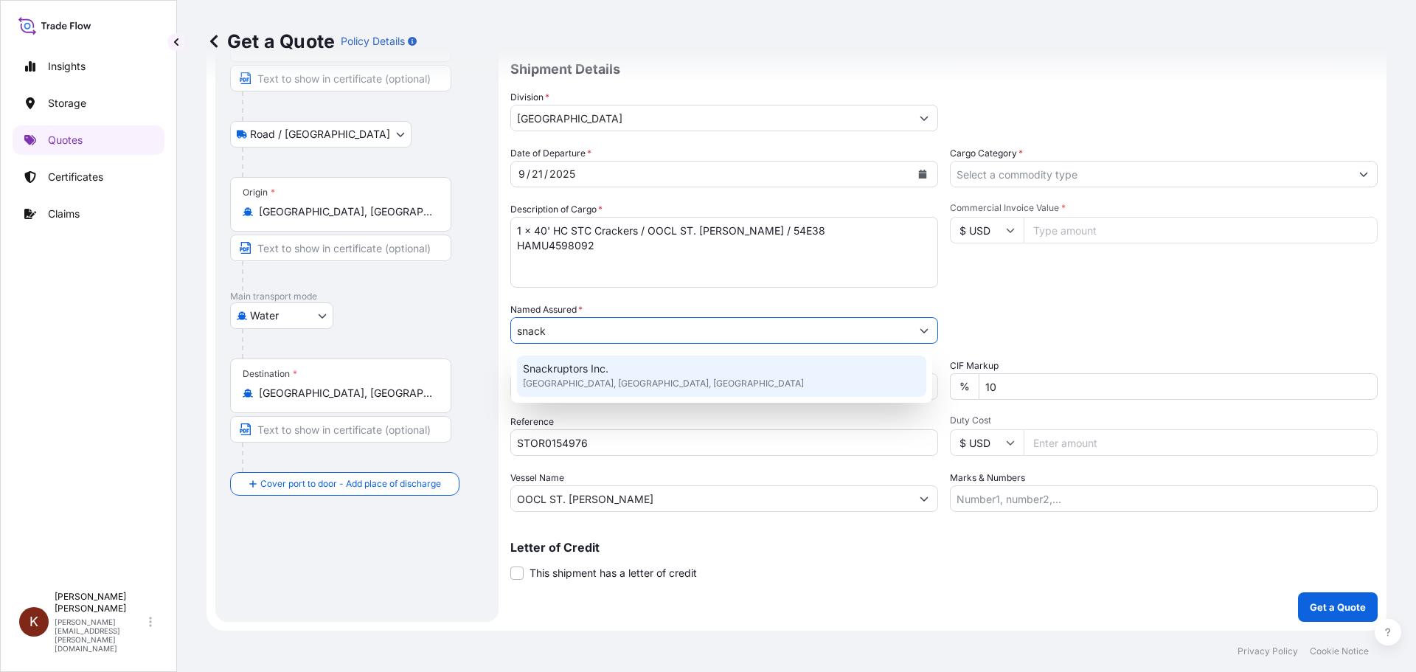
click at [567, 364] on span "Snackruptors Inc." at bounding box center [566, 368] width 86 height 15
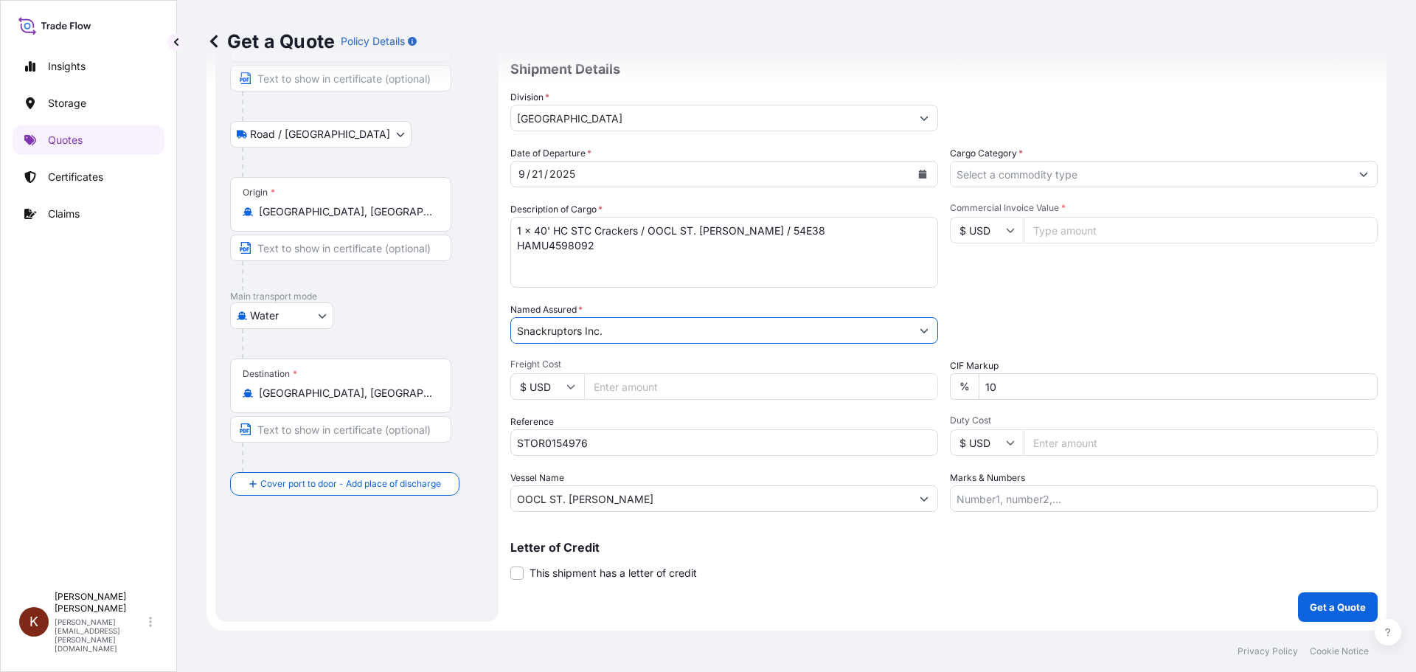
scroll to position [63, 0]
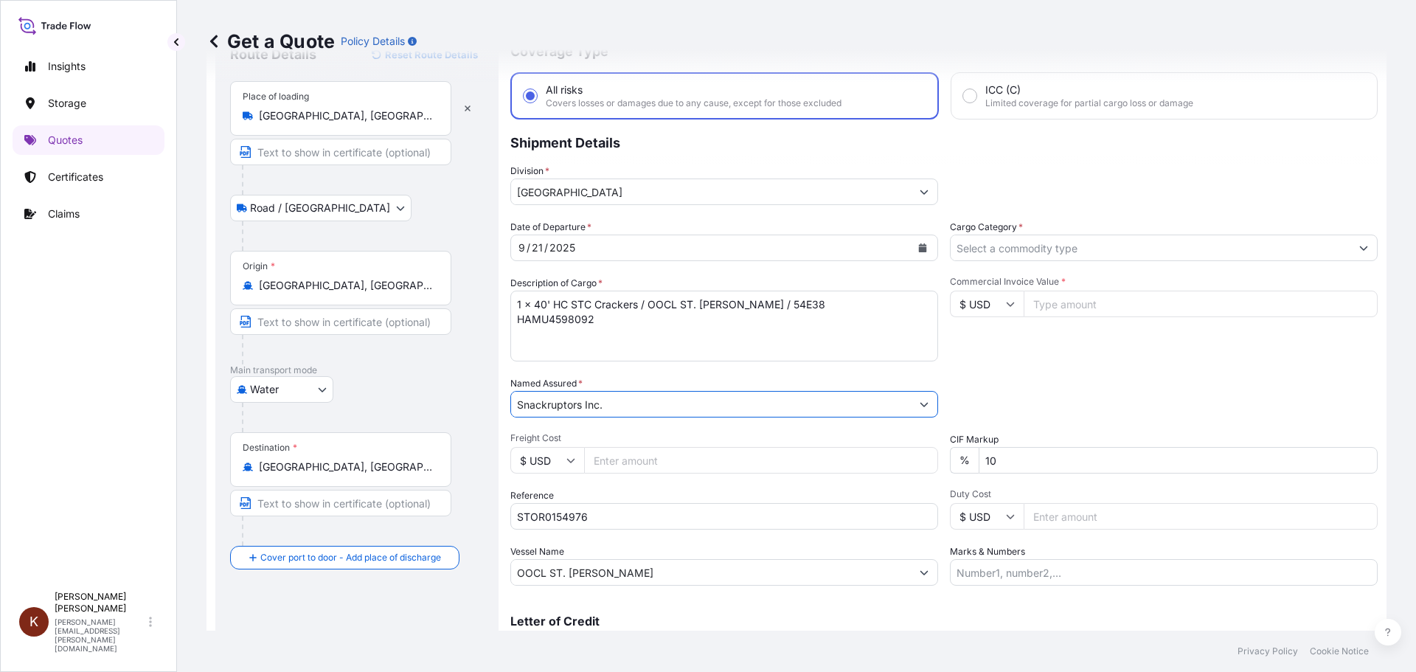
type input "Snackruptors Inc."
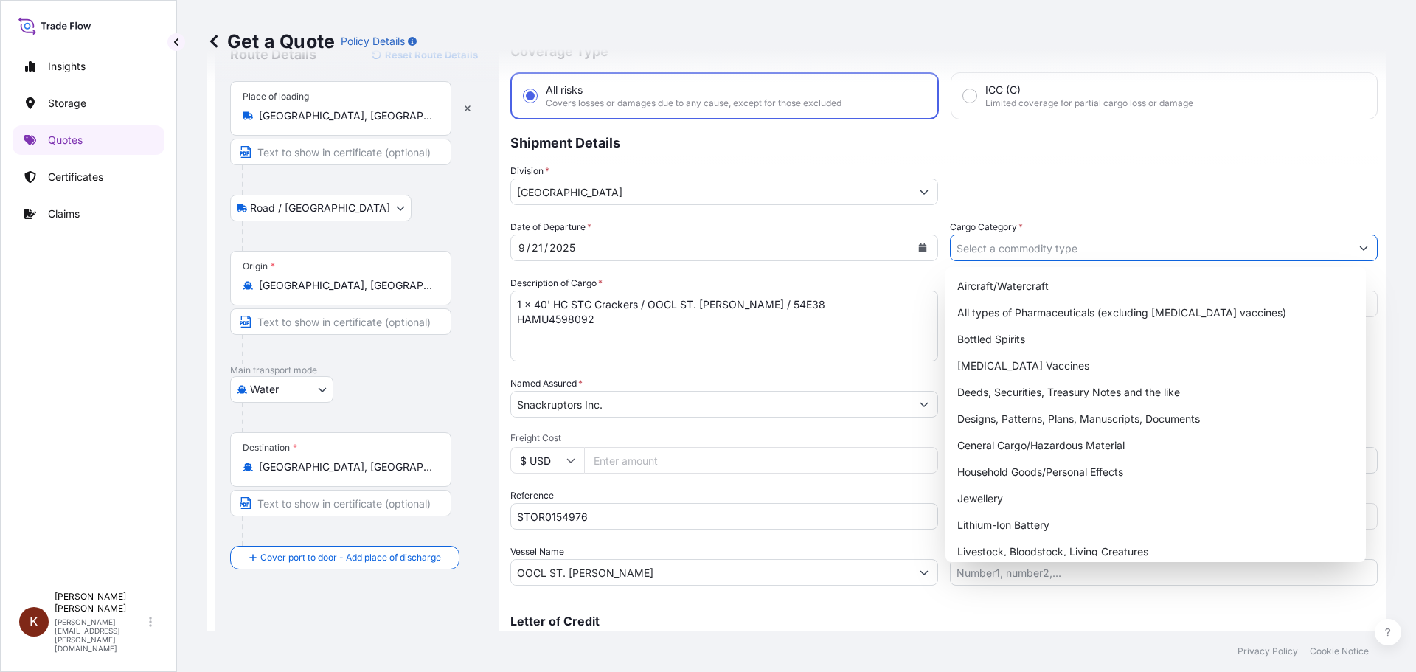
click at [985, 248] on input "Cargo Category *" at bounding box center [1151, 248] width 400 height 27
click at [993, 443] on div "General Cargo/Hazardous Material" at bounding box center [1156, 445] width 409 height 27
type input "General Cargo/Hazardous Material"
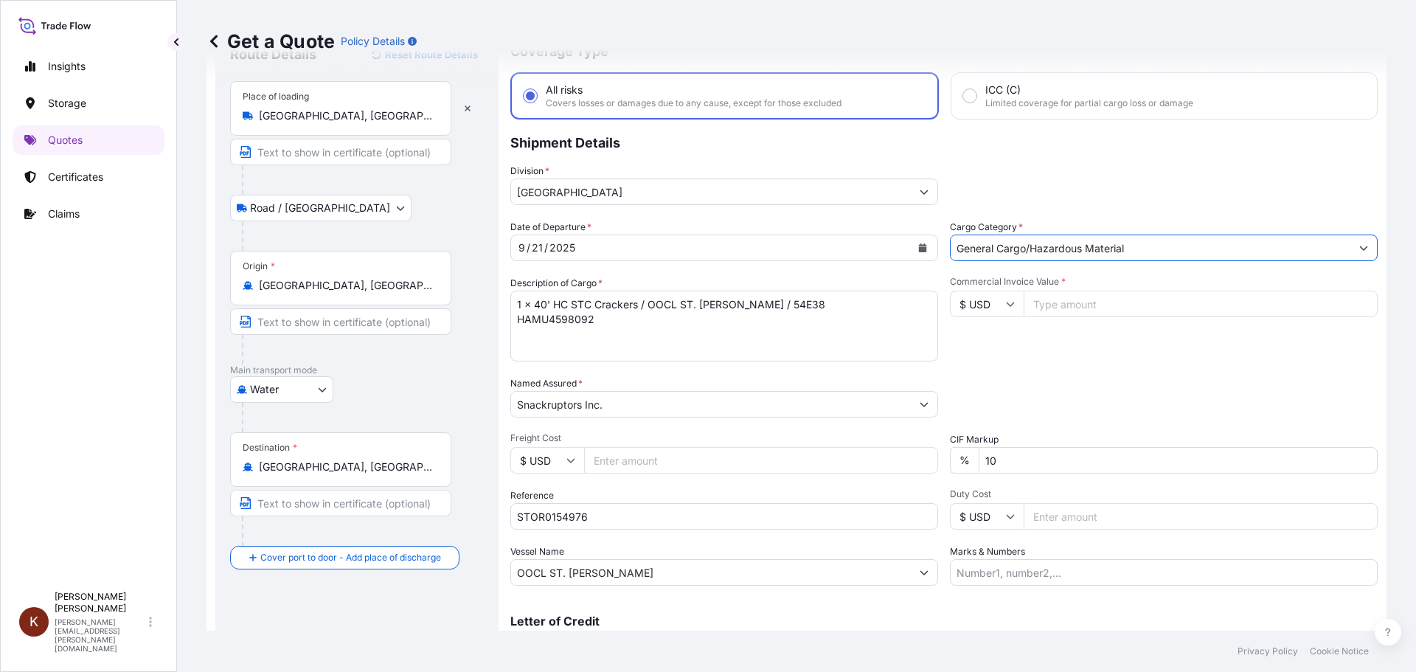
click at [1006, 302] on icon at bounding box center [1010, 304] width 9 height 9
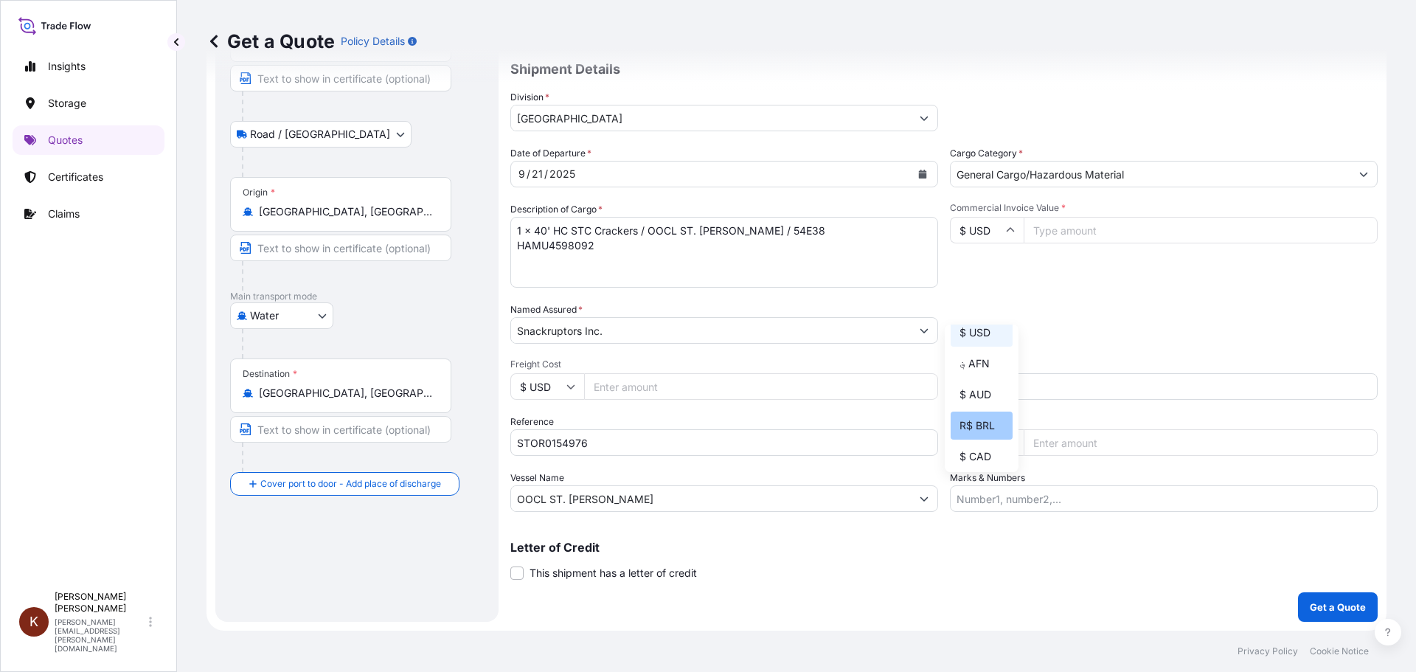
scroll to position [148, 0]
click at [980, 394] on div "$ CAD" at bounding box center [982, 383] width 62 height 28
type input "$ CAD"
drag, startPoint x: 1062, startPoint y: 231, endPoint x: 1031, endPoint y: 233, distance: 31.1
click at [1061, 231] on input "Commercial Invoice Value *" at bounding box center [1201, 230] width 354 height 27
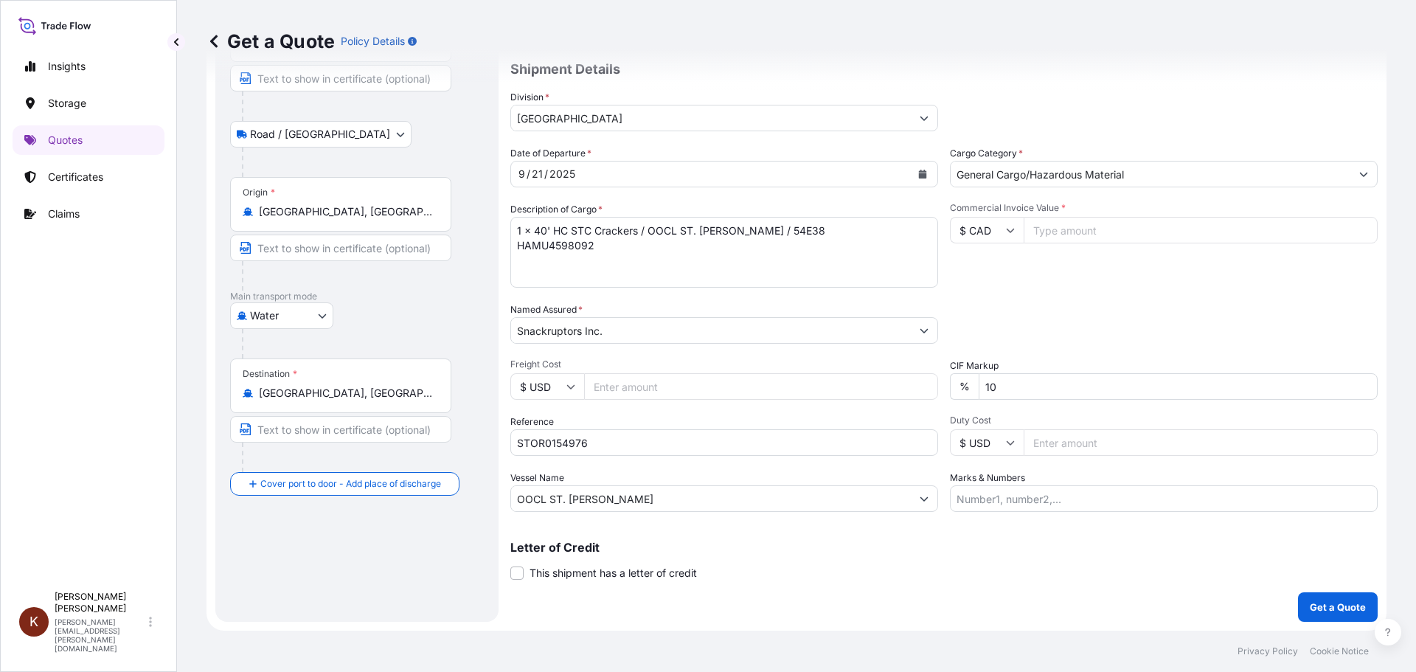
click at [1037, 229] on input "Commercial Invoice Value *" at bounding box center [1201, 230] width 354 height 27
paste input "90897.13"
type input "90897.13"
click at [1023, 287] on div "Commercial Invoice Value * $ CAD 90897.13" at bounding box center [1164, 245] width 428 height 86
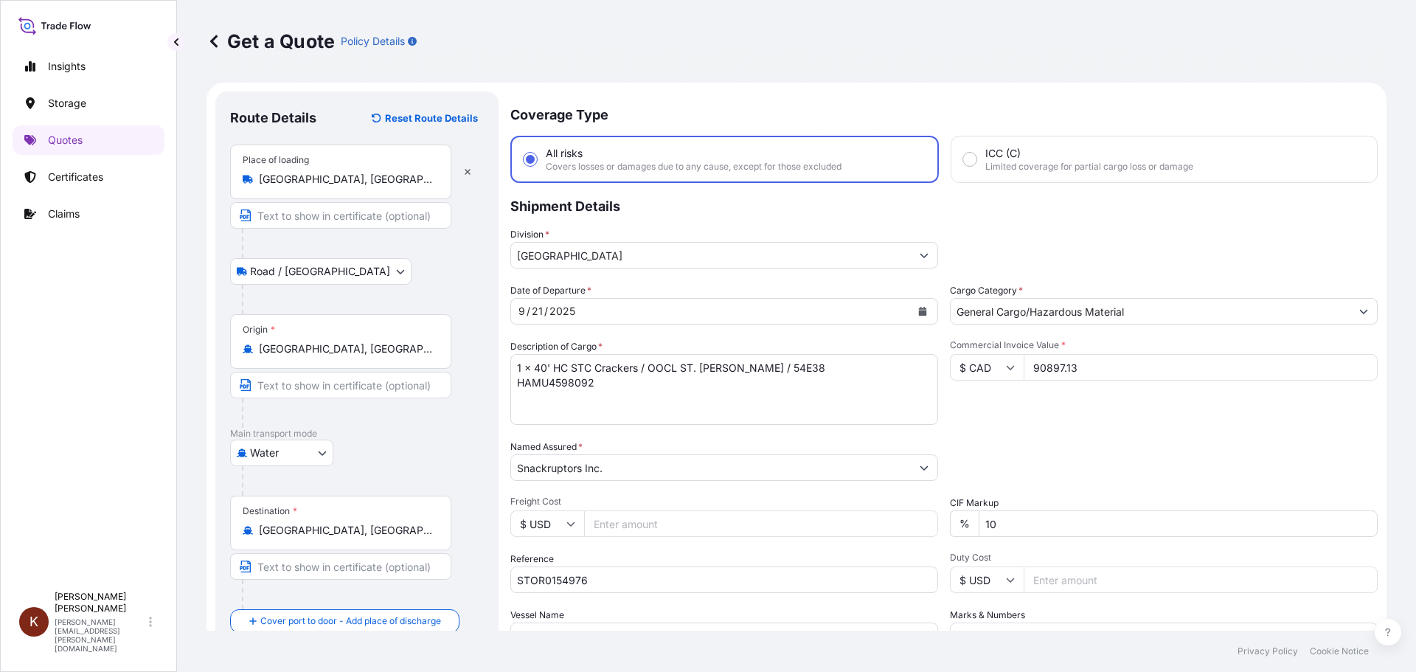
scroll to position [137, 0]
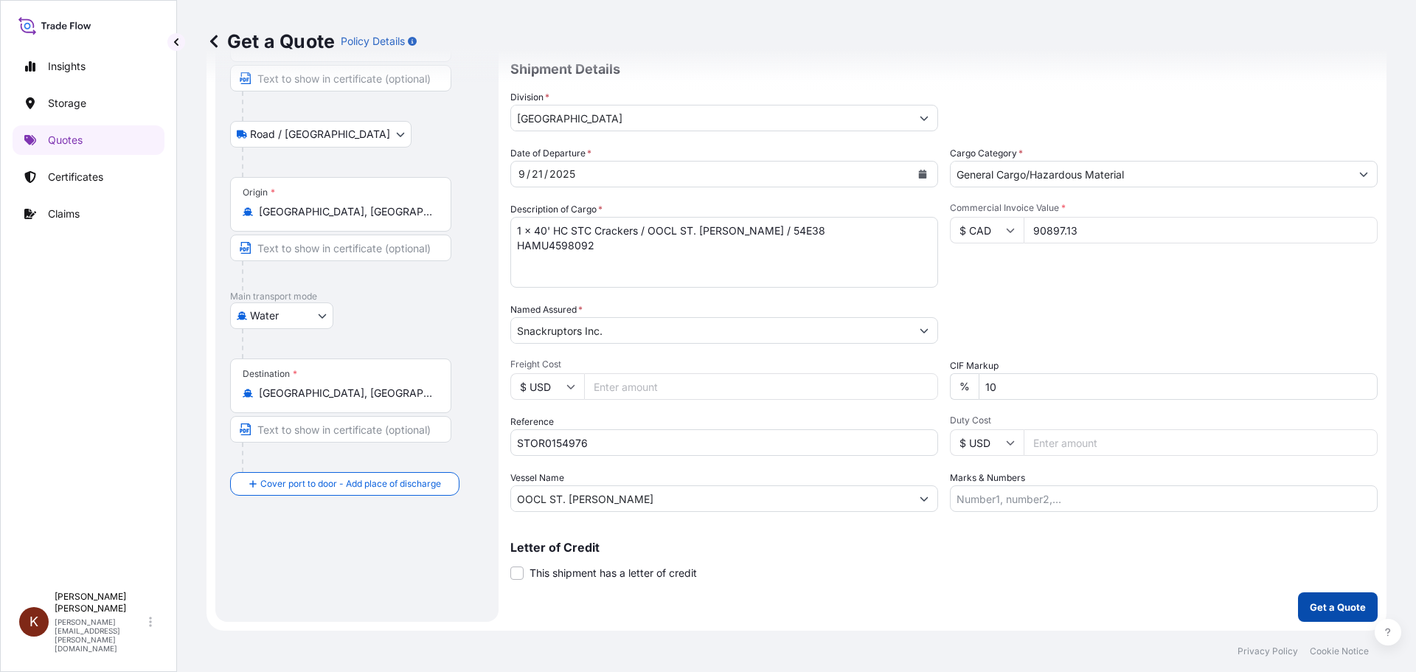
click at [1315, 603] on p "Get a Quote" at bounding box center [1338, 607] width 56 height 15
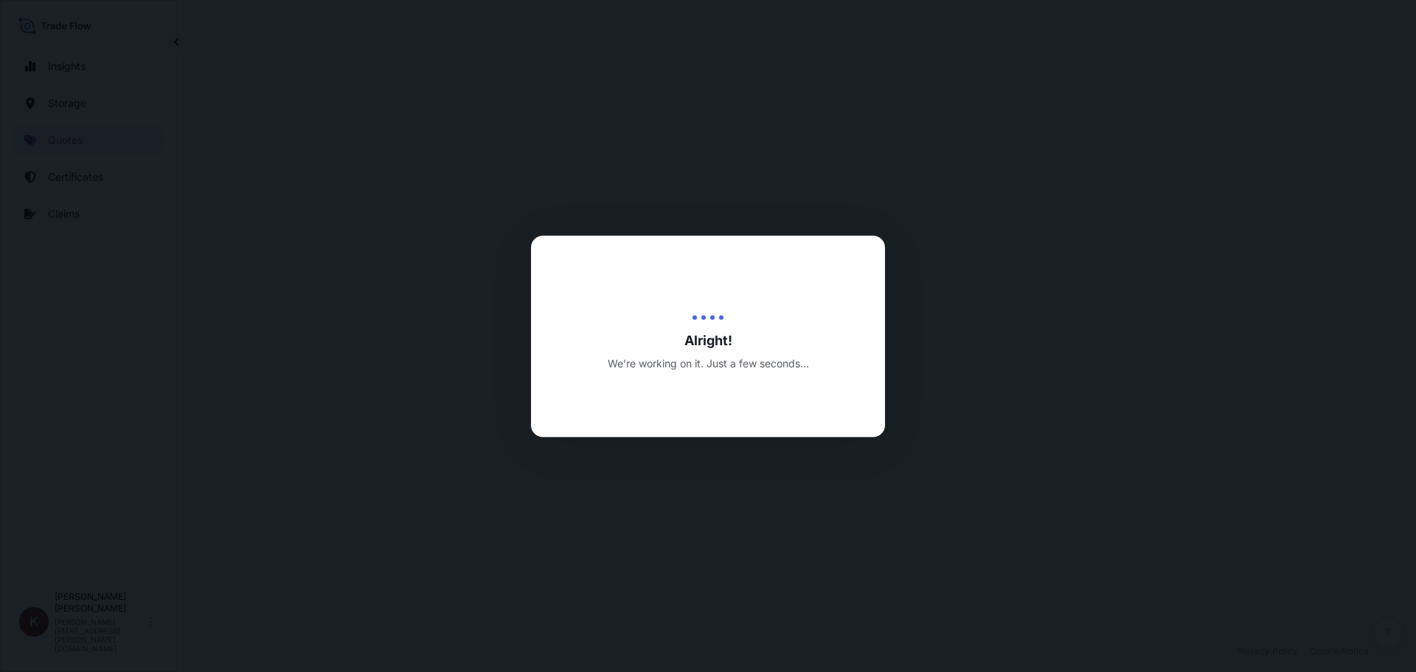
select select "Road / [GEOGRAPHIC_DATA]"
select select "Water"
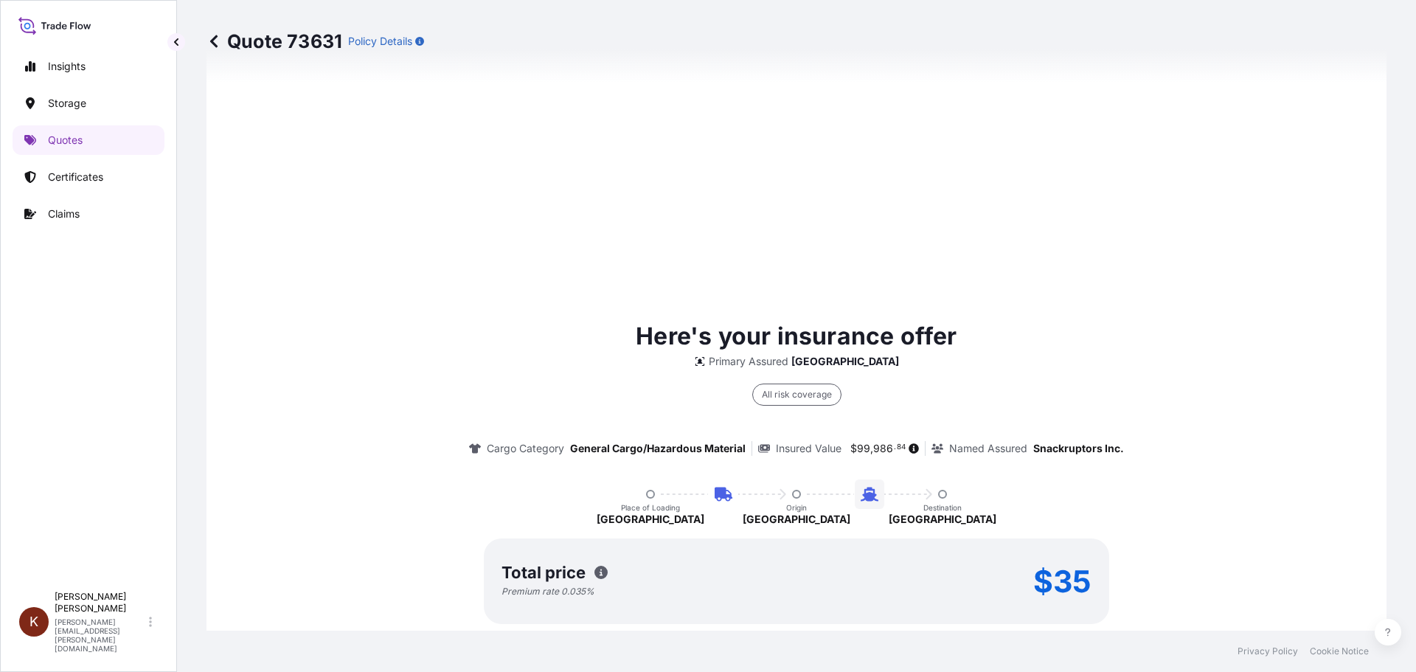
scroll to position [2245, 0]
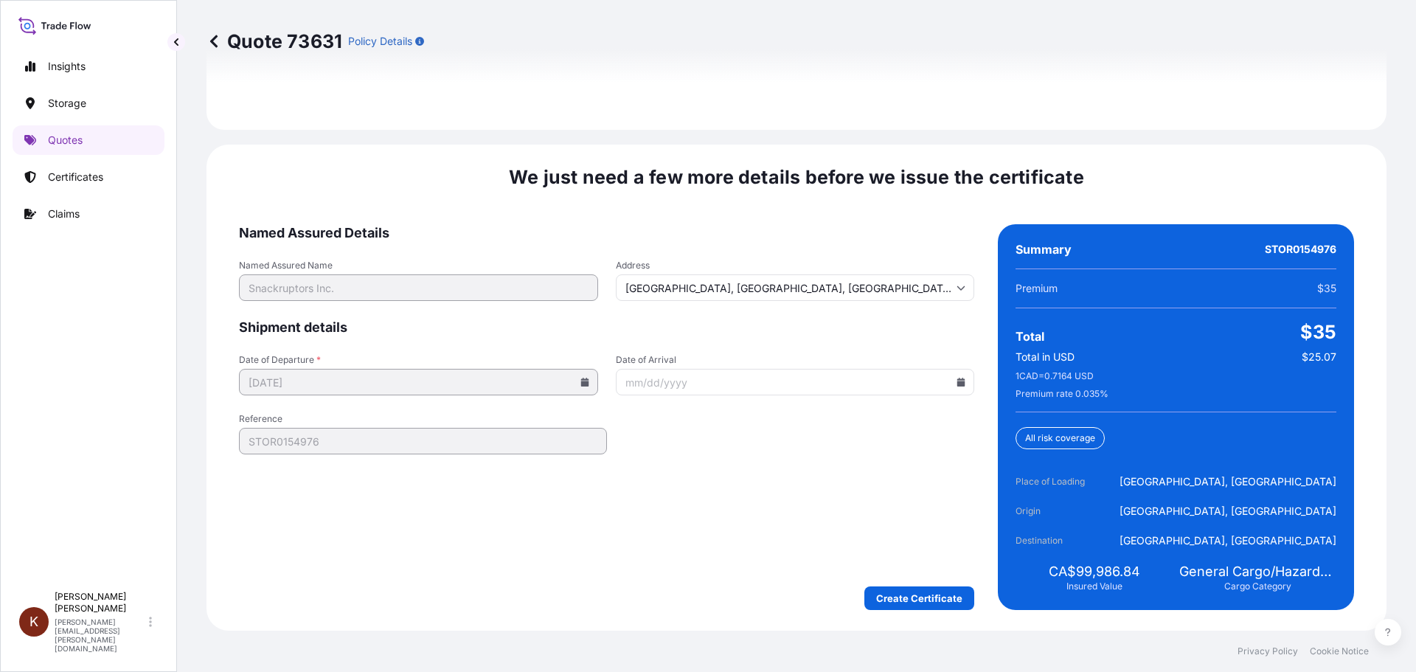
click at [958, 379] on icon at bounding box center [961, 382] width 9 height 9
click at [885, 515] on button "12" at bounding box center [894, 514] width 24 height 24
type input "10/12/2025"
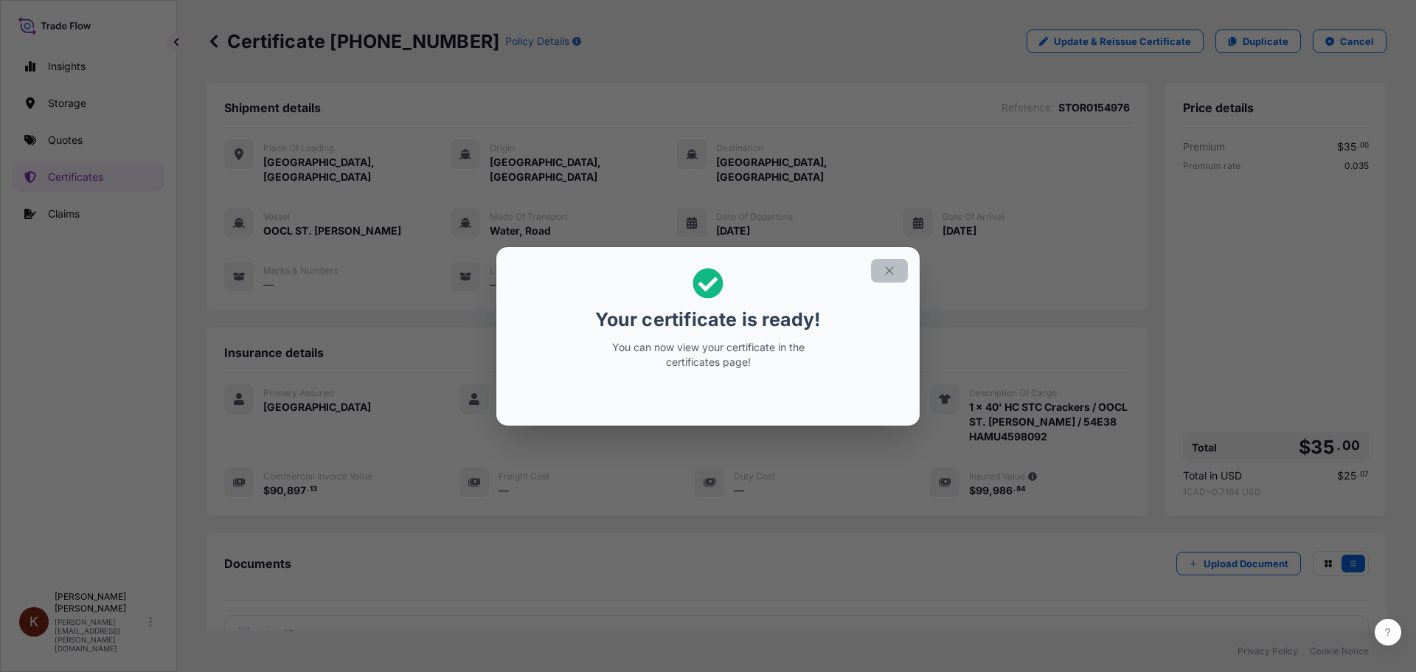
click at [885, 270] on icon "button" at bounding box center [889, 270] width 13 height 13
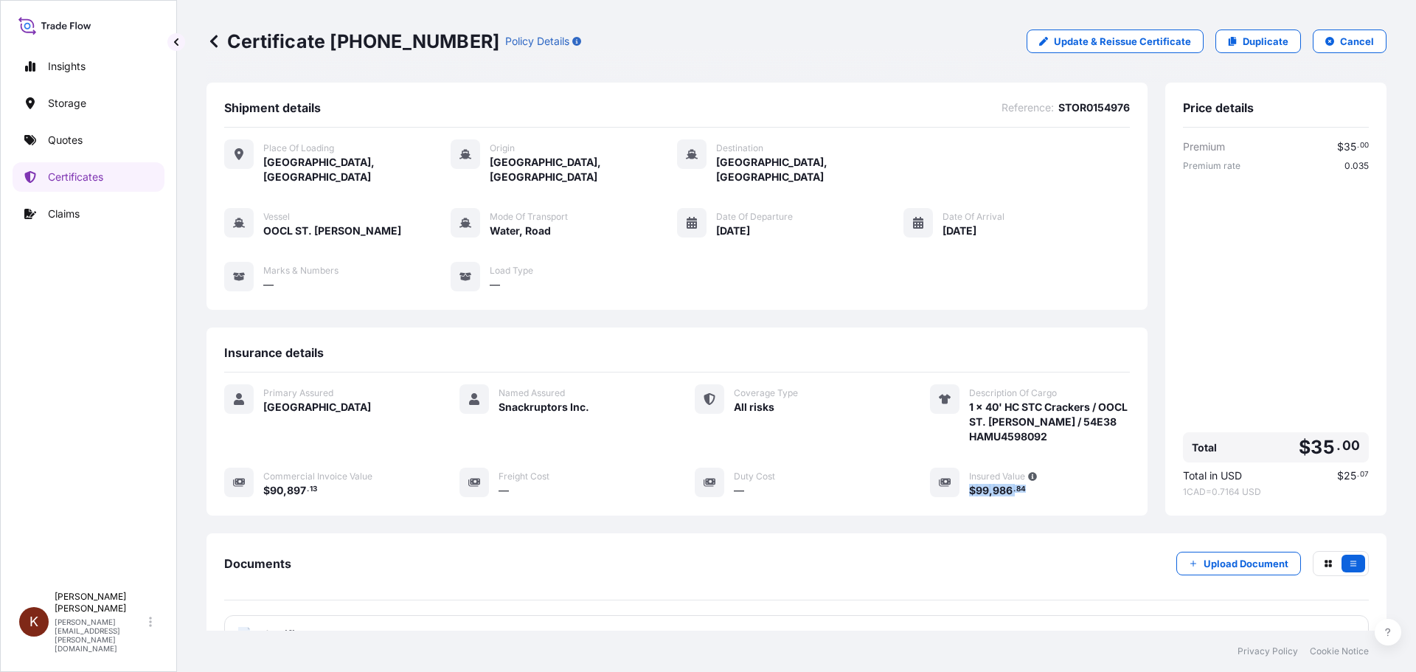
drag, startPoint x: 1025, startPoint y: 476, endPoint x: 960, endPoint y: 477, distance: 64.9
click at [969, 482] on div "$ 99 , 986 . 84" at bounding box center [1049, 489] width 161 height 15
copy span "$ 99 , 986 . 84"
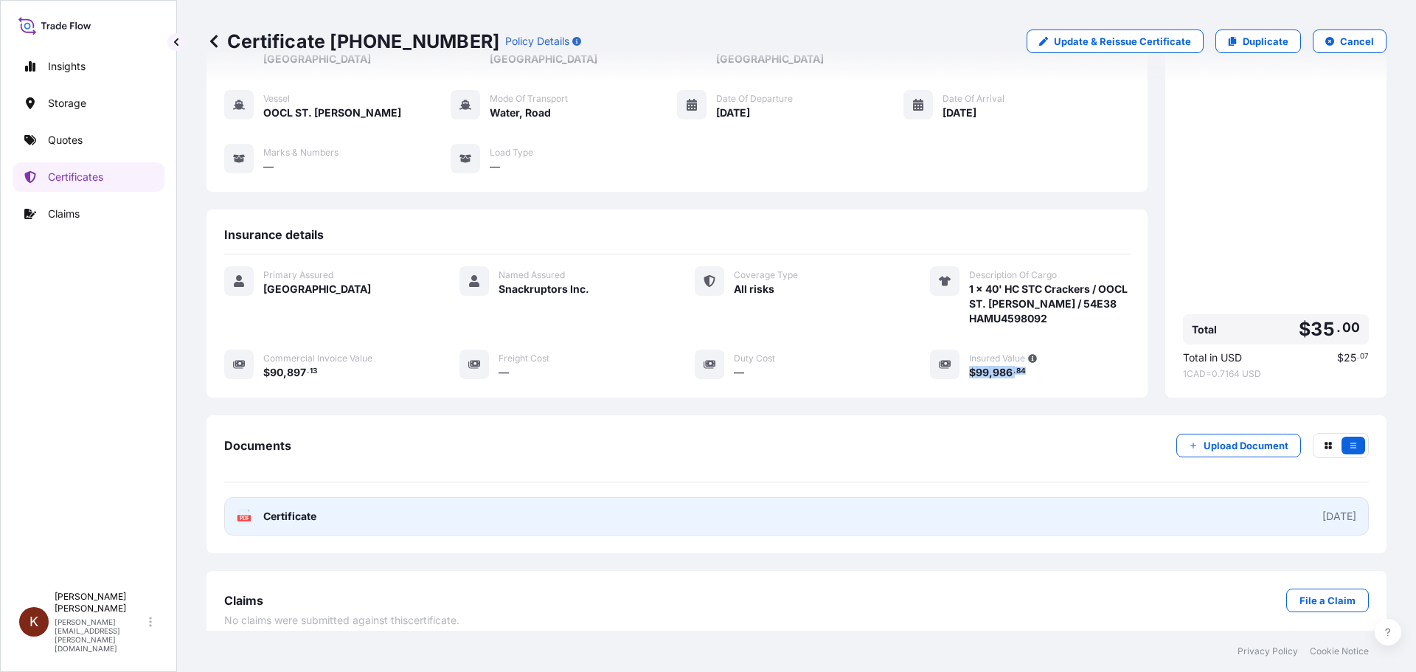
click at [315, 509] on span "Certificate" at bounding box center [289, 516] width 53 height 15
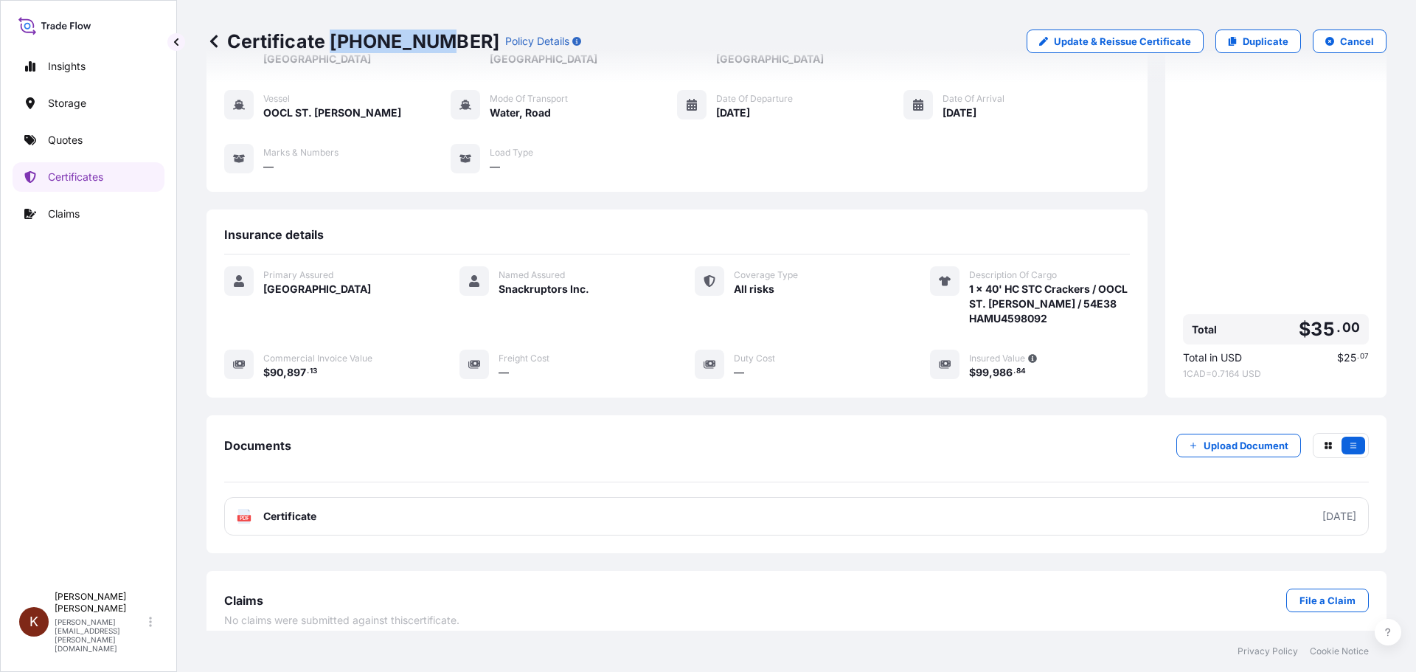
drag, startPoint x: 332, startPoint y: 44, endPoint x: 432, endPoint y: 43, distance: 100.3
click at [432, 43] on p "Certificate 31583-32-1" at bounding box center [353, 42] width 293 height 24
copy p "31583-32-1"
click at [66, 141] on p "Quotes" at bounding box center [65, 140] width 35 height 15
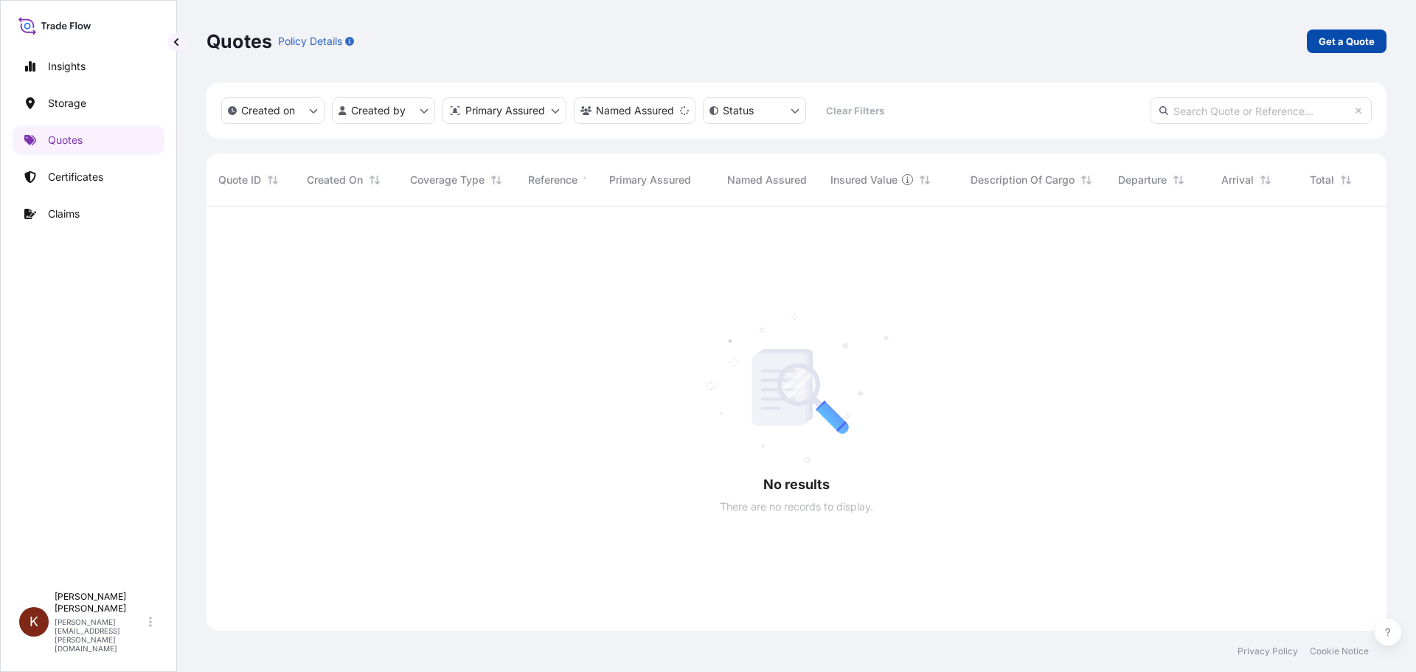
scroll to position [466, 1169]
click at [1340, 42] on p "Get a Quote" at bounding box center [1347, 41] width 56 height 15
select select "Water"
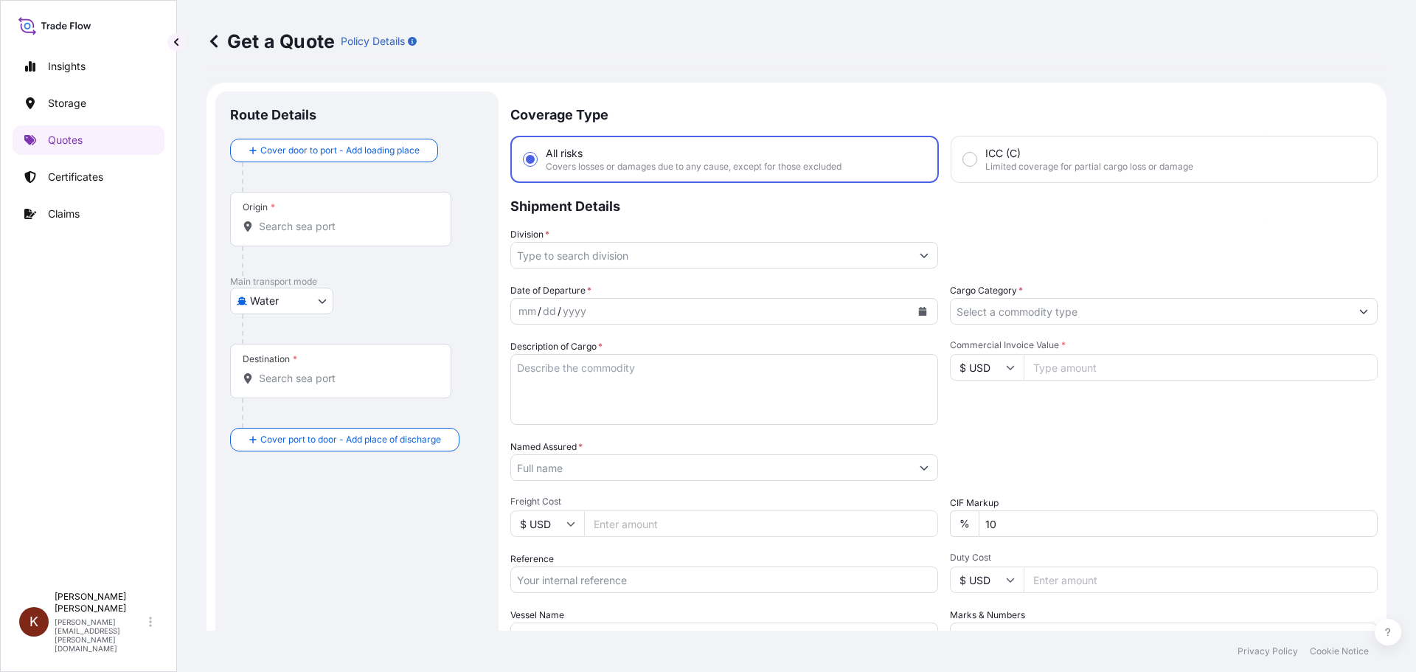
scroll to position [24, 0]
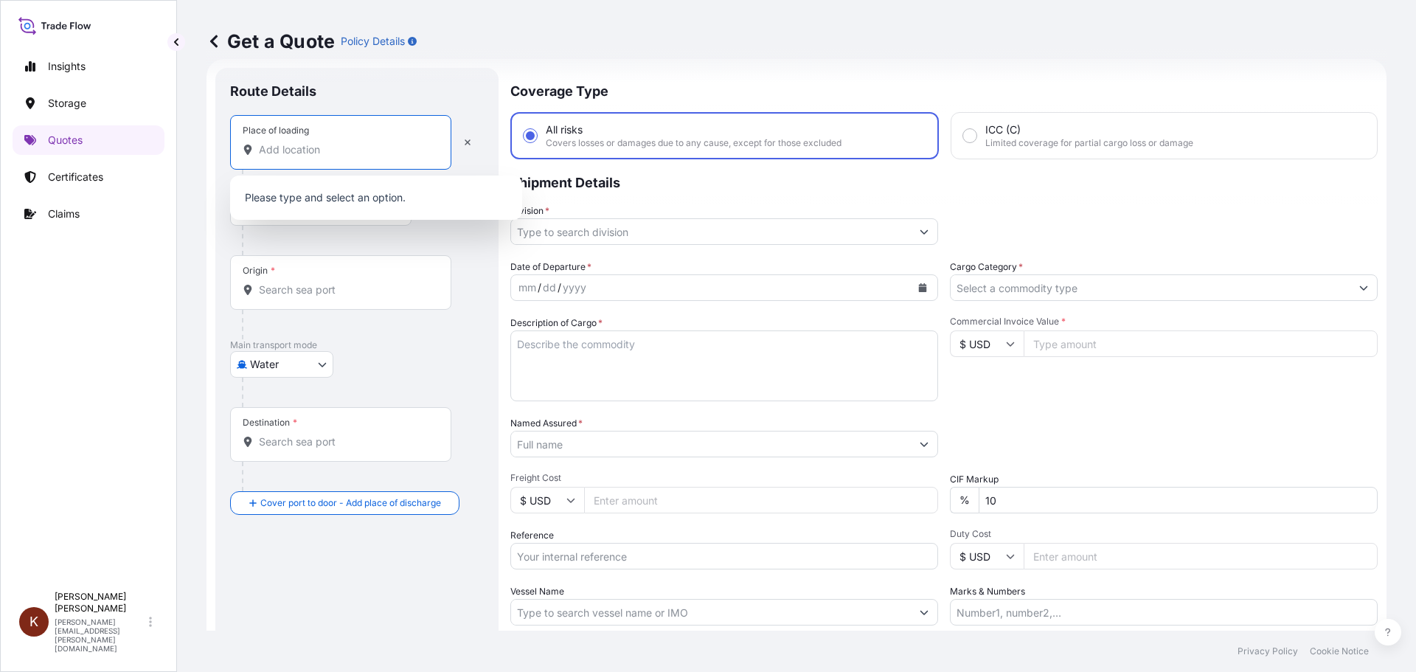
click at [311, 153] on input "Place of loading" at bounding box center [346, 149] width 174 height 15
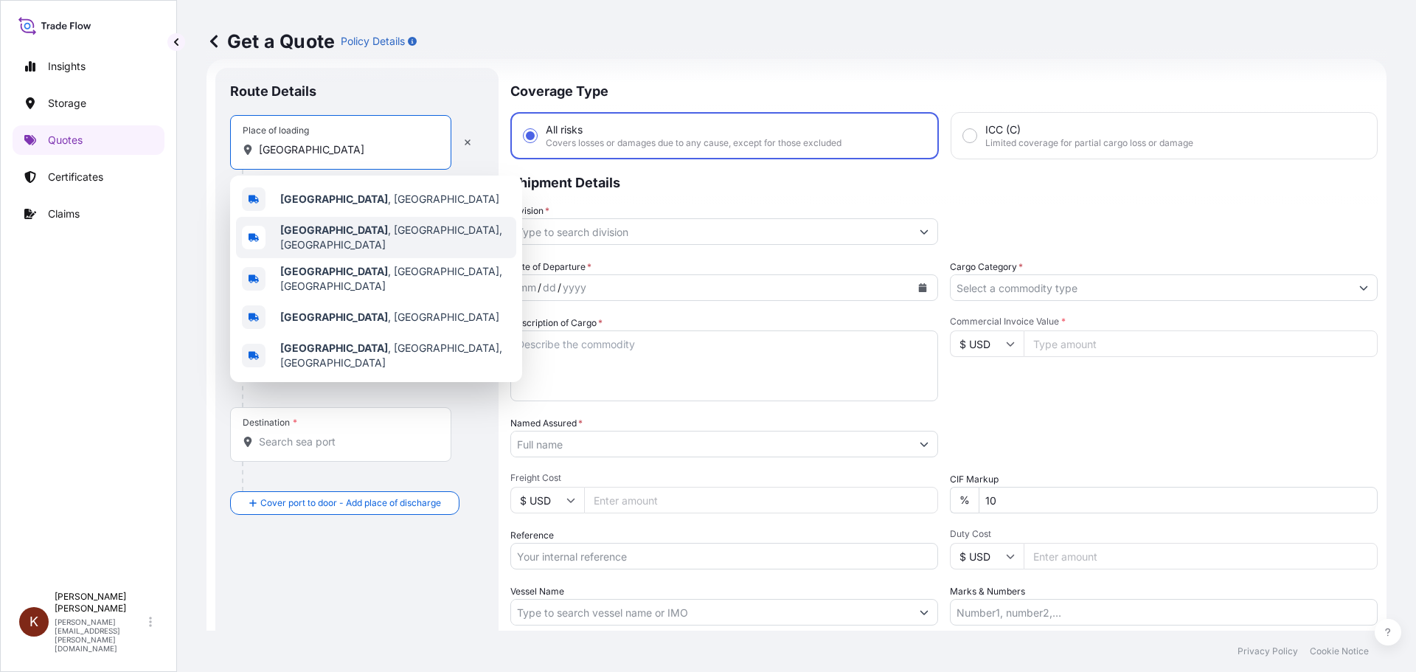
click at [327, 235] on b "[GEOGRAPHIC_DATA]" at bounding box center [334, 230] width 108 height 13
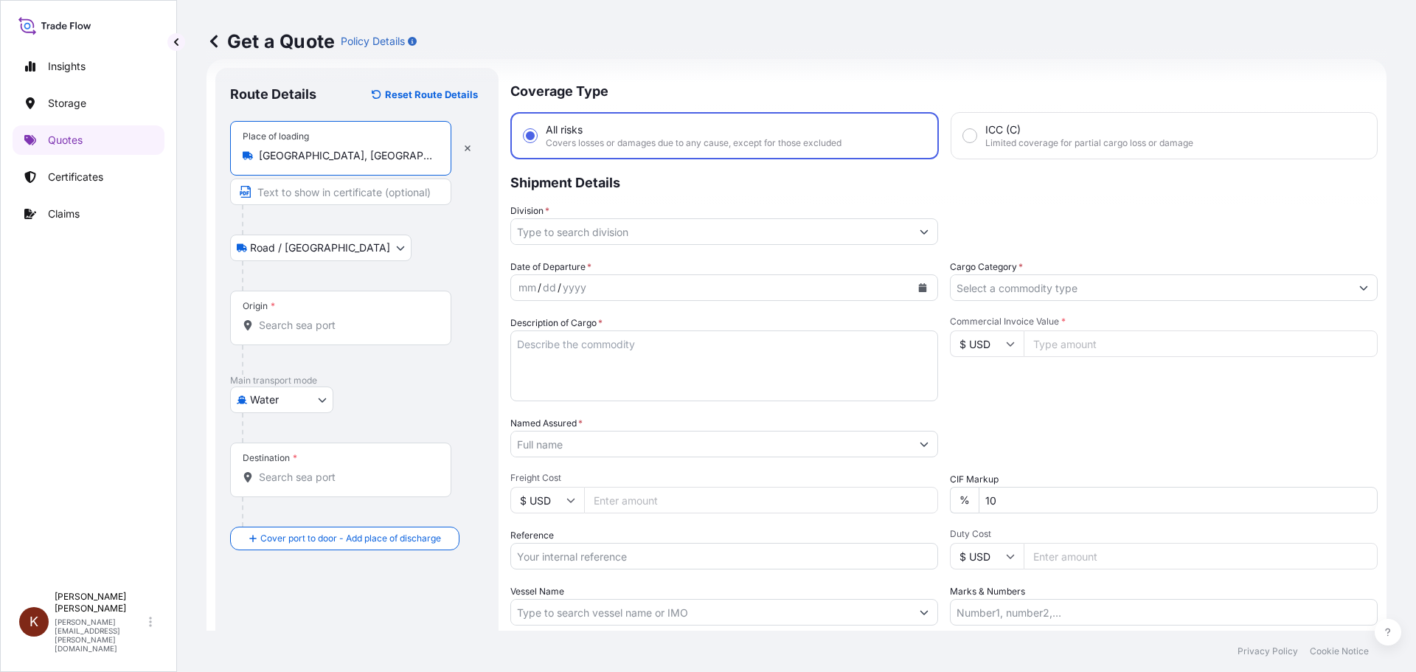
type input "[GEOGRAPHIC_DATA], [GEOGRAPHIC_DATA], [GEOGRAPHIC_DATA]"
click at [274, 333] on div "Origin *" at bounding box center [340, 318] width 221 height 55
click at [274, 333] on input "Origin *" at bounding box center [346, 325] width 174 height 15
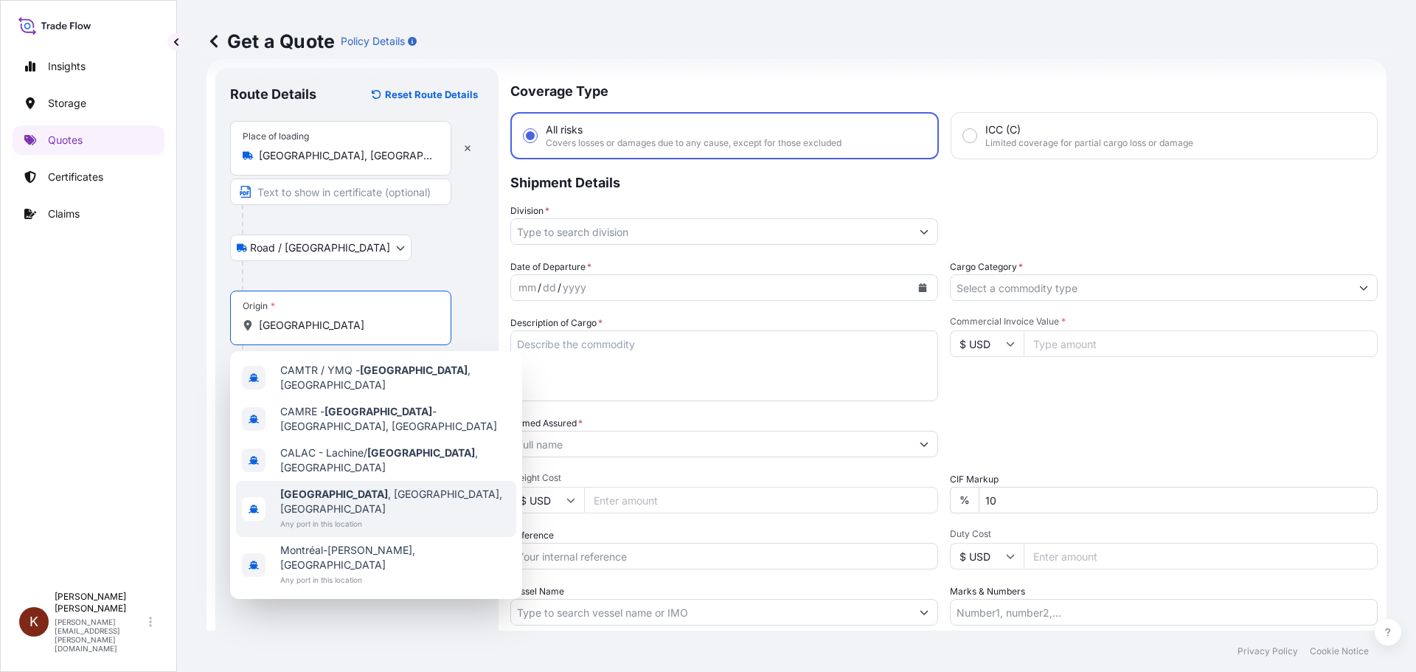
click at [342, 481] on div "Montreal , QC, Canada Any port in this location" at bounding box center [376, 509] width 280 height 56
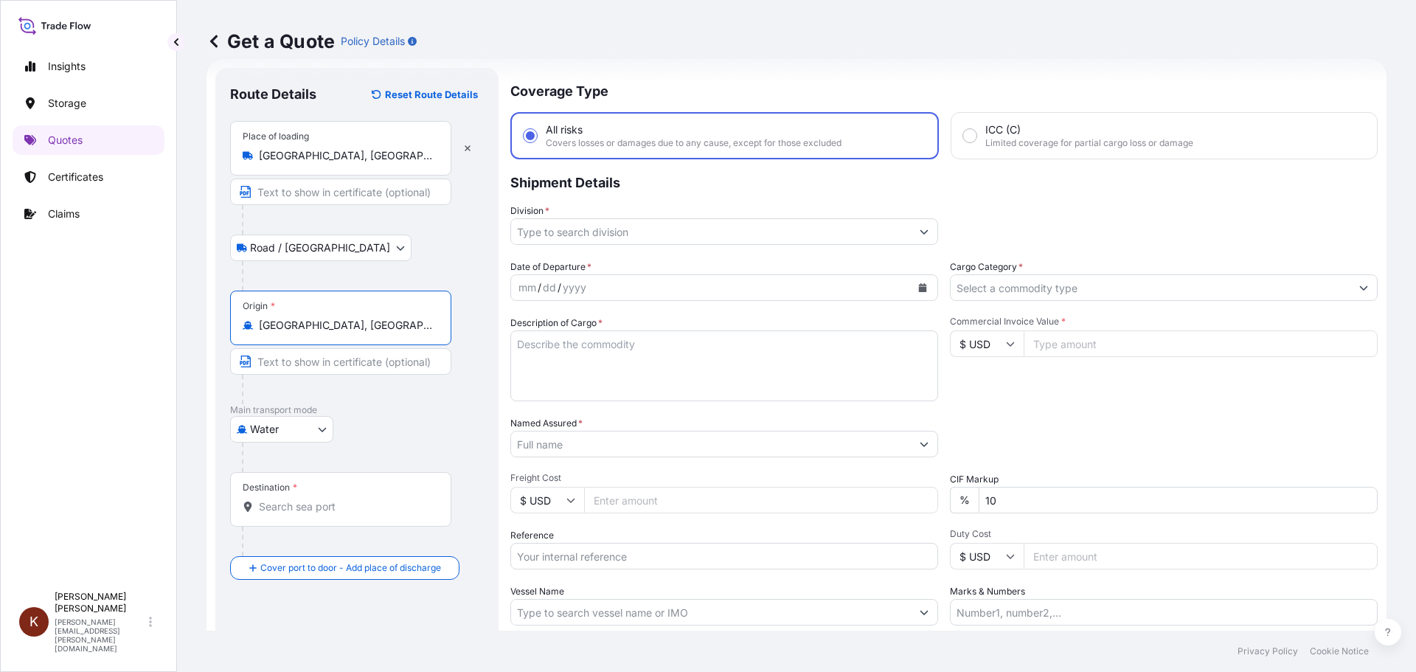
type input "[GEOGRAPHIC_DATA], [GEOGRAPHIC_DATA], [GEOGRAPHIC_DATA]"
click at [260, 505] on input "Destination *" at bounding box center [346, 506] width 174 height 15
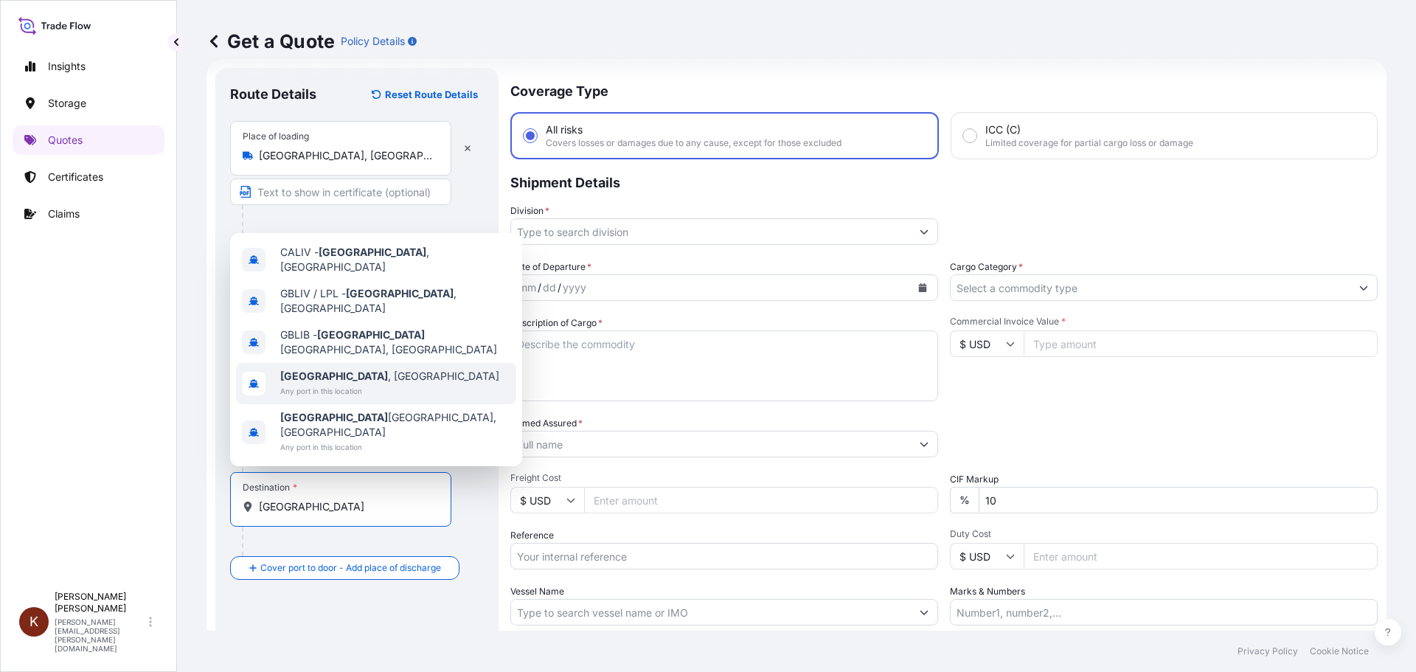
click at [297, 384] on span "Liverpool , UK" at bounding box center [389, 376] width 219 height 15
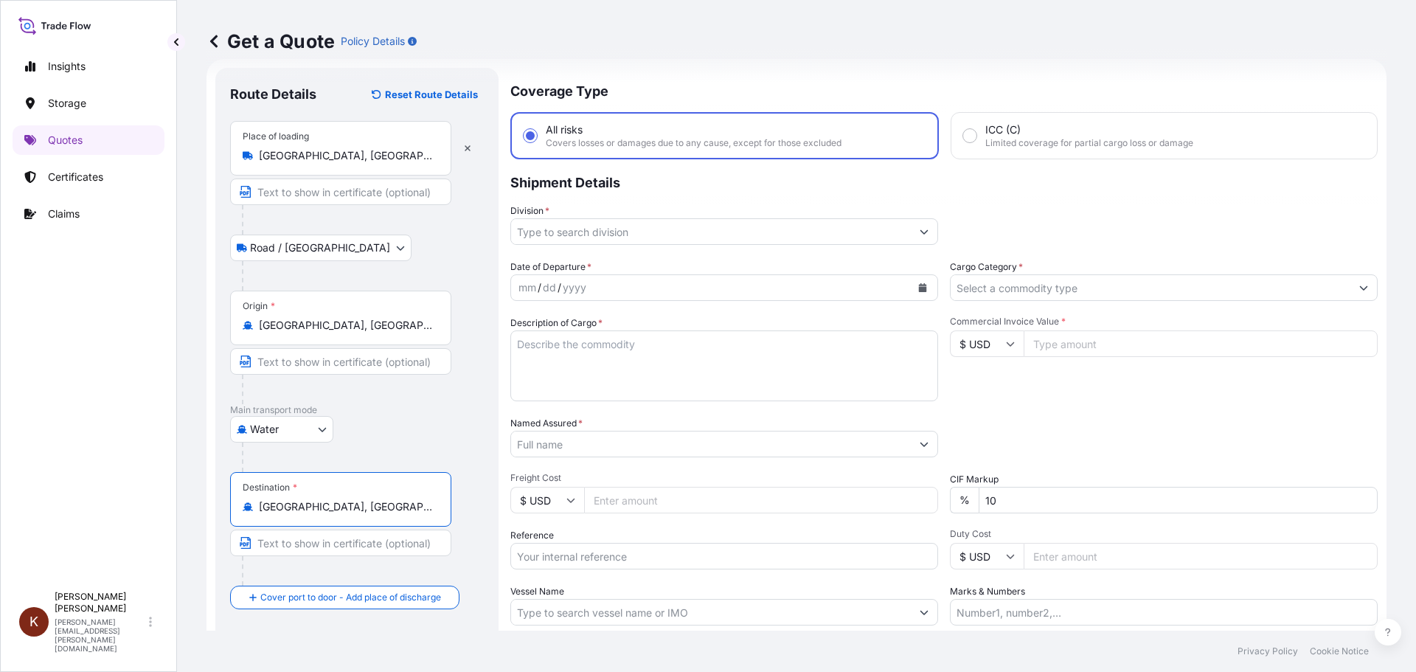
type input "[GEOGRAPHIC_DATA], [GEOGRAPHIC_DATA]"
click at [477, 394] on div "Origin * Montreal, QC, Canada" at bounding box center [357, 348] width 254 height 114
click at [572, 230] on input "Division *" at bounding box center [711, 231] width 400 height 27
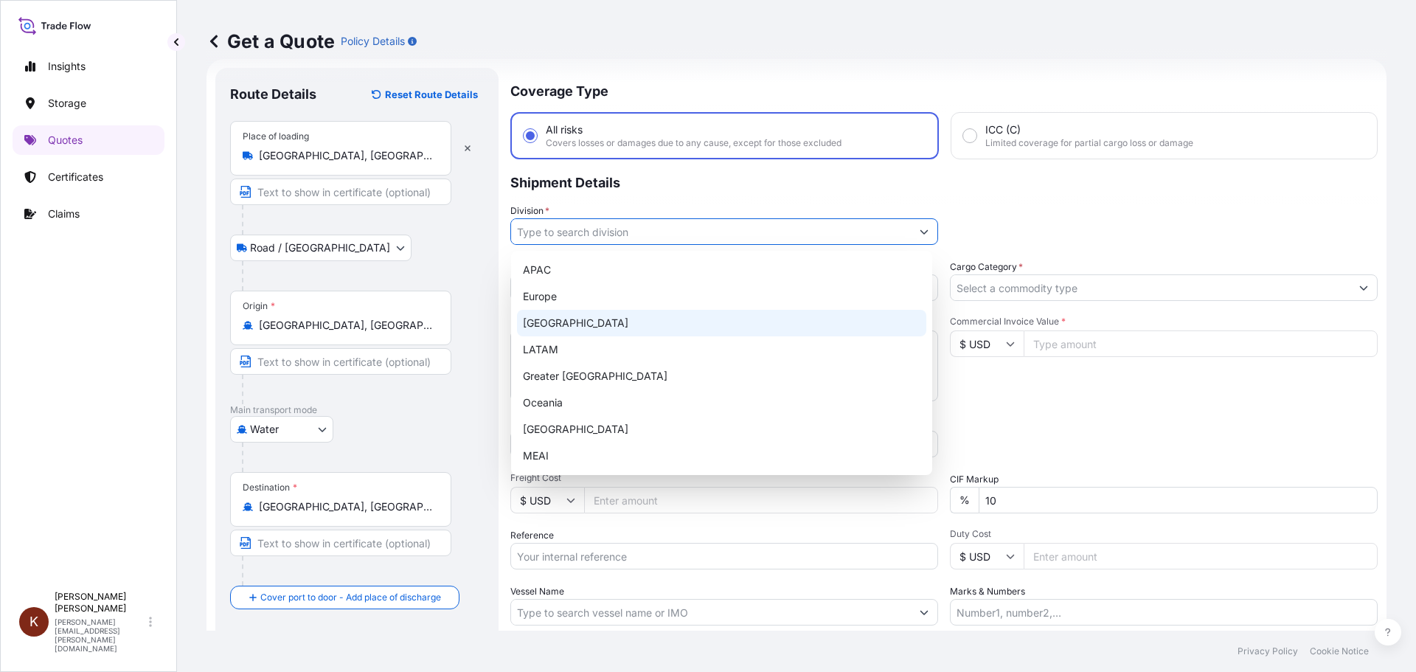
click at [554, 324] on div "[GEOGRAPHIC_DATA]" at bounding box center [721, 323] width 409 height 27
type input "[GEOGRAPHIC_DATA]"
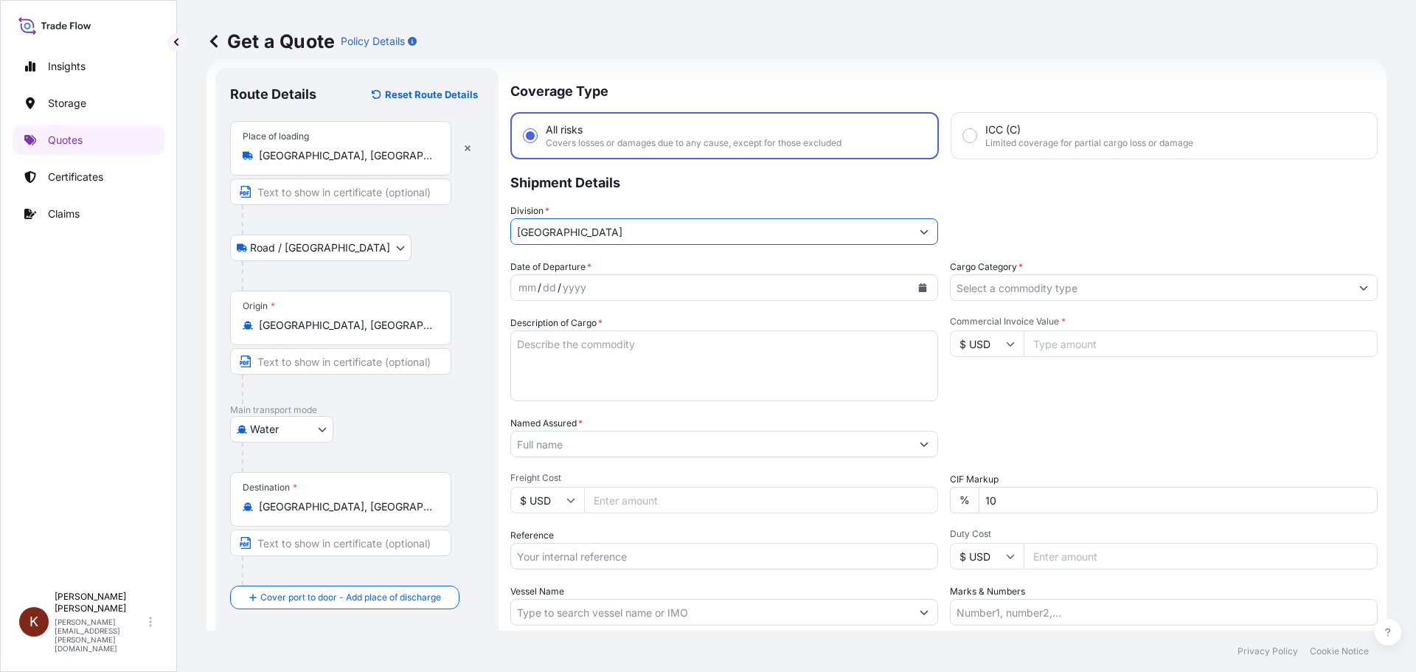
click at [920, 235] on icon "Show suggestions" at bounding box center [924, 231] width 9 height 9
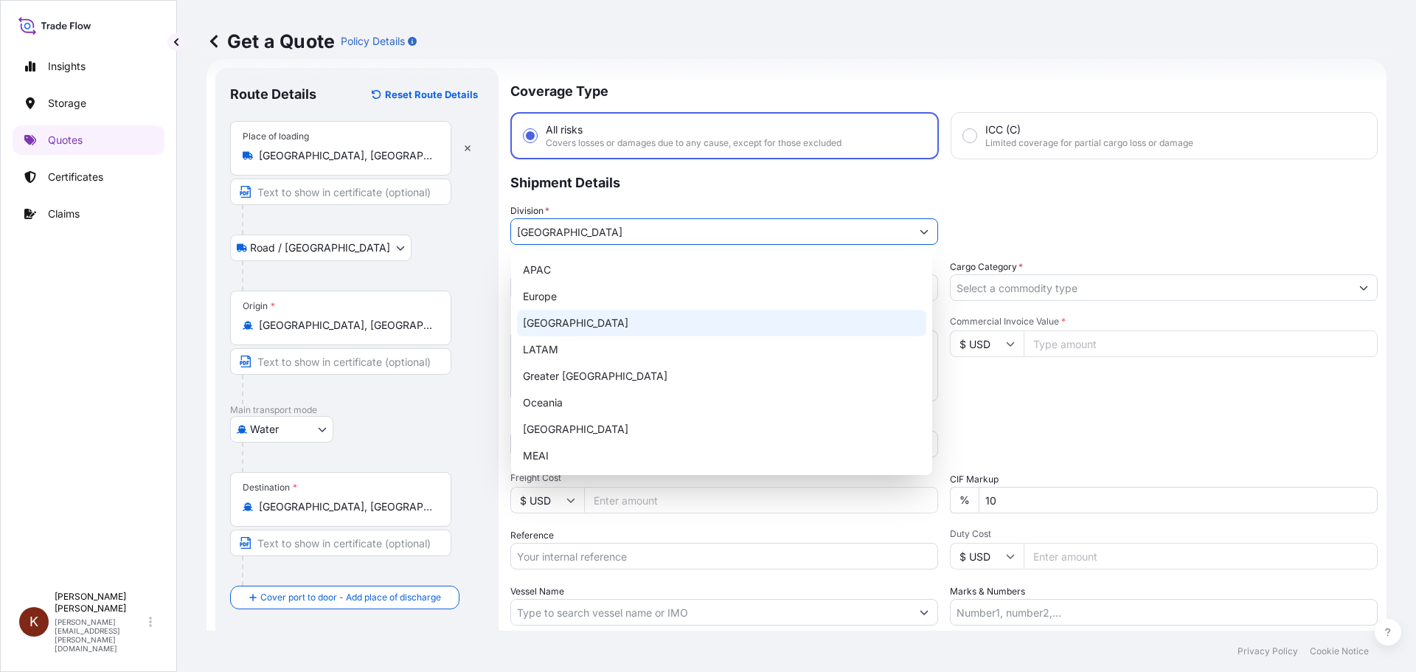
click at [553, 322] on div "[GEOGRAPHIC_DATA]" at bounding box center [721, 323] width 409 height 27
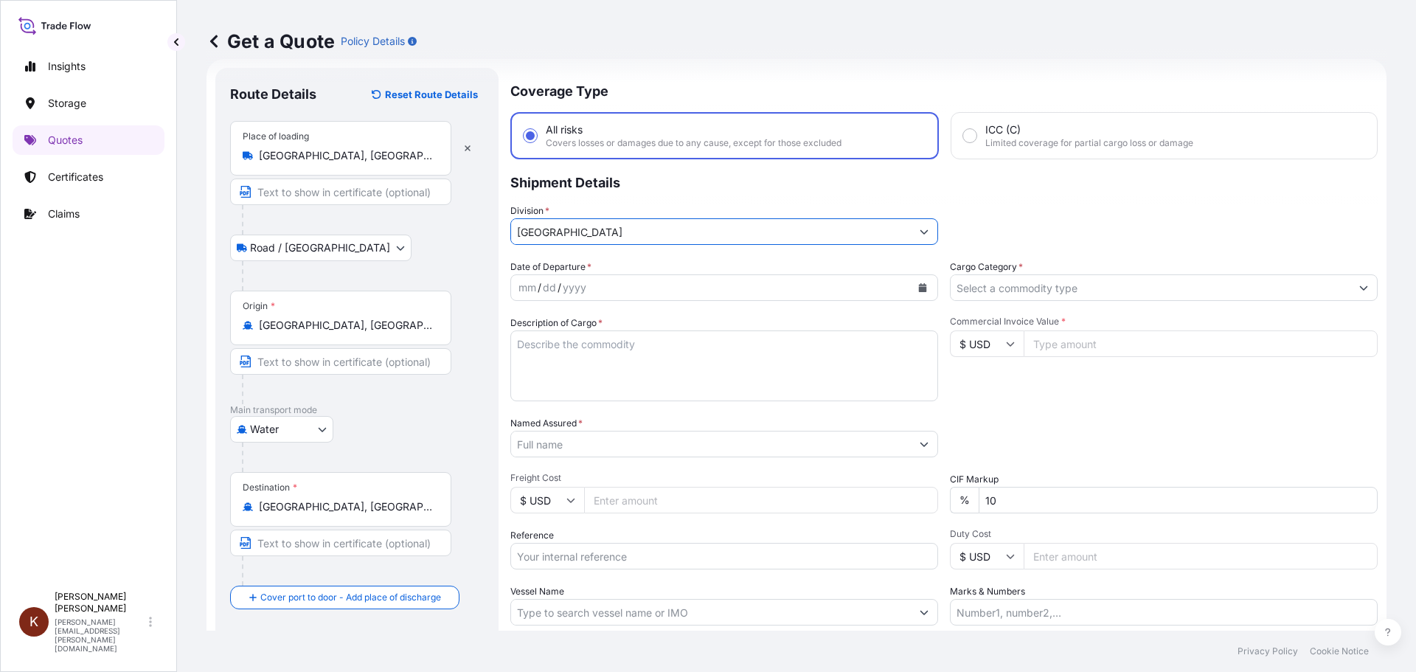
click at [918, 283] on icon "Calendar" at bounding box center [922, 287] width 9 height 9
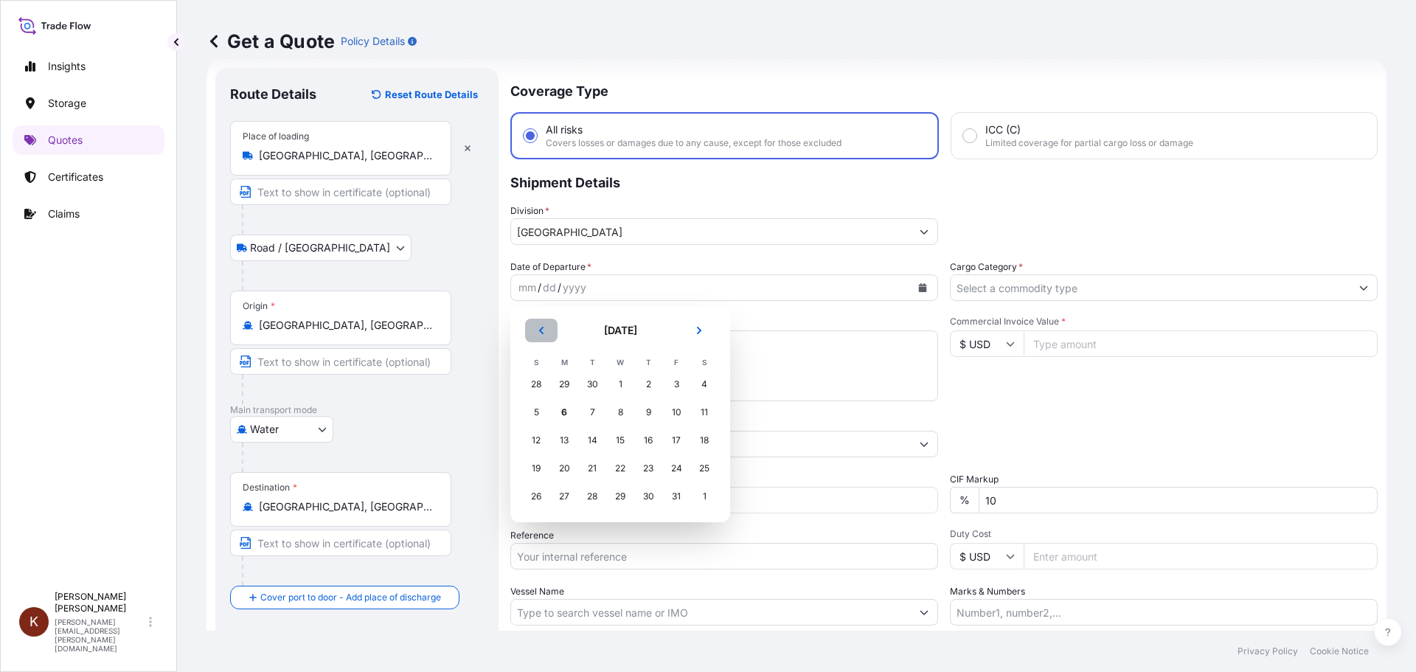
click at [541, 328] on icon "Previous" at bounding box center [541, 330] width 9 height 9
click at [538, 466] on div "21" at bounding box center [536, 468] width 27 height 27
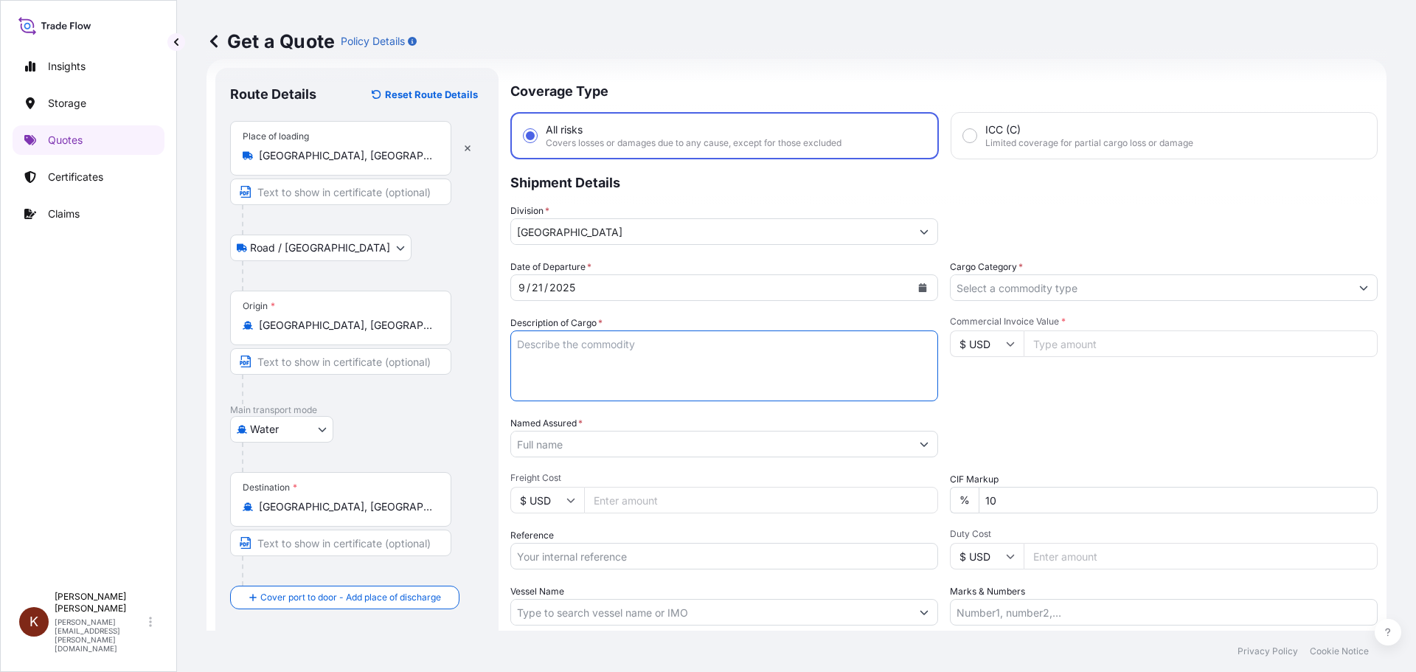
click at [544, 344] on textarea "Description of Cargo *" at bounding box center [724, 365] width 428 height 71
click at [674, 348] on textarea "1 x 40' HC STC Crackers /" at bounding box center [724, 365] width 428 height 71
paste textarea "OOCL ST. [PERSON_NAME] / 54E38"
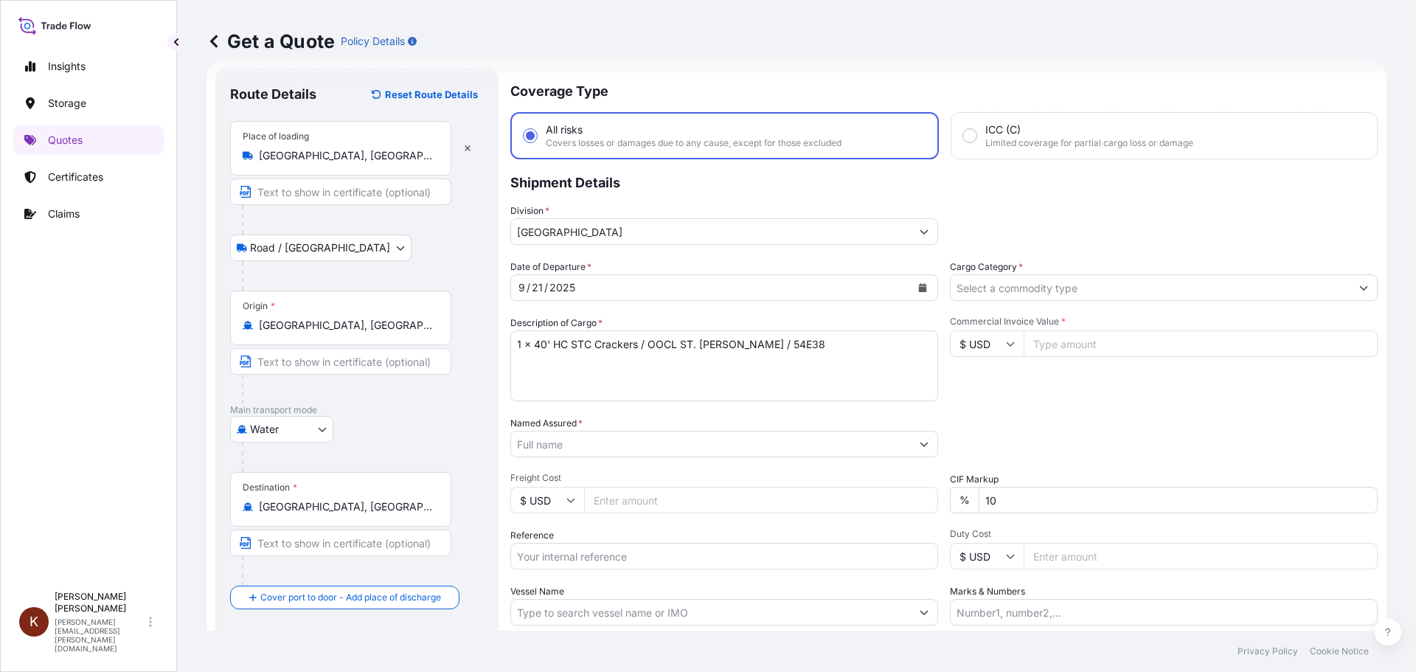
click at [520, 372] on textarea "1 x 40' HC STC Crackers / OOCL ST. LAWRENCE / 54E38" at bounding box center [724, 365] width 428 height 71
paste textarea "HAMU3641240"
type textarea "1 x 40' HC STC Crackers / OOCL ST. LAWRENCE / 54E38 HAMU3641240"
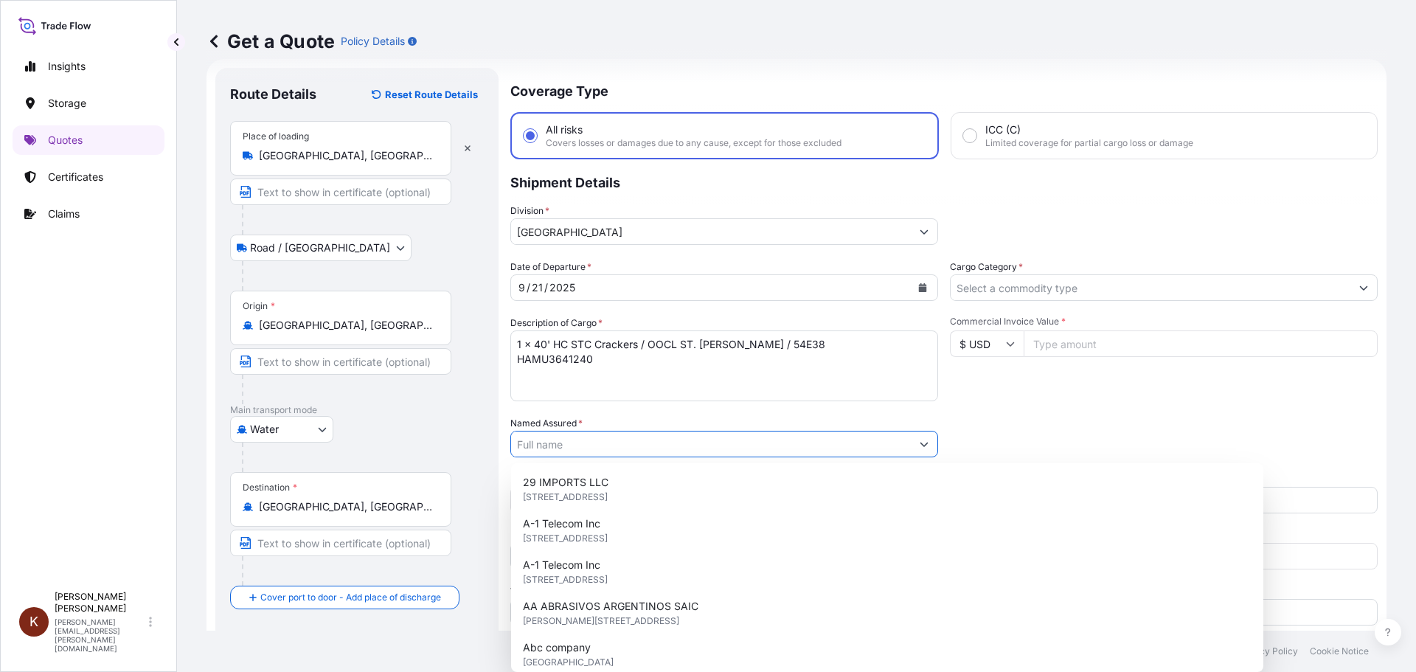
click at [541, 446] on input "Named Assured *" at bounding box center [711, 444] width 400 height 27
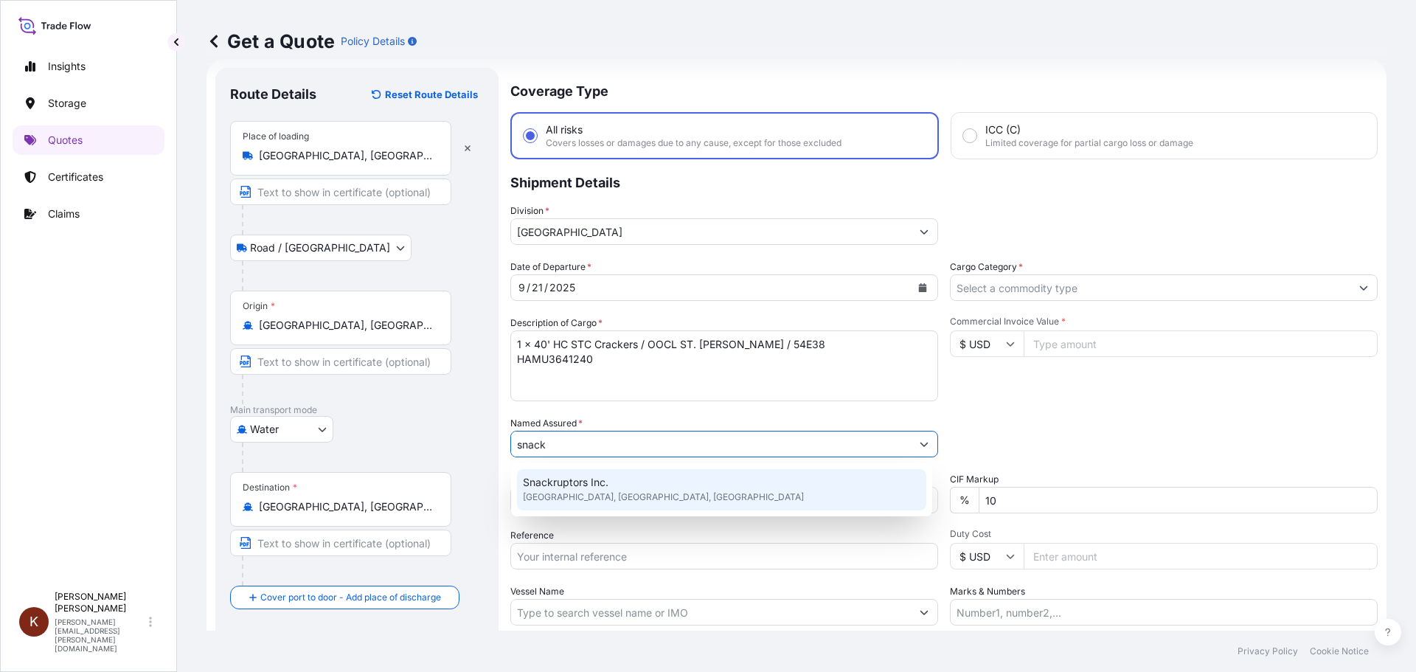
click at [573, 481] on span "Snackruptors Inc." at bounding box center [566, 482] width 86 height 15
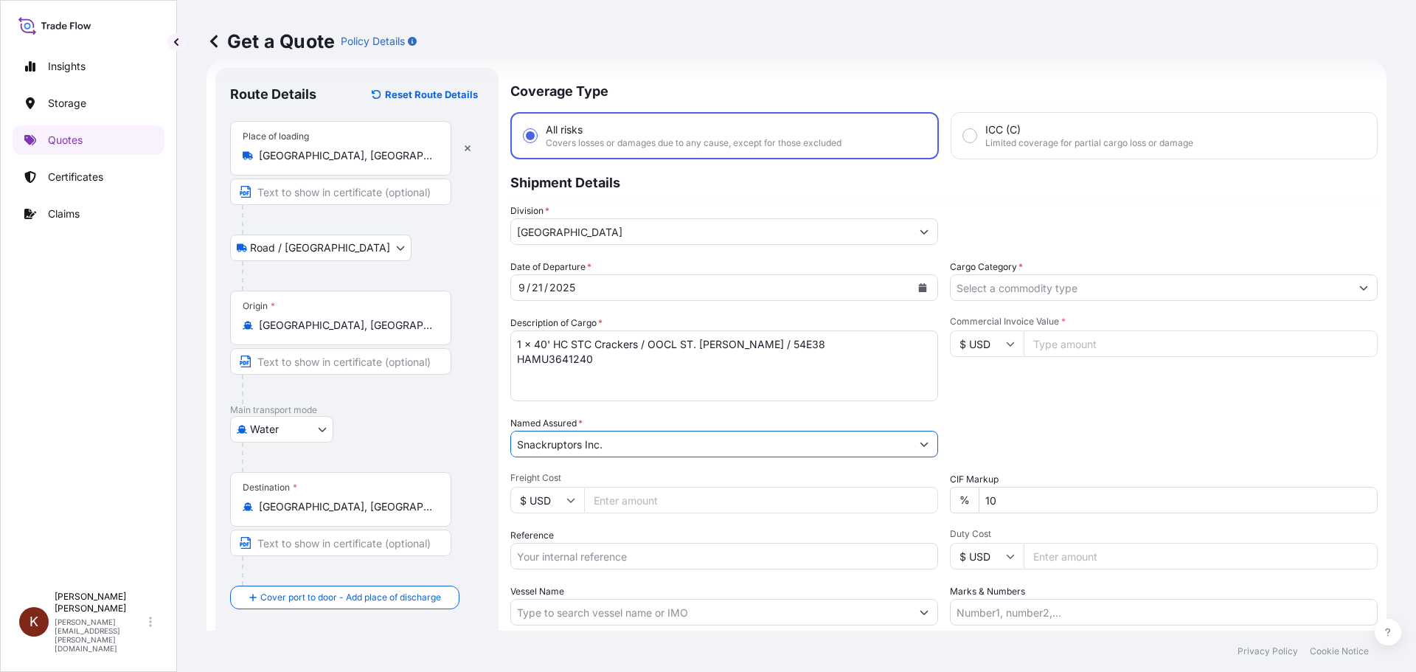
scroll to position [137, 0]
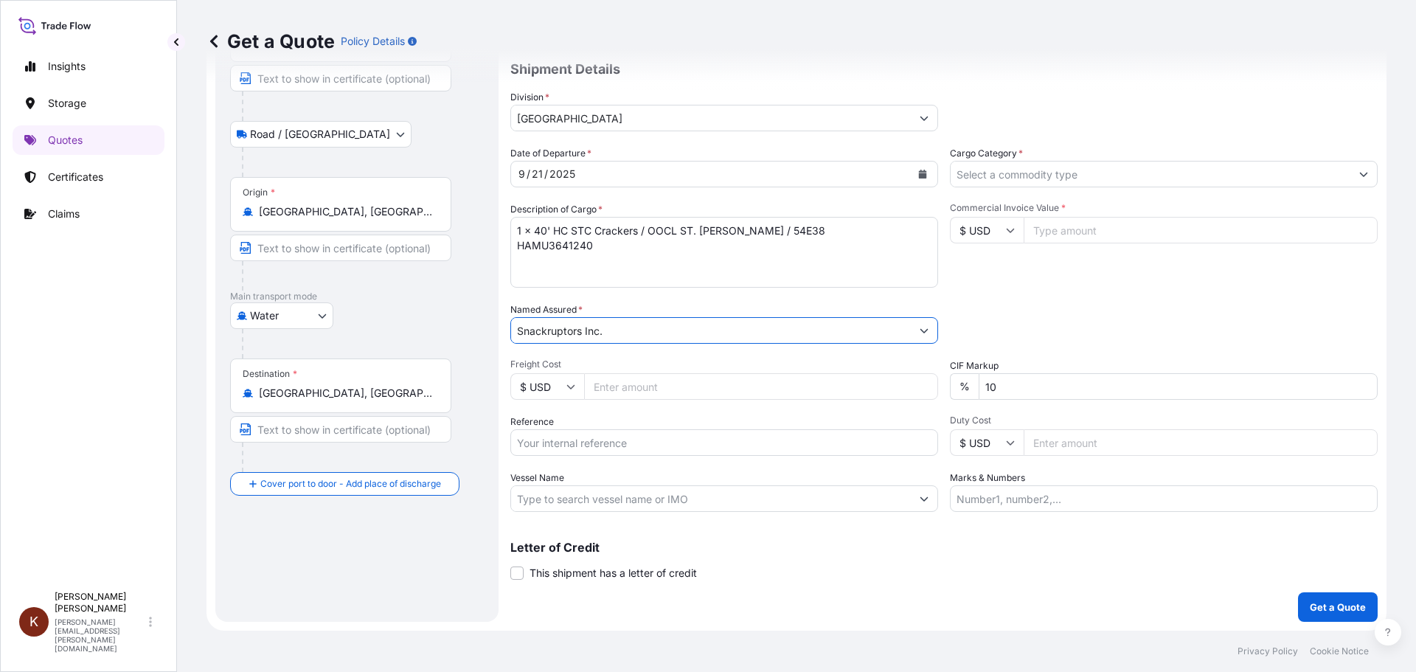
type input "Snackruptors Inc."
click at [529, 440] on input "Reference" at bounding box center [724, 442] width 428 height 27
click at [567, 444] on input "Reference" at bounding box center [724, 442] width 428 height 27
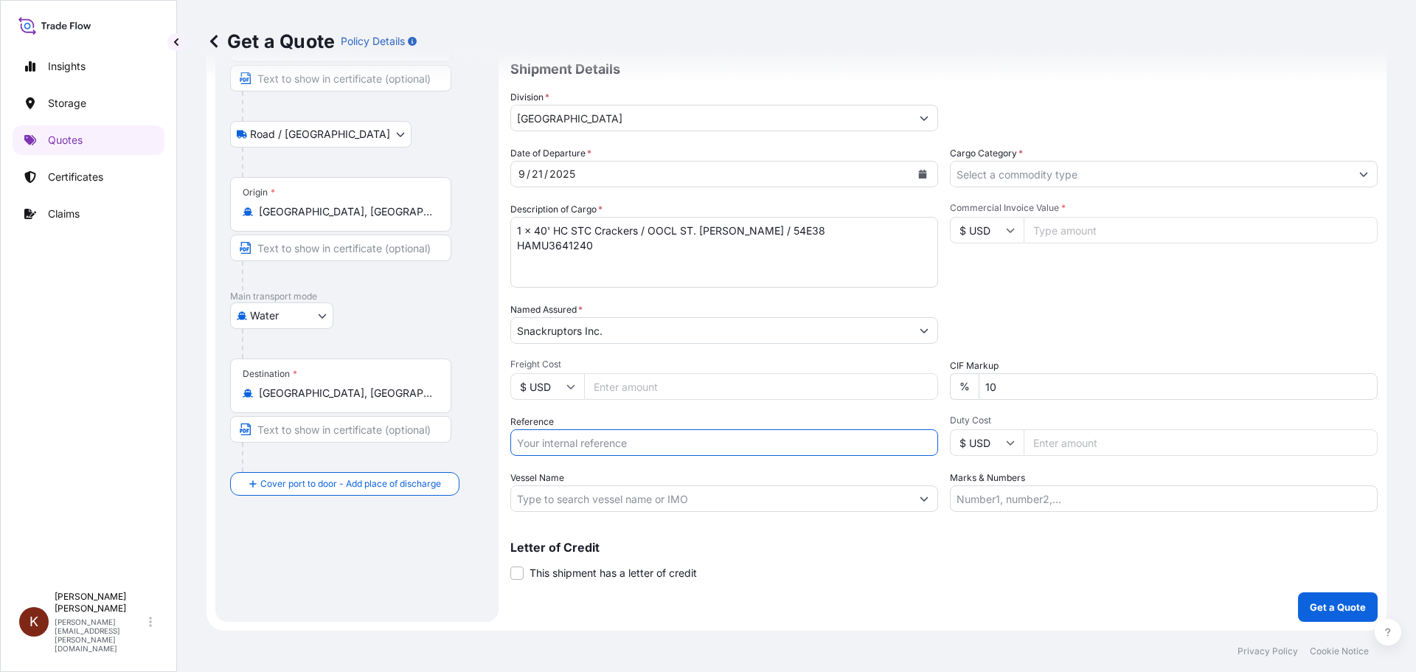
paste input "STOR0154982"
type input "STOR0154982"
click at [530, 499] on input "Vessel Name" at bounding box center [711, 498] width 400 height 27
paste input "OOCL ST. [PERSON_NAME]"
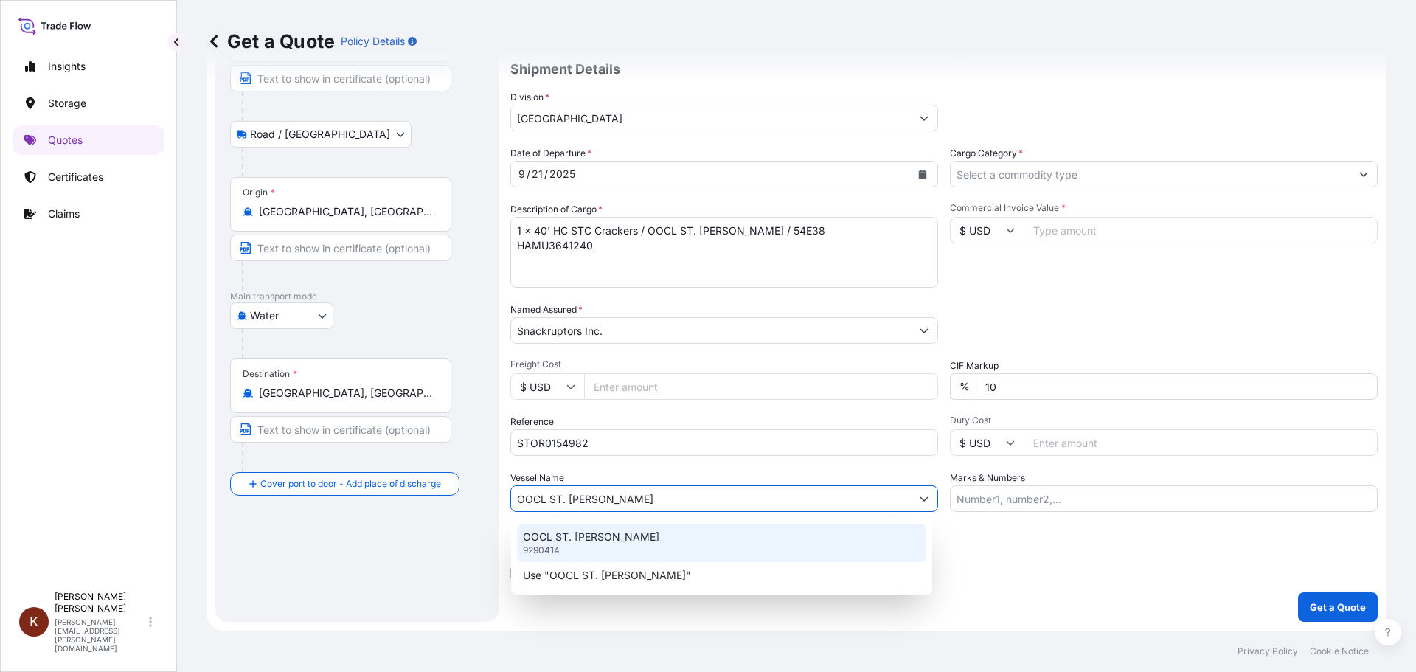
click at [583, 531] on p "OOCL ST. [PERSON_NAME]" at bounding box center [591, 537] width 136 height 15
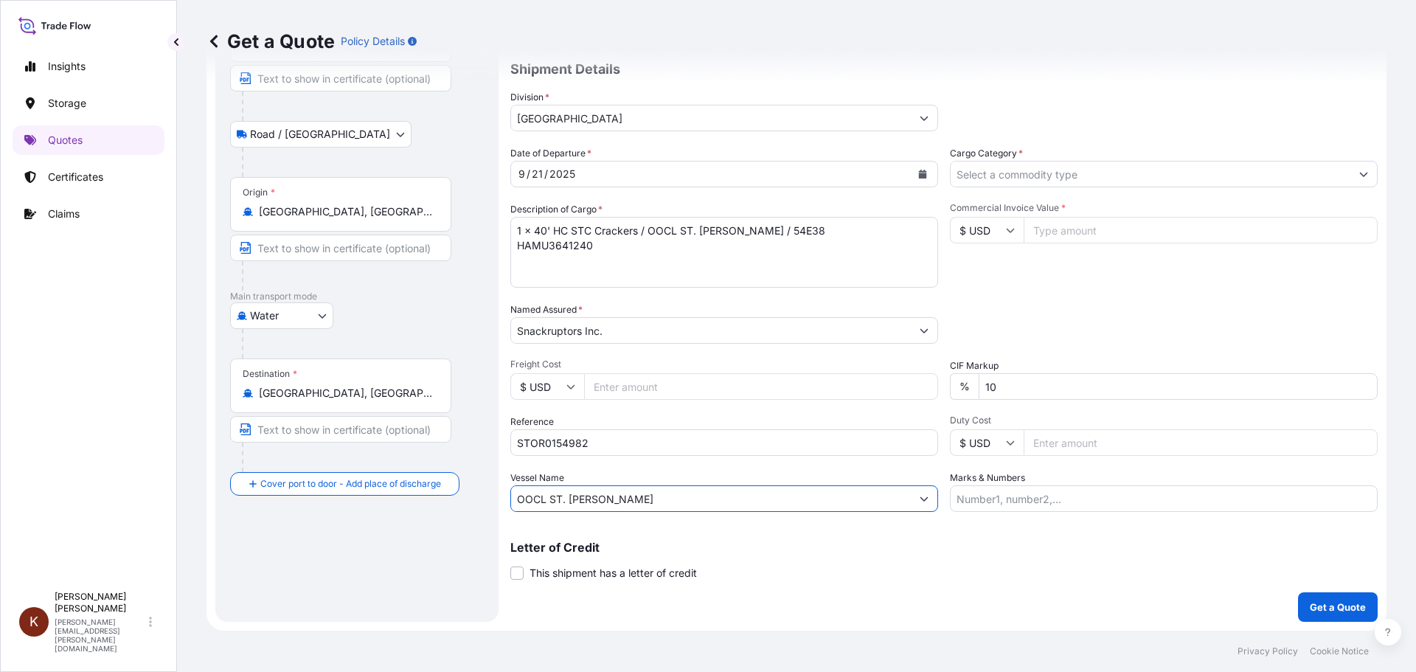
scroll to position [0, 0]
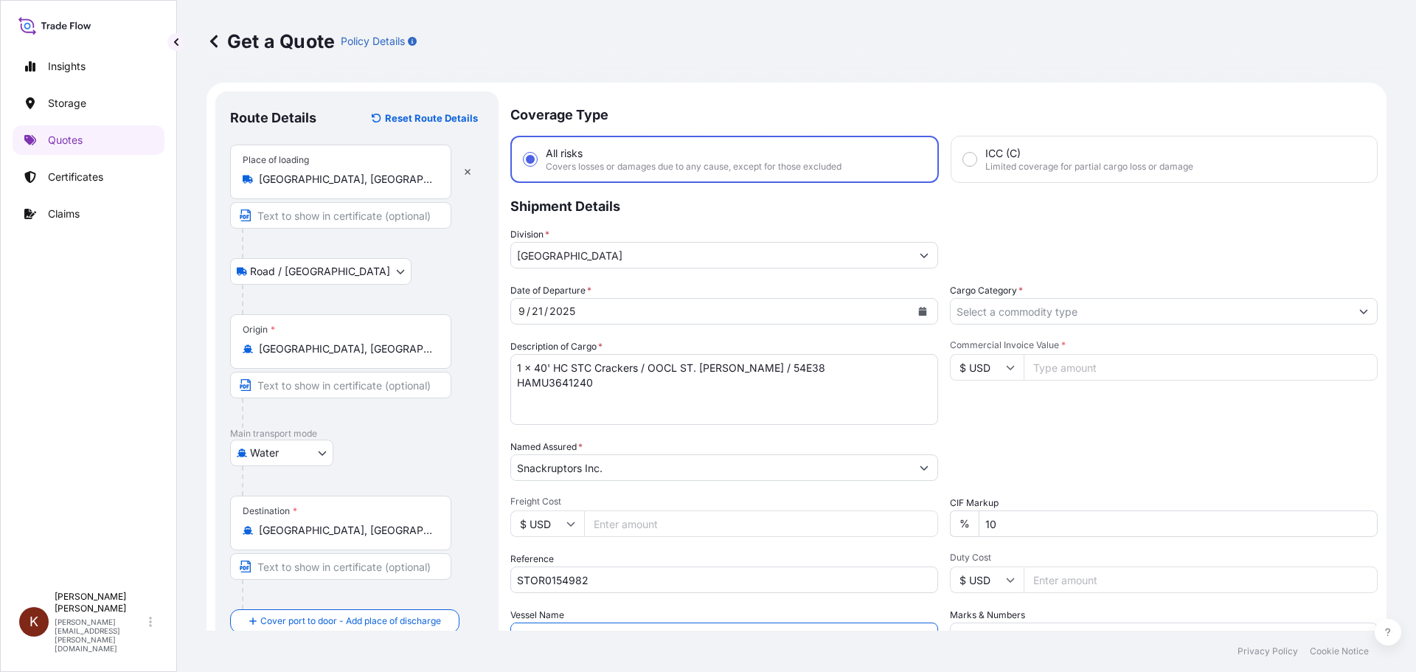
type input "OOCL ST. [PERSON_NAME]"
click at [981, 316] on input "Cargo Category *" at bounding box center [1151, 311] width 400 height 27
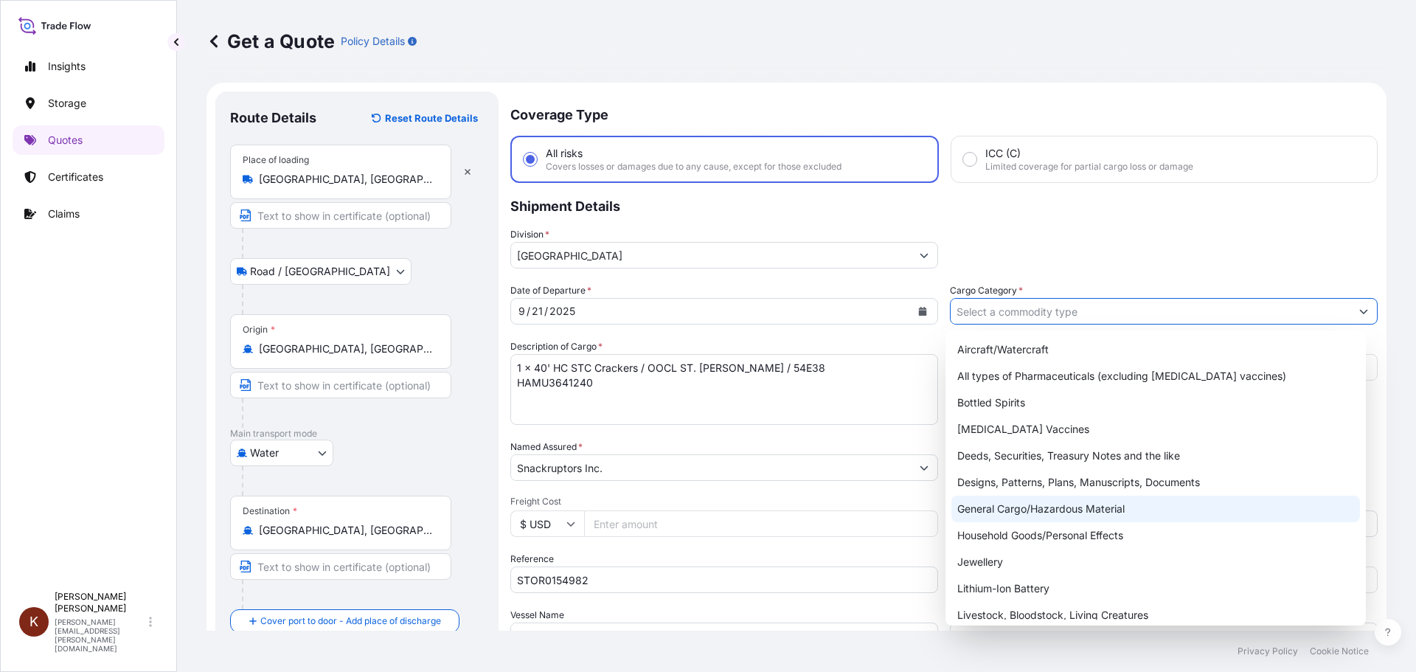
click at [980, 503] on div "General Cargo/Hazardous Material" at bounding box center [1156, 509] width 409 height 27
type input "General Cargo/Hazardous Material"
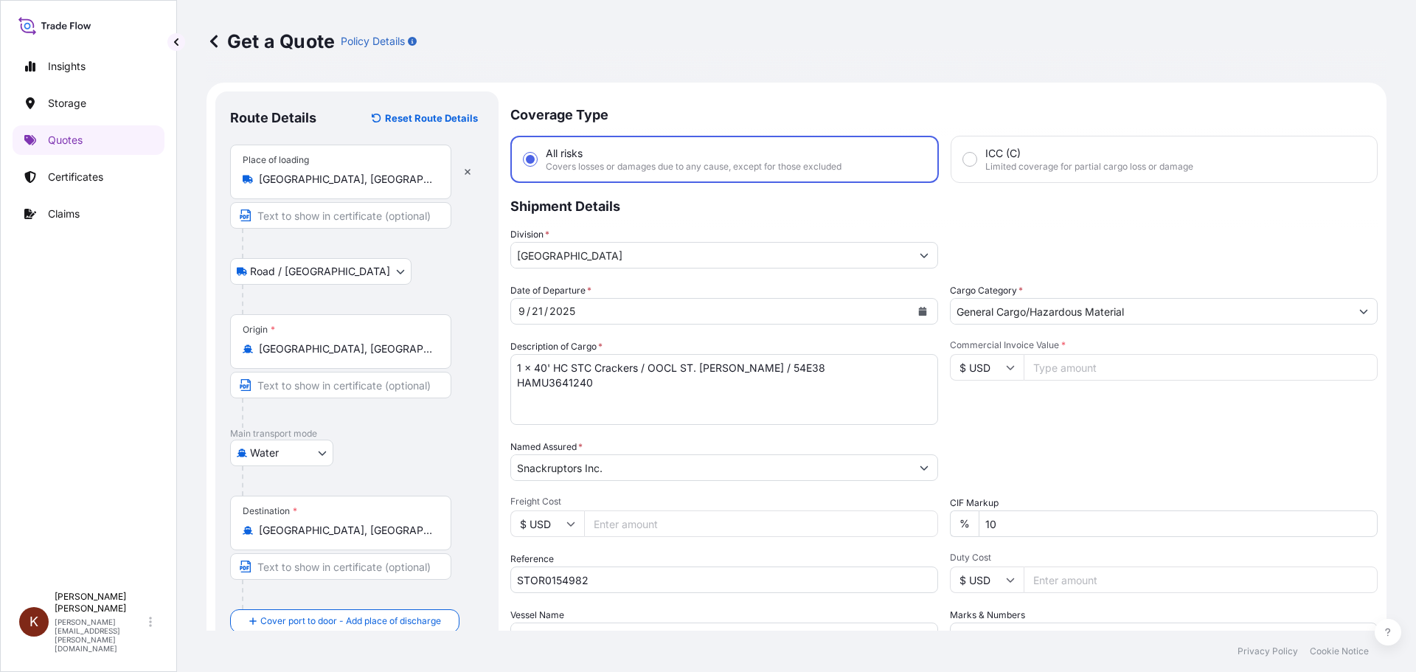
click at [951, 242] on div "Division * North America" at bounding box center [944, 247] width 868 height 41
drag, startPoint x: 983, startPoint y: 370, endPoint x: 976, endPoint y: 365, distance: 8.4
click at [982, 370] on input "$ USD" at bounding box center [987, 367] width 74 height 27
click at [989, 453] on div "$ CAD" at bounding box center [982, 446] width 62 height 28
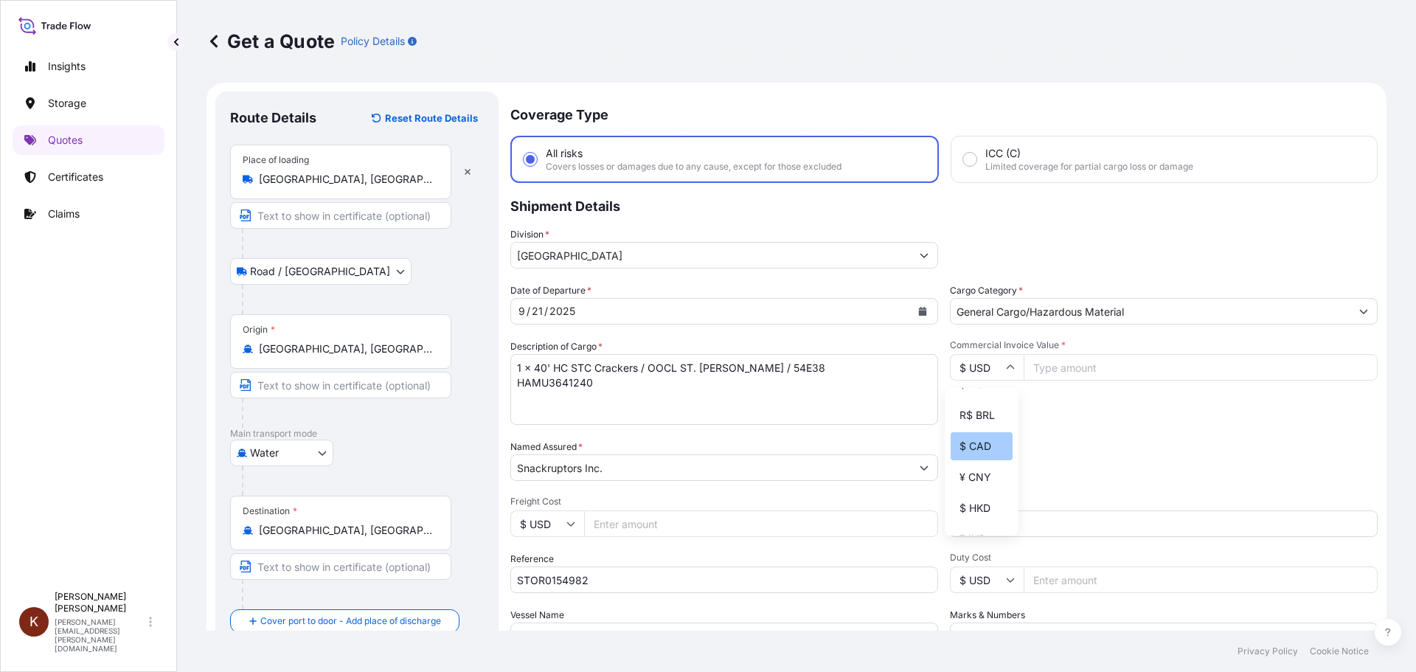
type input "$ CAD"
click at [1105, 434] on div "Date of Departure * 9 / 21 / 2025 Cargo Category * General Cargo/Hazardous Mate…" at bounding box center [944, 466] width 868 height 366
click at [1050, 371] on input "Commercial Invoice Value *" at bounding box center [1201, 367] width 354 height 27
paste input "57661.34"
type input "57661.34"
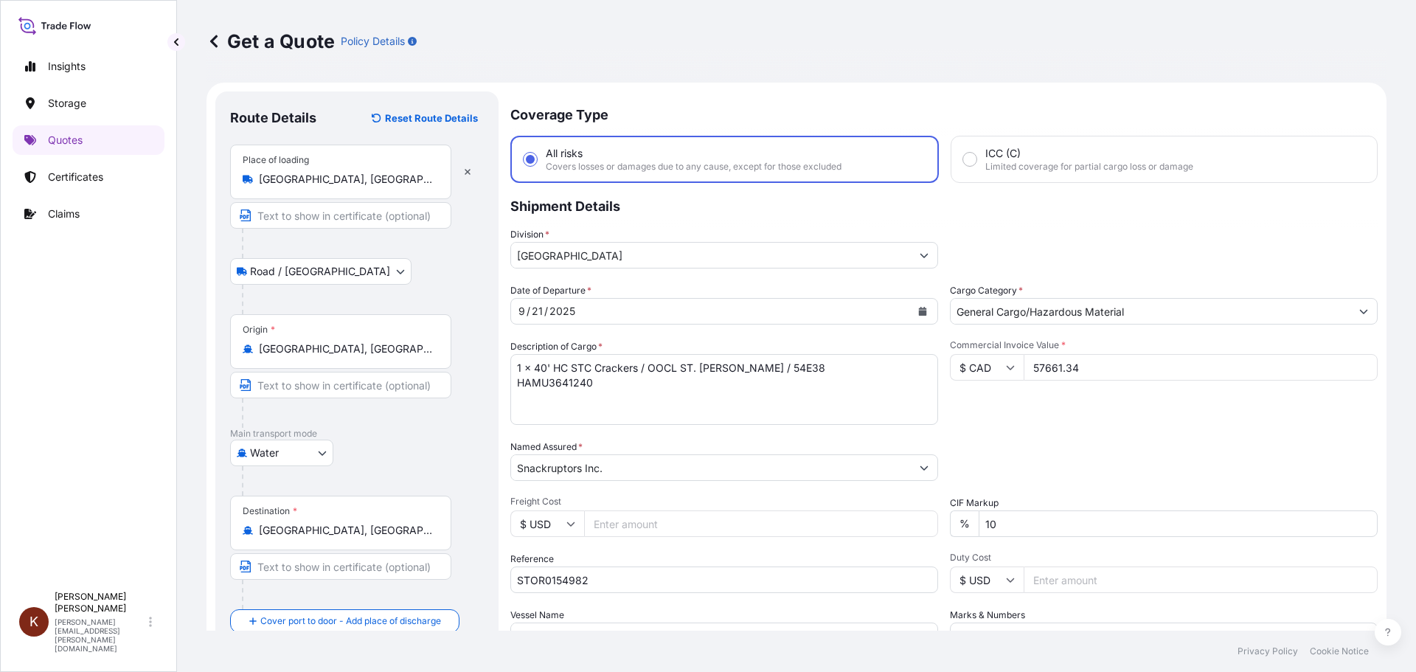
click at [989, 418] on div "Commercial Invoice Value * $ CAD 57661.34" at bounding box center [1164, 382] width 428 height 86
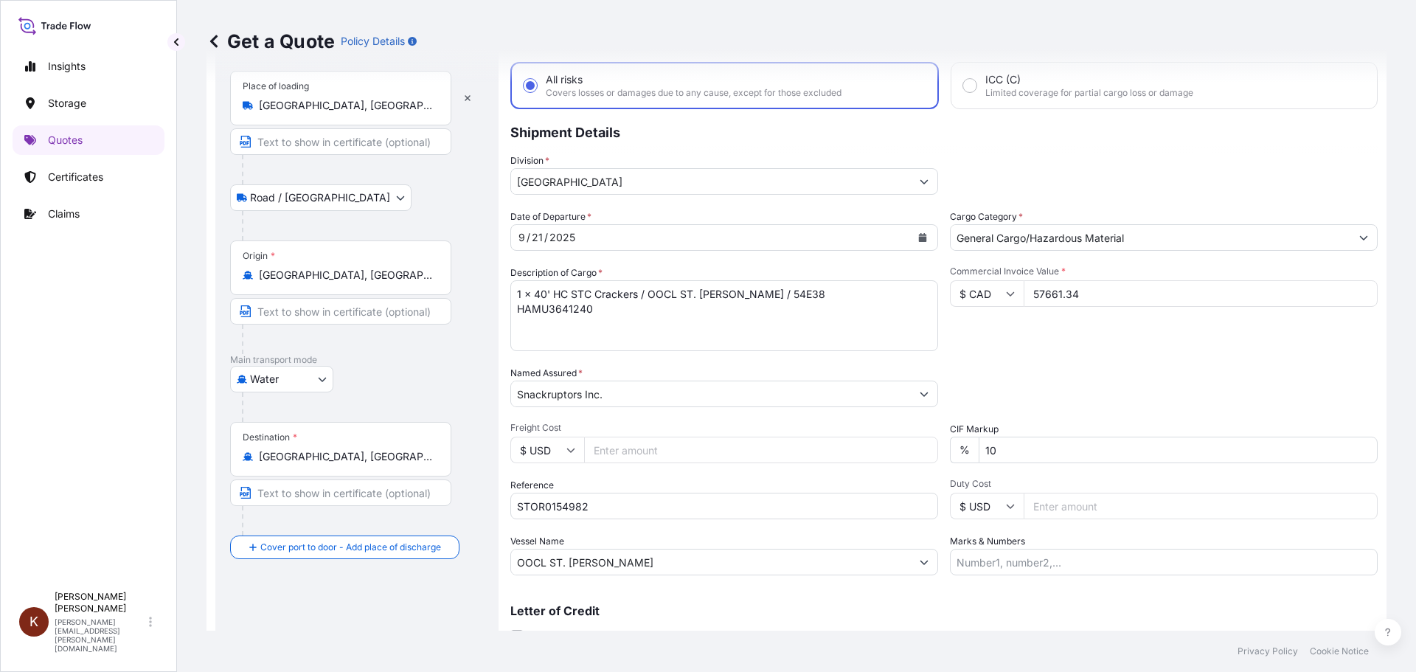
scroll to position [137, 0]
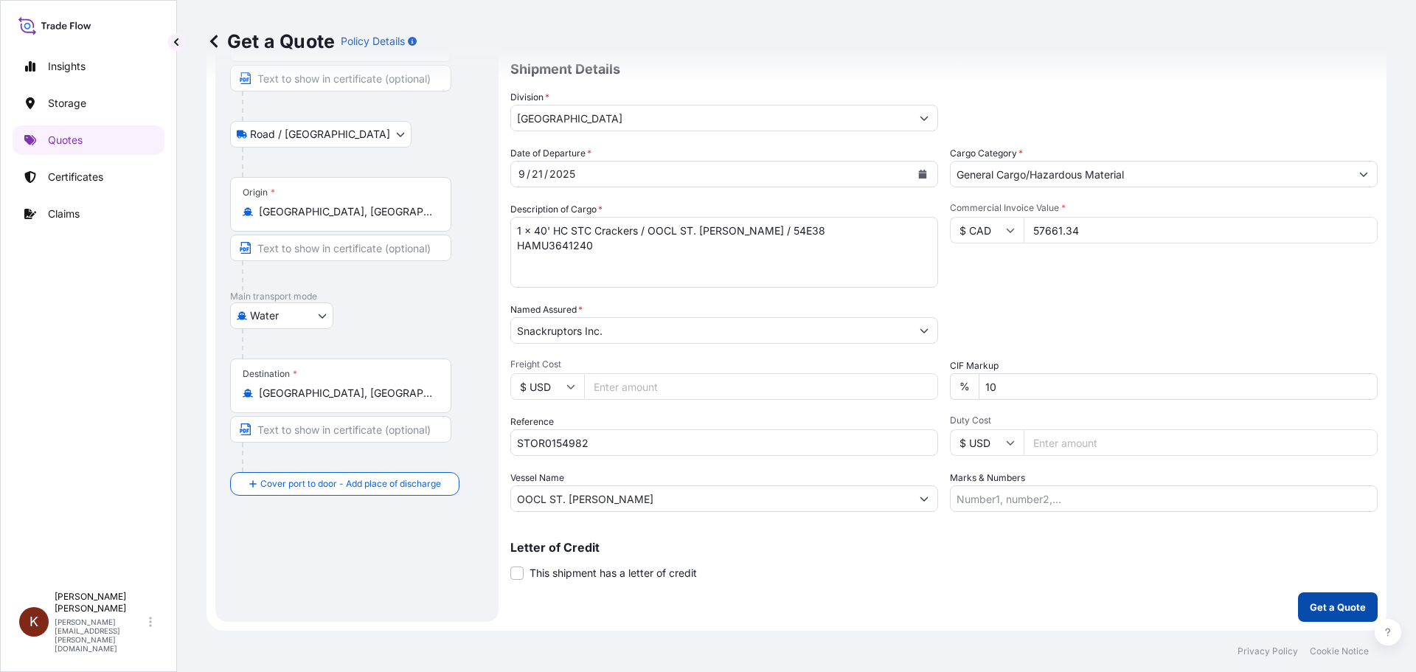
click at [1327, 605] on p "Get a Quote" at bounding box center [1338, 607] width 56 height 15
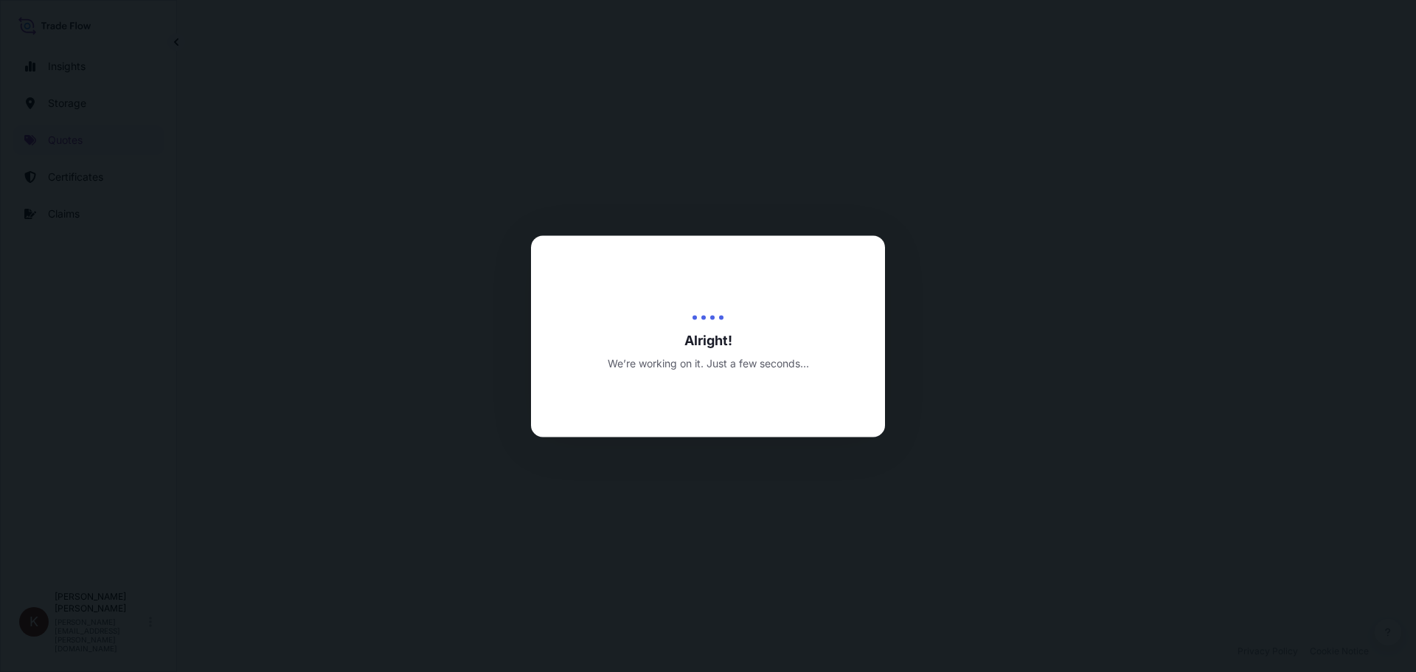
scroll to position [709, 0]
select select "Road / [GEOGRAPHIC_DATA]"
select select "Water"
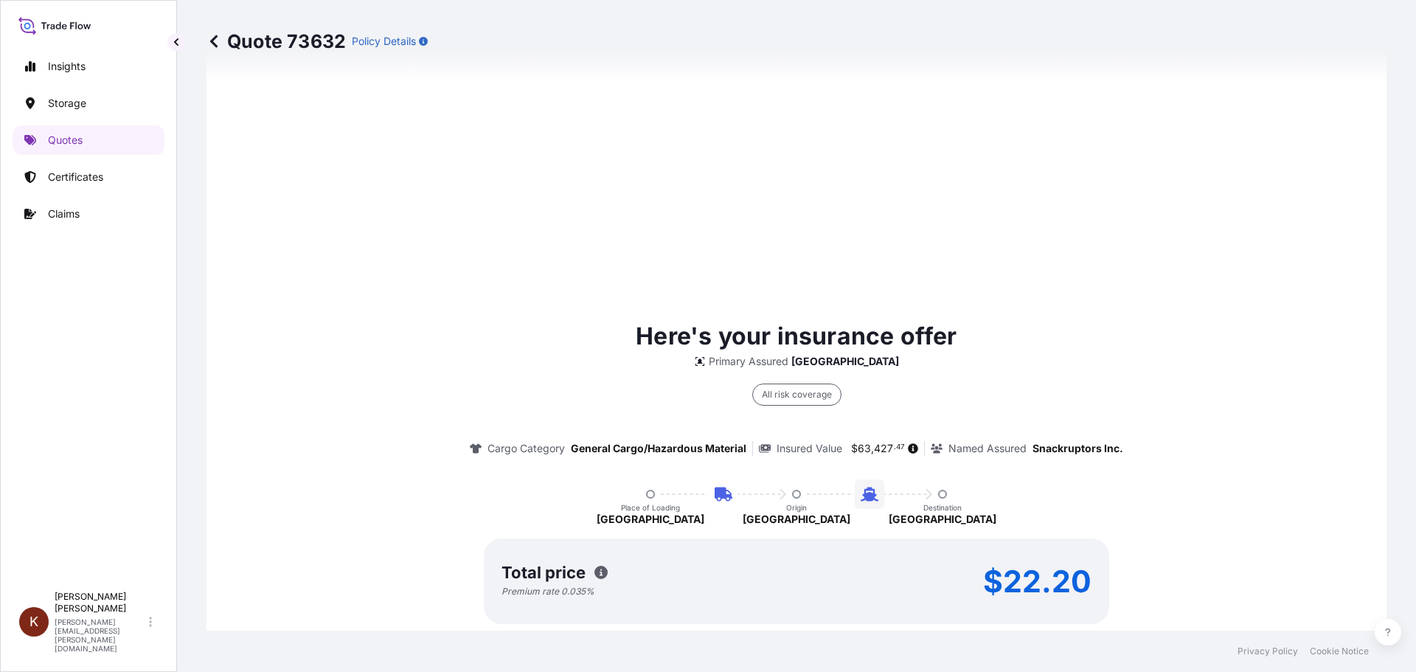
scroll to position [2245, 0]
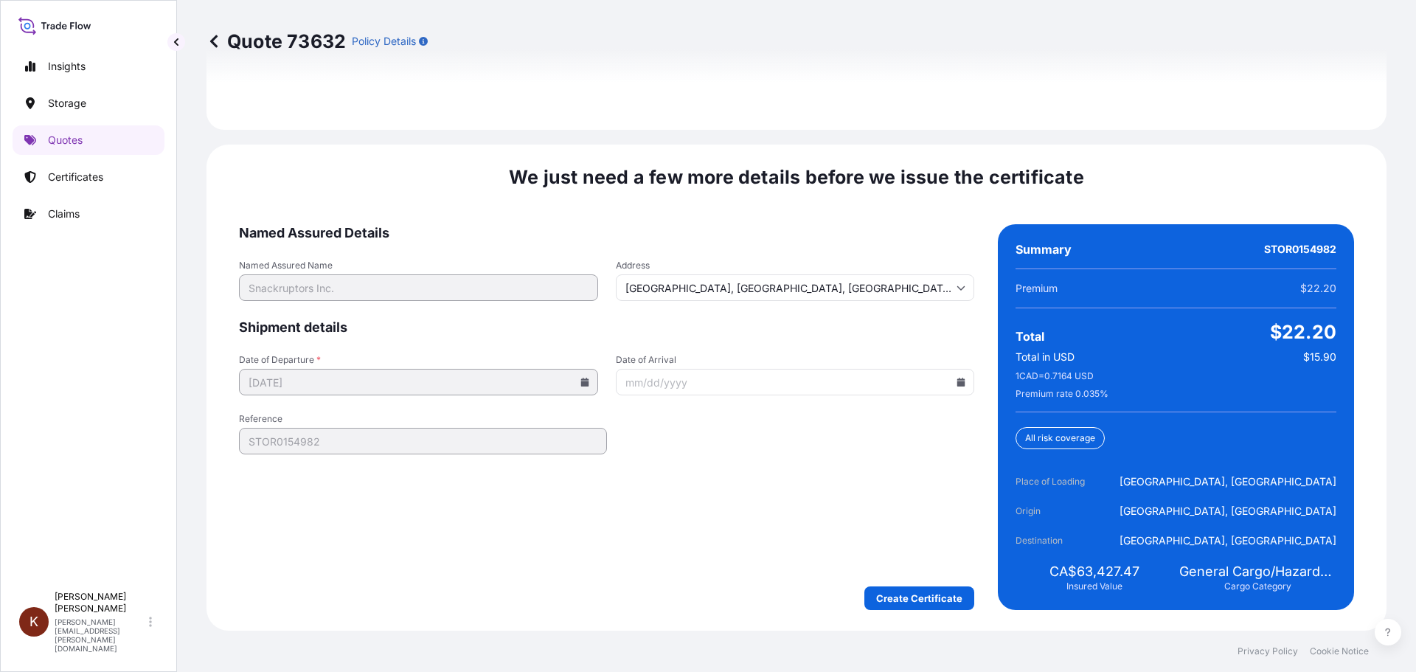
click at [958, 380] on icon at bounding box center [962, 382] width 8 height 9
click at [679, 546] on button "13" at bounding box center [687, 542] width 24 height 24
type input "10/13/2025"
click at [595, 541] on form "Named Assured Details Named Assured Name Snackruptors Inc. Address Cambridge, O…" at bounding box center [606, 417] width 735 height 386
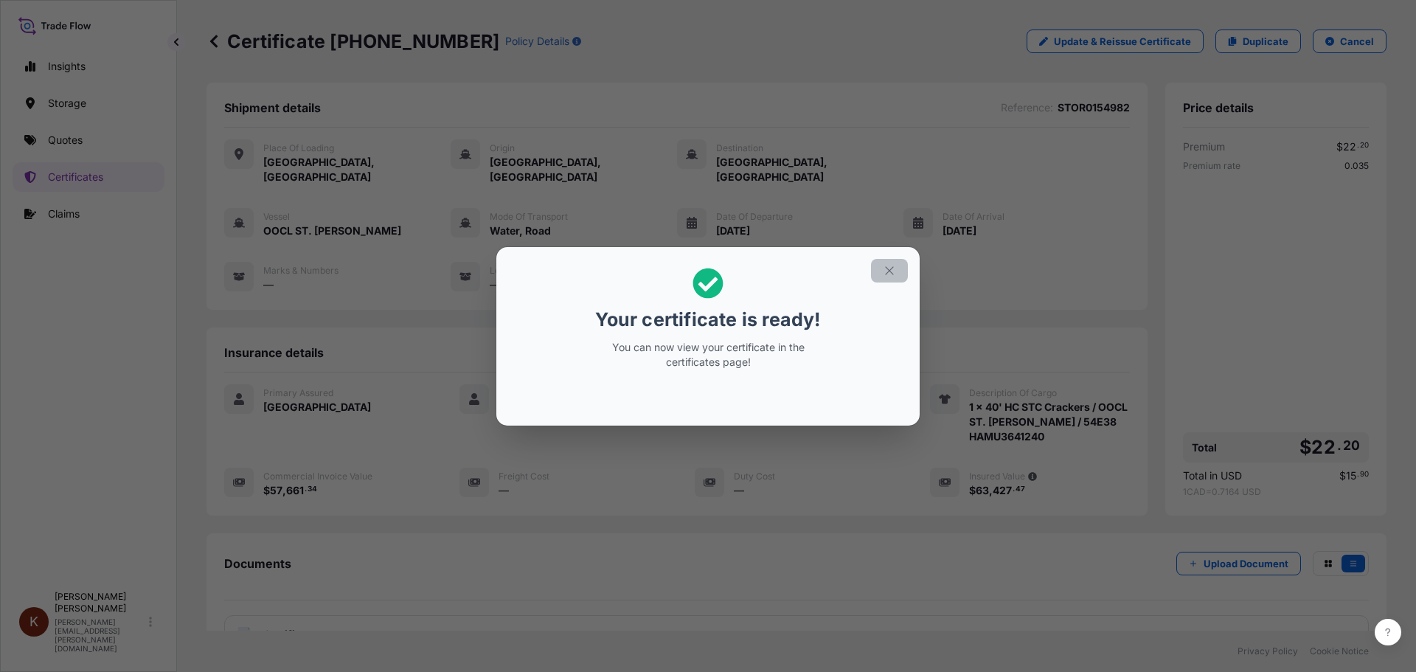
click at [885, 271] on icon "button" at bounding box center [889, 270] width 13 height 13
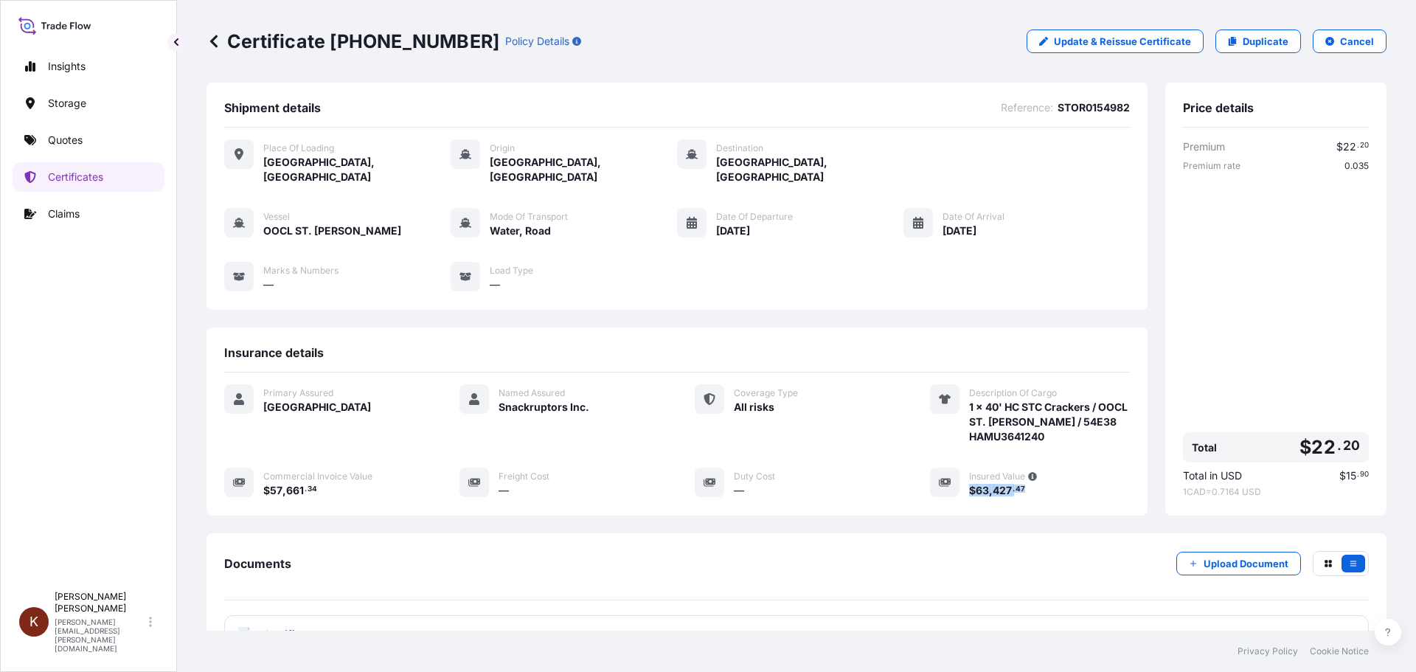
drag, startPoint x: 1022, startPoint y: 479, endPoint x: 961, endPoint y: 478, distance: 60.5
click at [969, 482] on div "$ 63 , 427 . 47" at bounding box center [1049, 489] width 161 height 15
copy span "$ 63 , 427 . 47"
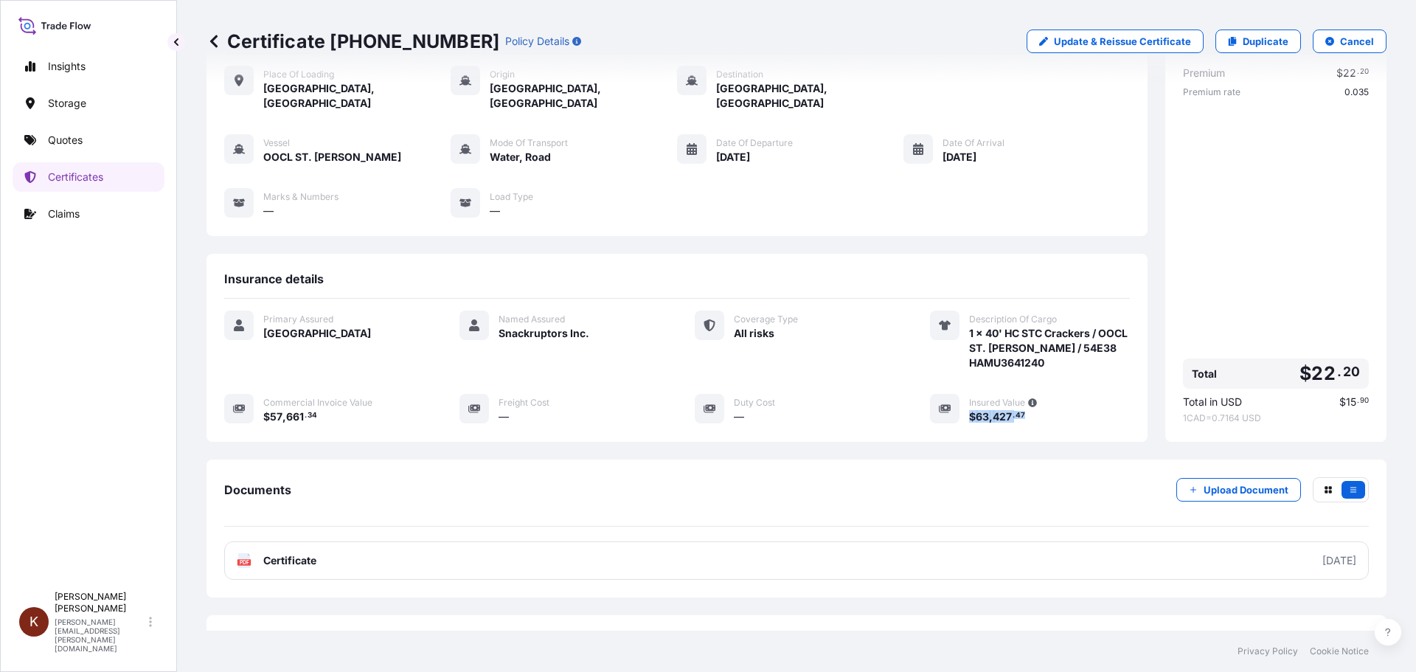
scroll to position [118, 0]
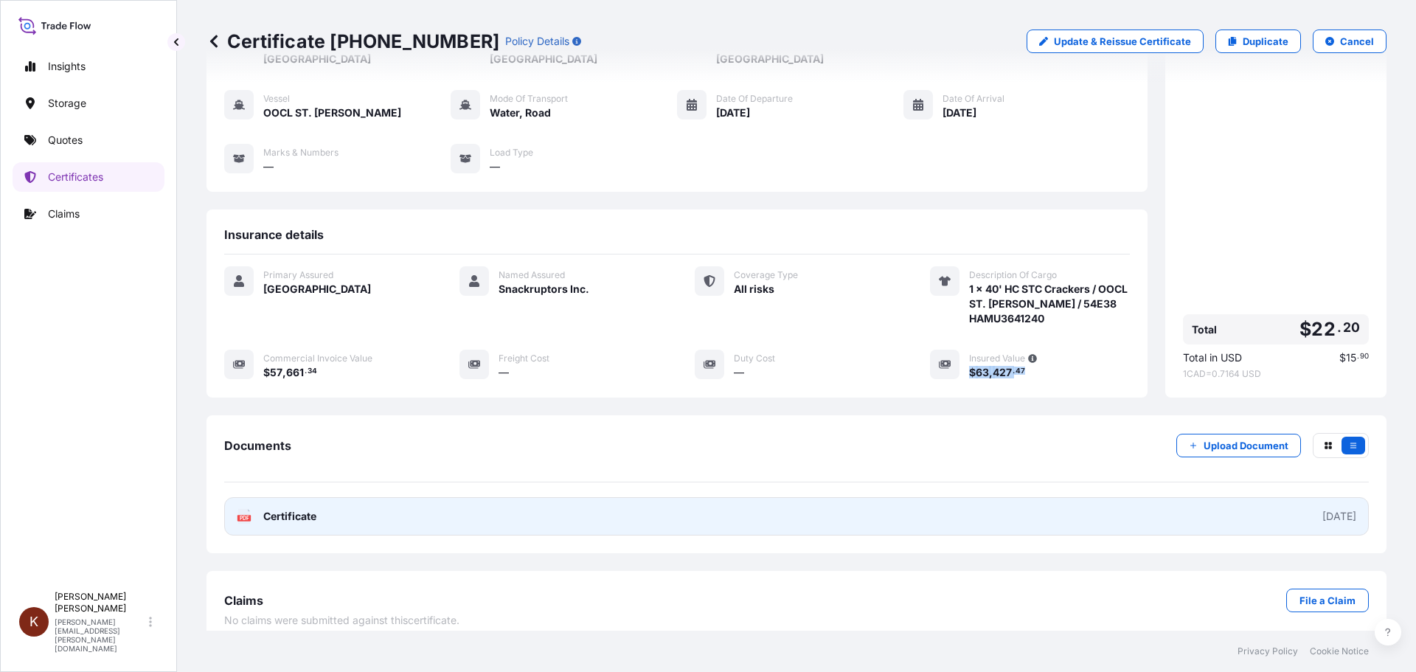
click at [280, 509] on span "Certificate" at bounding box center [289, 516] width 53 height 15
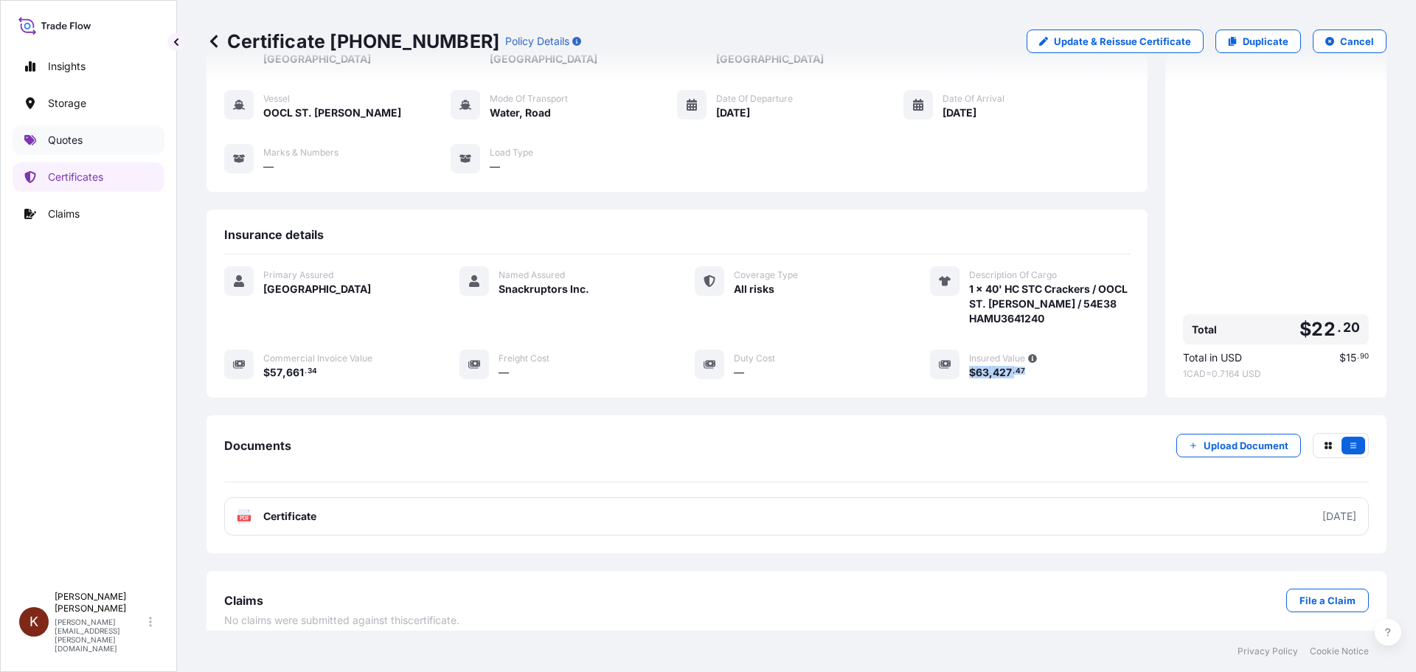
click at [61, 142] on p "Quotes" at bounding box center [65, 140] width 35 height 15
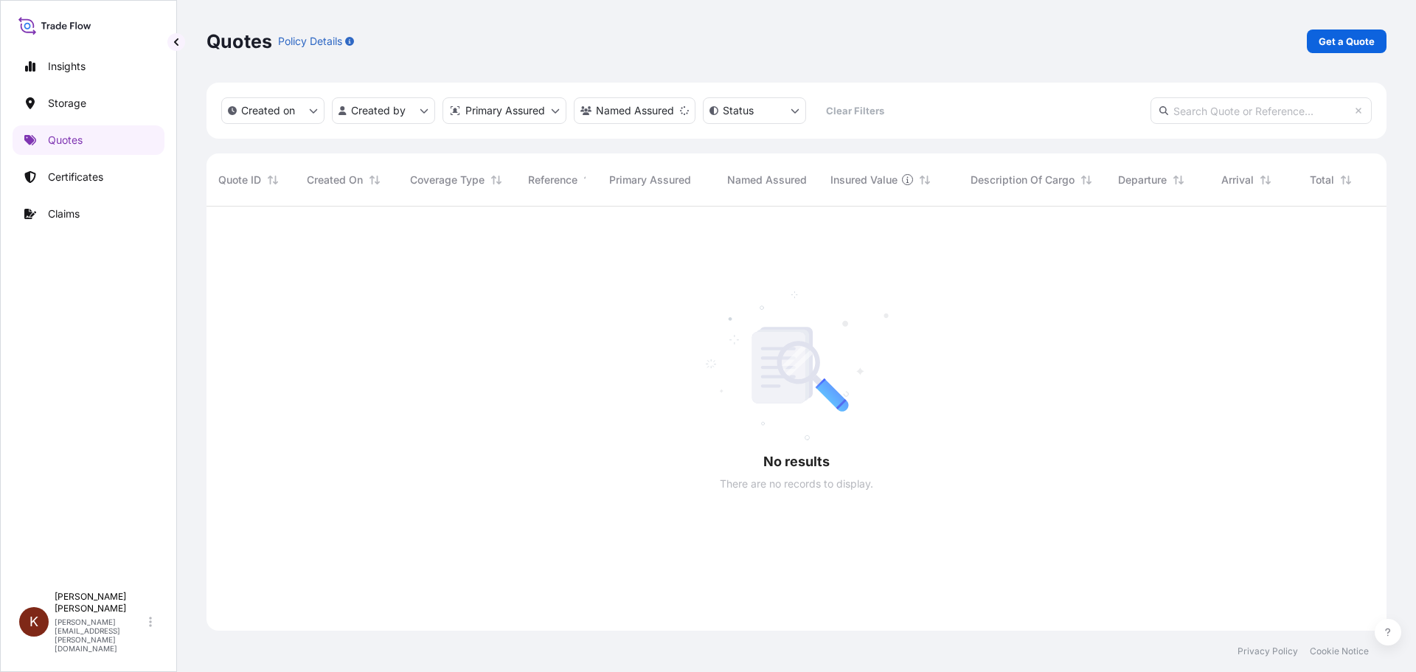
scroll to position [466, 1169]
click at [1345, 41] on p "Get a Quote" at bounding box center [1347, 41] width 56 height 15
select select "Road / [GEOGRAPHIC_DATA]"
select select "Water"
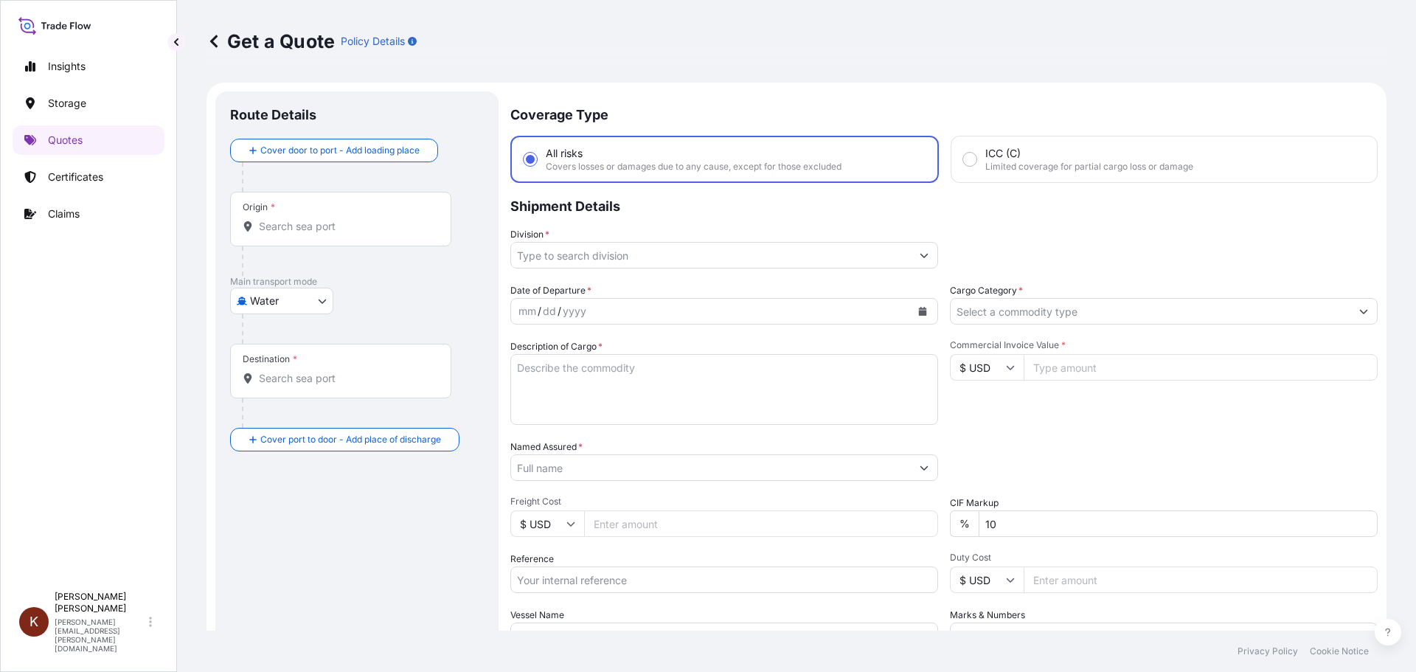
scroll to position [24, 0]
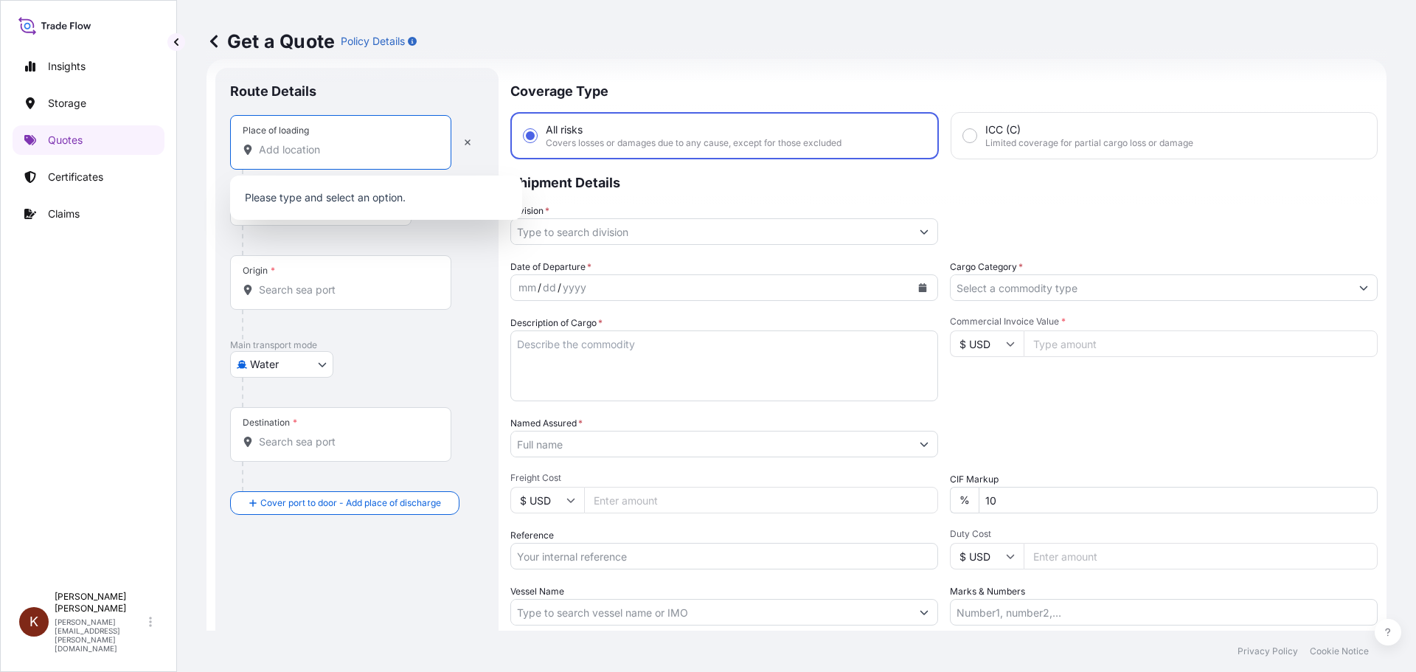
click at [262, 153] on input "Place of loading" at bounding box center [346, 149] width 174 height 15
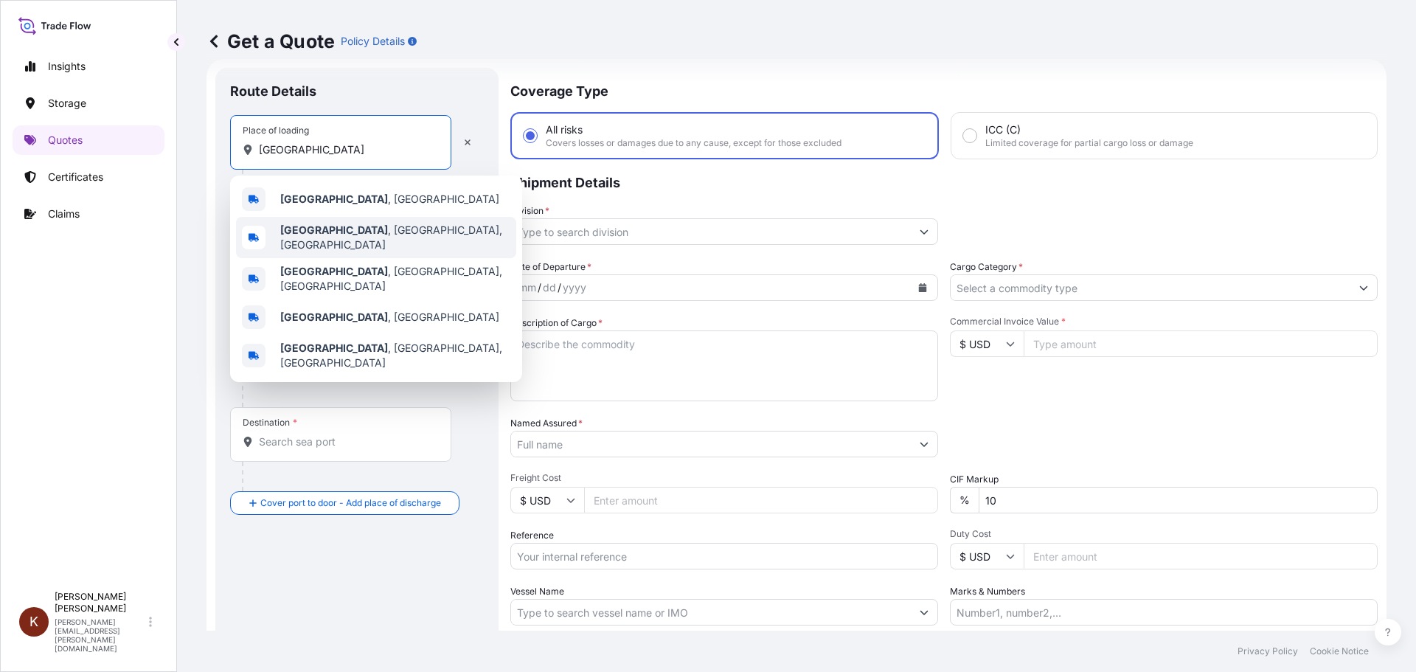
click at [319, 231] on b "[GEOGRAPHIC_DATA]" at bounding box center [334, 230] width 108 height 13
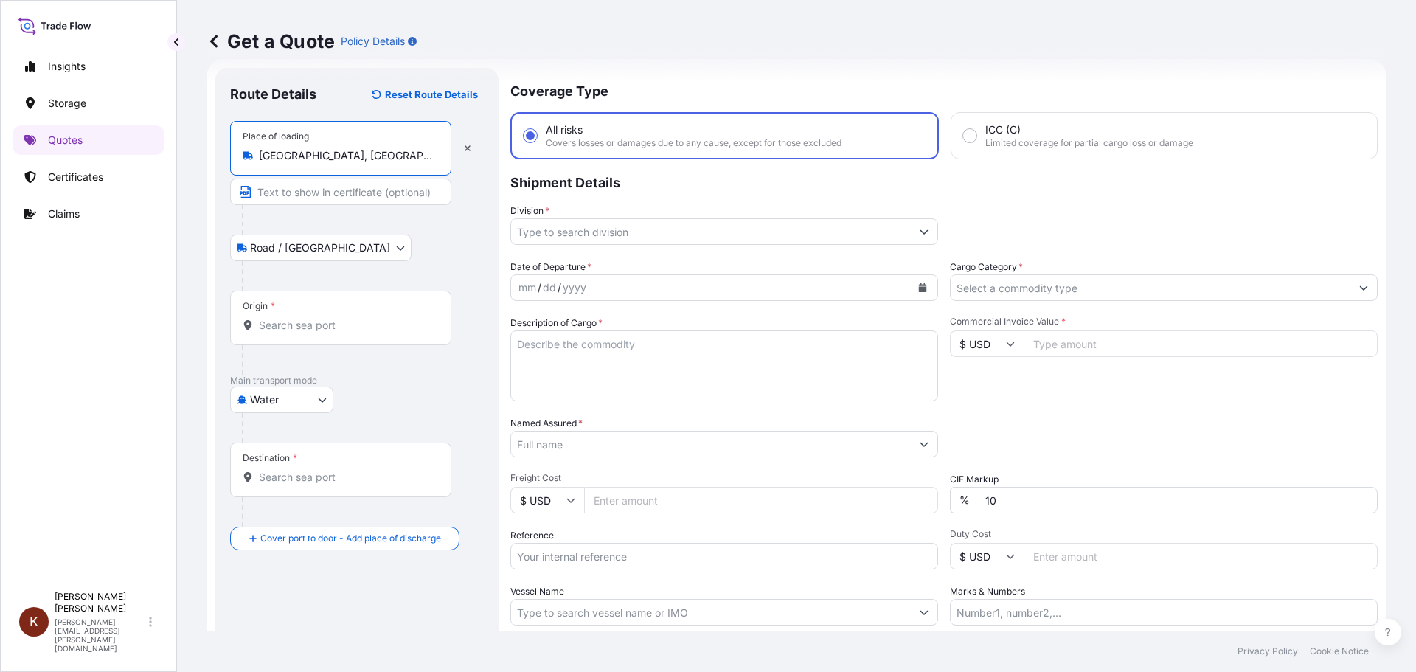
type input "[GEOGRAPHIC_DATA], [GEOGRAPHIC_DATA], [GEOGRAPHIC_DATA]"
click at [266, 330] on input "Origin *" at bounding box center [346, 325] width 174 height 15
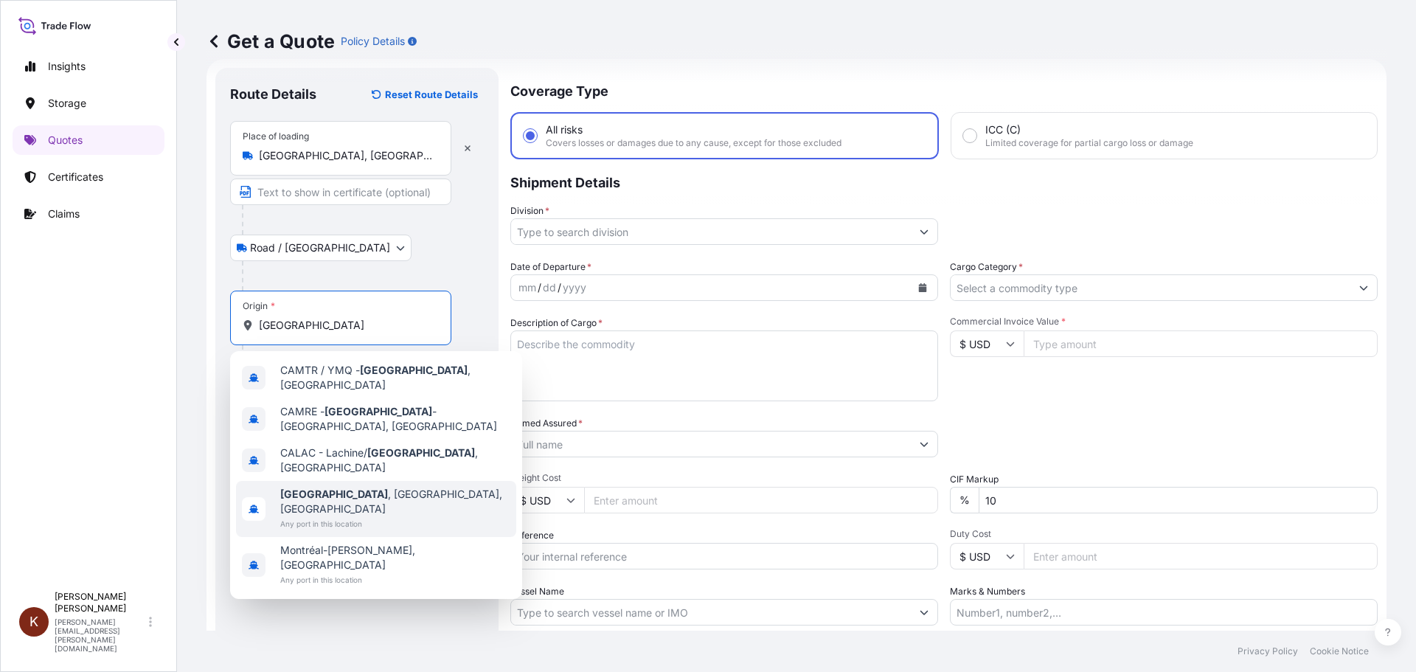
click at [332, 487] on span "Montreal , QC, Canada" at bounding box center [395, 502] width 230 height 30
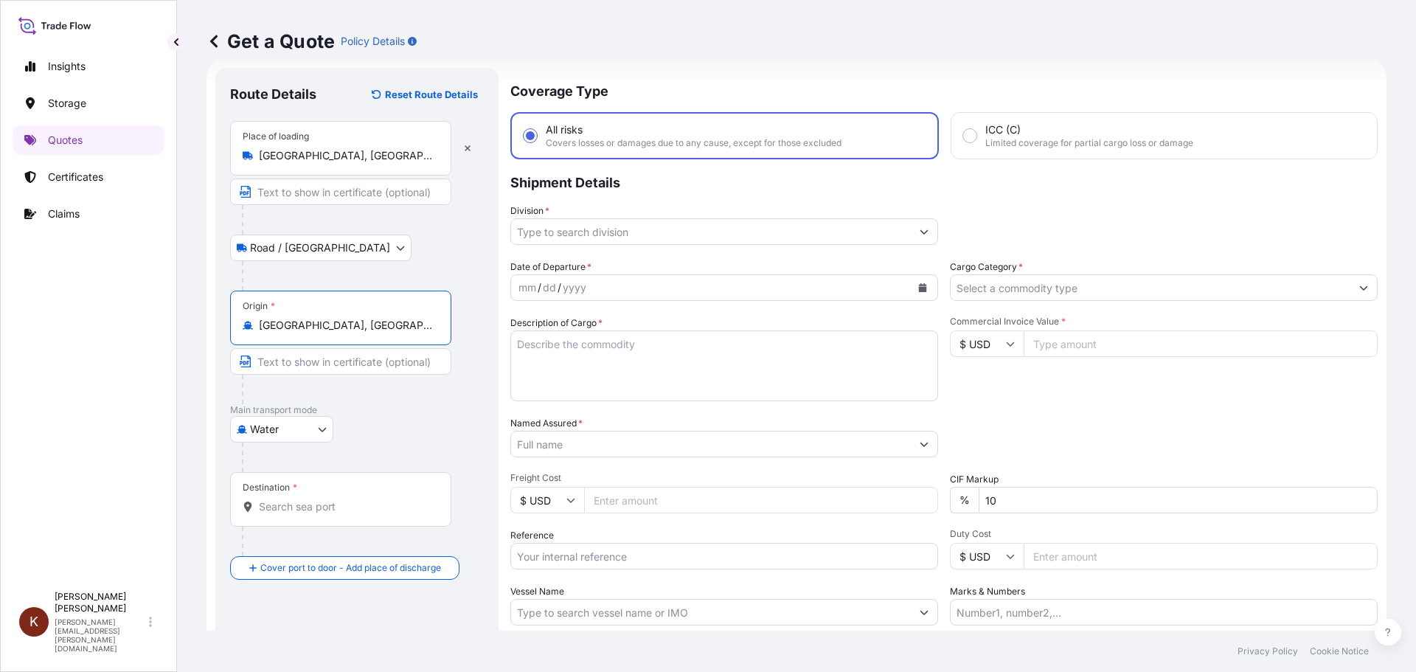
type input "[GEOGRAPHIC_DATA], [GEOGRAPHIC_DATA], [GEOGRAPHIC_DATA]"
click at [278, 506] on input "Destination *" at bounding box center [346, 506] width 174 height 15
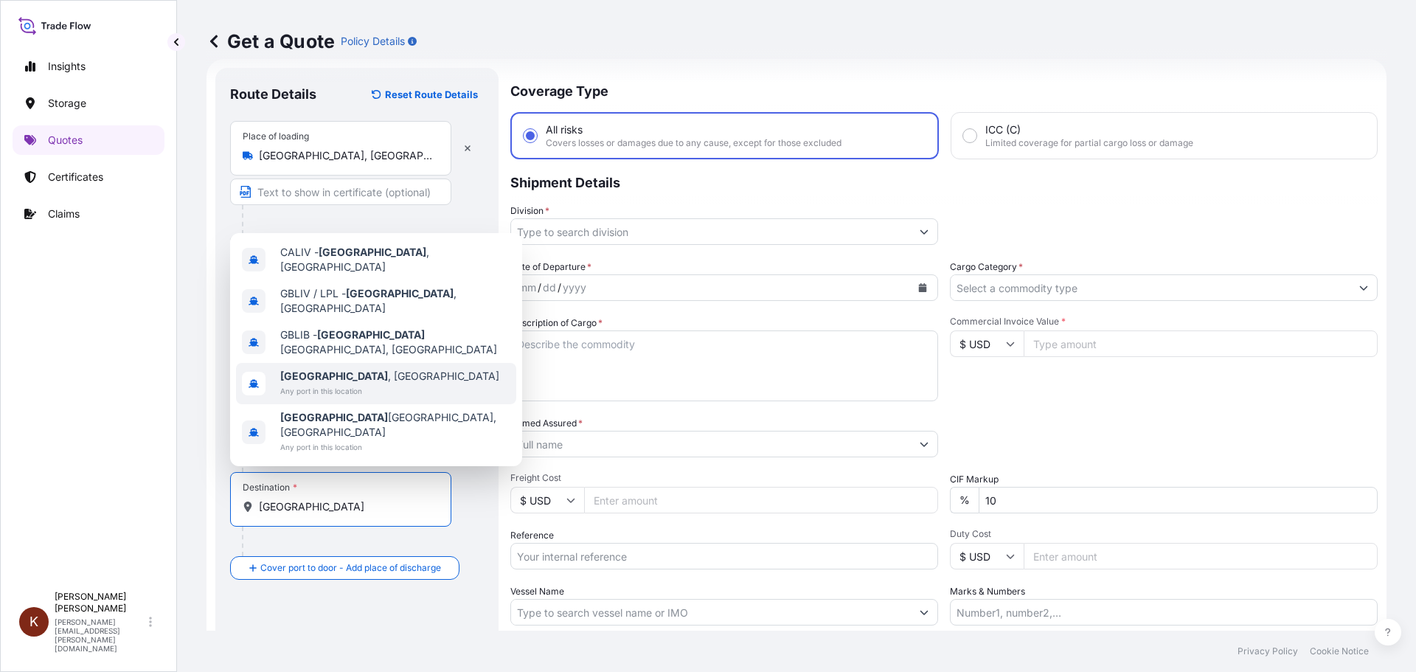
click at [302, 382] on b "[GEOGRAPHIC_DATA]" at bounding box center [334, 376] width 108 height 13
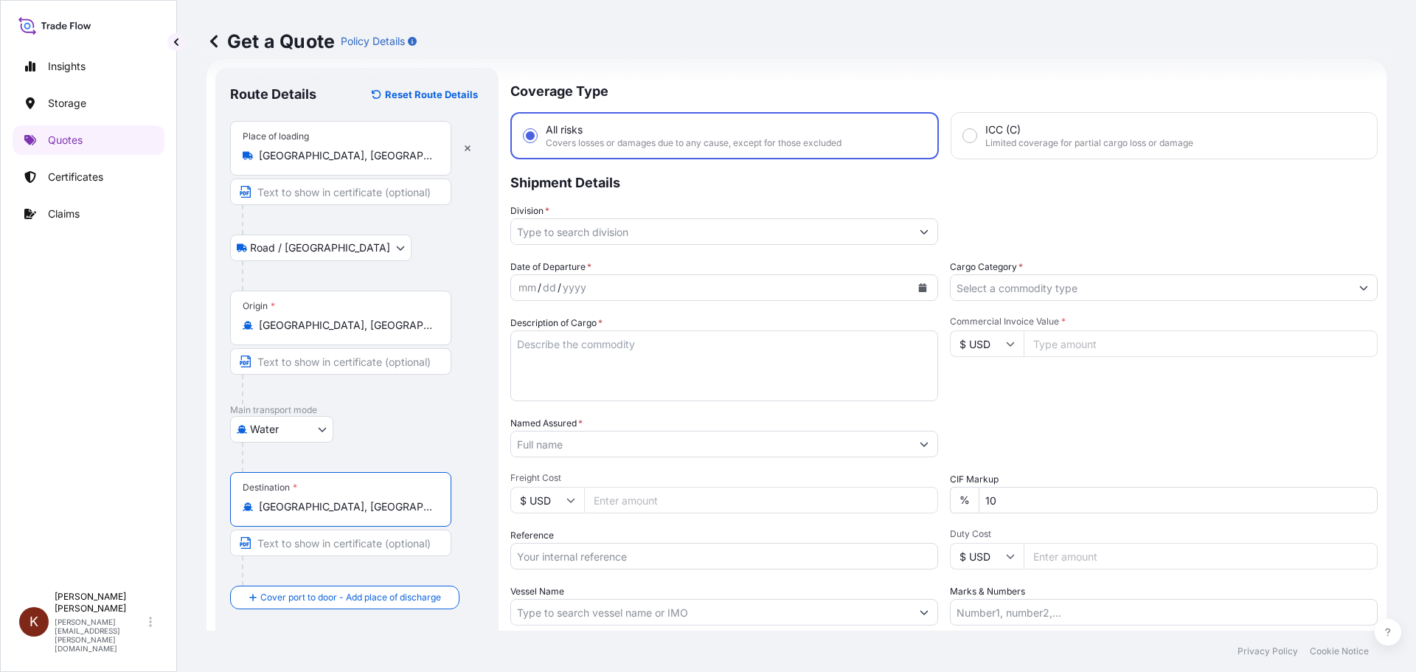
type input "[GEOGRAPHIC_DATA], [GEOGRAPHIC_DATA]"
click at [528, 228] on input "Division *" at bounding box center [711, 231] width 400 height 27
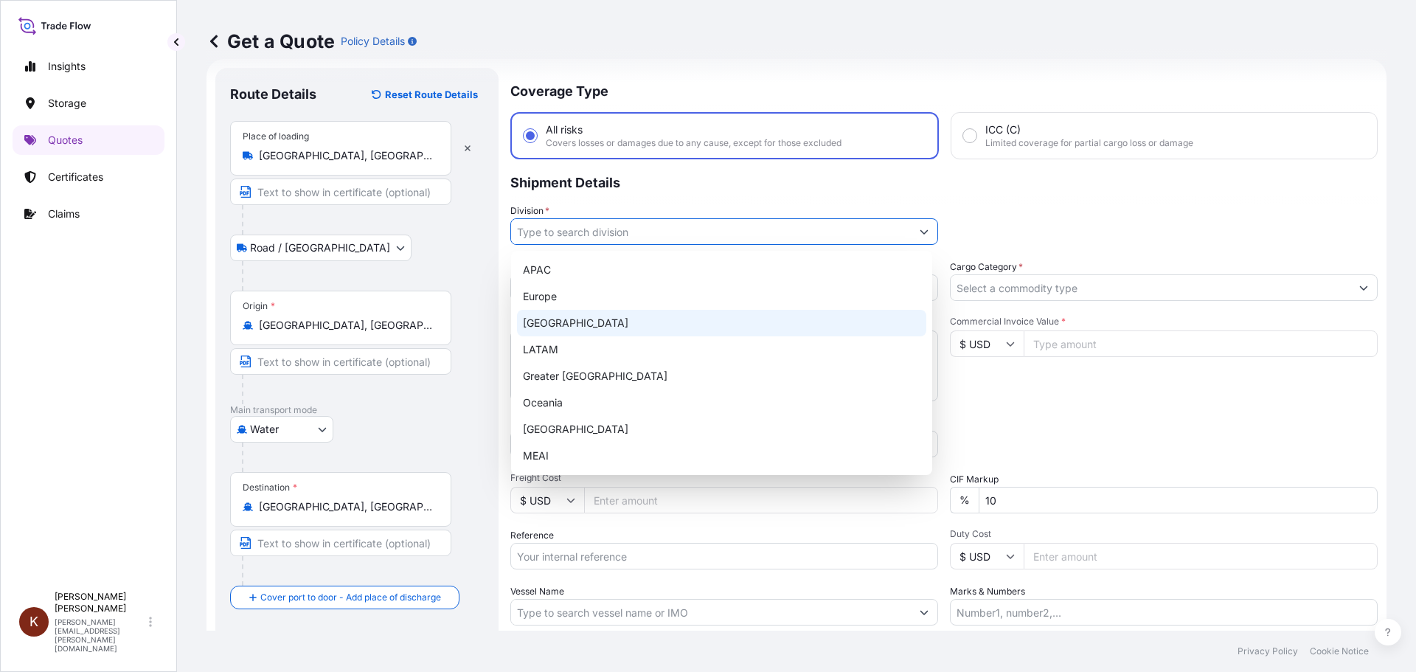
click at [545, 318] on div "[GEOGRAPHIC_DATA]" at bounding box center [721, 323] width 409 height 27
type input "[GEOGRAPHIC_DATA]"
